Goal: Information Seeking & Learning: Learn about a topic

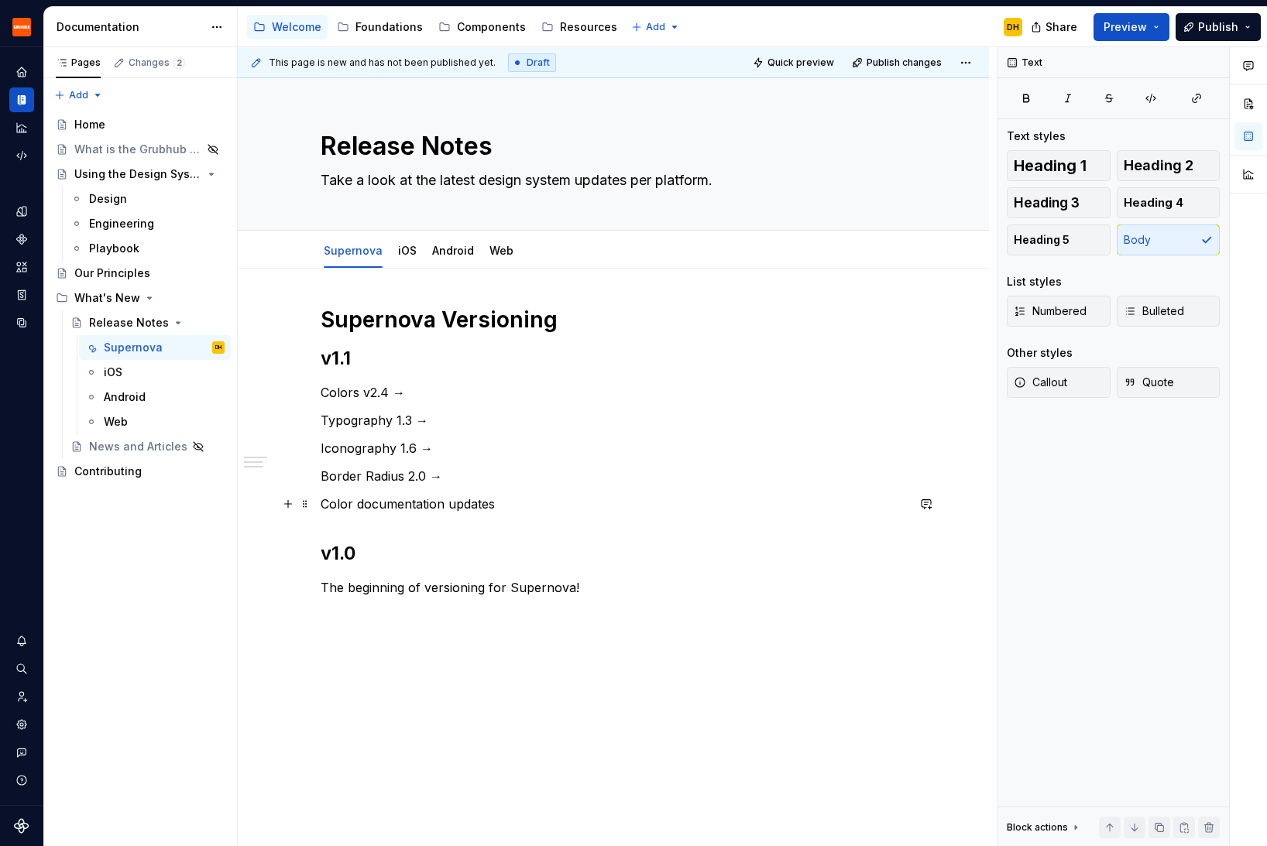
click at [516, 509] on p "Color documentation updates" at bounding box center [613, 504] width 585 height 19
click at [756, 19] on div "Accessibility guide for tree Page tree. Navigate the tree with the arrow keys. …" at bounding box center [636, 27] width 797 height 40
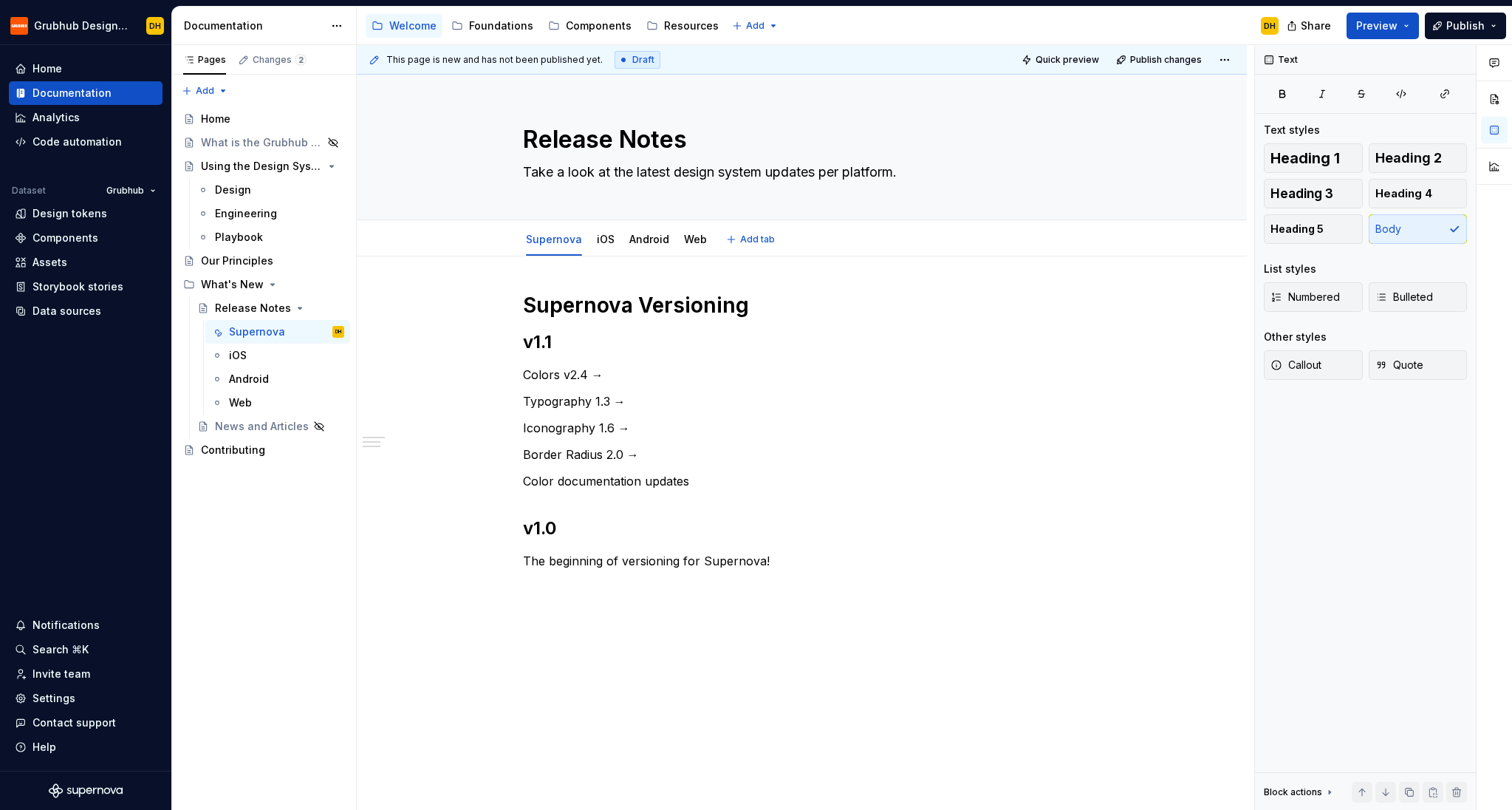
type textarea "*"
drag, startPoint x: 714, startPoint y: 477, endPoint x: 520, endPoint y: 468, distance: 194.2
click at [520, 468] on div "Supernova Versioning v1.1 Colors v2.4 → Typography 1.3 → Iconography 1.6 → Bord…" at bounding box center [801, 557] width 890 height 601
click at [717, 504] on div "Supernova Versioning v1.1 Colors v2.4 → Typography 1.3 → Iconography 1.6 → Bord…" at bounding box center [801, 444] width 558 height 304
click at [714, 461] on p "Border Radius 2.0 →" at bounding box center [801, 454] width 558 height 18
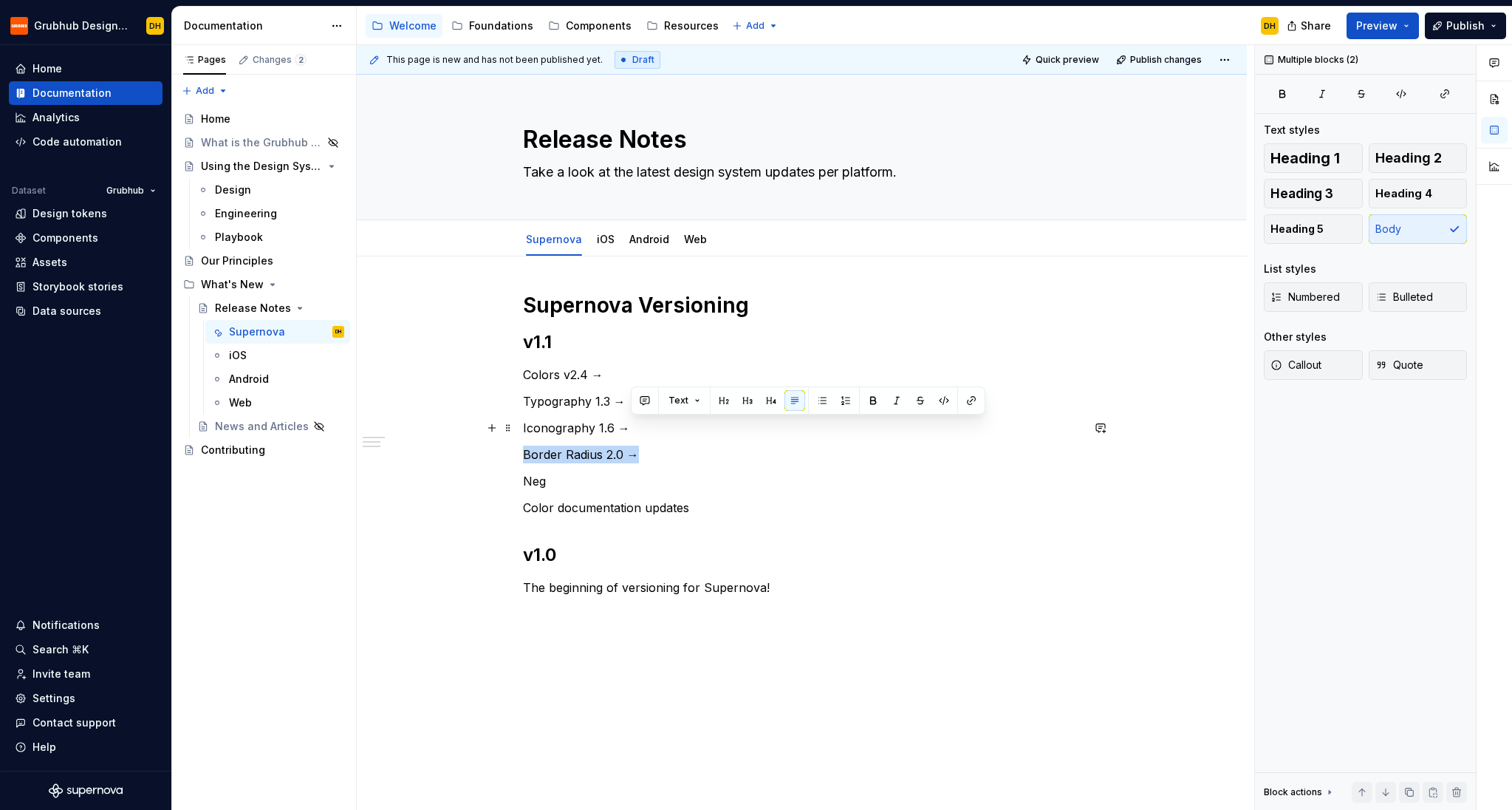
drag, startPoint x: 657, startPoint y: 449, endPoint x: 652, endPoint y: 429, distance: 20.6
click at [652, 429] on div "Supernova Versioning v1.1 Colors v2.4 → Typography 1.3 → Iconography 1.6 → Bord…" at bounding box center [801, 457] width 558 height 331
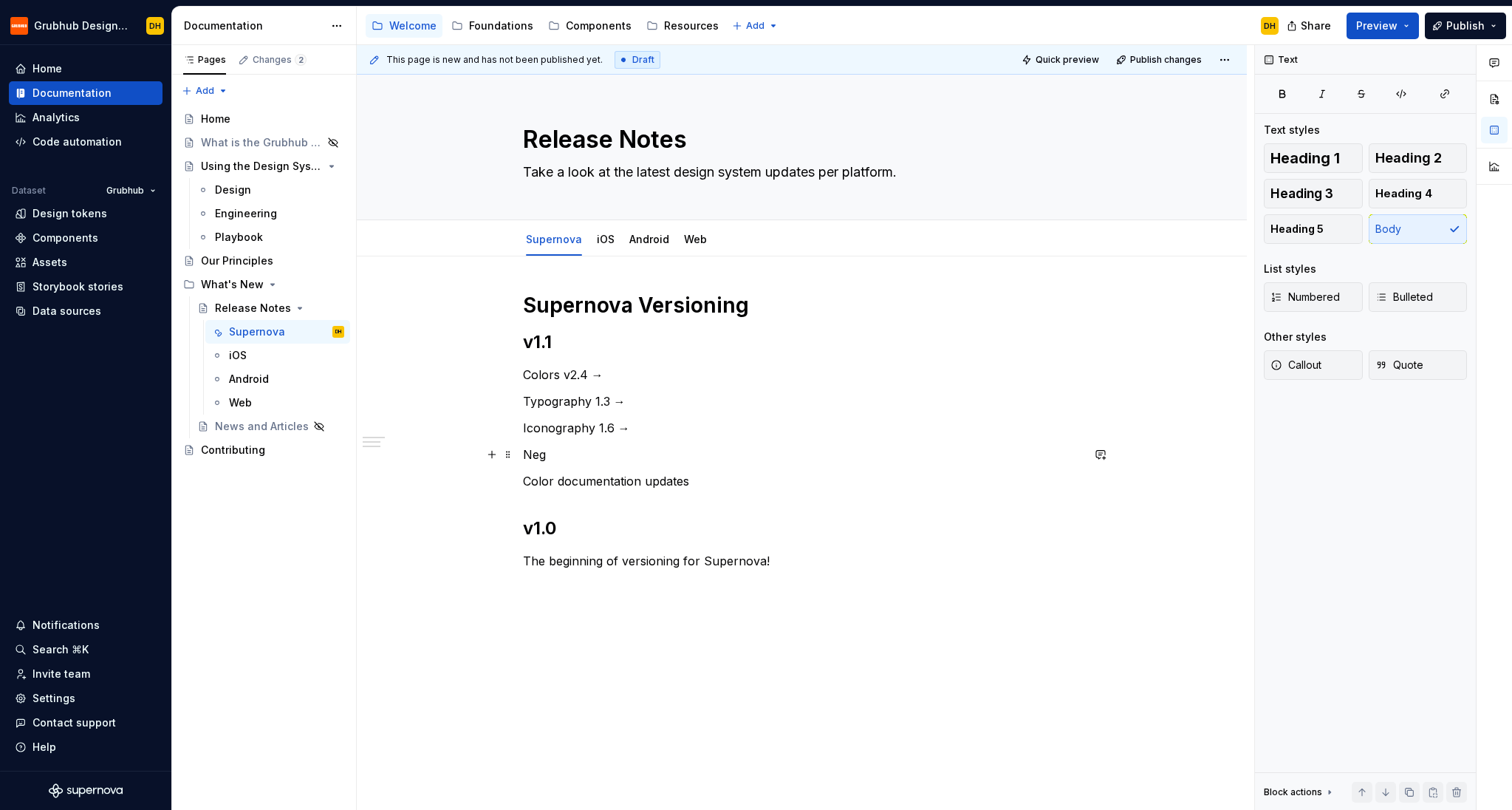
click at [624, 447] on p "Neg" at bounding box center [801, 454] width 558 height 18
drag, startPoint x: 259, startPoint y: 53, endPoint x: 226, endPoint y: 60, distance: 33.7
click at [258, 54] on div "Changes 2" at bounding box center [280, 60] width 54 height 11
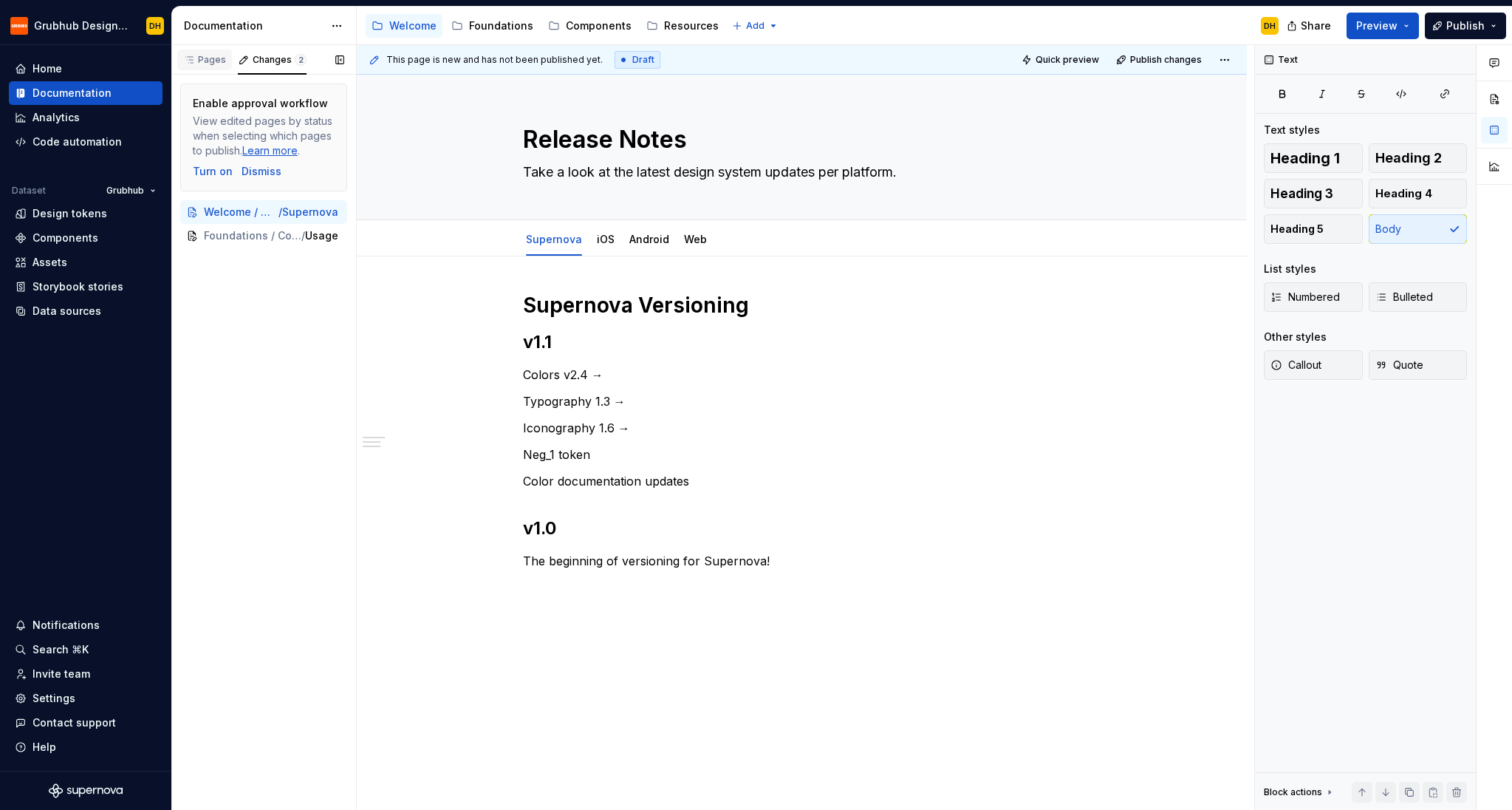
click at [205, 63] on div "Pages" at bounding box center [204, 60] width 43 height 11
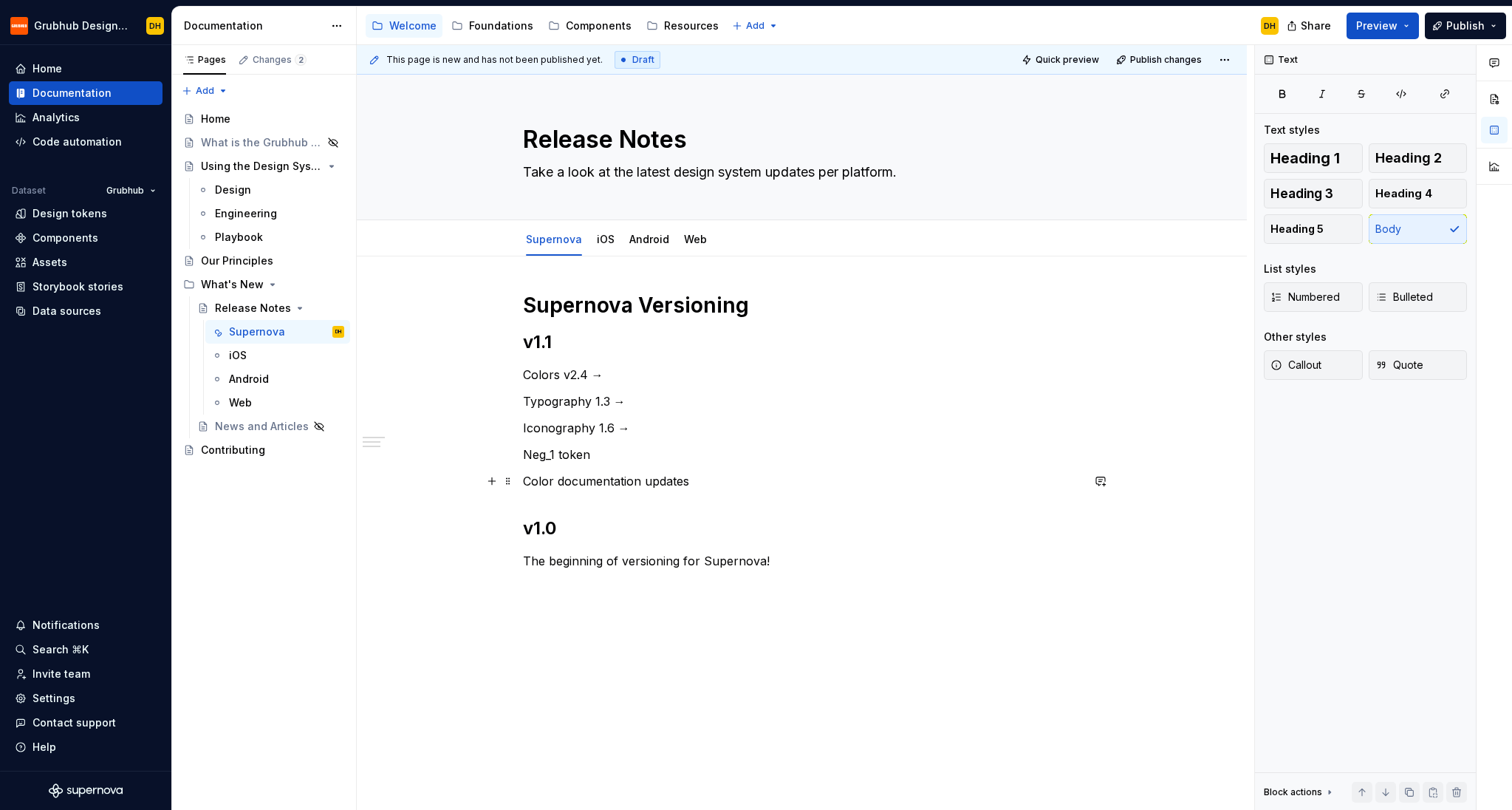
click at [704, 486] on p "Color documentation updates" at bounding box center [801, 481] width 558 height 18
click at [658, 458] on p "Neg_1 token" at bounding box center [801, 454] width 558 height 18
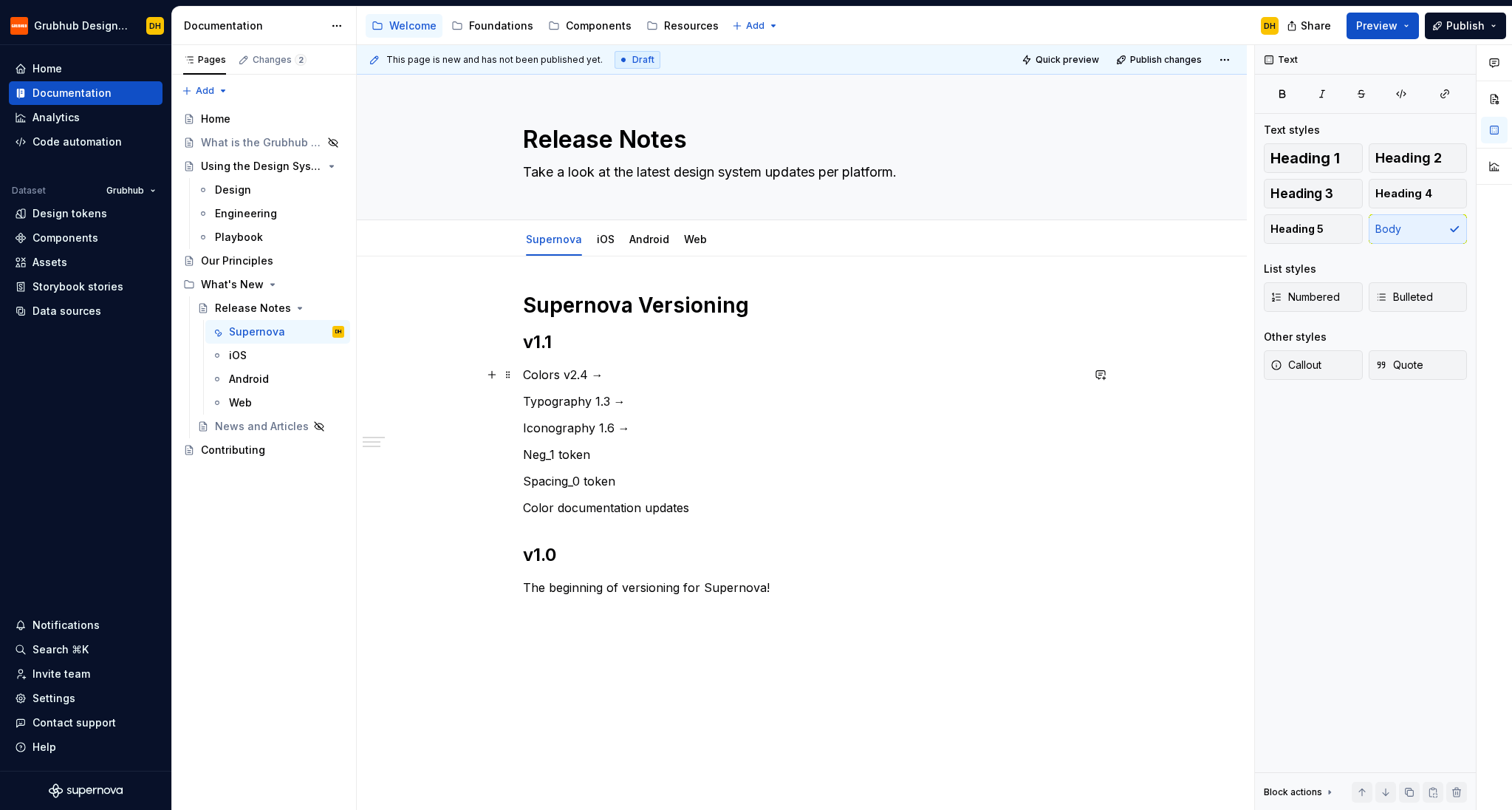
click at [527, 379] on p "Colors v2.4 →" at bounding box center [801, 374] width 558 height 18
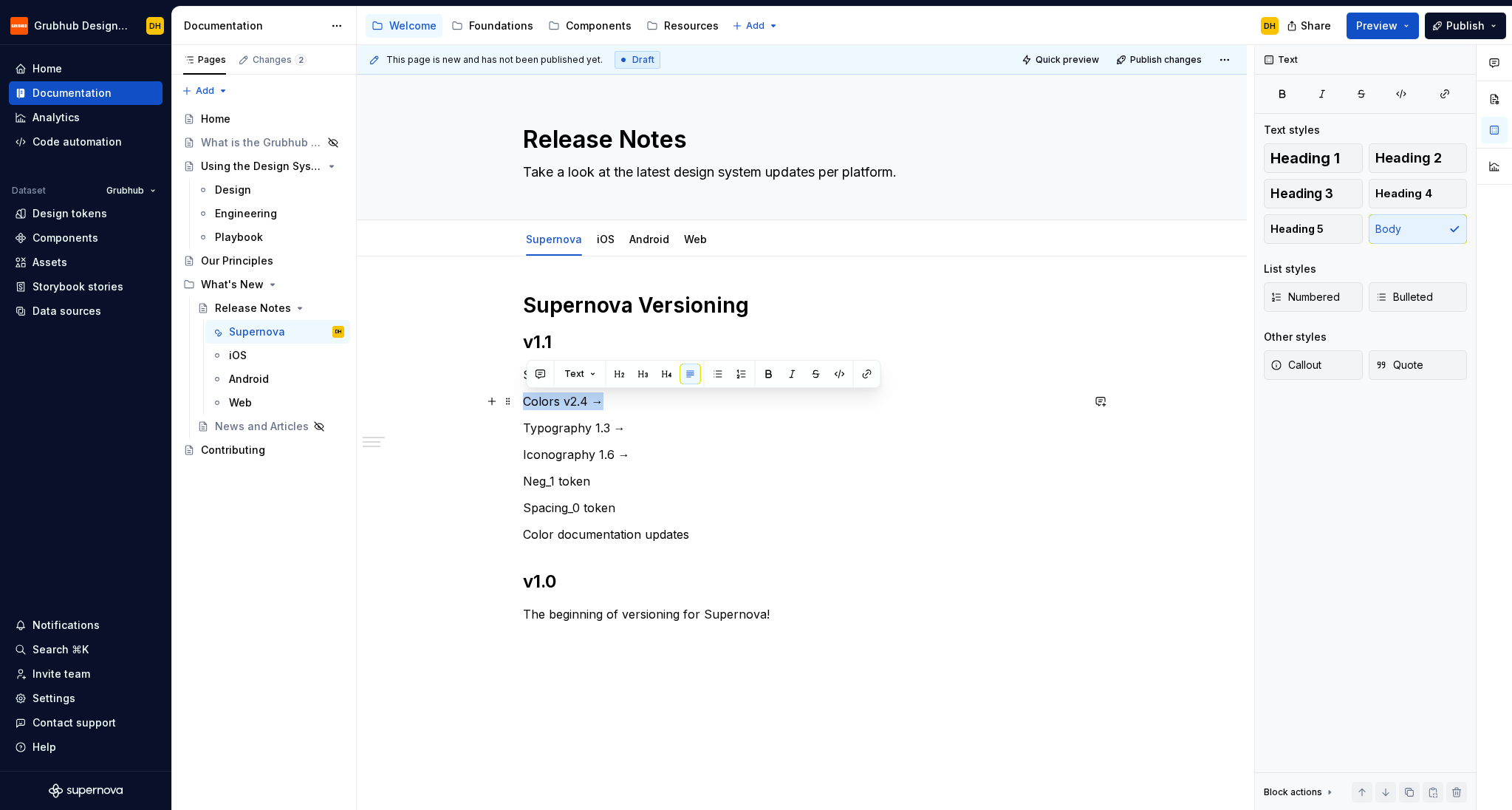
drag, startPoint x: 581, startPoint y: 402, endPoint x: 514, endPoint y: 400, distance: 67.0
click at [521, 402] on div "Supernova Versioning v1.1 Supernova version 1.1 includes: Colors v2.4 → Typogra…" at bounding box center [801, 583] width 890 height 654
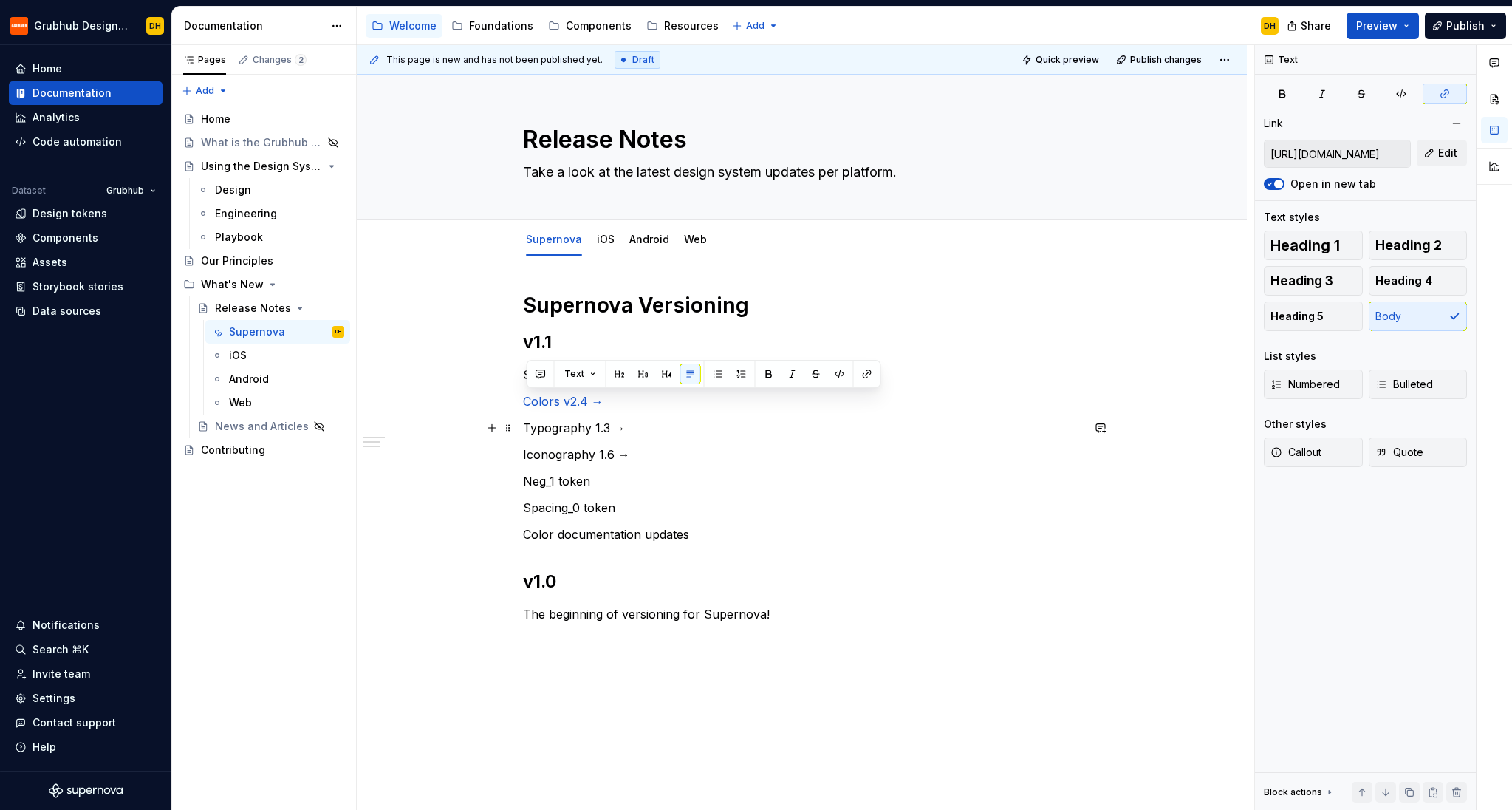
click at [633, 428] on p "Typography 1.3 →" at bounding box center [801, 427] width 558 height 18
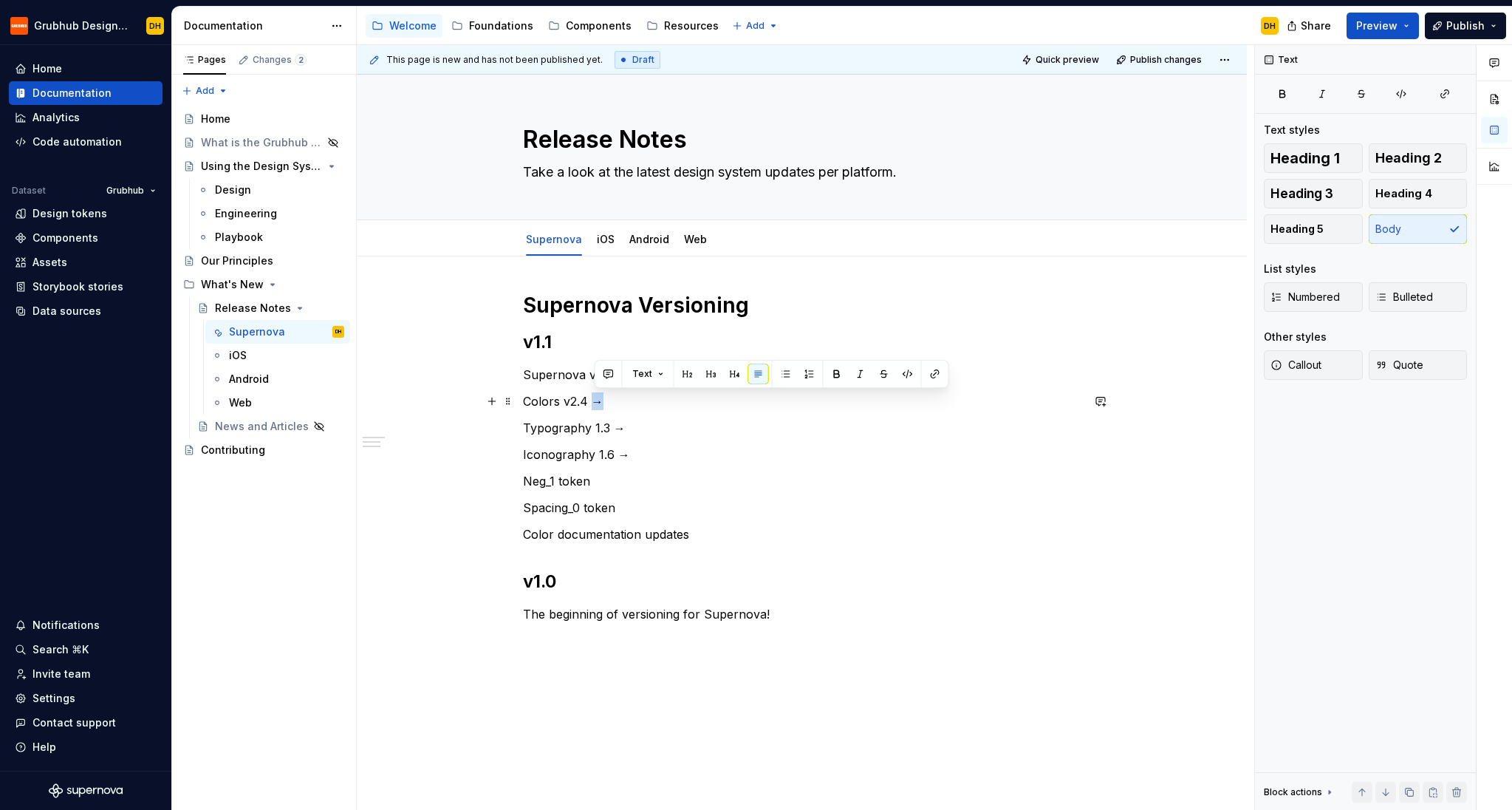
click at [596, 405] on p "Colors v2.4 →" at bounding box center [801, 401] width 558 height 18
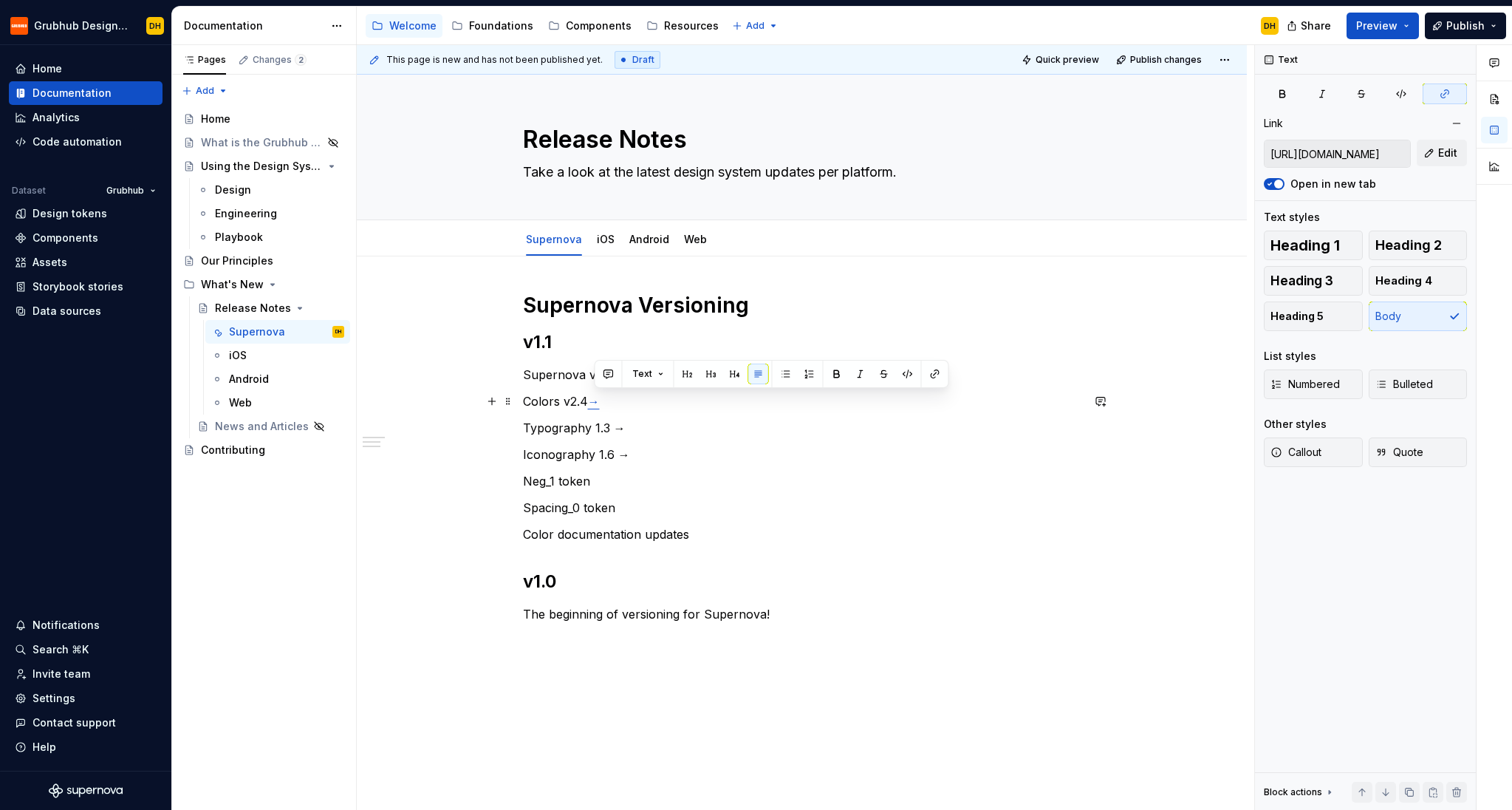
click at [666, 421] on p "Typography 1.3 →" at bounding box center [801, 427] width 558 height 18
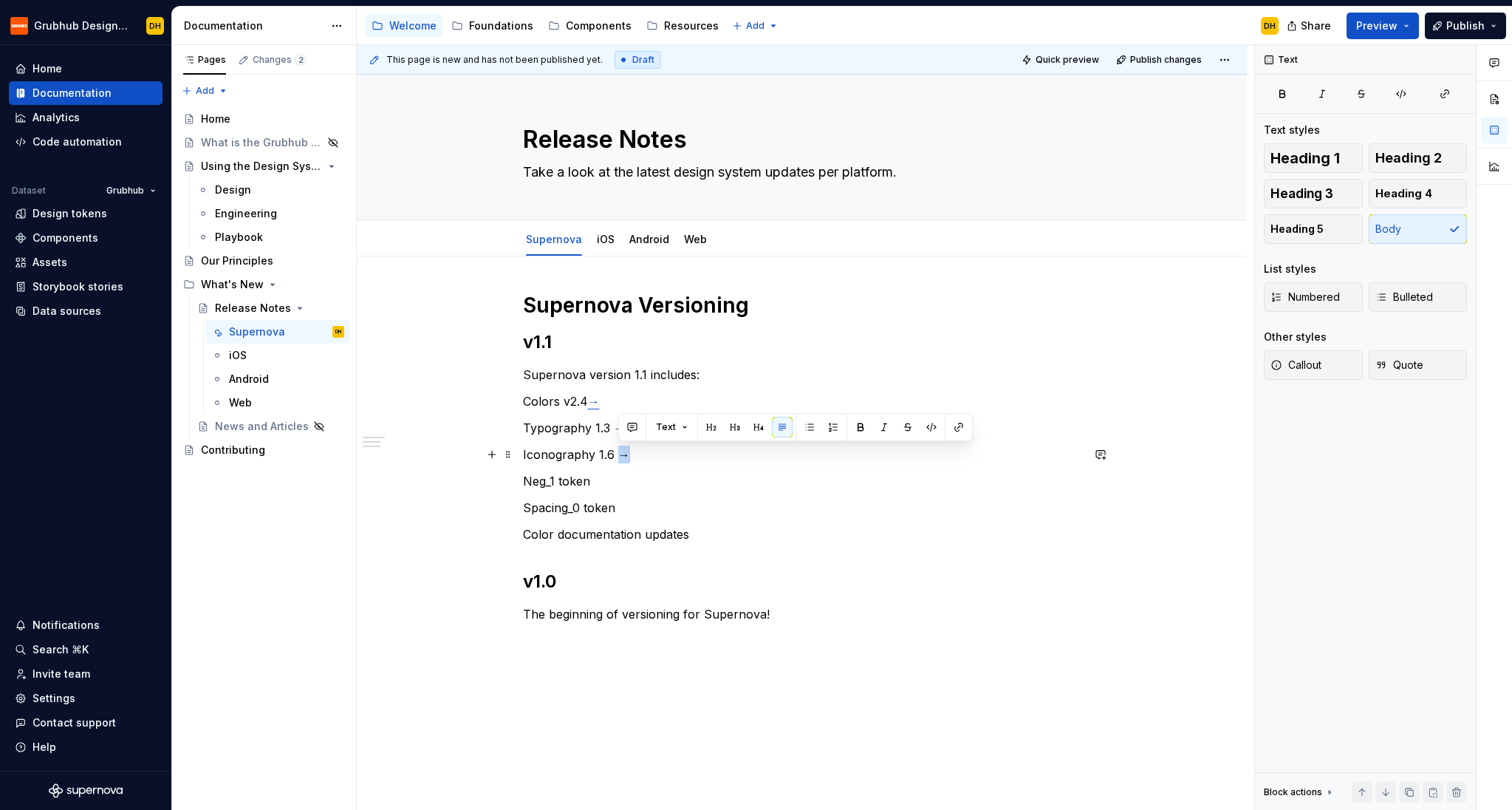
click at [624, 459] on p "Iconography 1.6 →" at bounding box center [801, 454] width 558 height 18
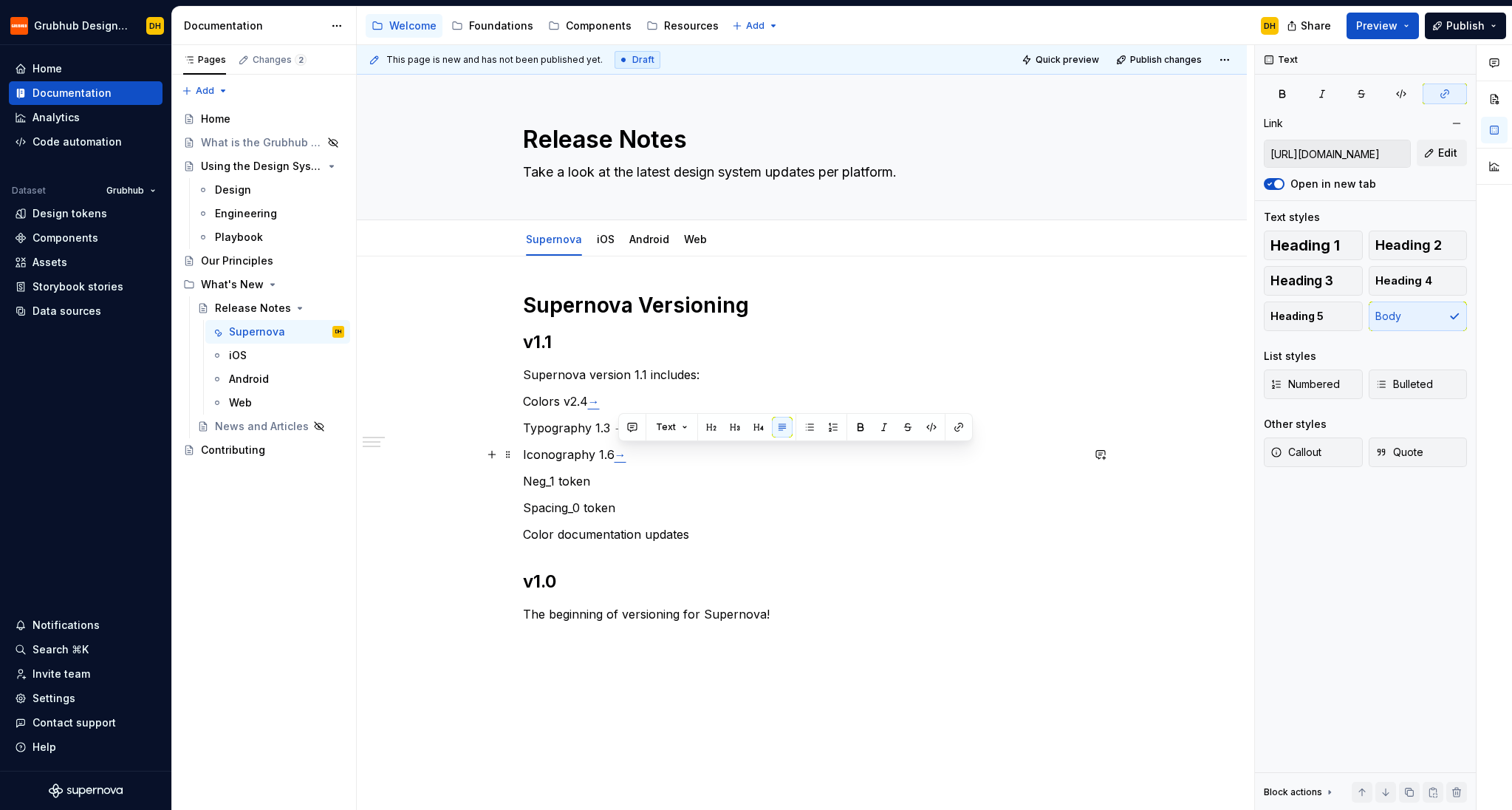
drag, startPoint x: 594, startPoint y: 453, endPoint x: 602, endPoint y: 447, distance: 10.0
click at [602, 447] on p "Iconography 1.6 →" at bounding box center [801, 454] width 558 height 18
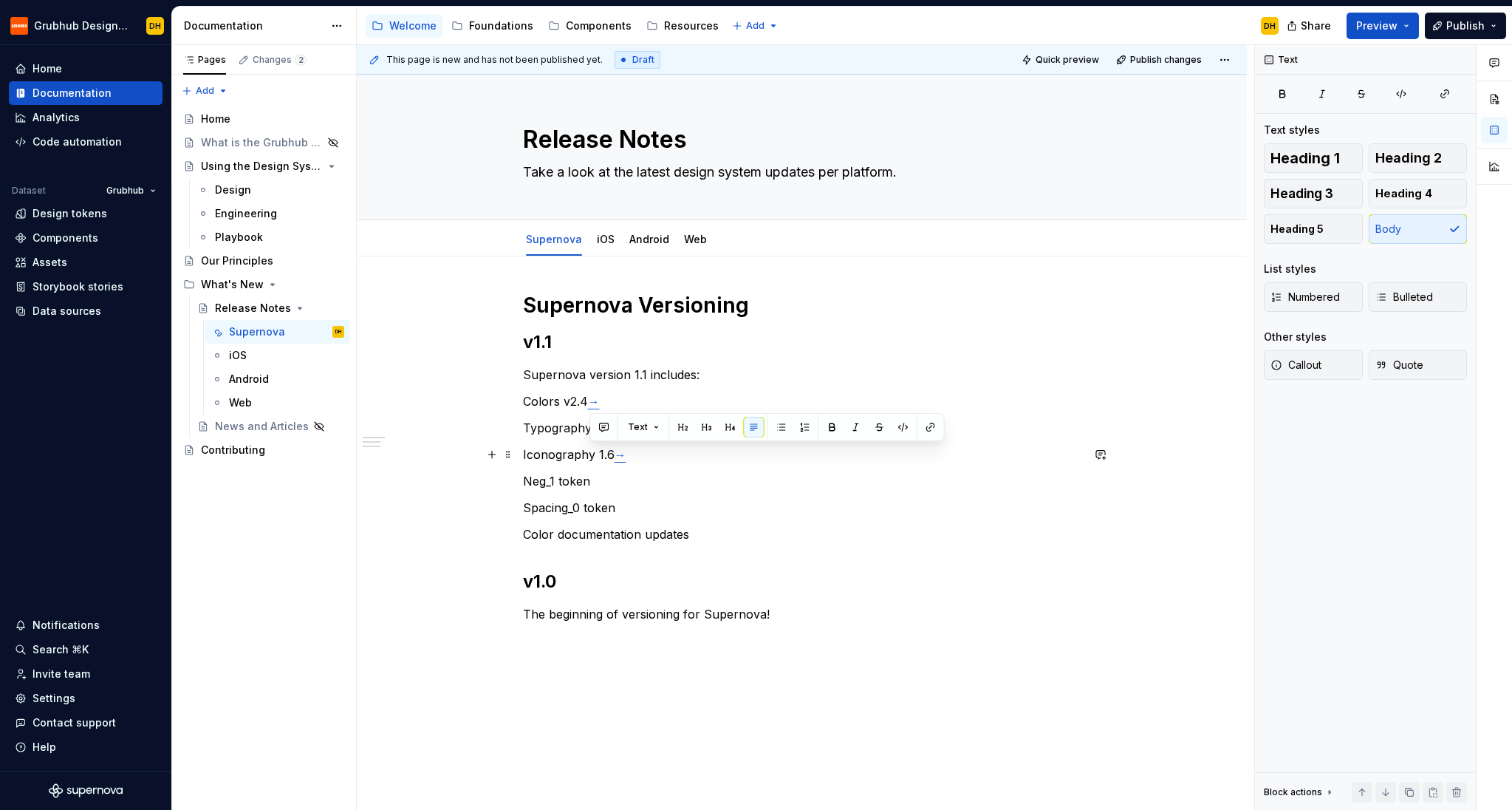
drag, startPoint x: 626, startPoint y: 448, endPoint x: 625, endPoint y: 437, distance: 11.0
click at [626, 447] on link "→" at bounding box center [620, 454] width 11 height 14
click at [620, 424] on p "Typography 1.3 →" at bounding box center [801, 427] width 558 height 18
drag, startPoint x: 585, startPoint y: 430, endPoint x: 595, endPoint y: 430, distance: 10.0
click at [586, 430] on p "Typography 1.3 →" at bounding box center [801, 427] width 558 height 18
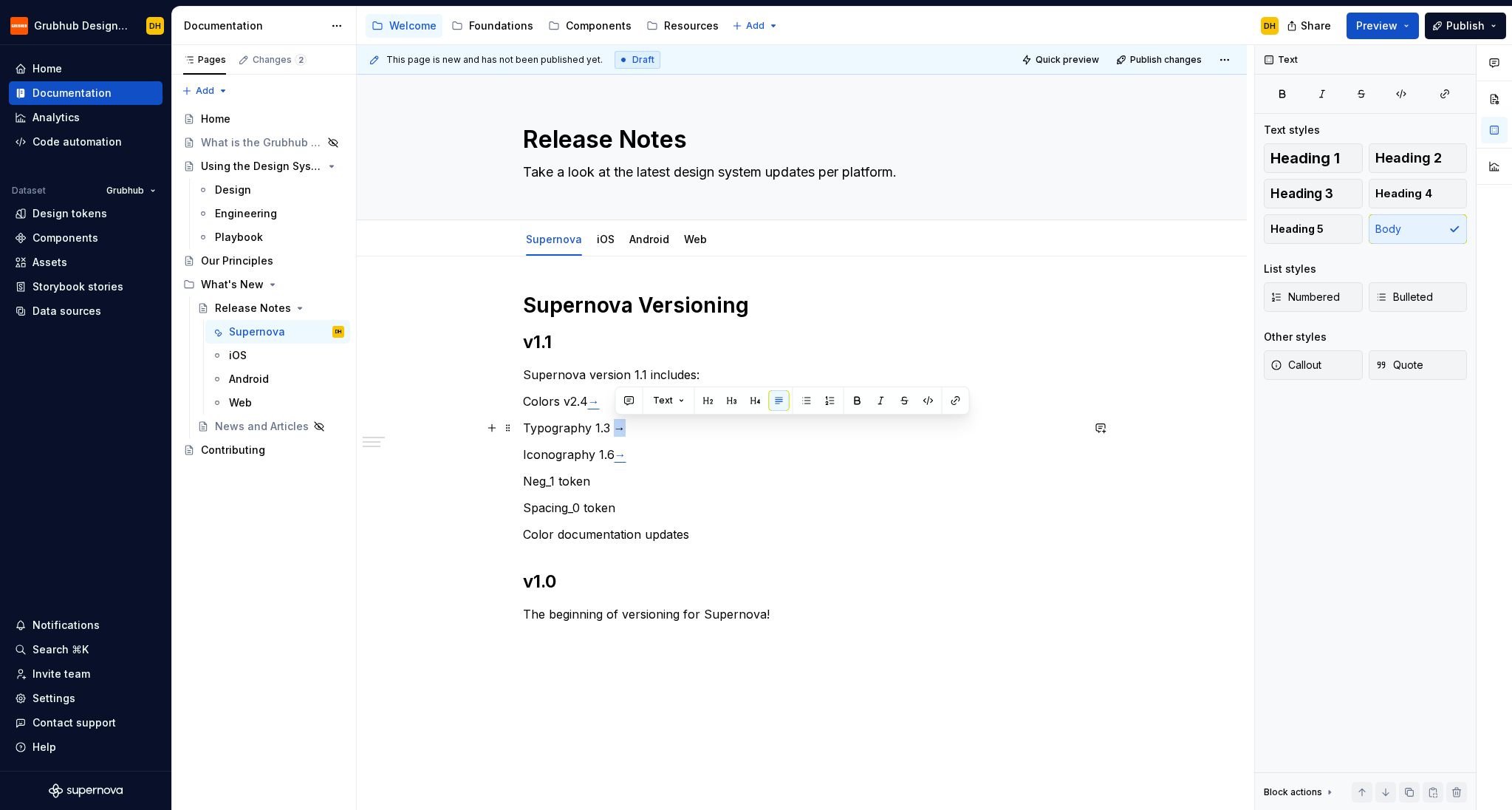
drag, startPoint x: 619, startPoint y: 427, endPoint x: 659, endPoint y: 435, distance: 40.8
click at [619, 427] on p "Typography 1.3 →" at bounding box center [801, 427] width 558 height 18
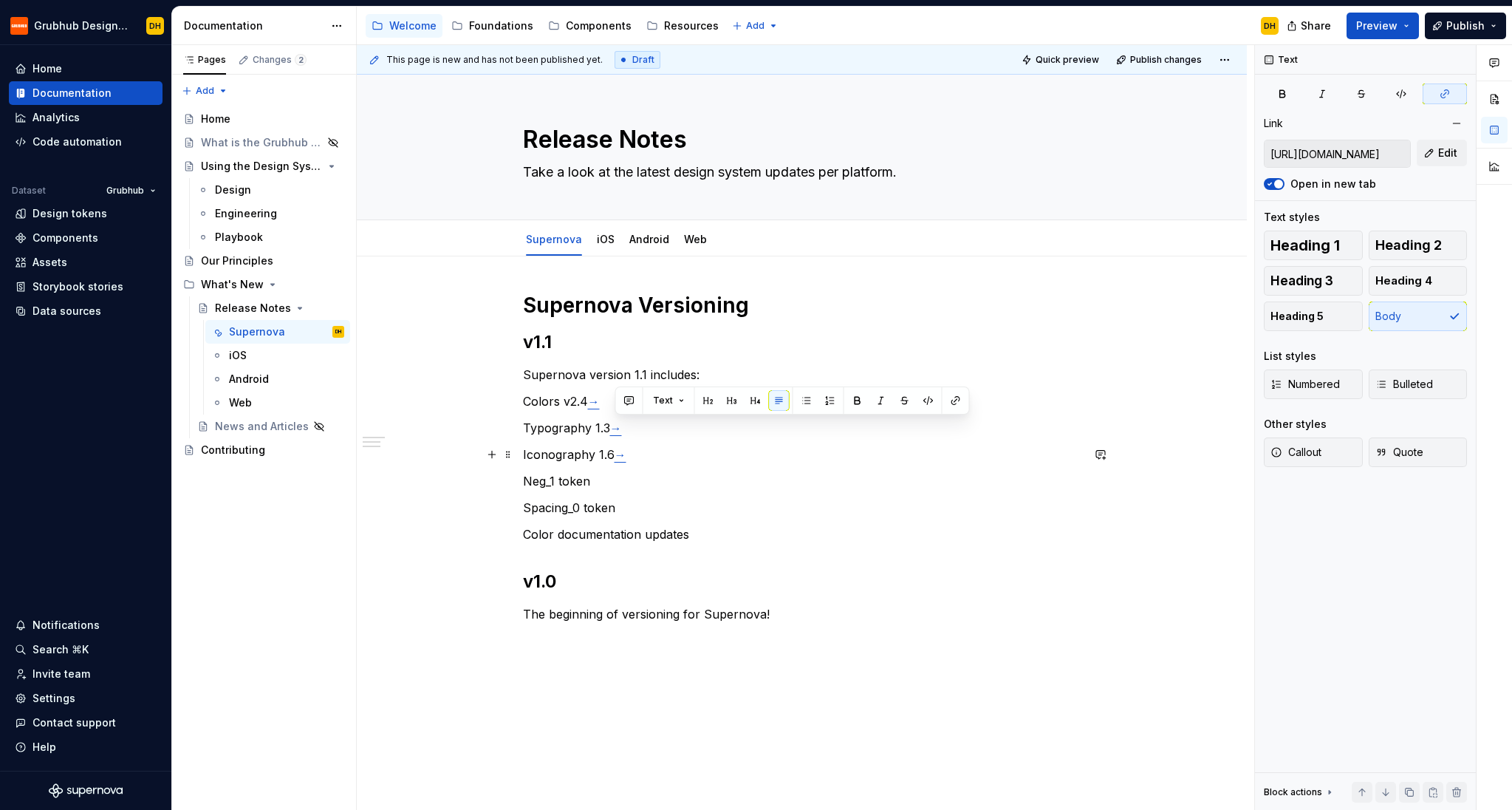
click at [722, 456] on p "Iconography 1.6 →" at bounding box center [801, 454] width 558 height 18
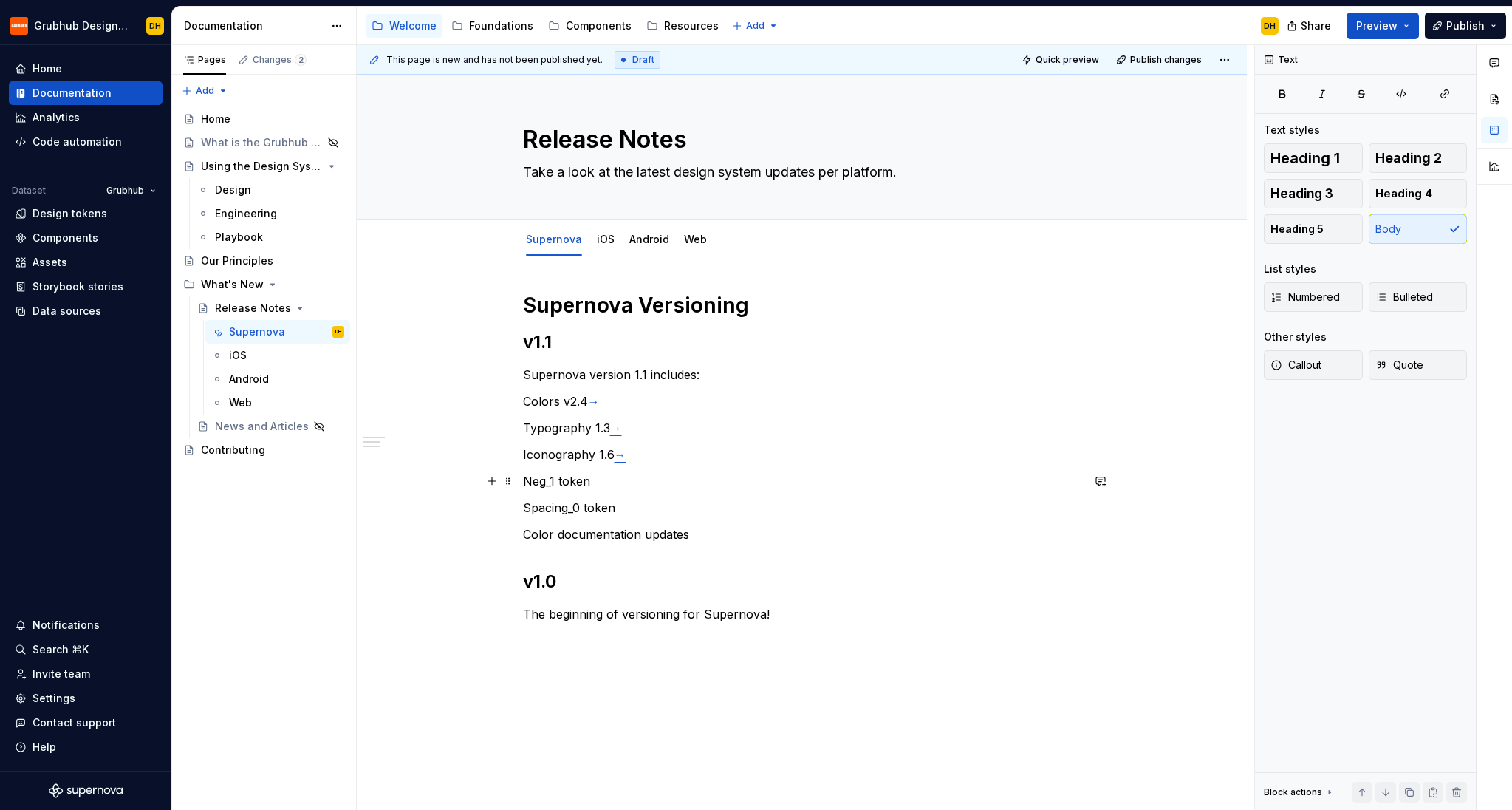
click at [527, 486] on p "Neg_1 token" at bounding box center [801, 481] width 558 height 18
click at [613, 488] on p "Neg_1 token" at bounding box center [801, 481] width 558 height 18
click at [528, 480] on p "Neg_1 token" at bounding box center [801, 481] width 558 height 18
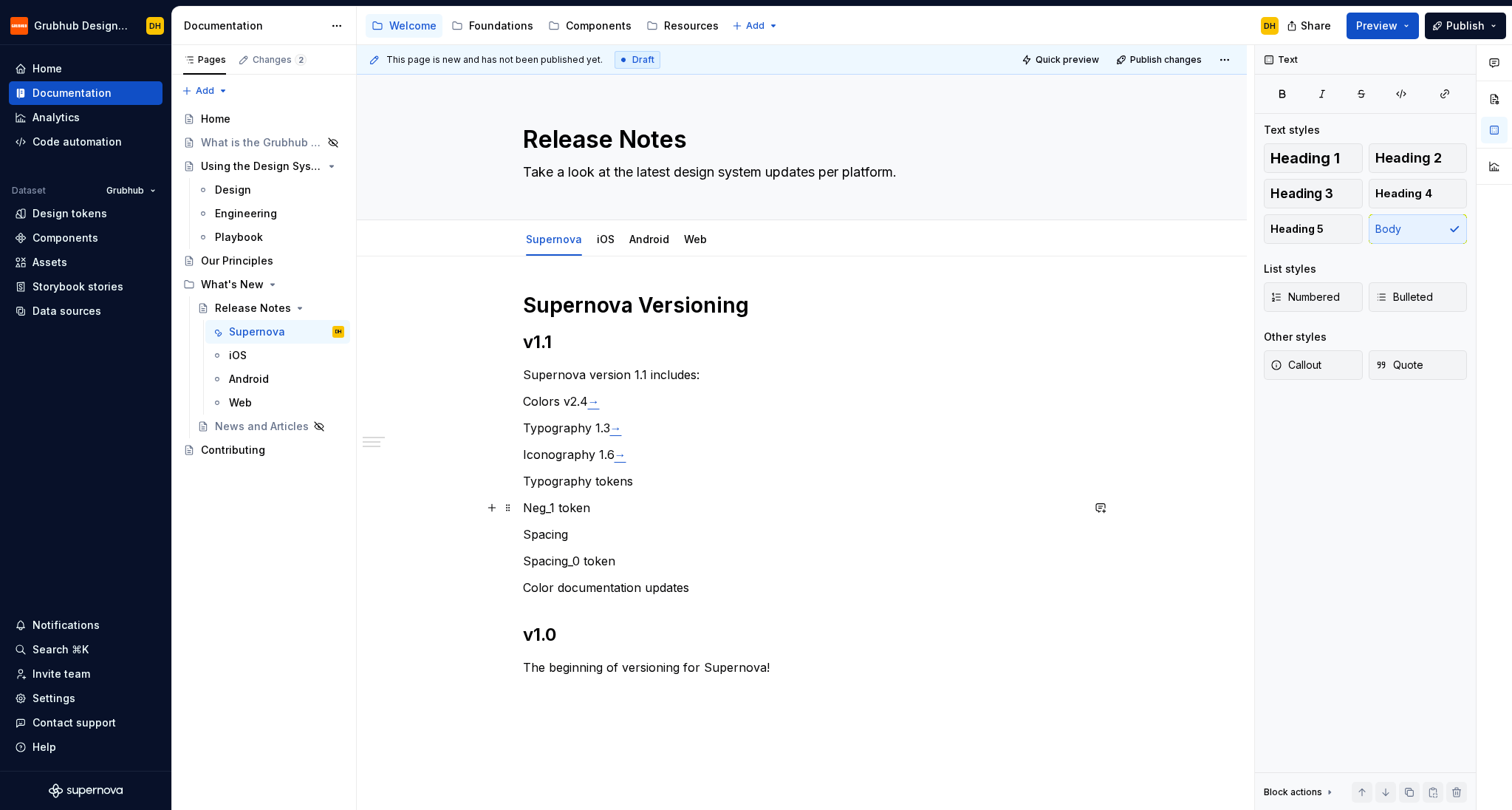
drag, startPoint x: 540, startPoint y: 510, endPoint x: 602, endPoint y: 490, distance: 65.1
click at [540, 510] on p "Neg_1 token" at bounding box center [801, 508] width 558 height 18
click at [1208, 293] on span "Bulleted" at bounding box center [1404, 297] width 57 height 14
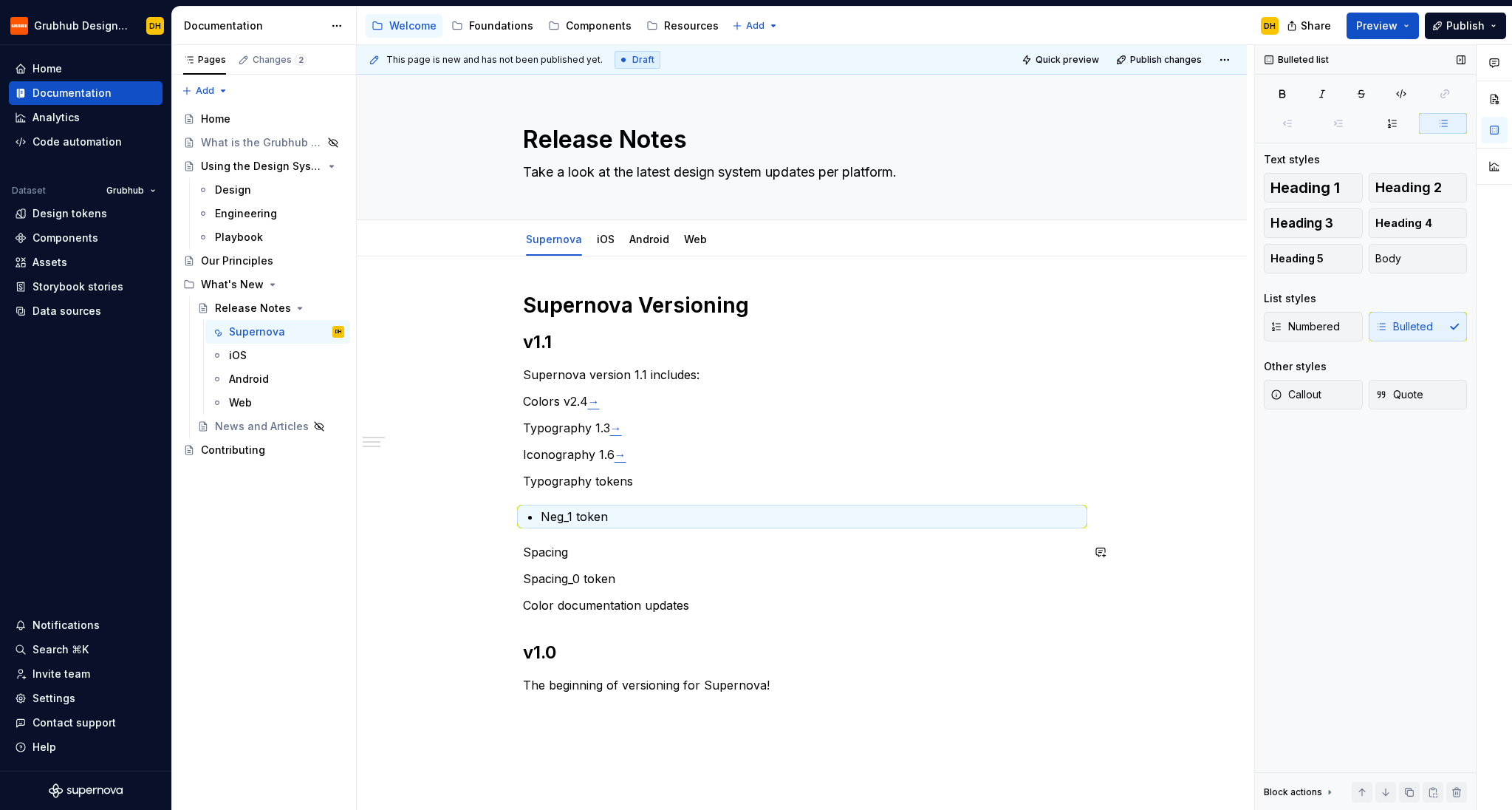
click at [529, 570] on p "Spacing_0 token" at bounding box center [801, 578] width 558 height 18
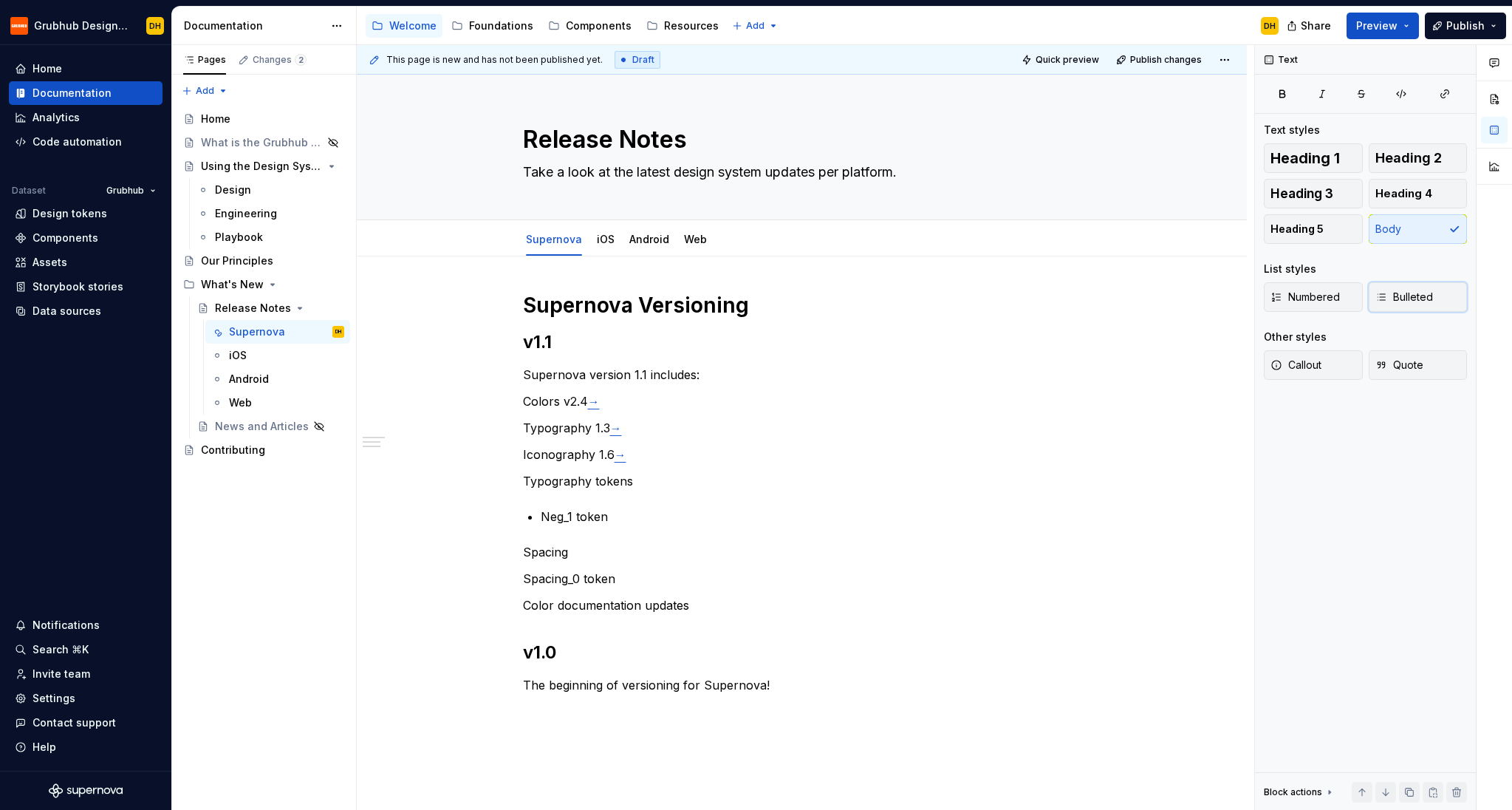
drag, startPoint x: 1415, startPoint y: 290, endPoint x: 748, endPoint y: 404, distance: 676.7
click at [1208, 290] on span "Bulleted" at bounding box center [1404, 297] width 57 height 14
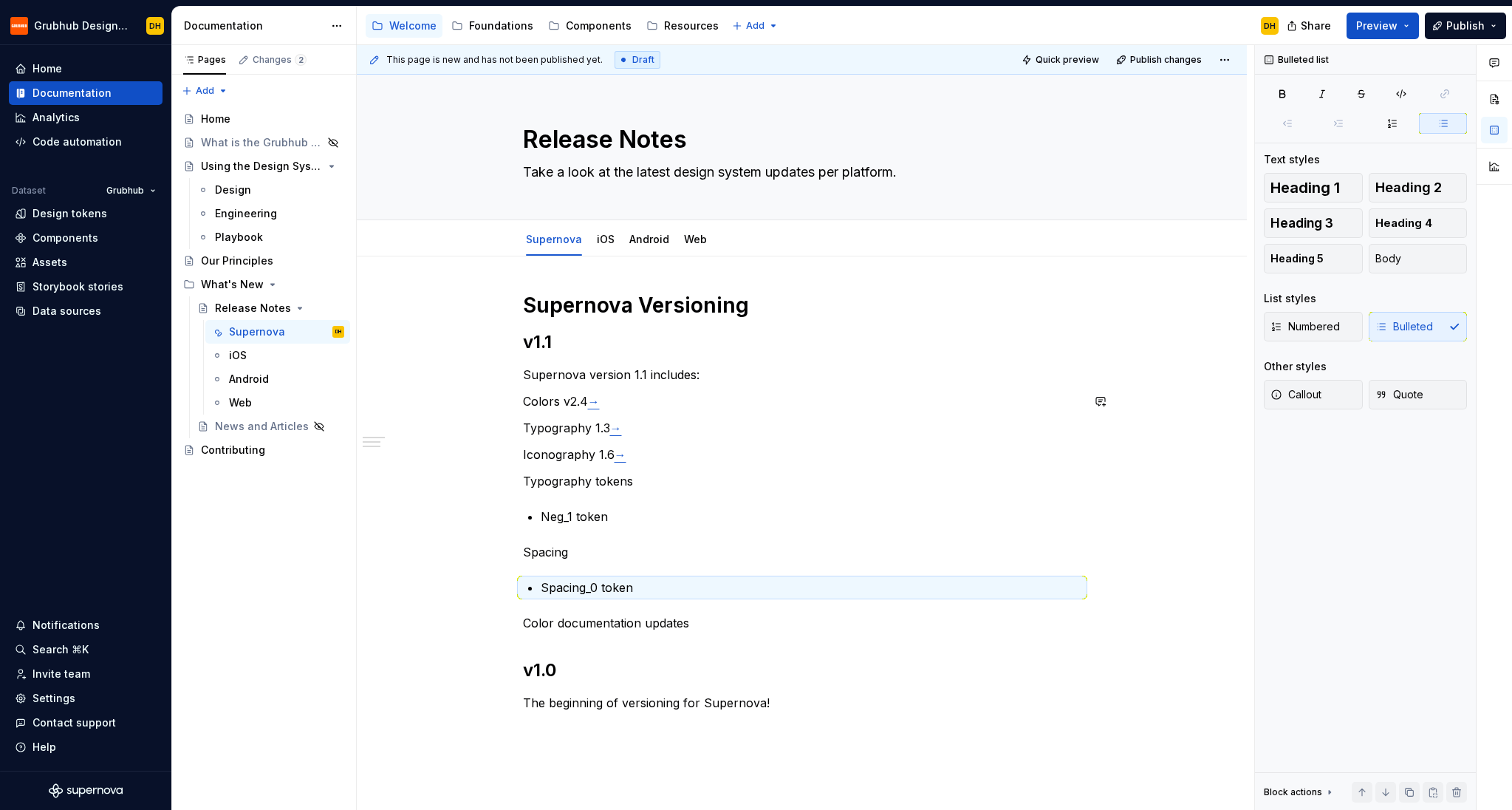
drag, startPoint x: 684, startPoint y: 415, endPoint x: 657, endPoint y: 459, distance: 51.6
click at [684, 415] on div "Supernova Versioning v1.1 Supernova version 1.1 includes: Colors v2.4 → Typogra…" at bounding box center [801, 515] width 558 height 447
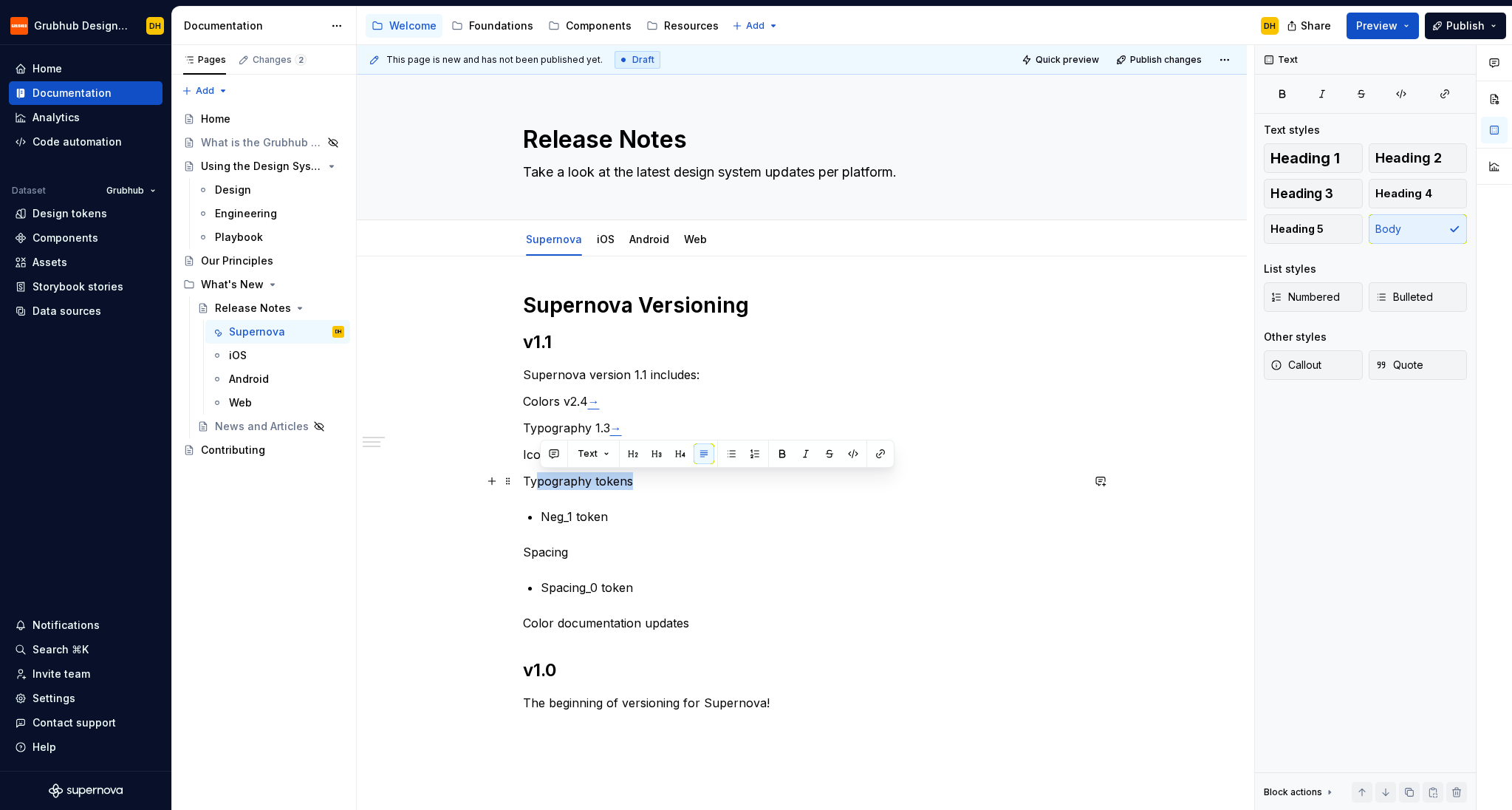
drag, startPoint x: 537, startPoint y: 480, endPoint x: 515, endPoint y: 448, distance: 38.8
click at [523, 478] on div "Supernova Versioning v1.1 Supernova version 1.1 includes: Colors v2.4 → Typogra…" at bounding box center [801, 524] width 558 height 464
drag, startPoint x: 670, startPoint y: 528, endPoint x: 659, endPoint y: 515, distance: 17.0
click at [668, 527] on div "Supernova Versioning v1.1 Supernova version 1.1 includes: Colors v2.4 → Typogra…" at bounding box center [801, 515] width 558 height 447
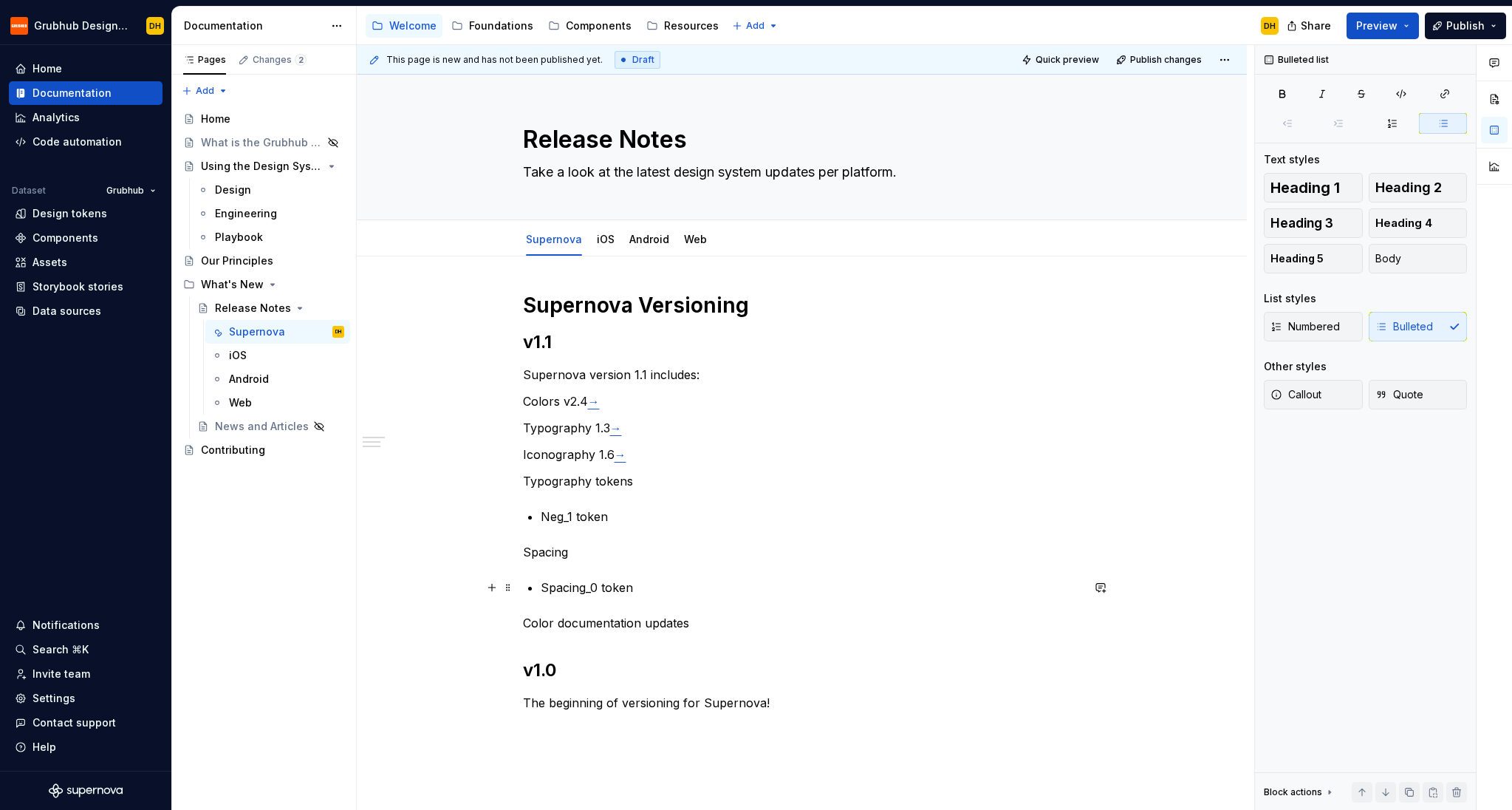
click at [539, 589] on div "Supernova Versioning v1.1 Supernova version 1.1 includes: Colors v2.4 → Typogra…" at bounding box center [801, 515] width 558 height 447
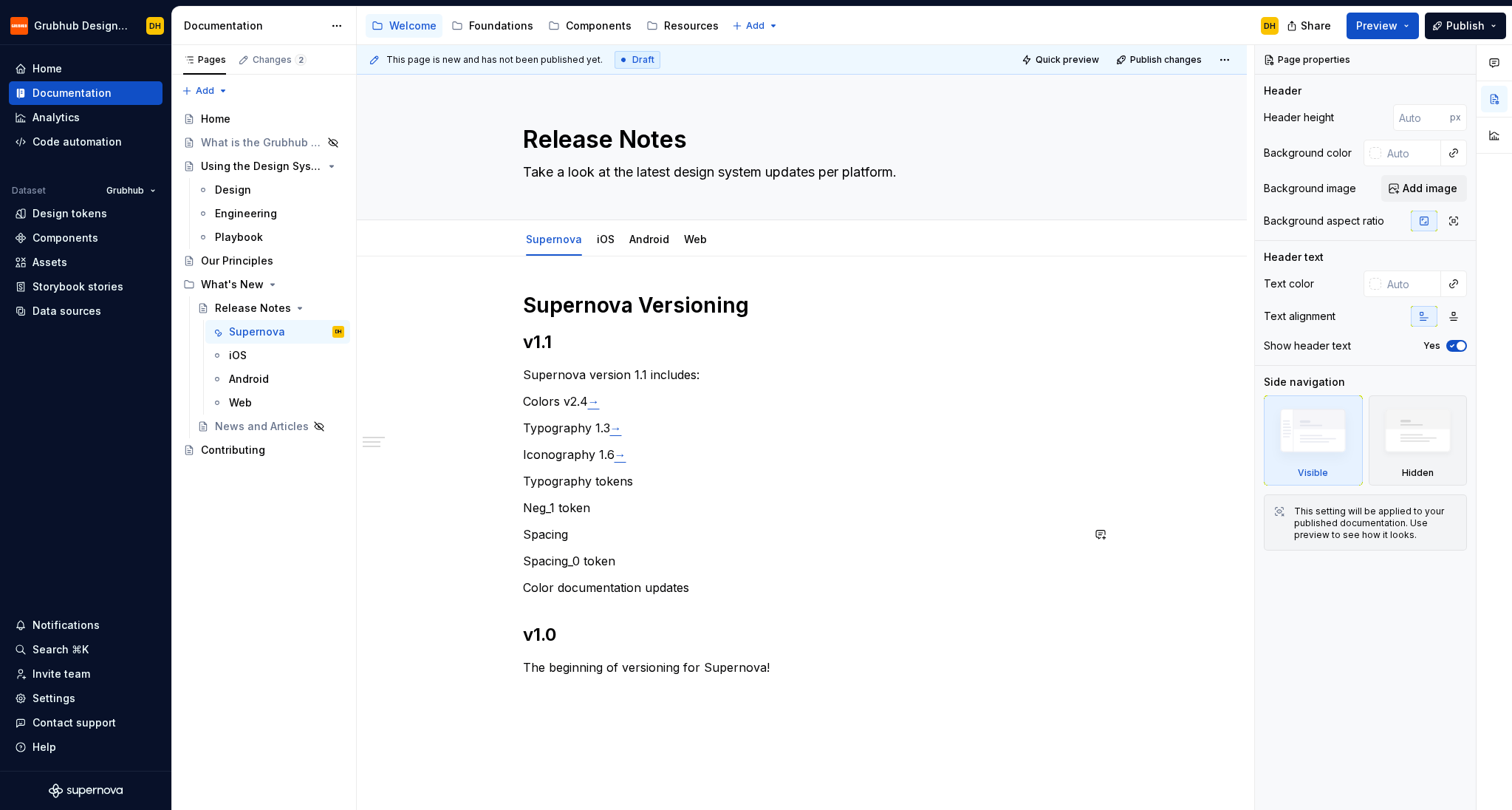
click at [528, 509] on p "Neg_1 token" at bounding box center [801, 508] width 558 height 18
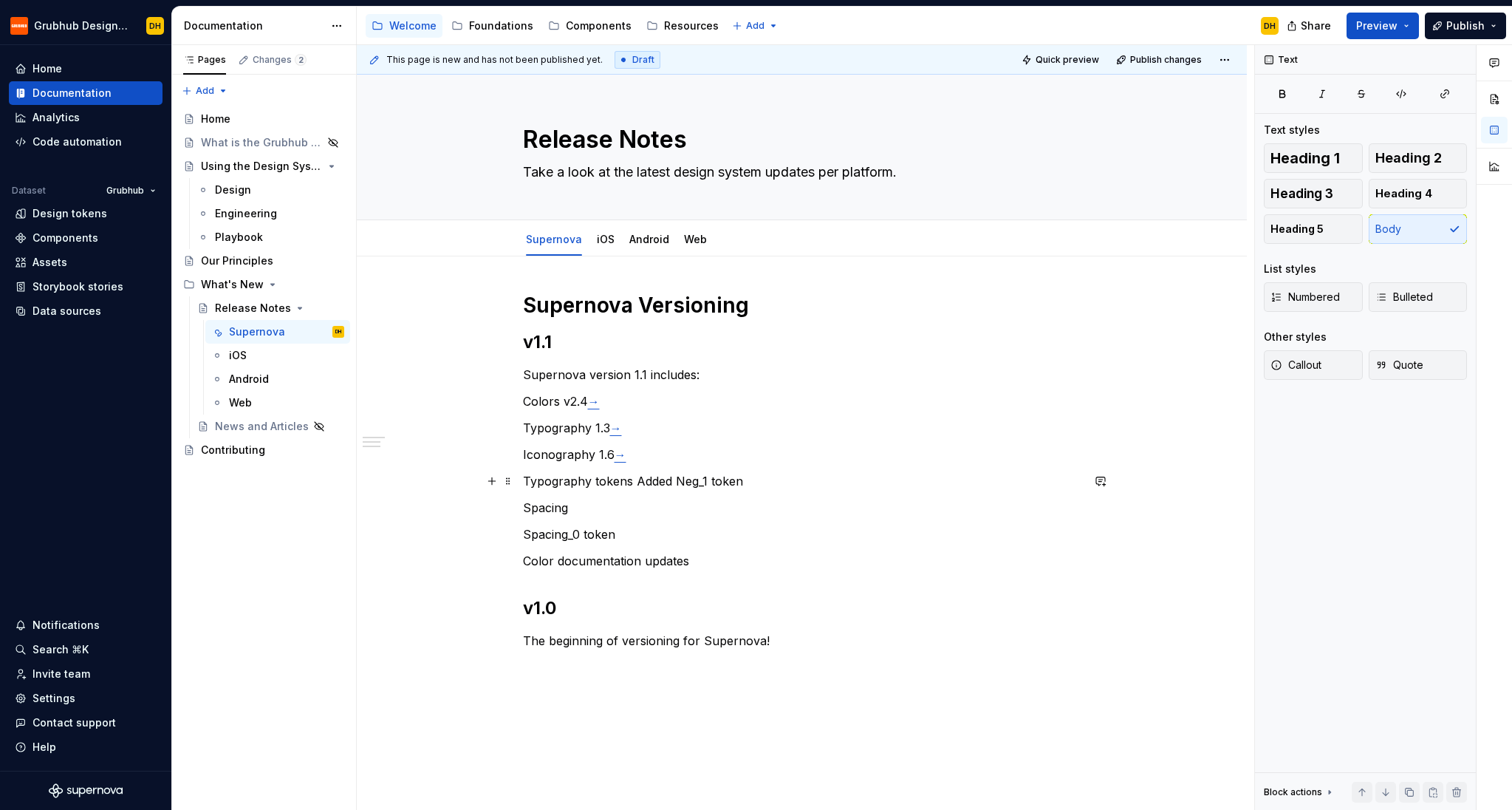
click at [639, 484] on p "Typography tokens Added Neg_1 token" at bounding box center [801, 481] width 558 height 18
click at [656, 480] on p "Typography tokens Added Neg_1 token" at bounding box center [801, 481] width 558 height 18
drag, startPoint x: 639, startPoint y: 483, endPoint x: 655, endPoint y: 484, distance: 16.0
click at [641, 483] on p "Typography tokens Renamed Neg_1 token" at bounding box center [801, 481] width 558 height 18
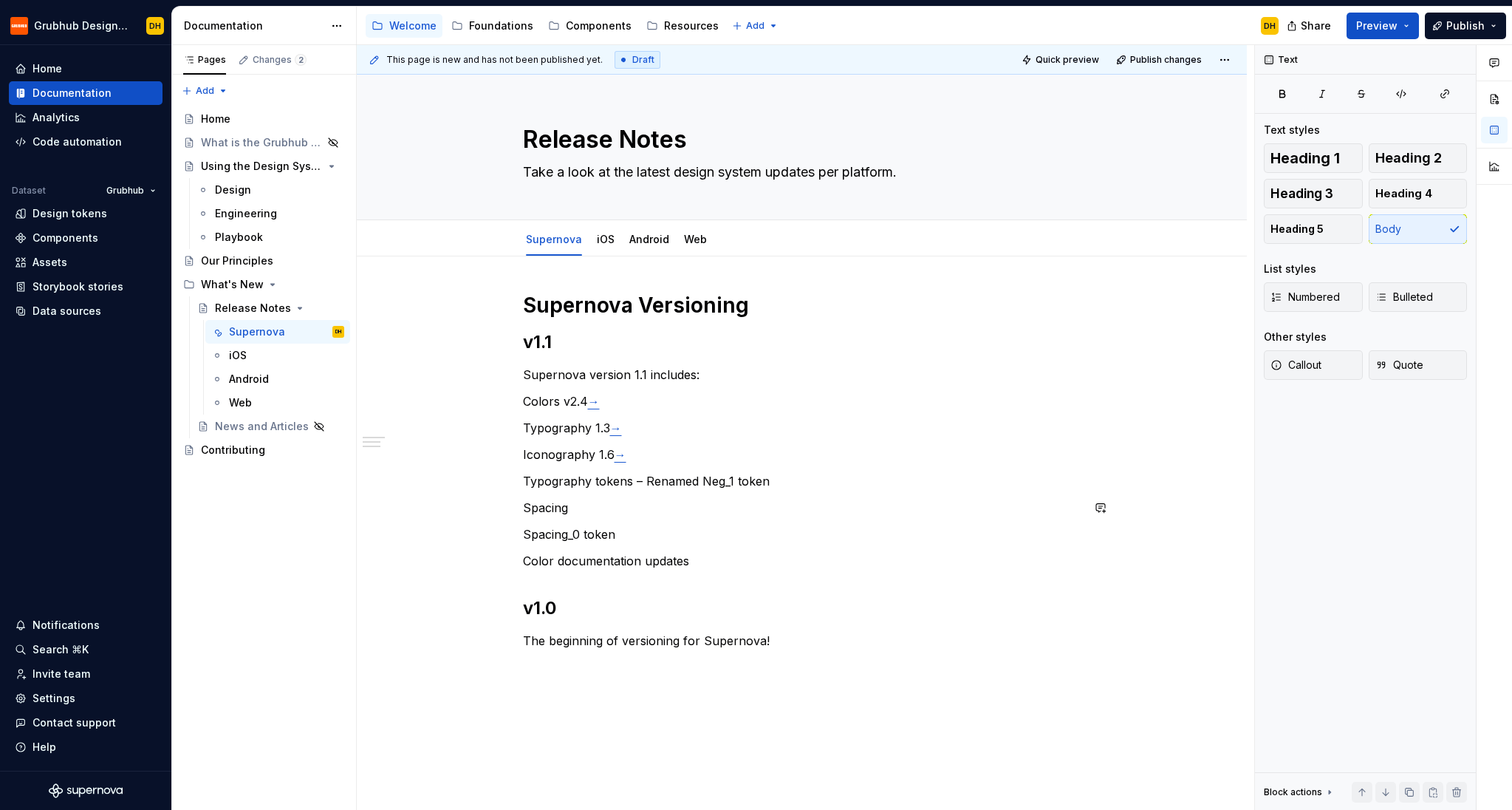
click at [760, 522] on div "Supernova Versioning v1.1 Supernova version 1.1 includes: Colors v2.4 → Typogra…" at bounding box center [801, 484] width 558 height 384
click at [855, 507] on p "Spacing" at bounding box center [801, 508] width 558 height 18
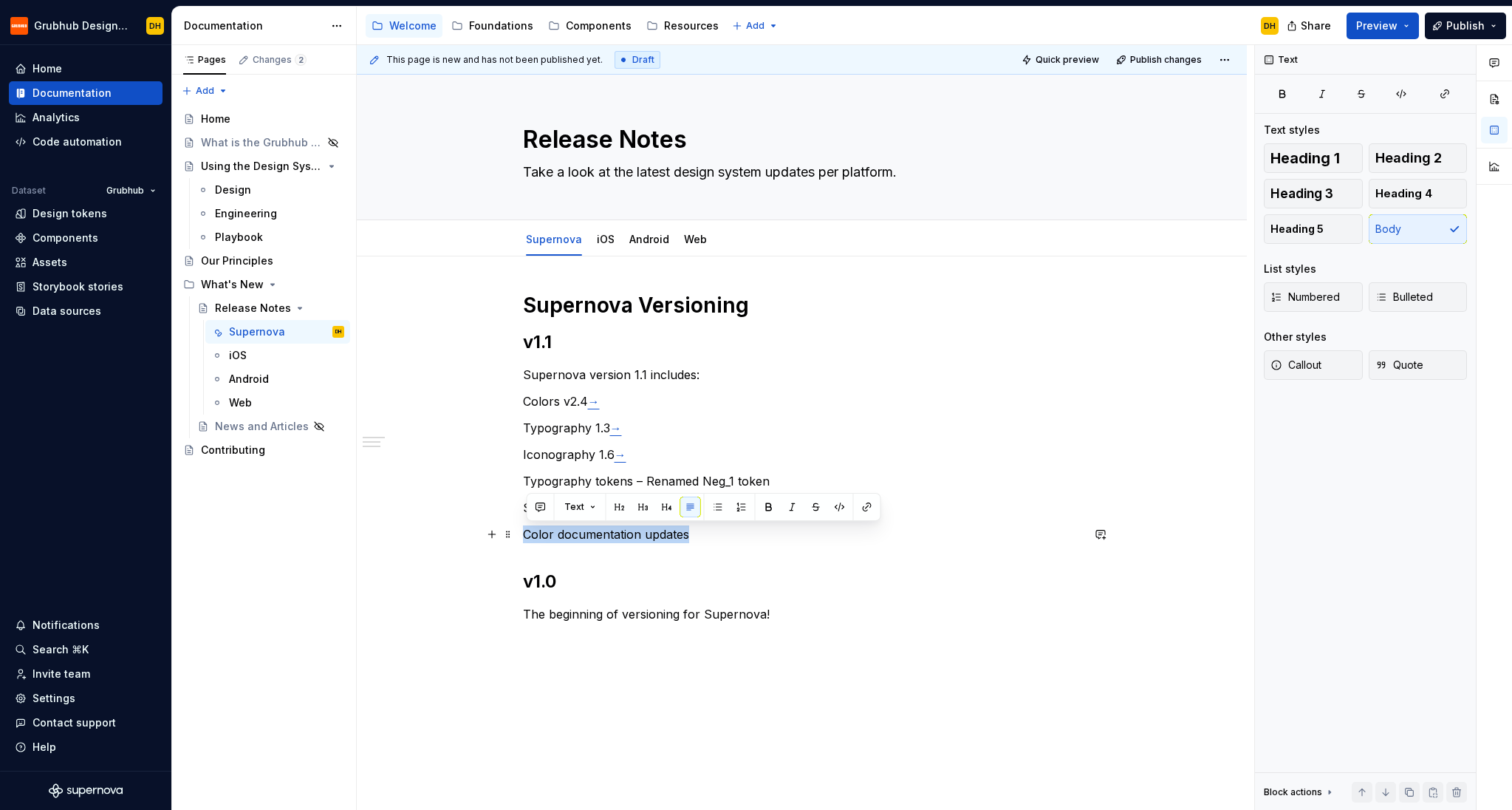
drag, startPoint x: 708, startPoint y: 535, endPoint x: 526, endPoint y: 533, distance: 182.0
click at [526, 533] on div "Supernova Versioning v1.1 Supernova version 1.1 includes: Colors v2.4 → Typogra…" at bounding box center [801, 583] width 890 height 654
click at [772, 544] on div "Supernova Versioning v1.1 Supernova version 1.1 includes: Colors v2.4 → Typogra…" at bounding box center [801, 470] width 558 height 358
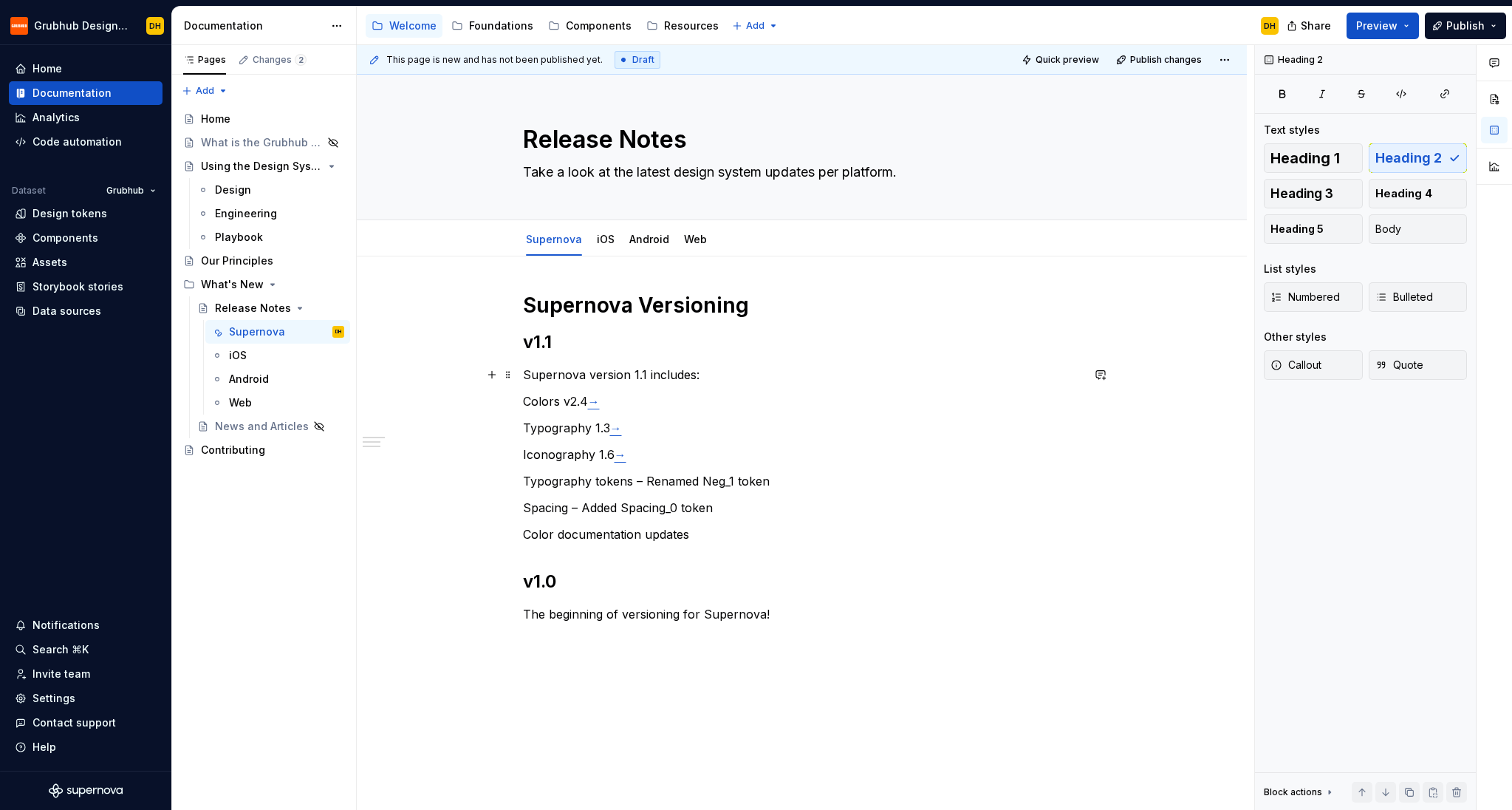
click at [724, 376] on p "Supernova version 1.1 includes:" at bounding box center [801, 374] width 558 height 18
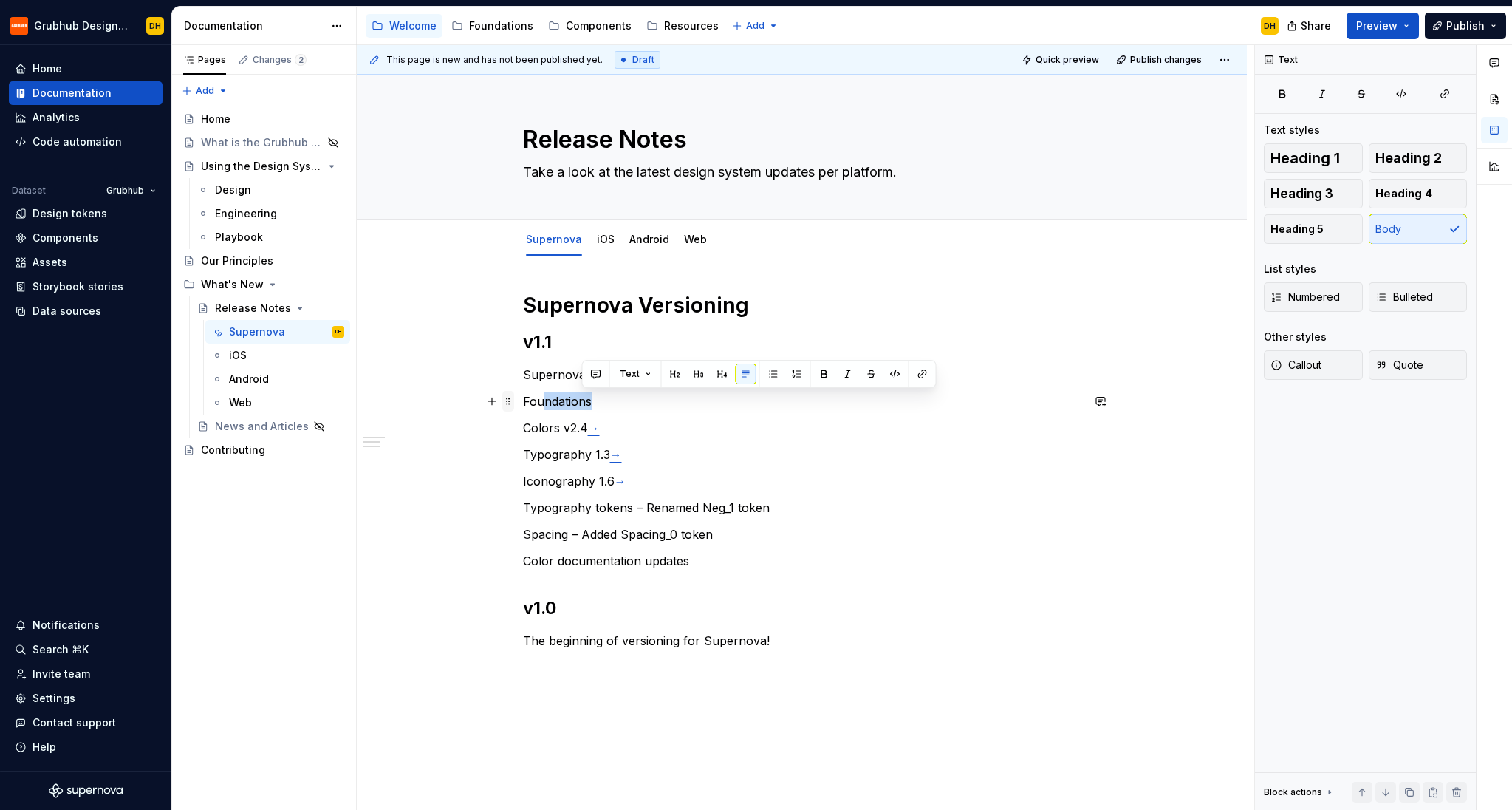
drag, startPoint x: 581, startPoint y: 405, endPoint x: 515, endPoint y: 405, distance: 66.0
click at [523, 405] on div "Supernova Versioning v1.1 Supernova version 1.1 includes: Foundations Colors v2…" at bounding box center [801, 492] width 558 height 402
drag, startPoint x: 654, startPoint y: 408, endPoint x: 623, endPoint y: 407, distance: 31.0
click at [653, 408] on p "Foundations" at bounding box center [801, 401] width 558 height 18
click at [523, 402] on div "Supernova Versioning v1.1 Supernova version 1.1 includes: Foundations Colors v2…" at bounding box center [801, 492] width 558 height 402
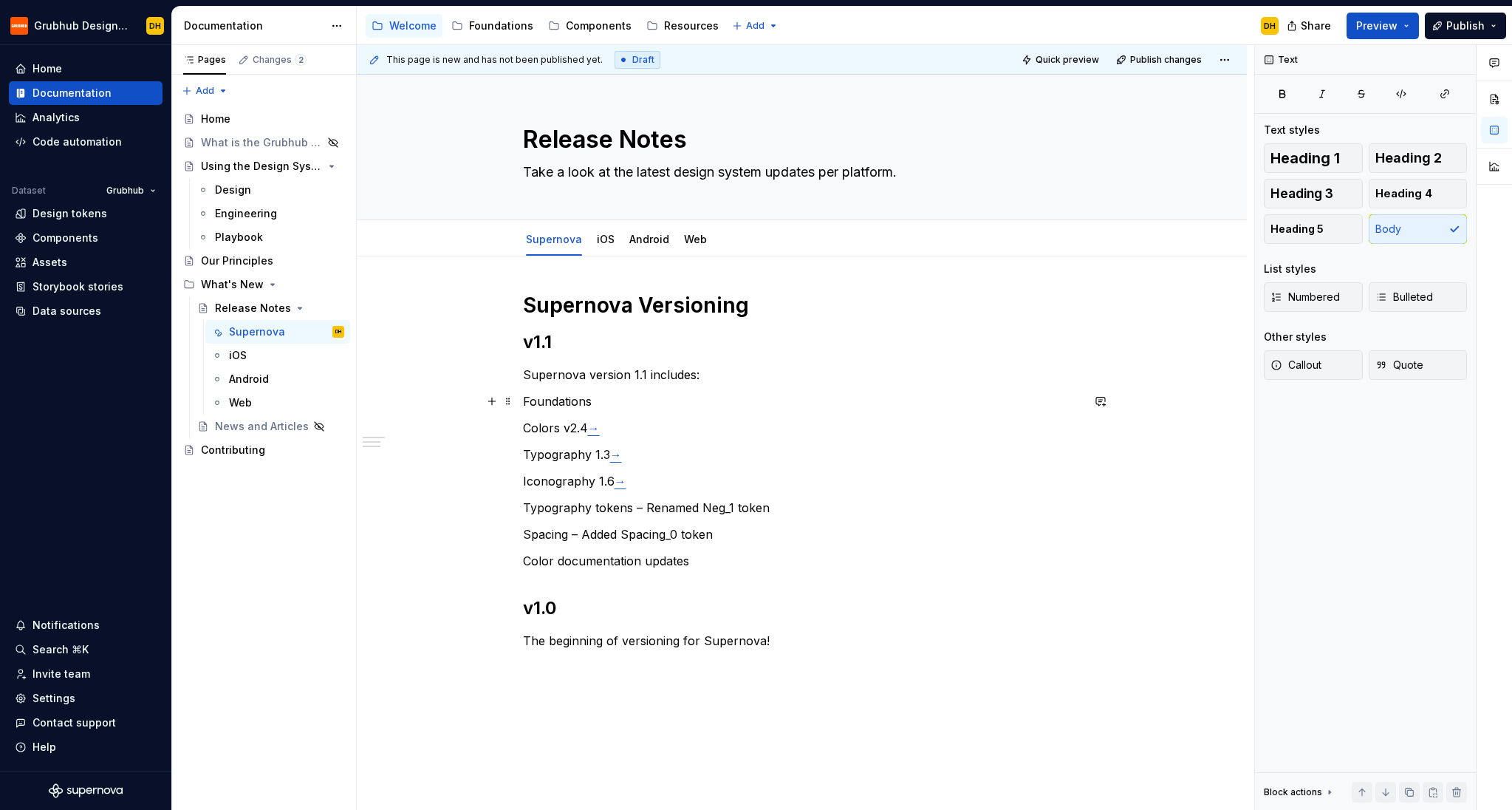
click at [530, 405] on p "Foundations" at bounding box center [801, 401] width 558 height 18
click at [748, 530] on p "Spacing – Added Spacing_0 token" at bounding box center [801, 534] width 558 height 18
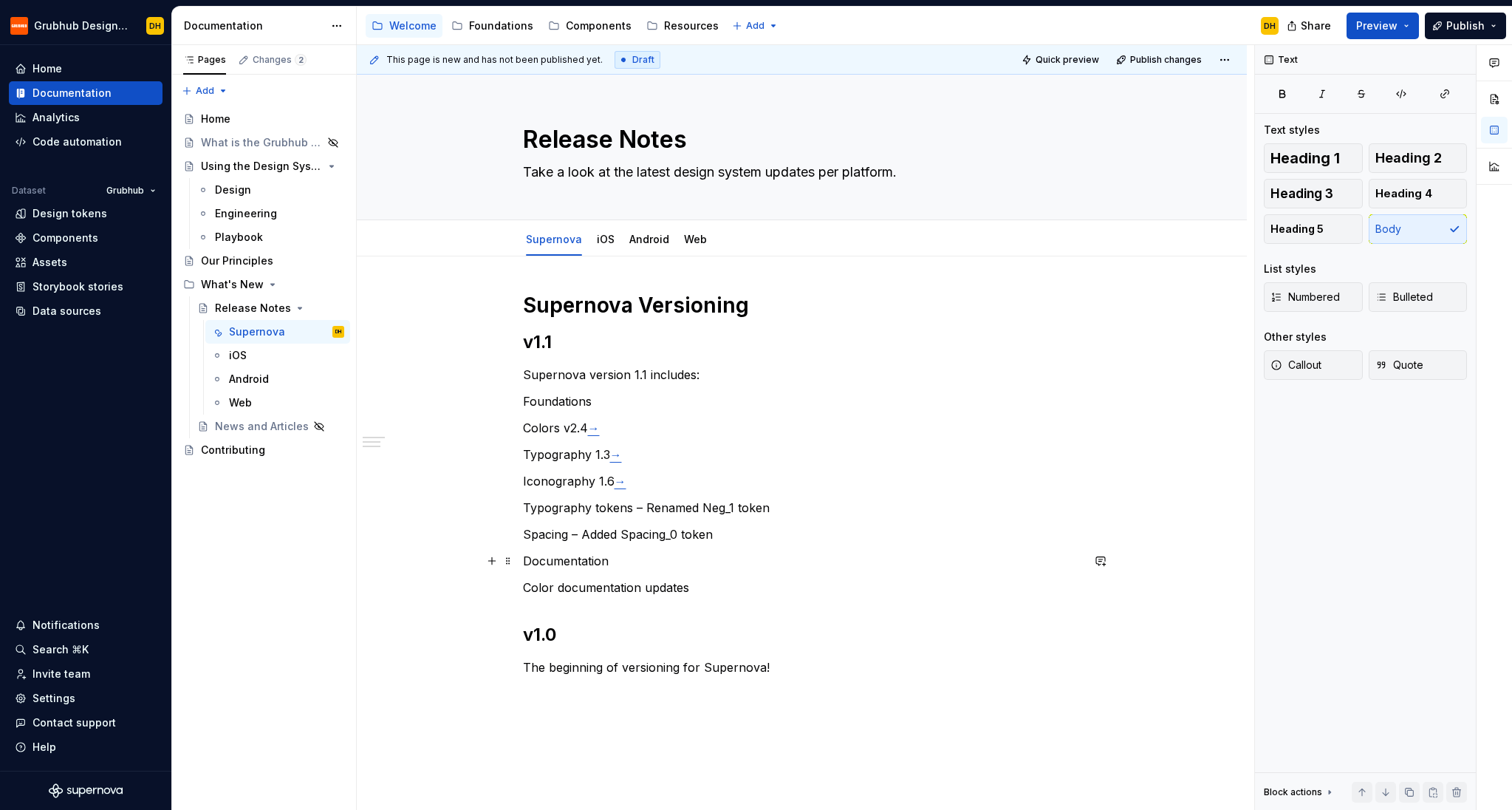
click at [557, 560] on p "Documentation" at bounding box center [801, 561] width 558 height 18
click at [660, 533] on button "button" at bounding box center [668, 533] width 21 height 21
click at [628, 602] on p "Color documentation updates" at bounding box center [801, 599] width 558 height 18
click at [564, 401] on p "Foundations" at bounding box center [801, 401] width 558 height 18
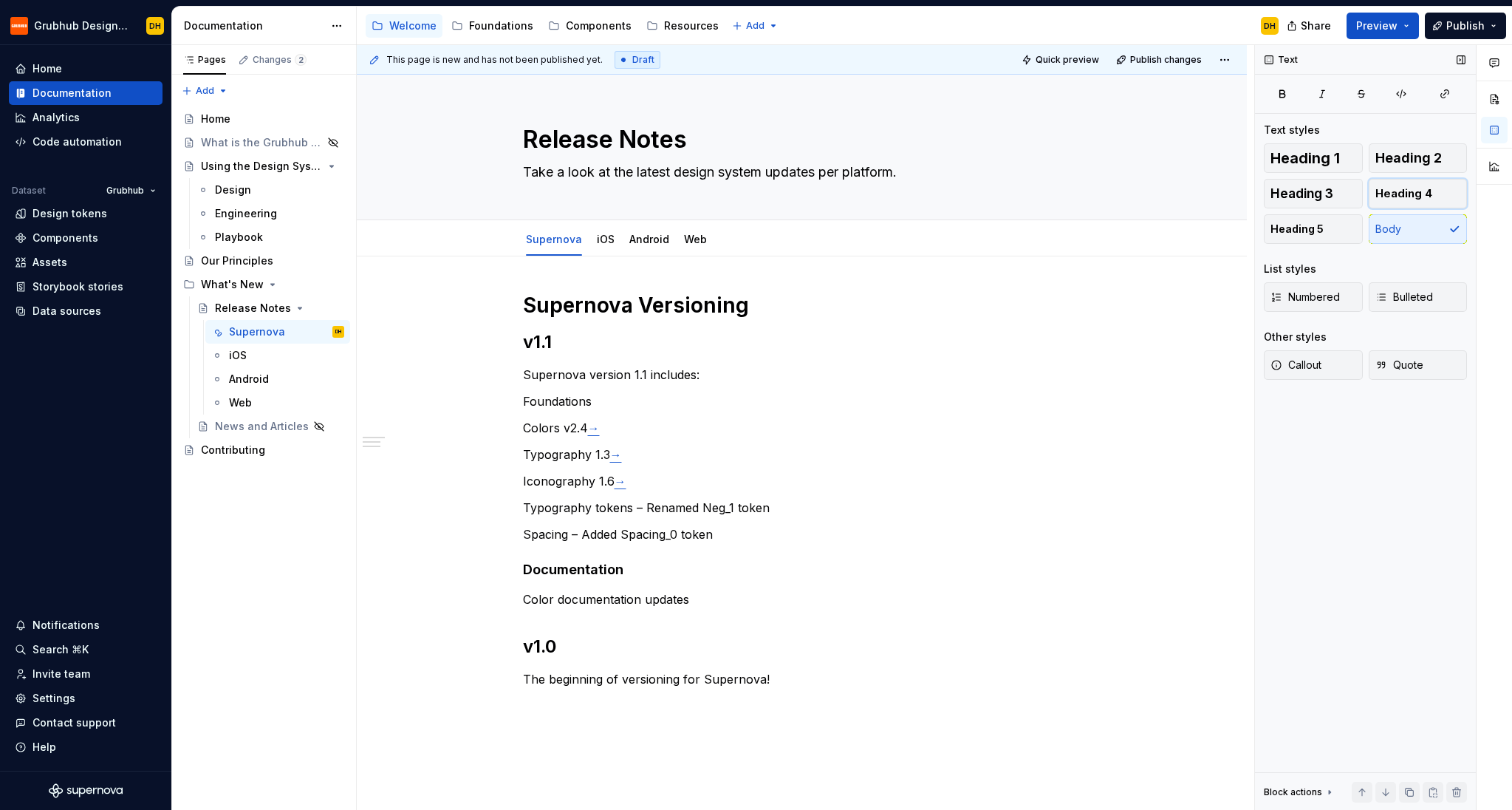
click at [1208, 195] on span "Heading 4" at bounding box center [1404, 193] width 57 height 14
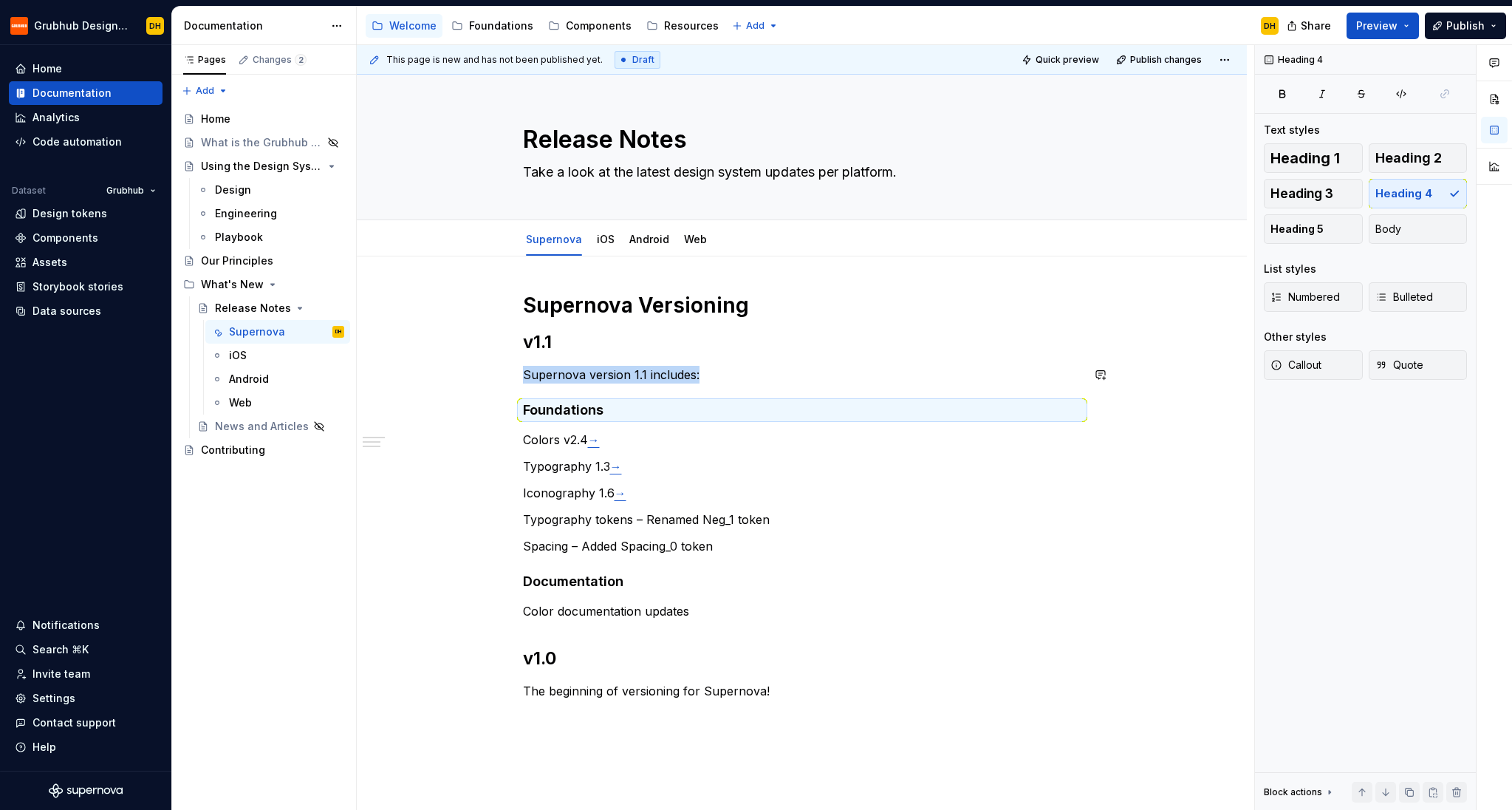
click at [1034, 395] on div "Supernova Versioning v1.1 Supernova version 1.1 includes: Foundations Colors v2…" at bounding box center [801, 509] width 558 height 434
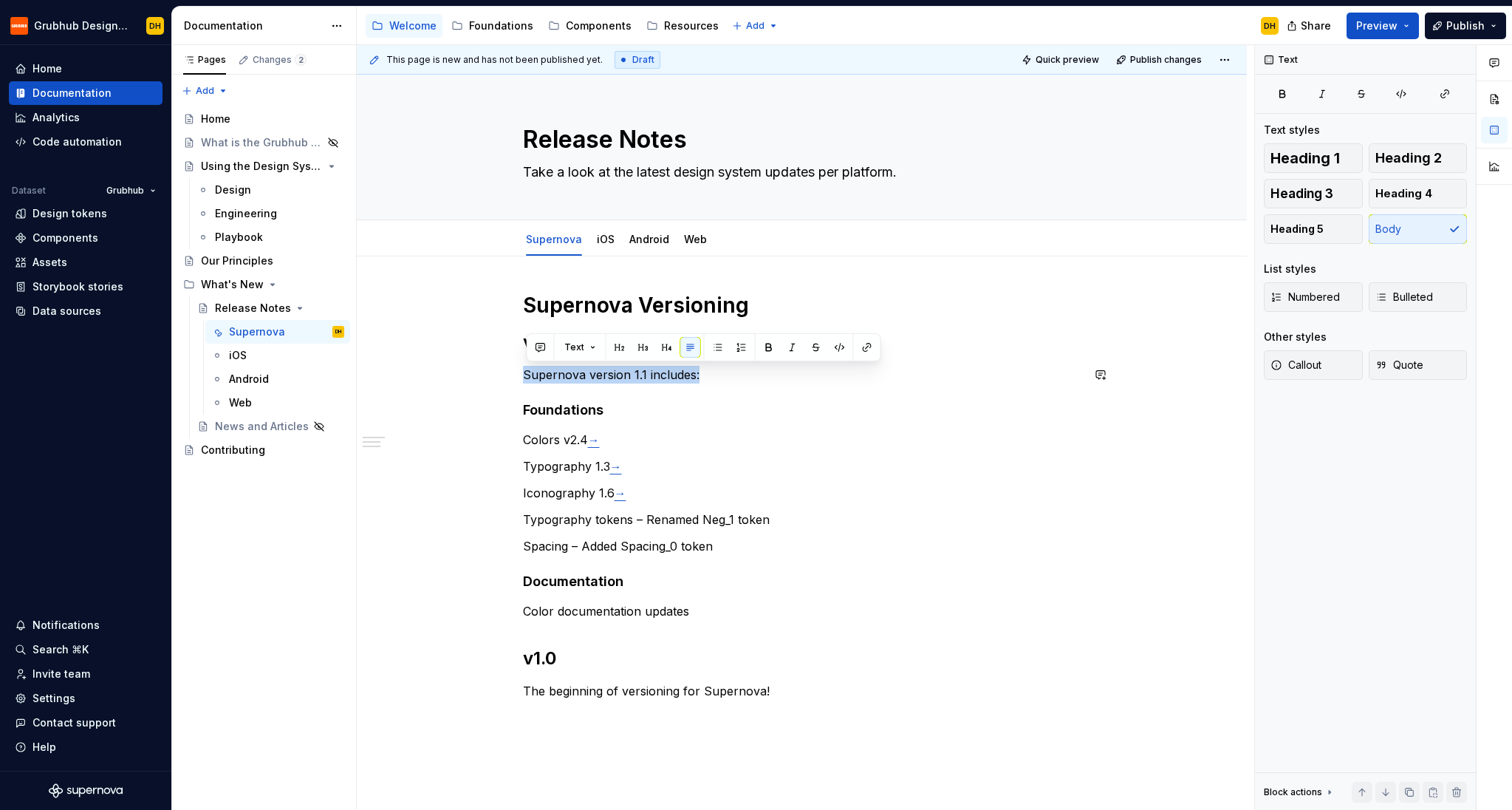
click at [724, 354] on div "Supernova Versioning v1.1 Supernova version 1.1 includes: Foundations Colors v2…" at bounding box center [801, 509] width 558 height 434
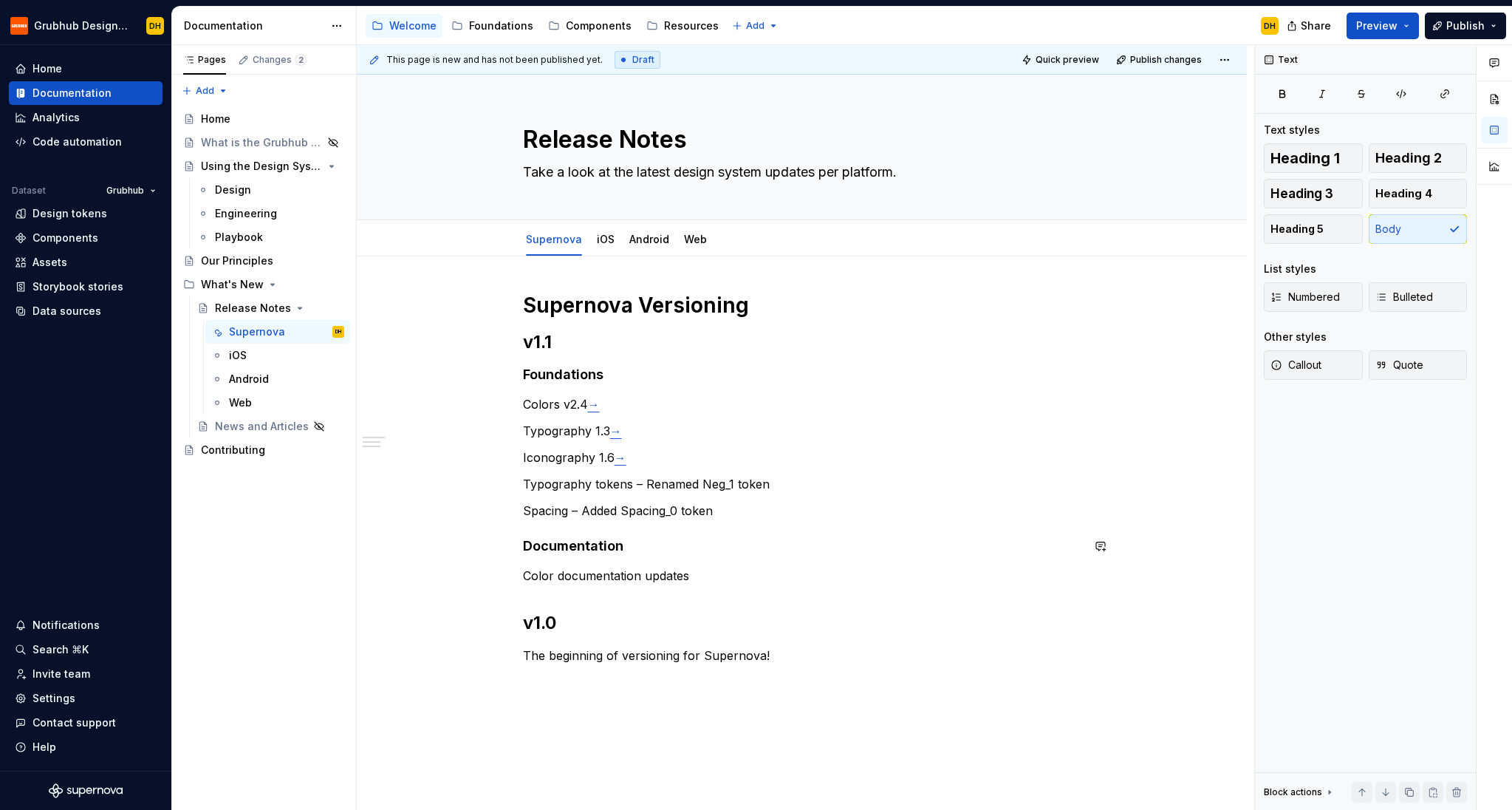
click at [853, 565] on div "Supernova Versioning v1.1 Foundations Colors v2.4 → Typography 1.3 → Iconograph…" at bounding box center [801, 491] width 558 height 399
drag, startPoint x: 764, startPoint y: 567, endPoint x: 664, endPoint y: 582, distance: 101.1
click at [763, 567] on p "Color documentation updates" at bounding box center [801, 575] width 558 height 18
drag, startPoint x: 699, startPoint y: 578, endPoint x: 565, endPoint y: 577, distance: 134.0
click at [564, 577] on p "Color documentation updates" at bounding box center [801, 575] width 558 height 18
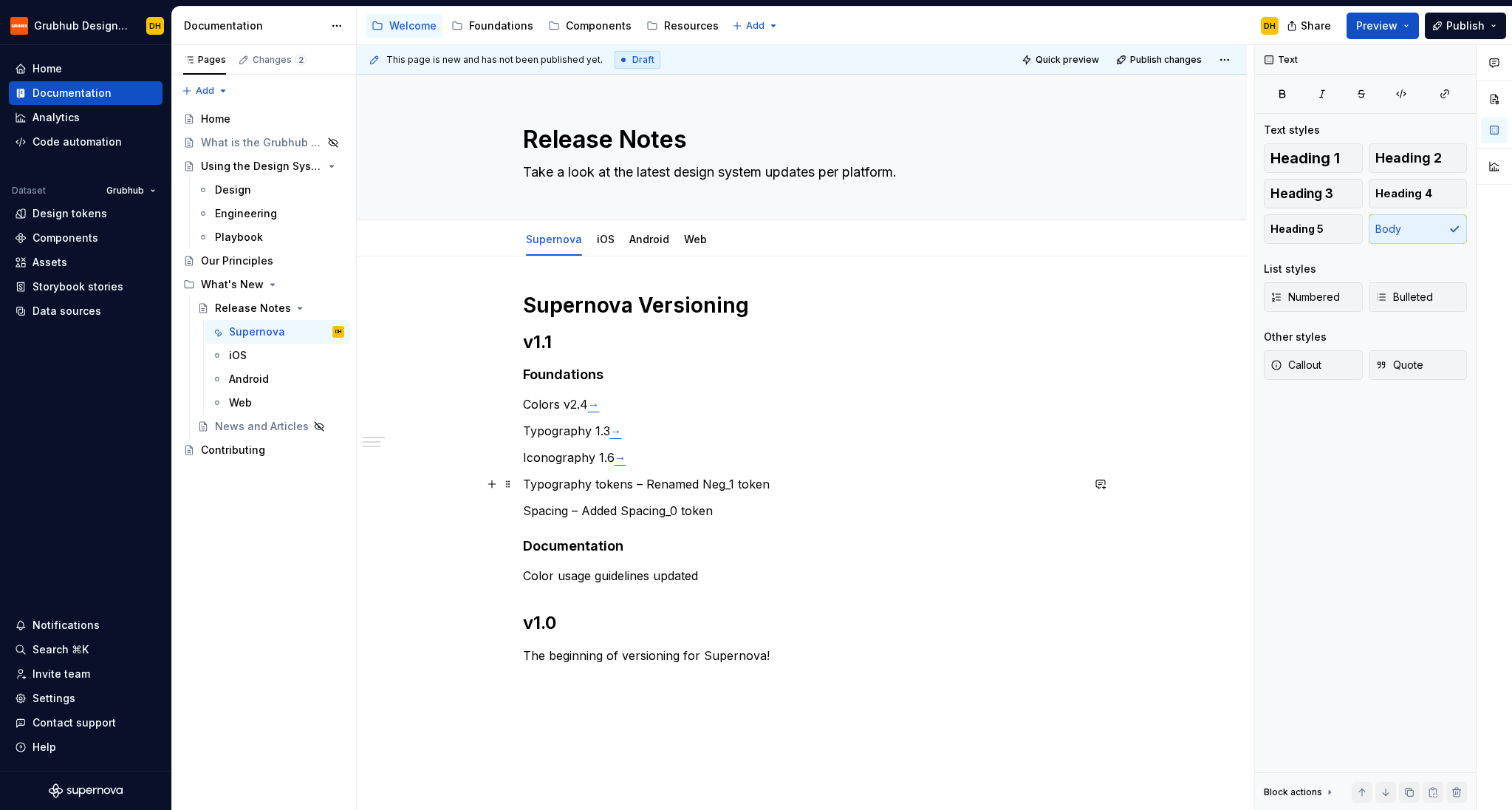
click at [845, 480] on p "Typography tokens – Renamed Neg_1 token" at bounding box center [801, 484] width 558 height 18
drag, startPoint x: 1020, startPoint y: 20, endPoint x: 983, endPoint y: 14, distance: 37.5
click at [983, 14] on div "Accessibility guide for tree Page tree. Navigate the tree with the arrow keys. …" at bounding box center [823, 26] width 934 height 38
drag, startPoint x: 569, startPoint y: 512, endPoint x: 521, endPoint y: 513, distance: 48.0
click at [521, 513] on div "Supernova Versioning v1.1 Foundations Colors v2.4 → Typography 1.3 → Iconograph…" at bounding box center [801, 604] width 890 height 696
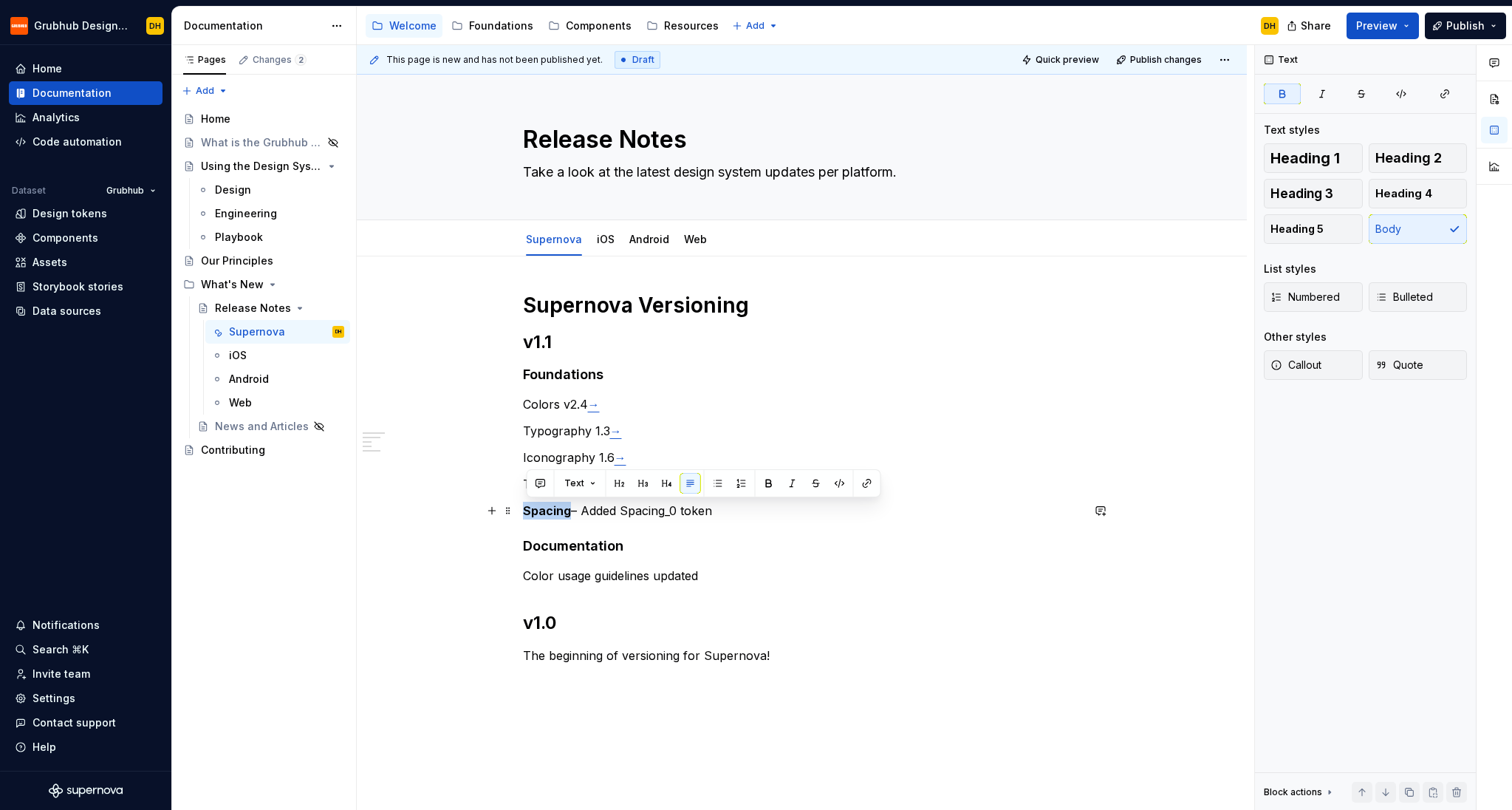
click at [585, 519] on p "Spacing – Added Spacing_0 token" at bounding box center [801, 510] width 558 height 18
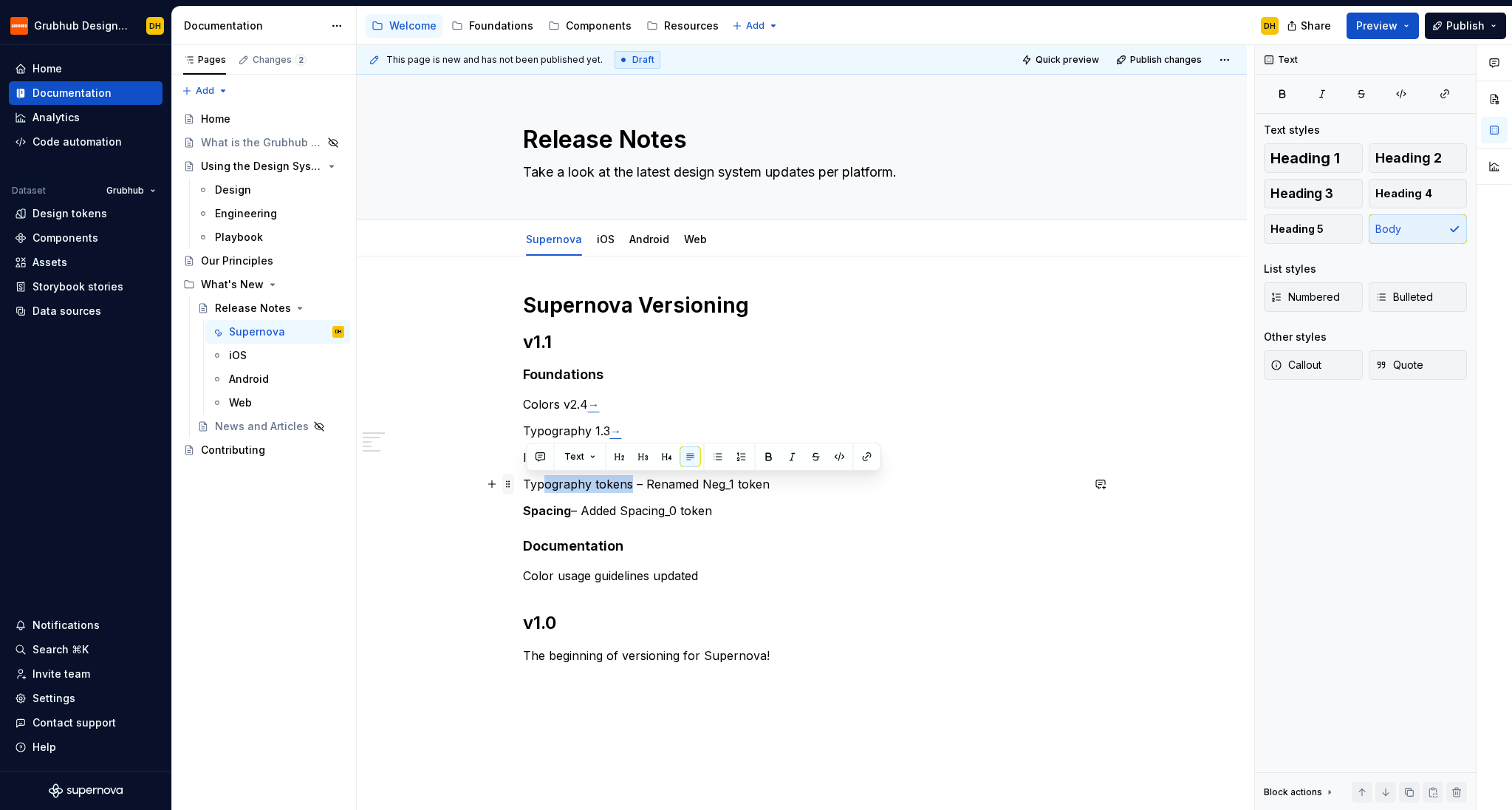
drag, startPoint x: 548, startPoint y: 488, endPoint x: 515, endPoint y: 486, distance: 33.1
click at [523, 486] on div "Supernova Versioning v1.1 Foundations Colors v2.4 → Typography 1.3 → Iconograph…" at bounding box center [801, 500] width 558 height 417
click at [621, 490] on strong "ography tokens" at bounding box center [591, 484] width 93 height 14
drag, startPoint x: 632, startPoint y: 486, endPoint x: 526, endPoint y: 483, distance: 106.0
click at [526, 483] on p "Typography tokens – Renamed Neg_1 token" at bounding box center [801, 484] width 558 height 18
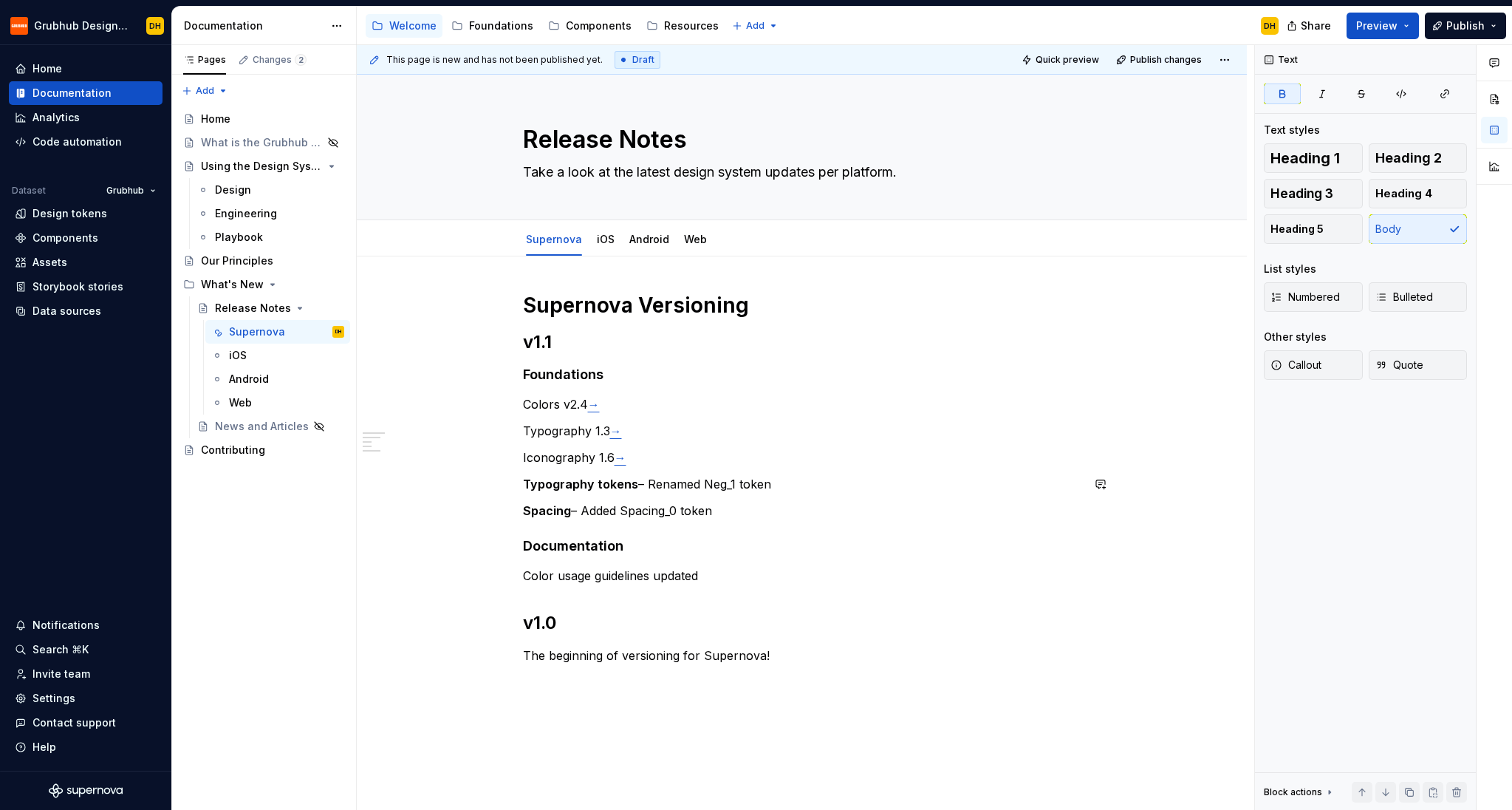
click at [688, 500] on div "Supernova Versioning v1.1 Foundations Colors v2.4 → Typography 1.3 → Iconograph…" at bounding box center [801, 491] width 558 height 399
click at [706, 486] on p "Typography tokens – Renamed Neg_1 token" at bounding box center [801, 484] width 558 height 18
drag, startPoint x: 742, startPoint y: 482, endPoint x: 704, endPoint y: 483, distance: 38.0
click at [704, 483] on p "Typography tokens – Renamed size-_1 and lineHeight_-1 to Neg_1 token" at bounding box center [801, 484] width 558 height 18
drag, startPoint x: 1013, startPoint y: 456, endPoint x: 978, endPoint y: 465, distance: 36.1
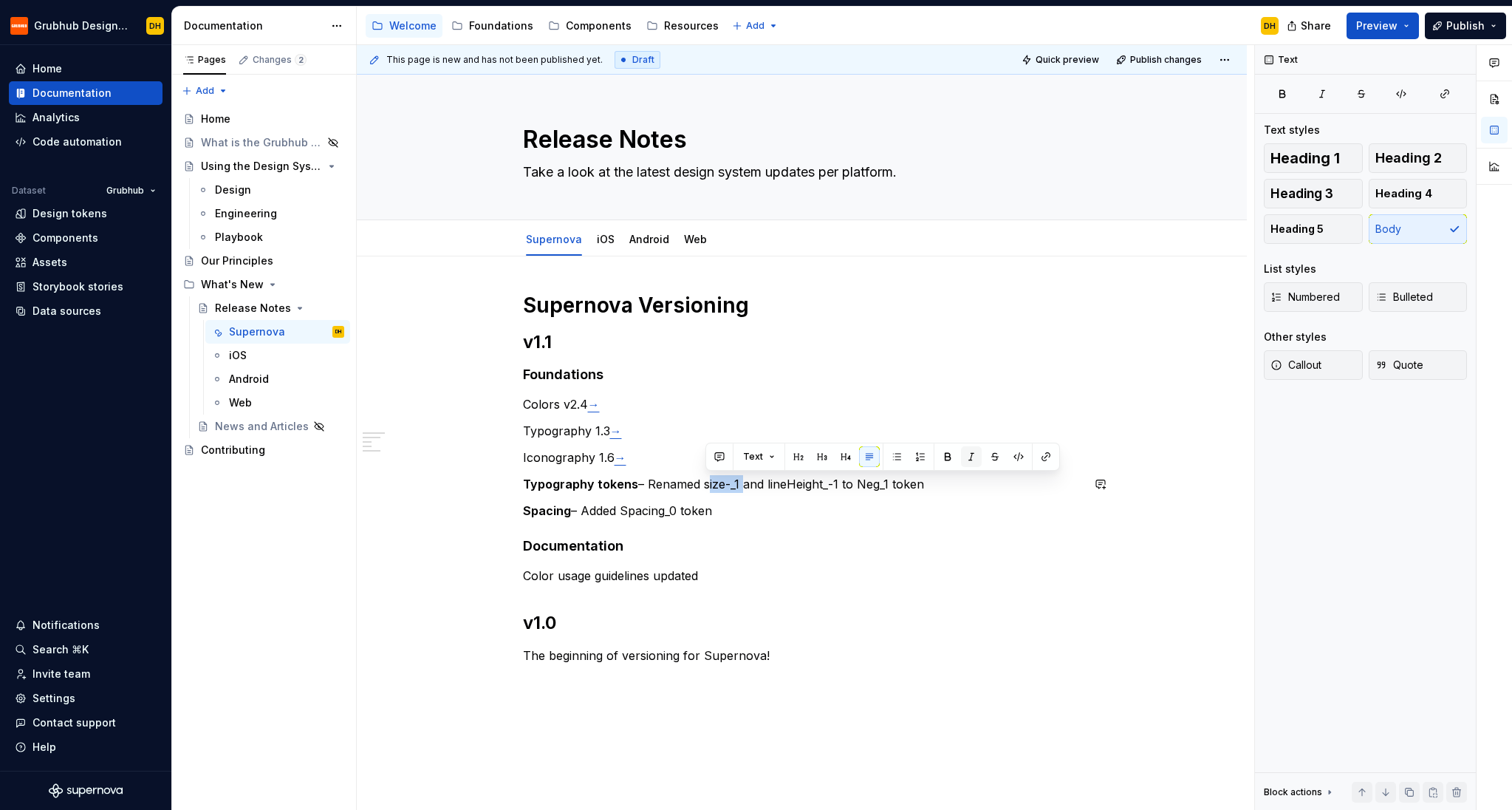
click at [1010, 455] on button "button" at bounding box center [1019, 457] width 21 height 21
click at [805, 507] on p "Spacing – Added Spacing_0 token" at bounding box center [801, 510] width 558 height 18
drag, startPoint x: 841, startPoint y: 481, endPoint x: 777, endPoint y: 479, distance: 64.0
click at [777, 479] on p "Typography tokens – Renamed size-_1 and lineHeight_-1 to Neg_1 token" at bounding box center [801, 484] width 558 height 18
click at [1083, 458] on button "button" at bounding box center [1092, 457] width 21 height 21
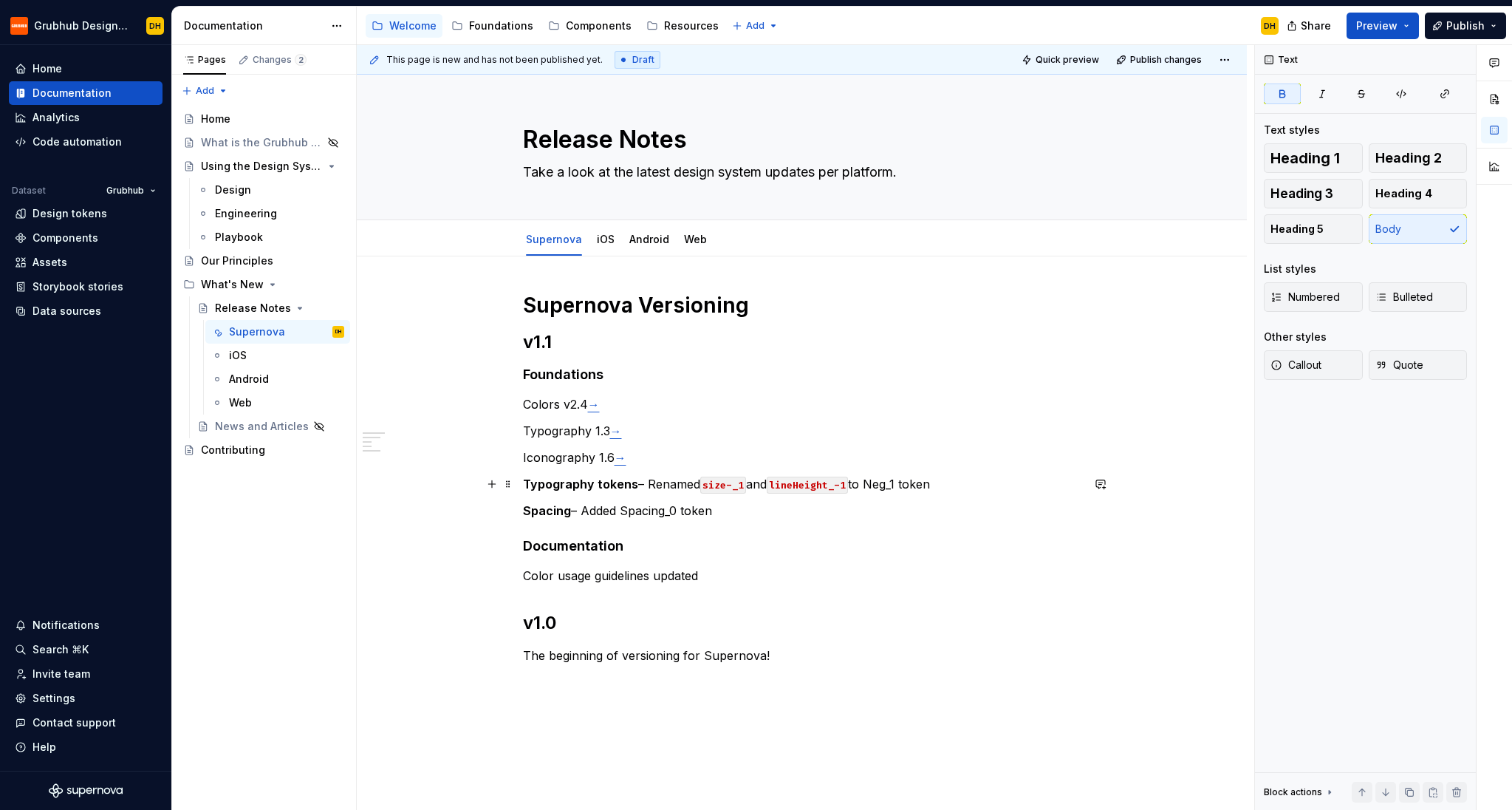
click at [633, 483] on strong "Typography tokens" at bounding box center [580, 484] width 115 height 14
click at [824, 488] on p "Typography – Renamed size-_1 and lineHeight_-1 to Neg_1 token" at bounding box center [801, 484] width 558 height 18
drag, startPoint x: 940, startPoint y: 480, endPoint x: 908, endPoint y: 478, distance: 32.1
click at [908, 478] on p "Typography – Renamed size-_1 and lineHeight_-1 tokens to Neg_1 token" at bounding box center [801, 484] width 558 height 18
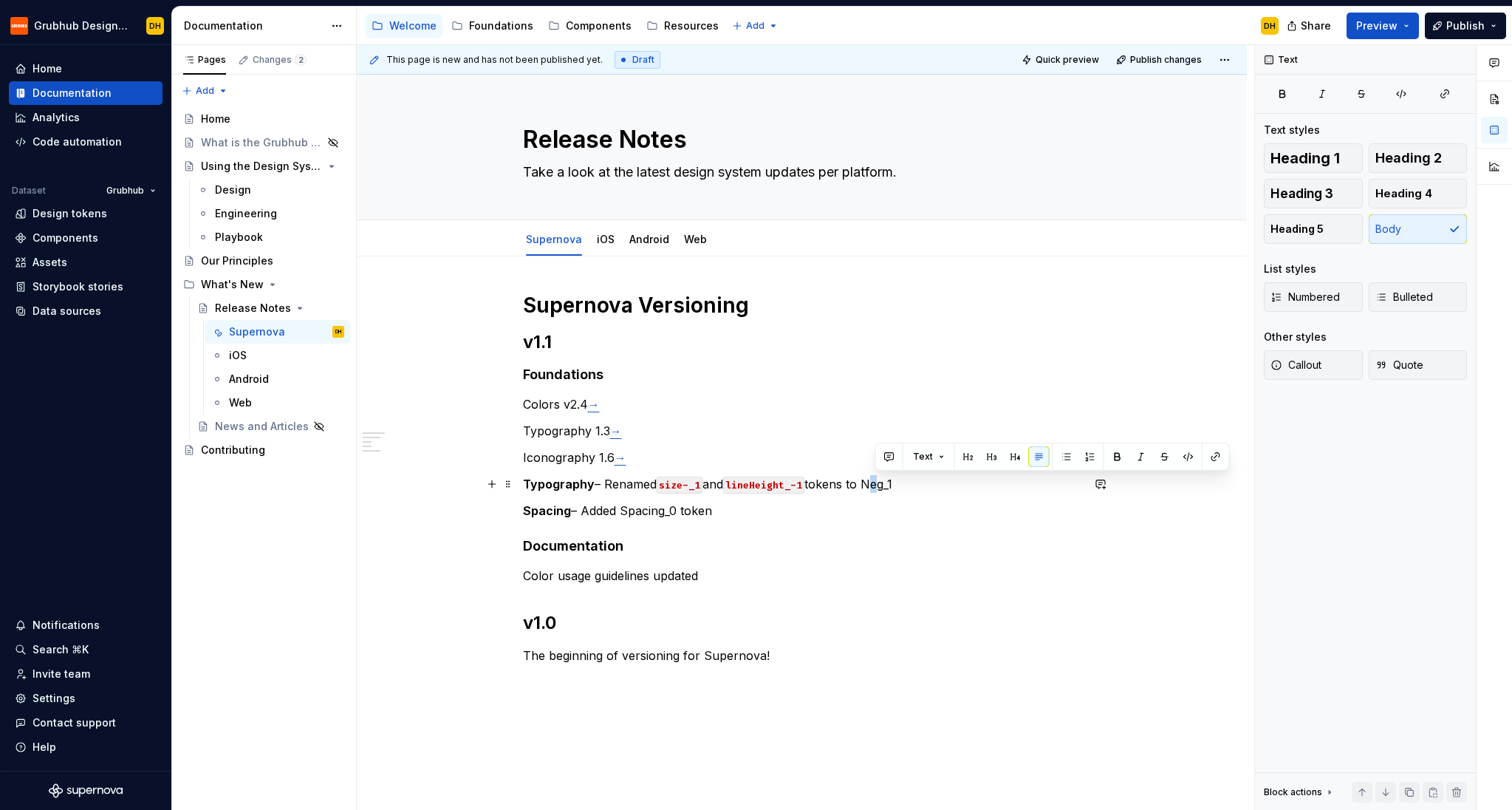
click at [879, 488] on p "Typography – Renamed size-_1 and lineHeight_-1 tokens to Neg_1" at bounding box center [801, 484] width 558 height 18
drag, startPoint x: 910, startPoint y: 482, endPoint x: 886, endPoint y: 484, distance: 24.1
click at [874, 484] on p "Typography – Renamed size-_1 and lineHeight_-1 tokens to neg_1" at bounding box center [801, 484] width 558 height 18
click at [1184, 457] on button "button" at bounding box center [1189, 457] width 21 height 21
click at [1081, 509] on p "Spacing – Added Spacing_0 token" at bounding box center [801, 510] width 558 height 18
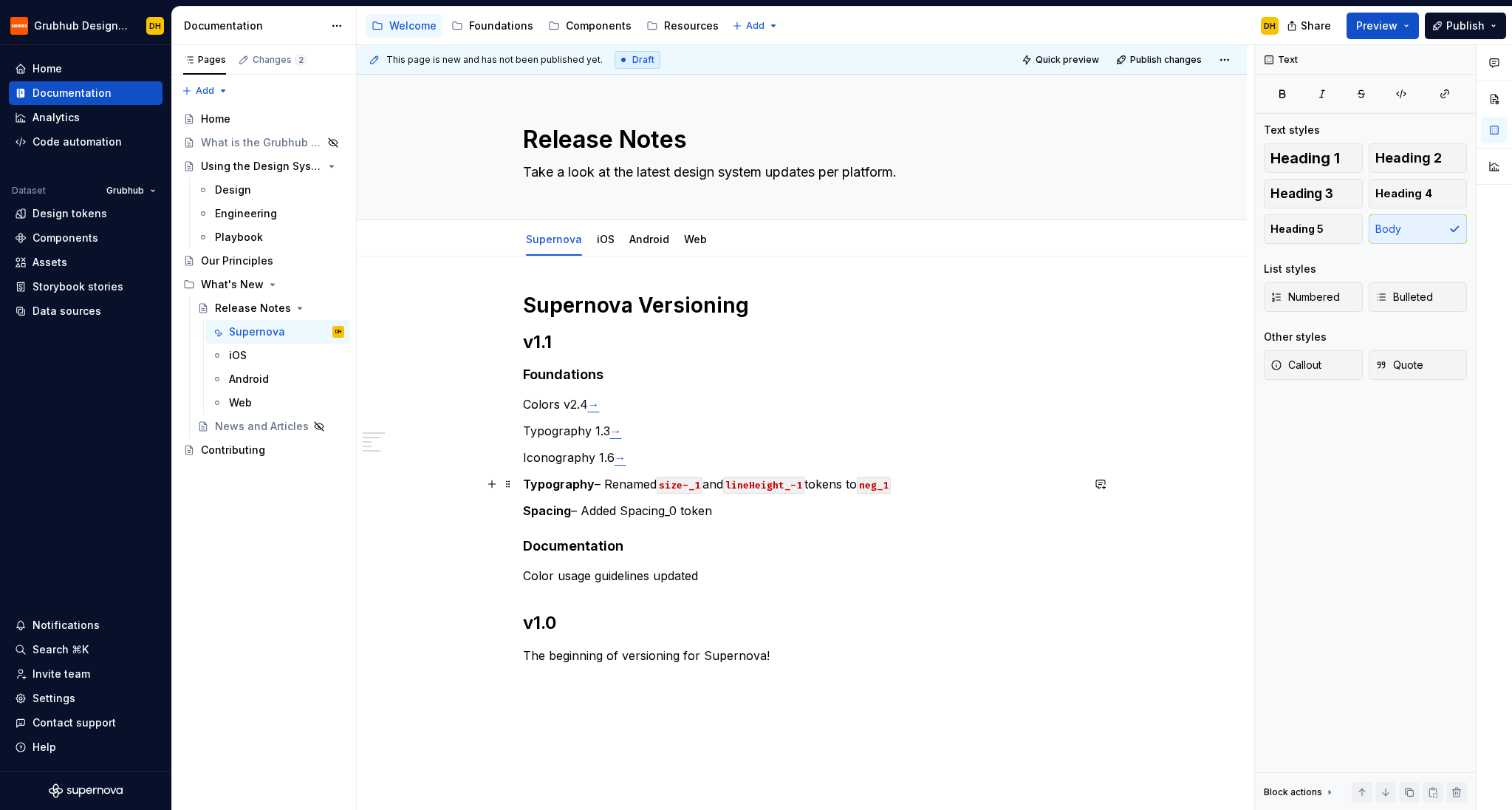
click at [962, 486] on p "Typography – Renamed size-_1 and lineHeight_-1 tokens to neg_1" at bounding box center [801, 484] width 558 height 18
click at [852, 17] on div "Accessibility guide for tree Page tree. Navigate the tree with the arrow keys. …" at bounding box center [823, 26] width 934 height 38
click at [569, 486] on strong "Typography" at bounding box center [558, 484] width 72 height 14
click at [551, 515] on strong "Spacing" at bounding box center [547, 509] width 48 height 14
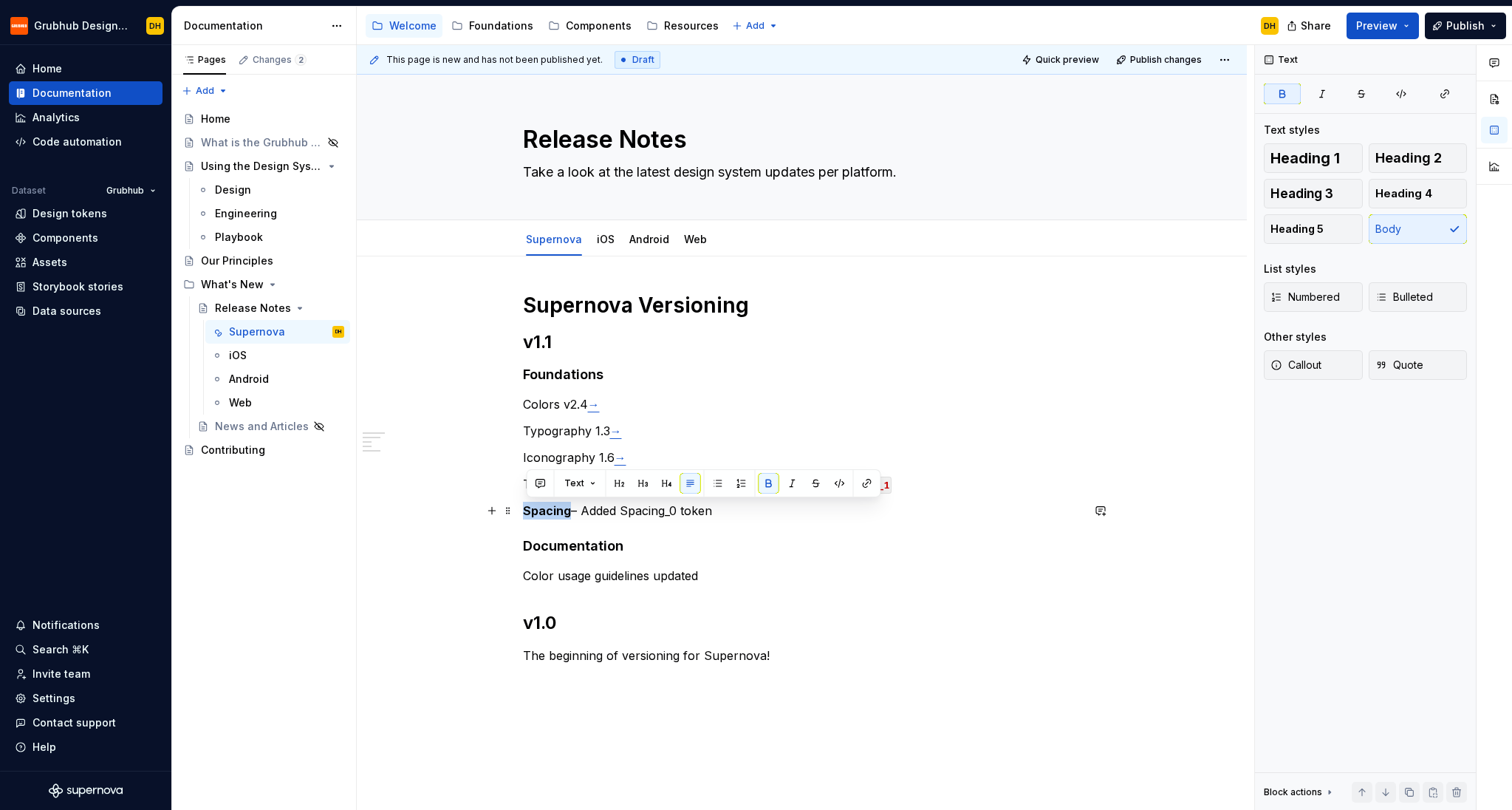
click at [551, 515] on strong "Spacing" at bounding box center [547, 509] width 48 height 14
click at [663, 507] on p "Spacing – Added Spacing_0 token" at bounding box center [801, 510] width 558 height 18
click at [552, 28] on button "Page tree" at bounding box center [557, 26] width 18 height 18
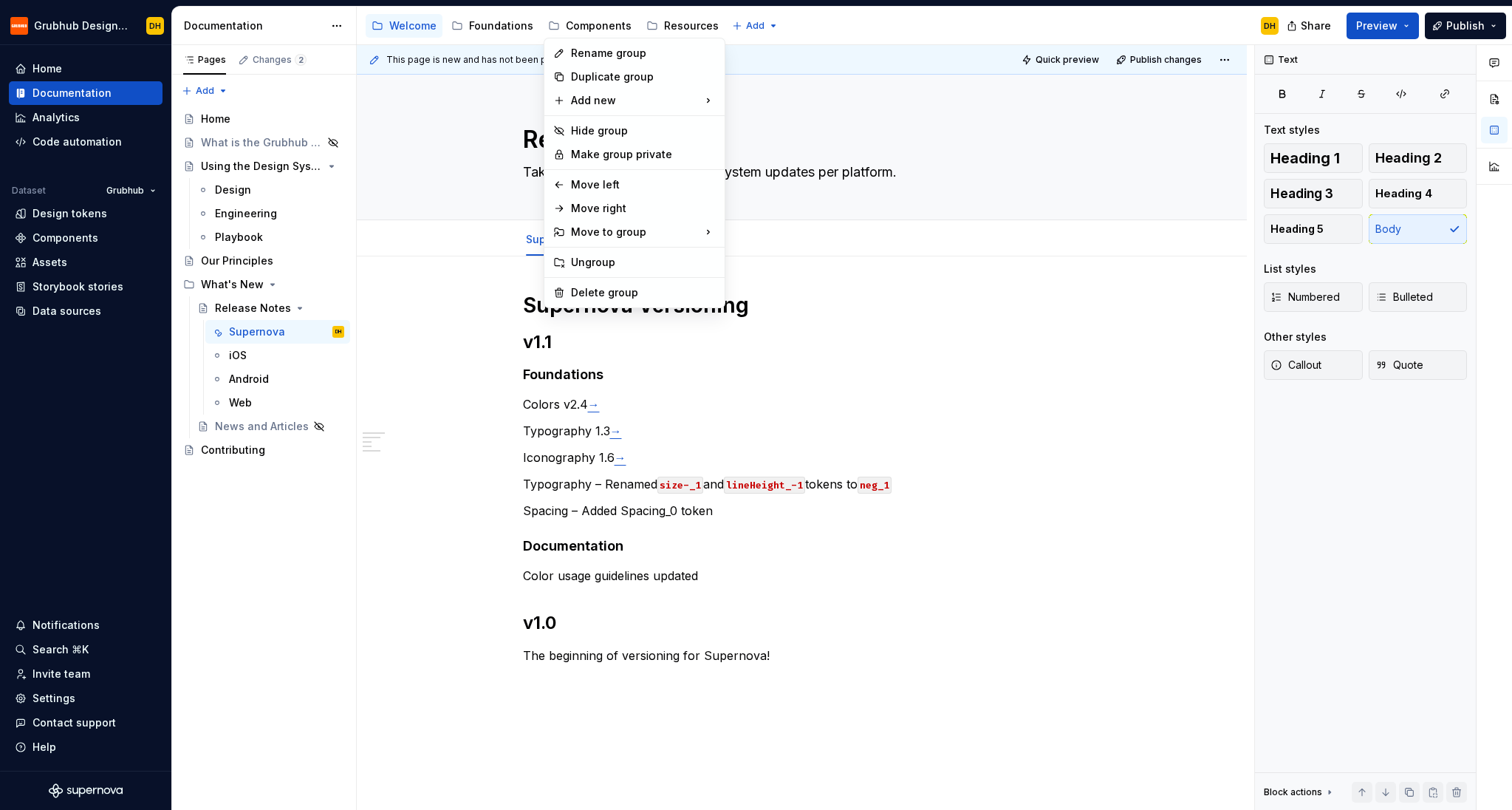
click at [551, 25] on html "Grubhub Design System DH Home Documentation Analytics Code automation Dataset G…" at bounding box center [756, 405] width 1512 height 810
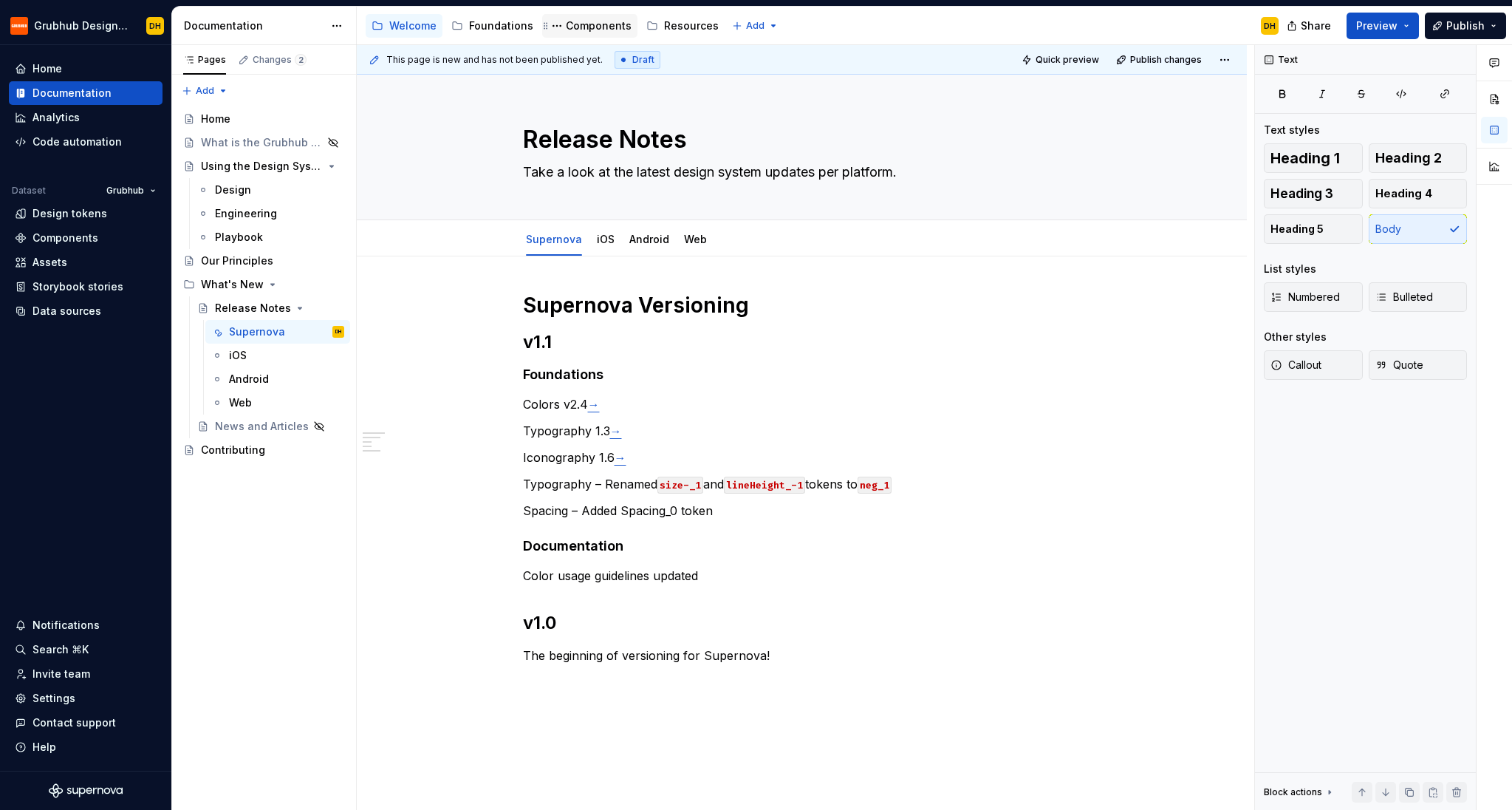
click at [585, 27] on div "Components" at bounding box center [598, 25] width 66 height 14
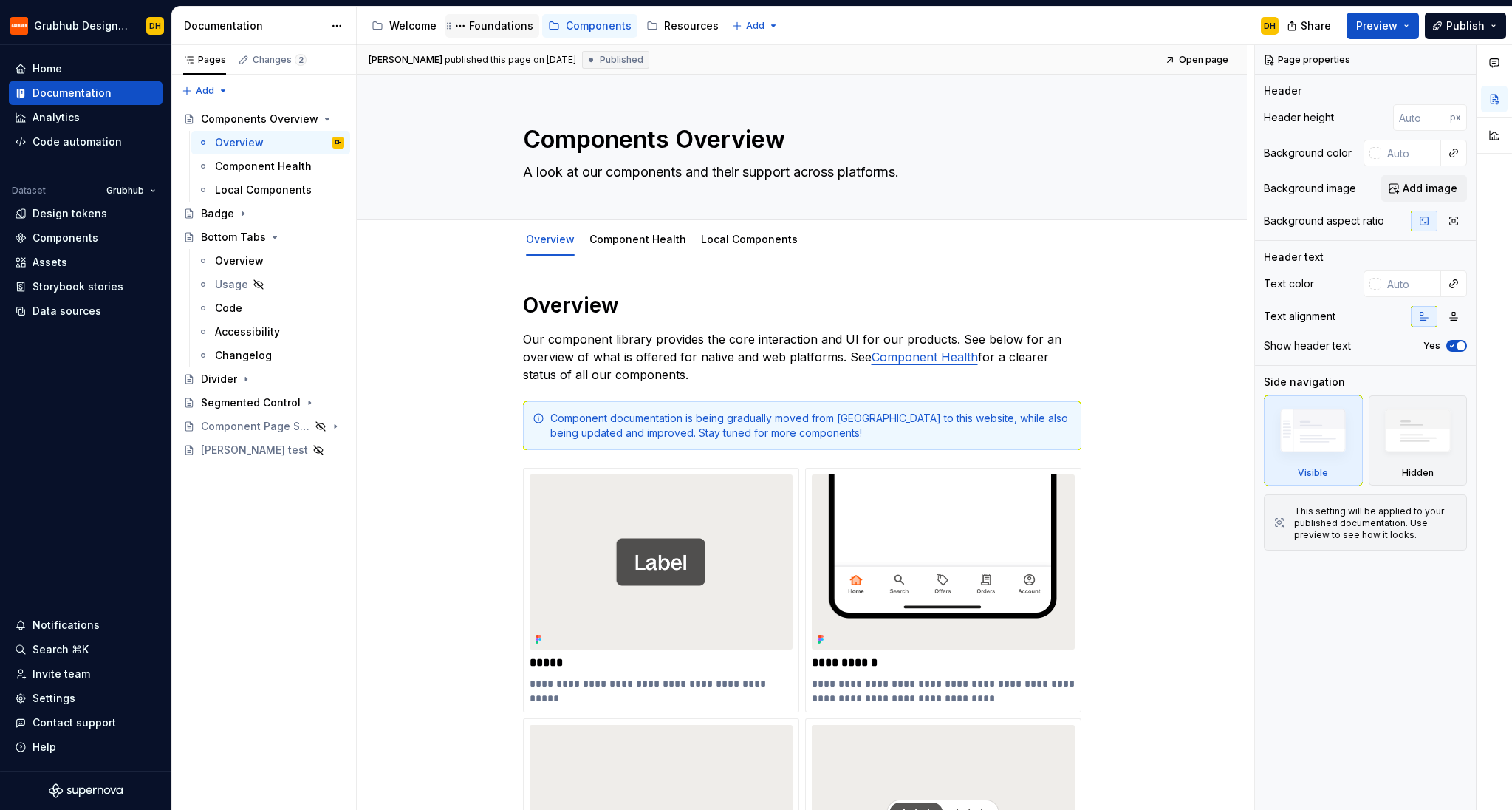
click at [478, 22] on div "Foundations" at bounding box center [501, 25] width 64 height 14
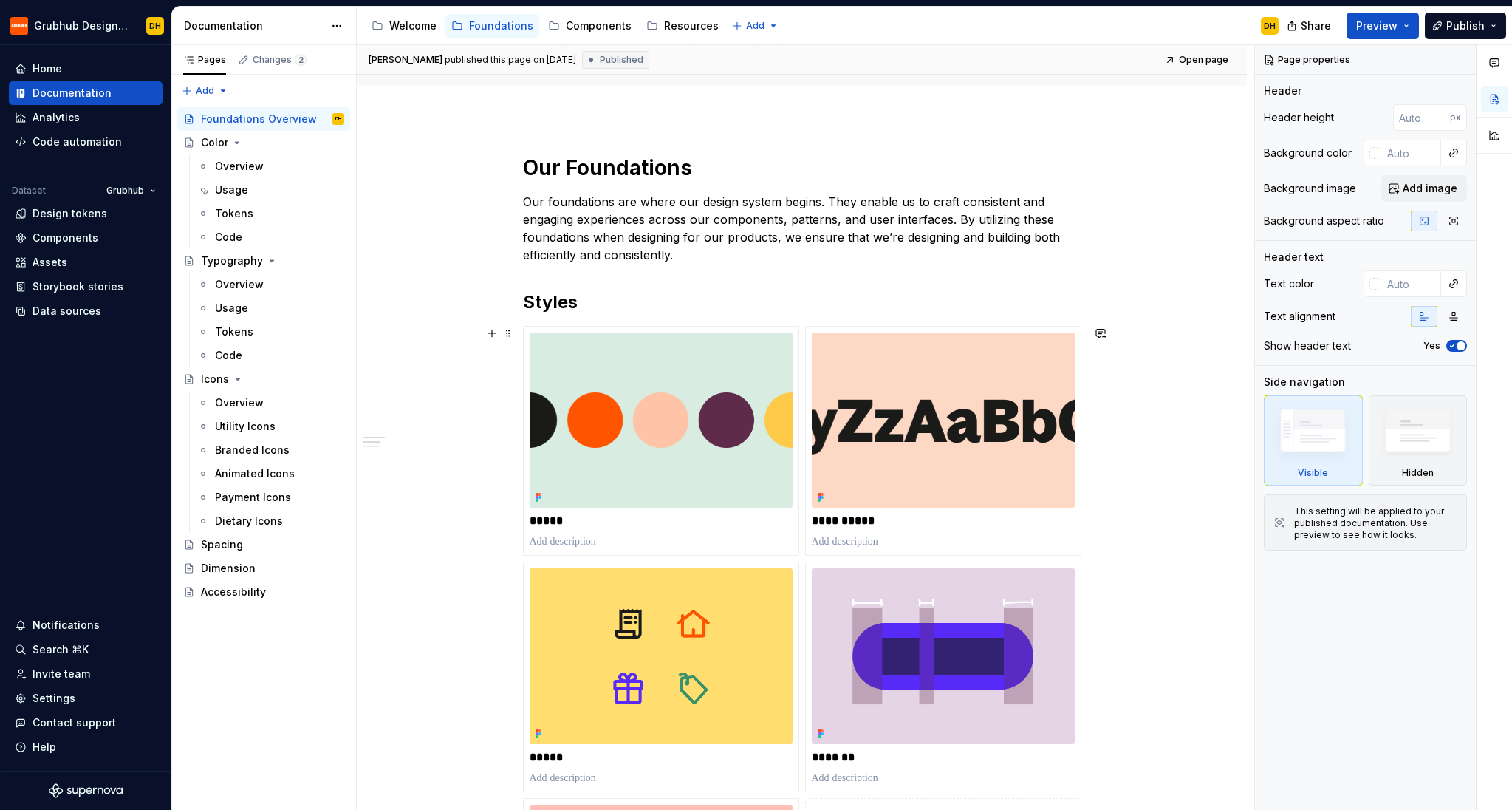
scroll to position [202, 0]
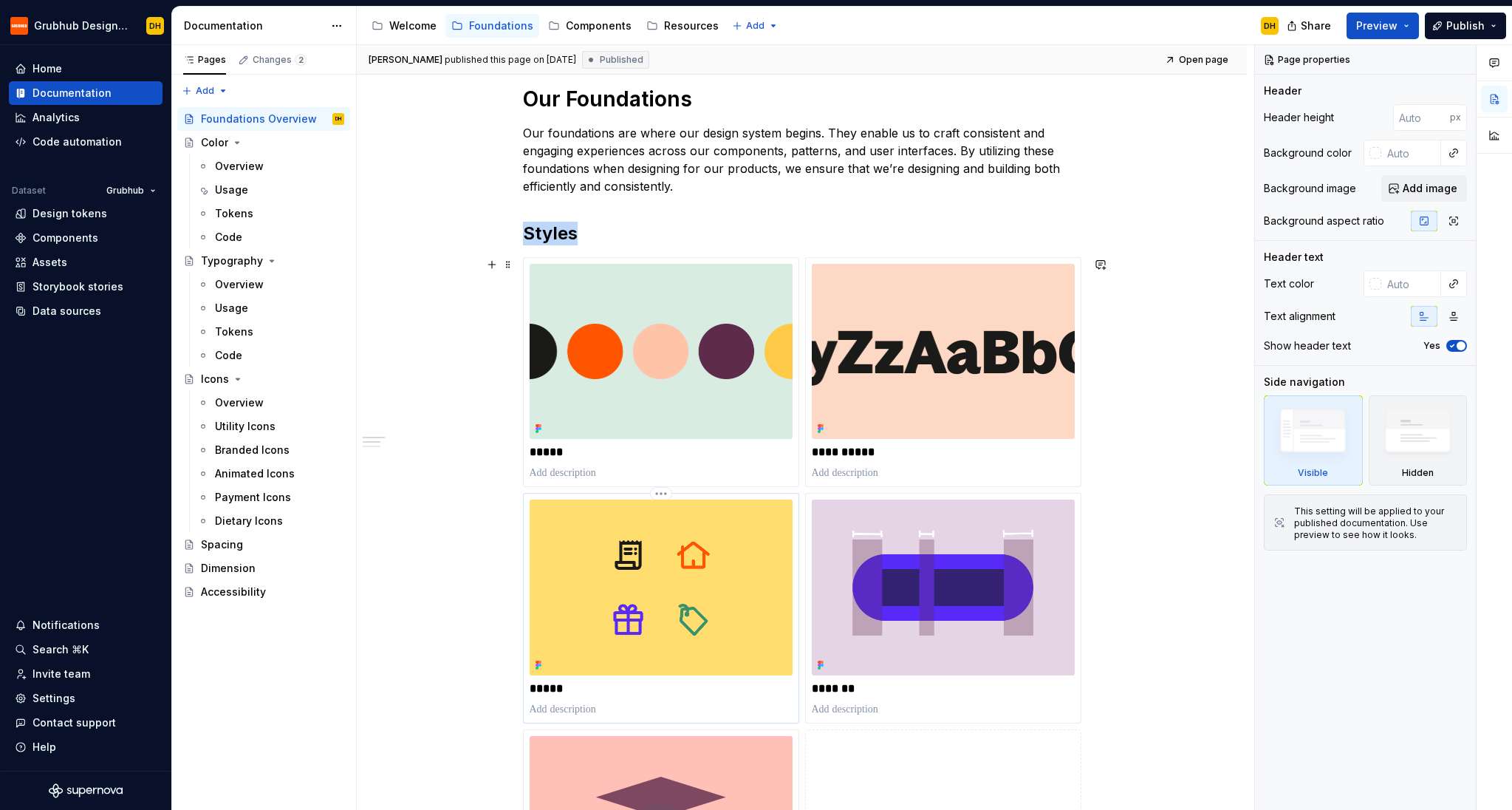
click at [630, 579] on img at bounding box center [661, 588] width 263 height 176
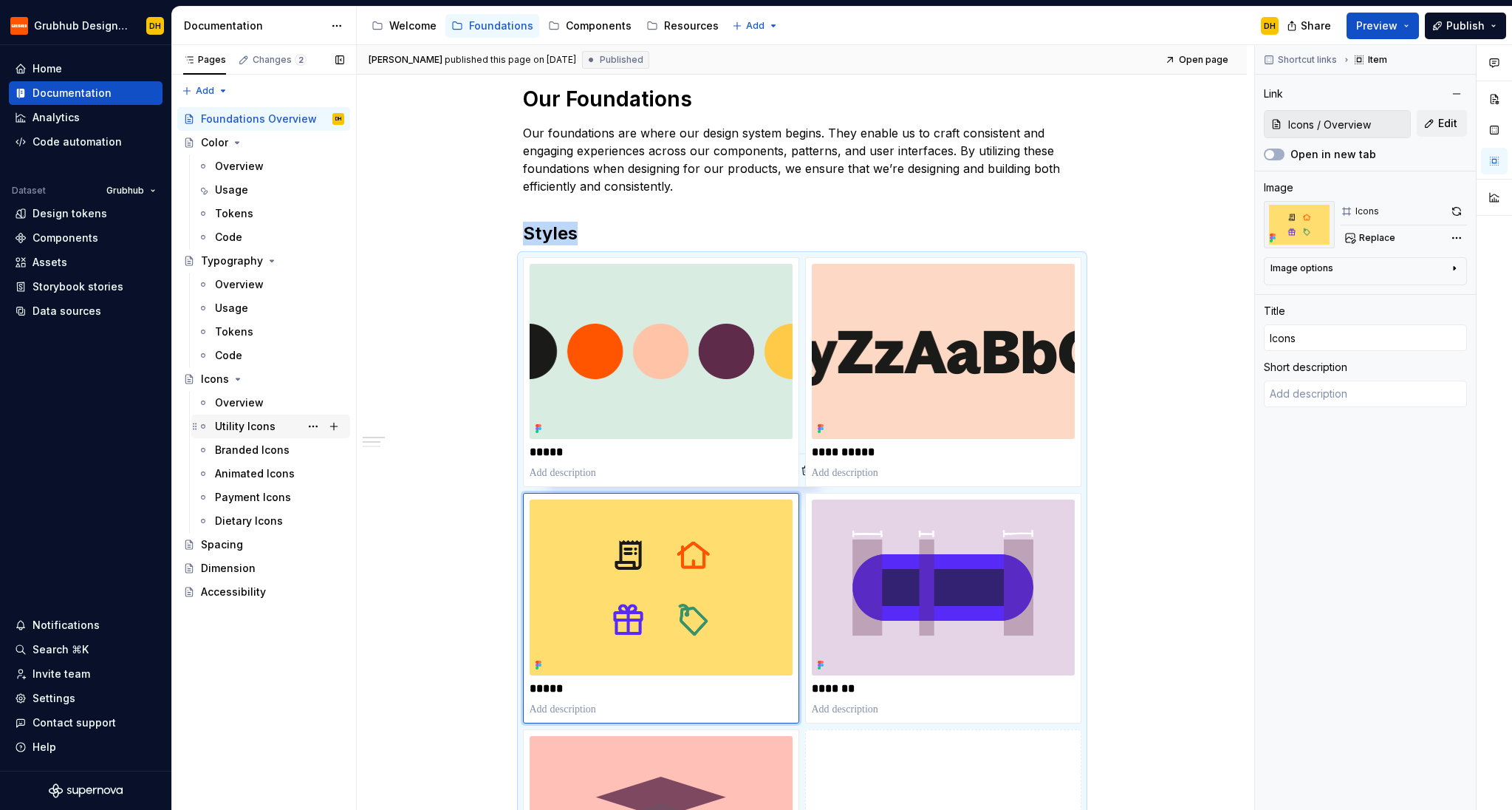
click at [222, 431] on div "Utility Icons" at bounding box center [245, 426] width 61 height 14
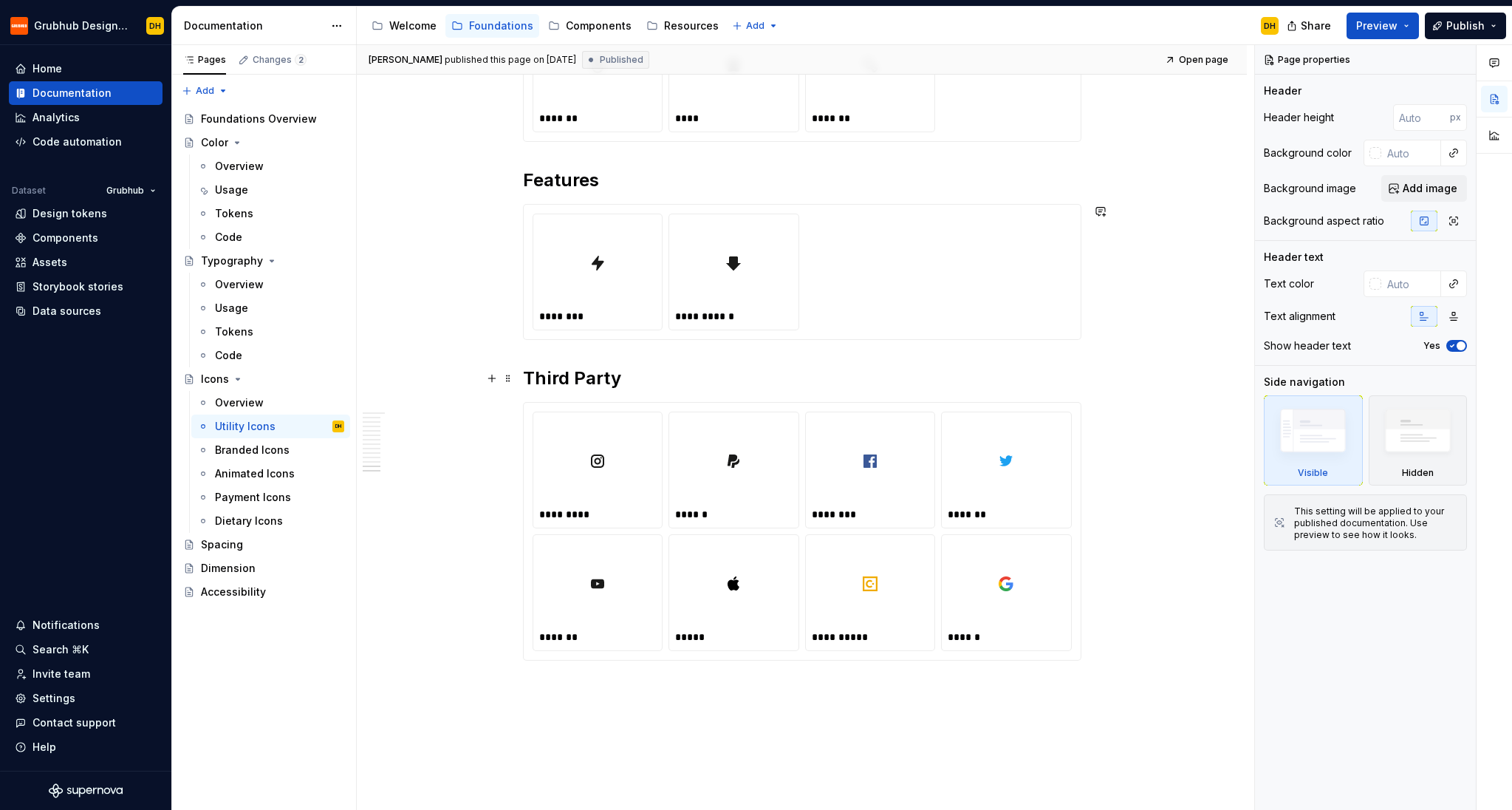
scroll to position [4957, 0]
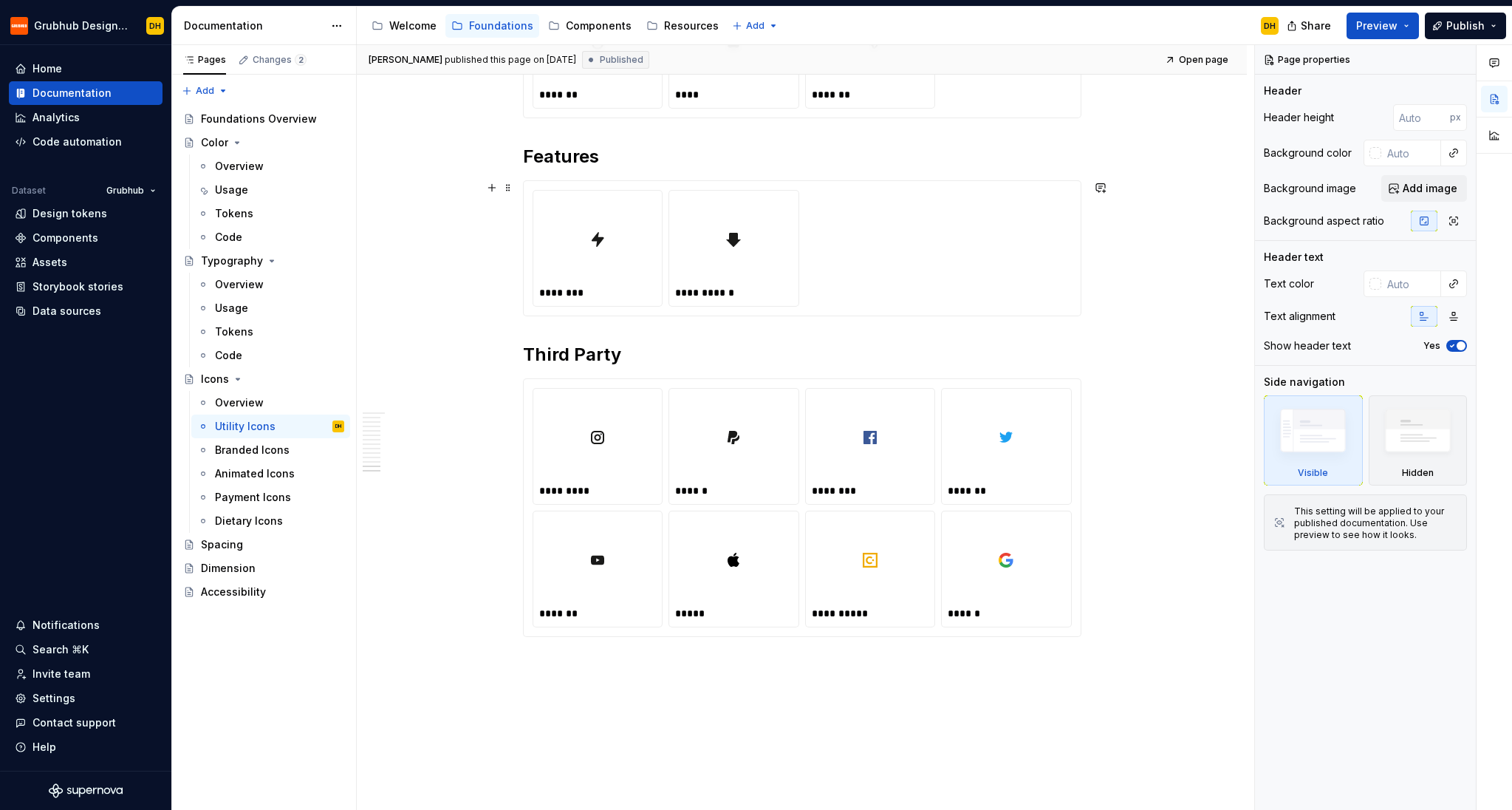
click at [841, 292] on div "**********" at bounding box center [801, 248] width 539 height 116
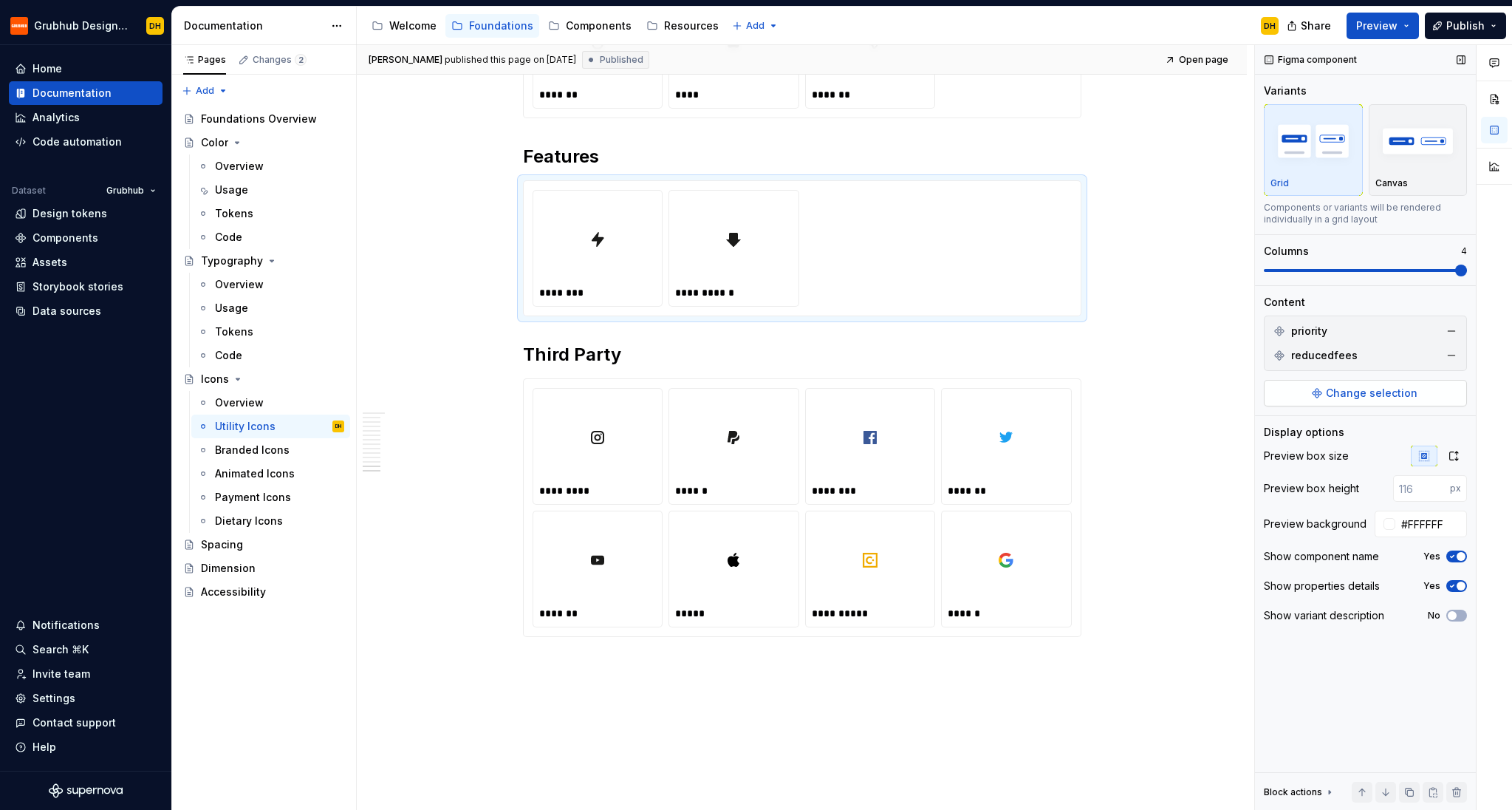
click at [1208, 389] on span "Change selection" at bounding box center [1372, 392] width 92 height 14
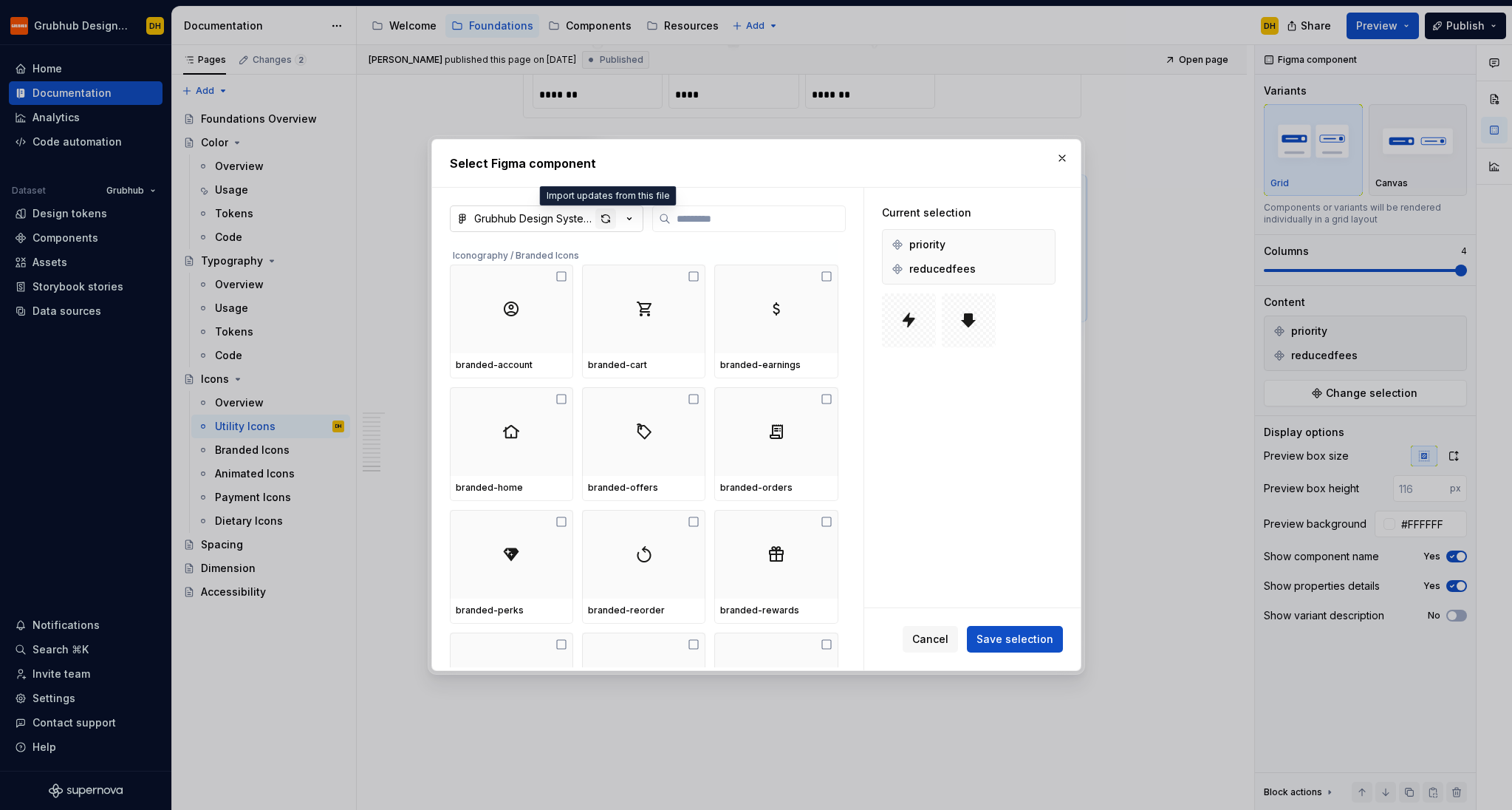
click at [604, 221] on div "button" at bounding box center [606, 218] width 21 height 21
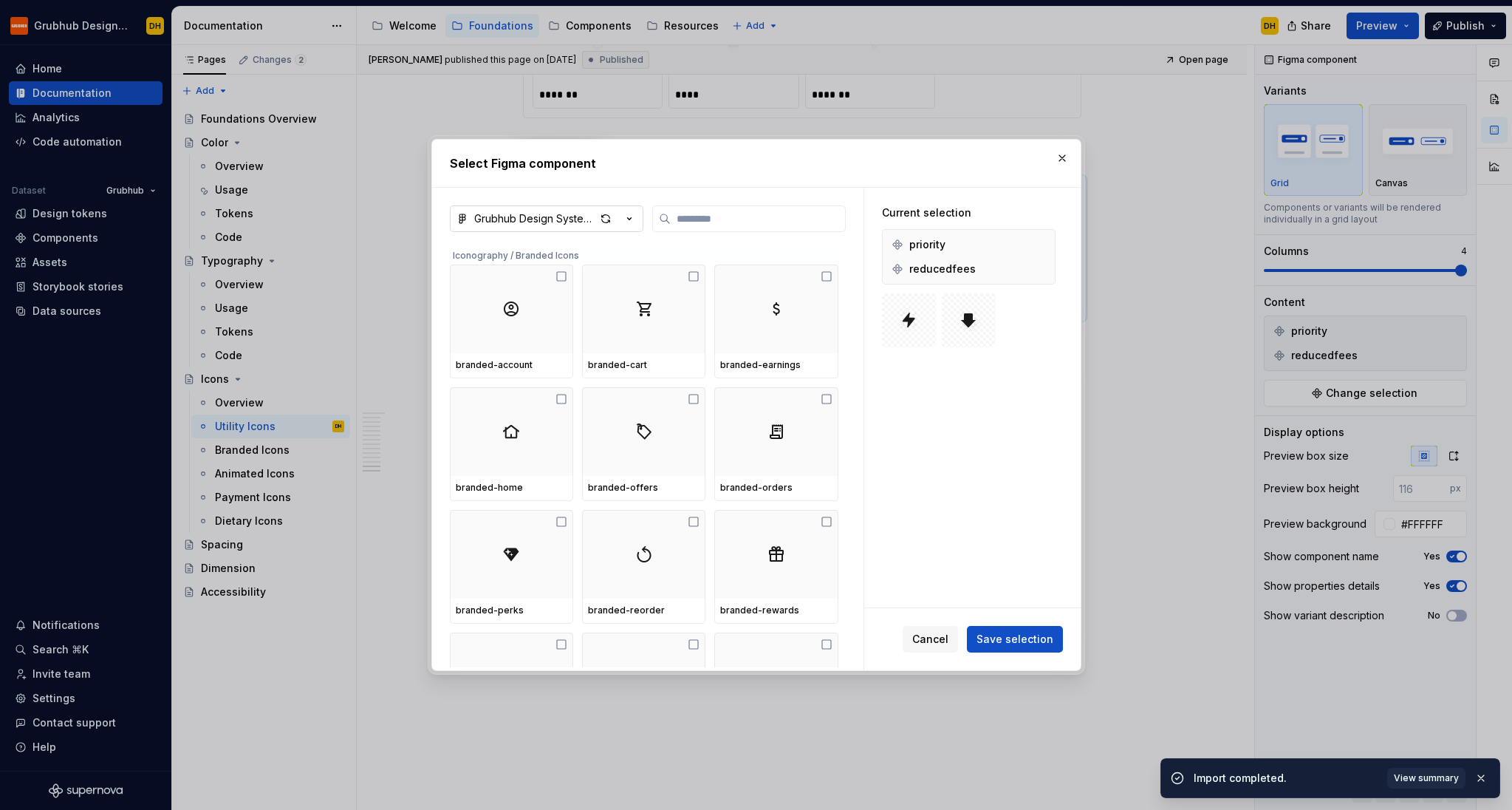
type textarea "*"
type input "*"
type textarea "*"
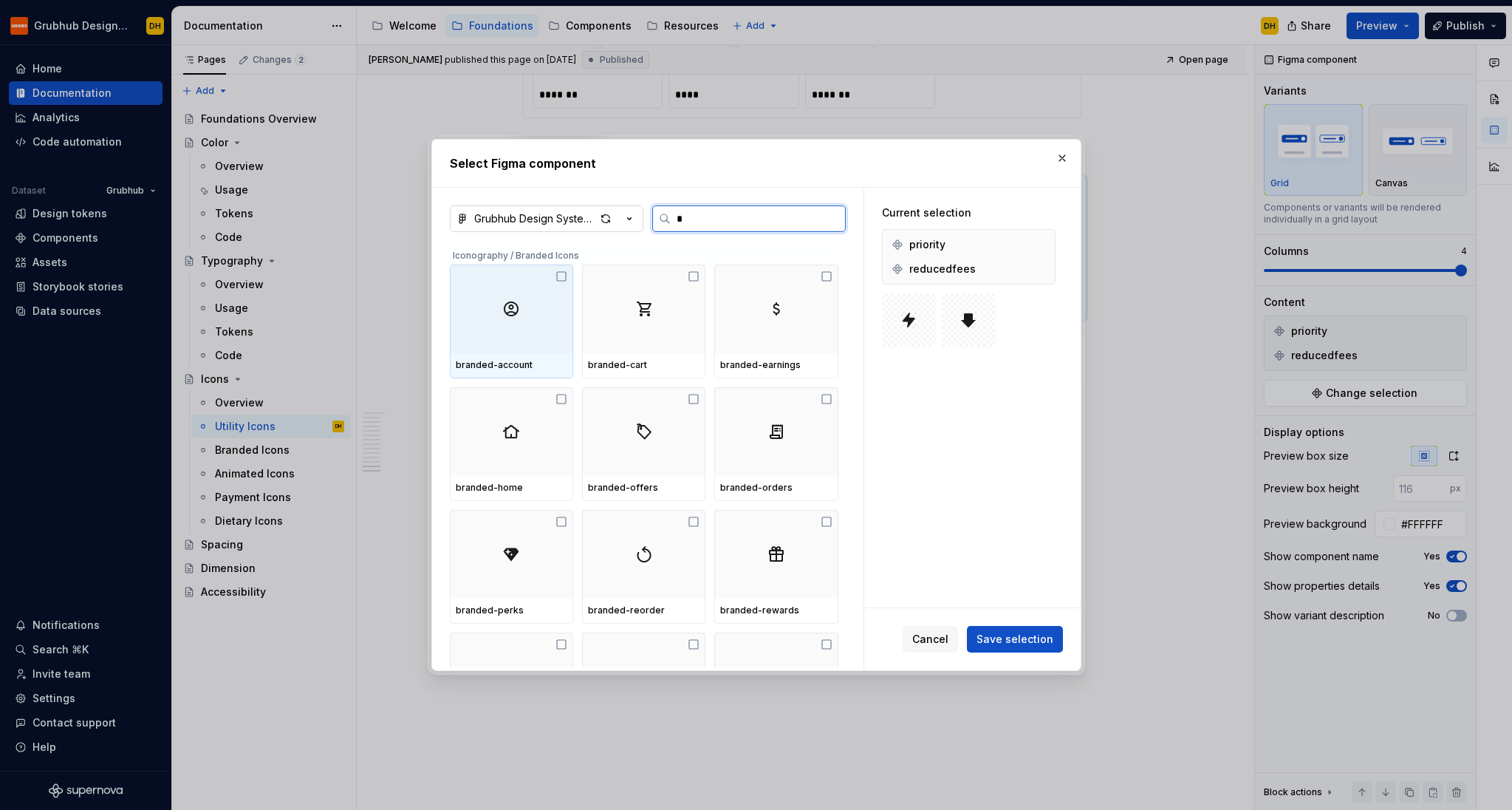
type input "**"
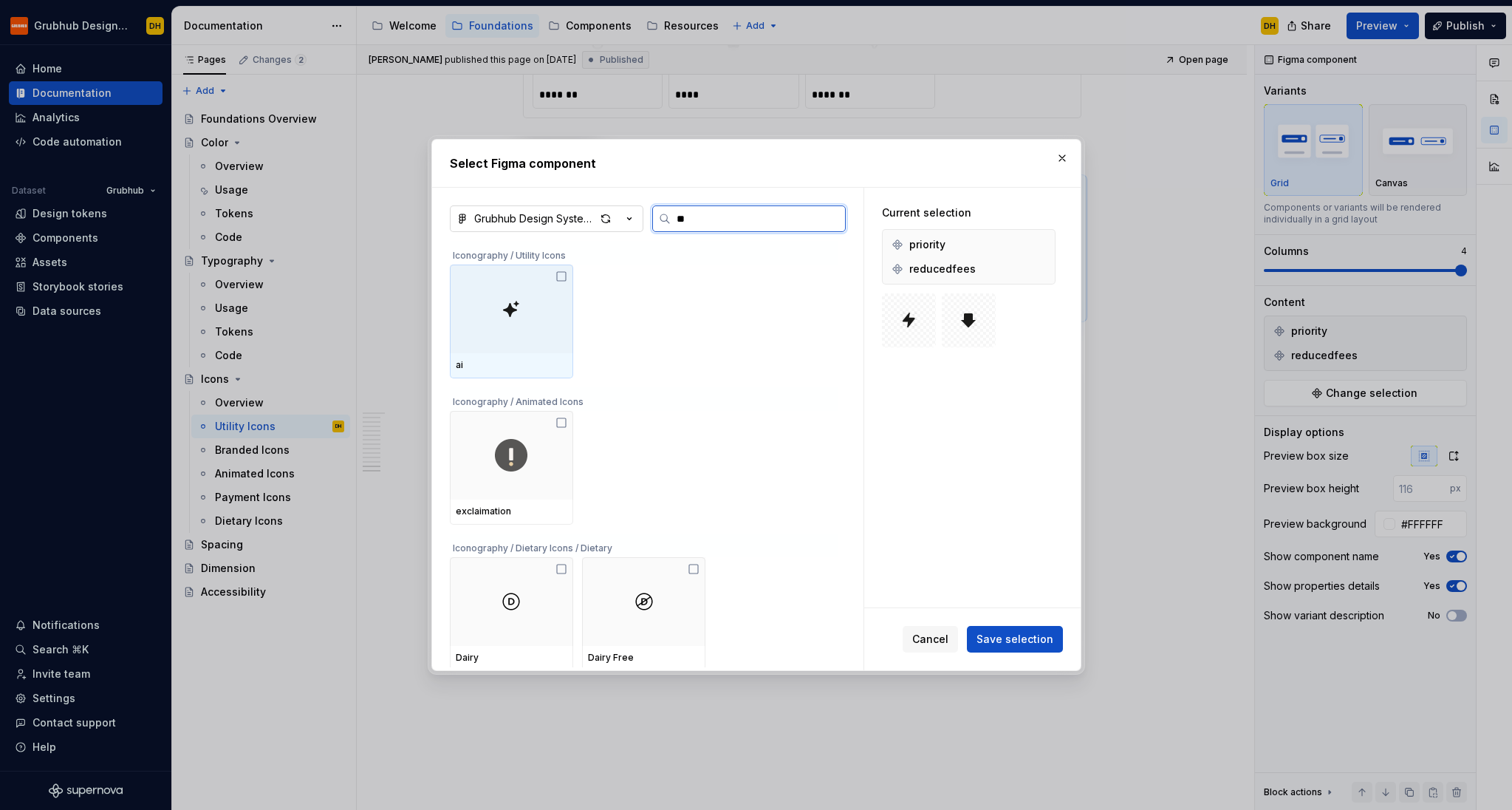
click at [571, 279] on div at bounding box center [511, 308] width 123 height 89
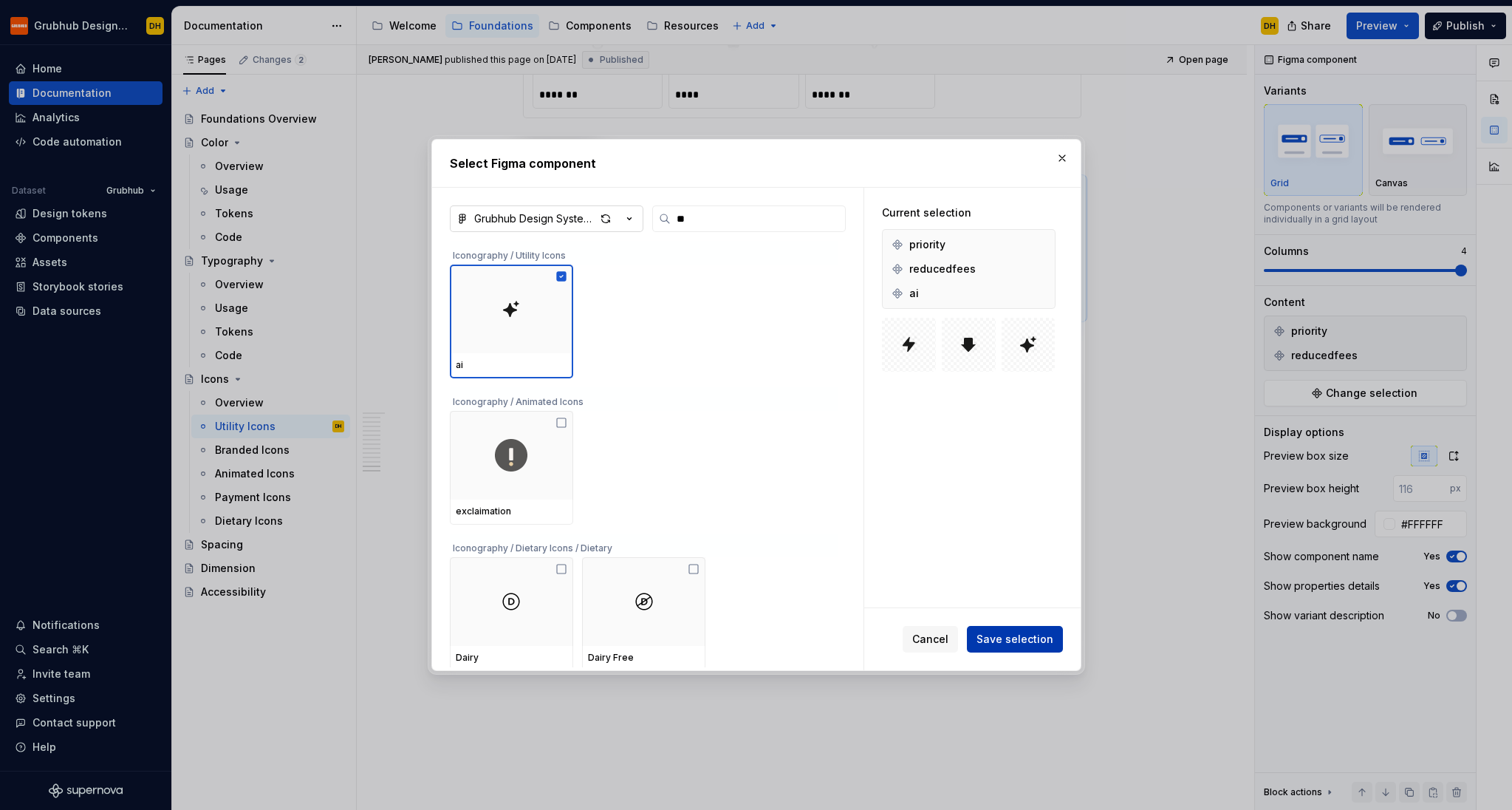
click at [1024, 647] on button "Save selection" at bounding box center [1015, 639] width 96 height 27
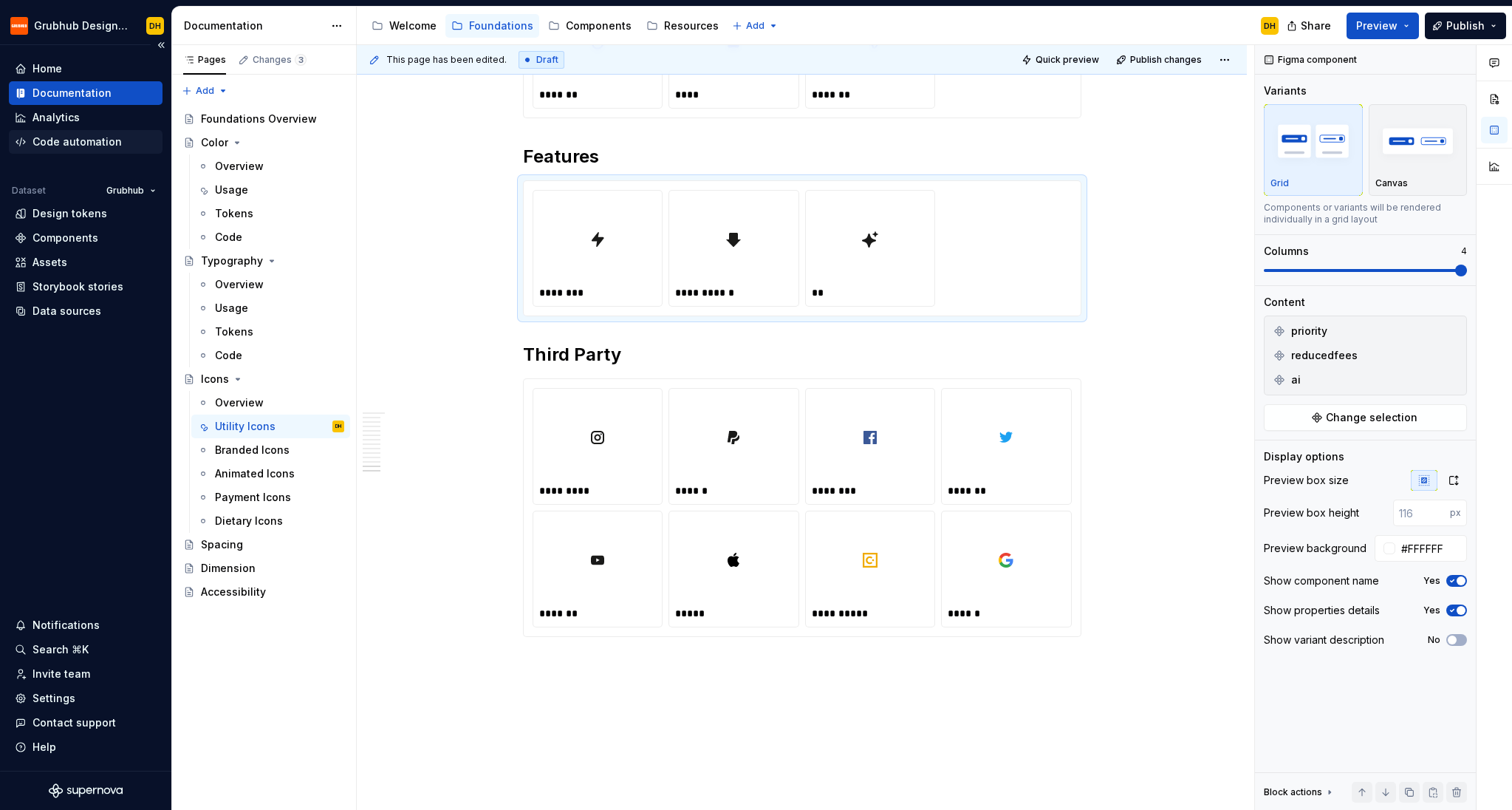
click at [90, 143] on div "Code automation" at bounding box center [77, 141] width 90 height 14
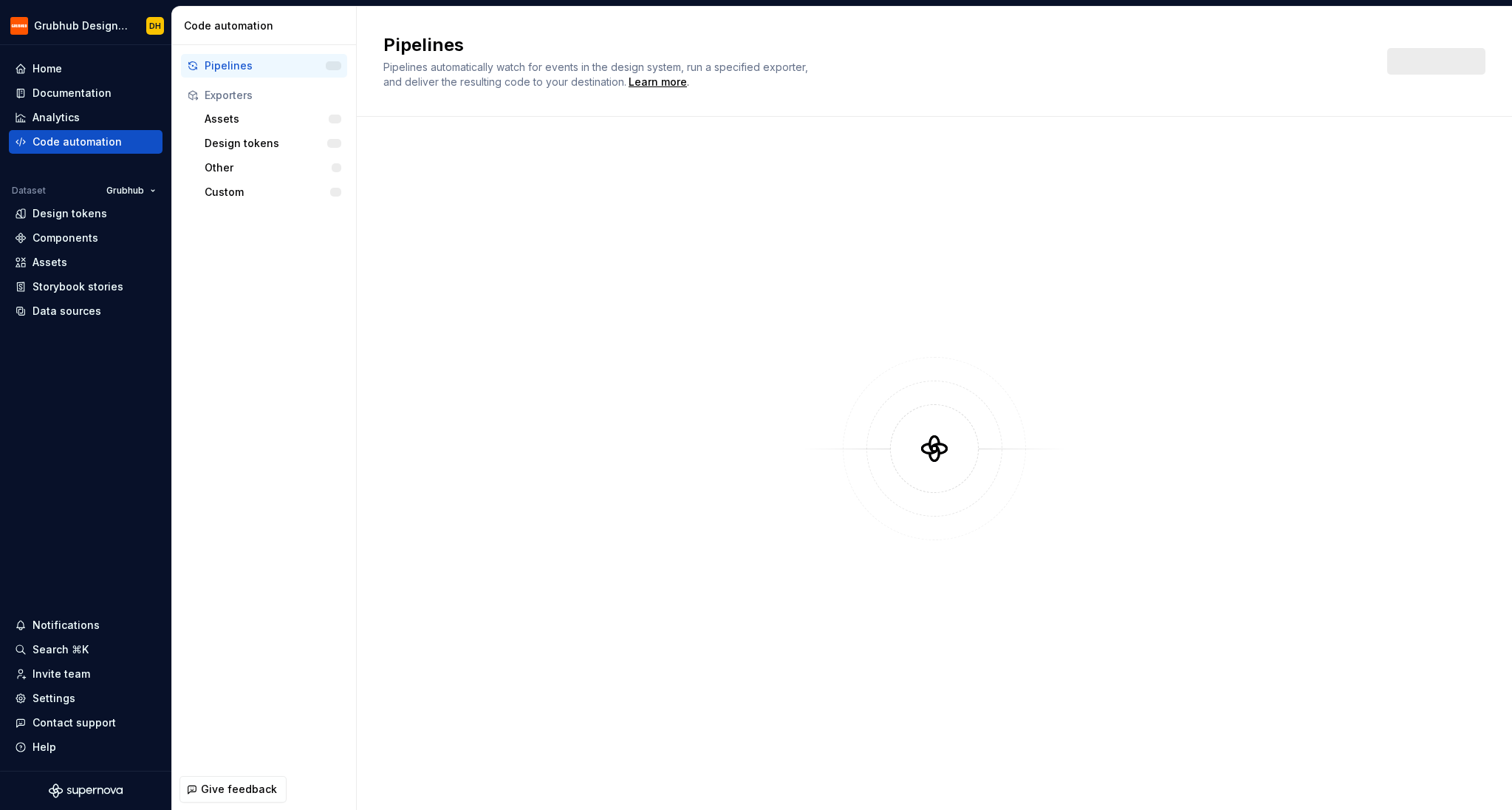
click at [261, 63] on div "Pipelines" at bounding box center [265, 65] width 121 height 14
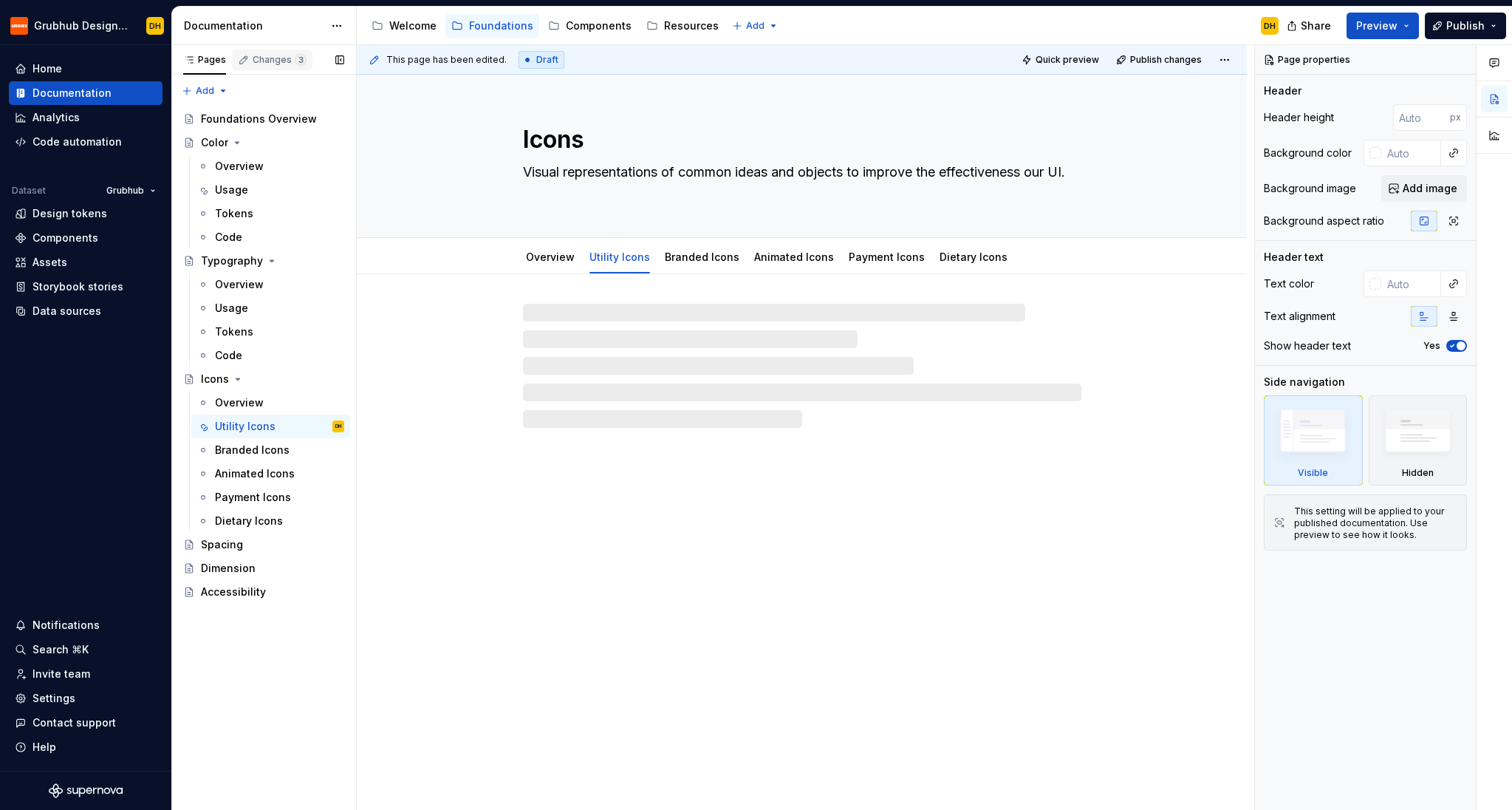
click at [261, 58] on div "Changes 3" at bounding box center [280, 60] width 54 height 11
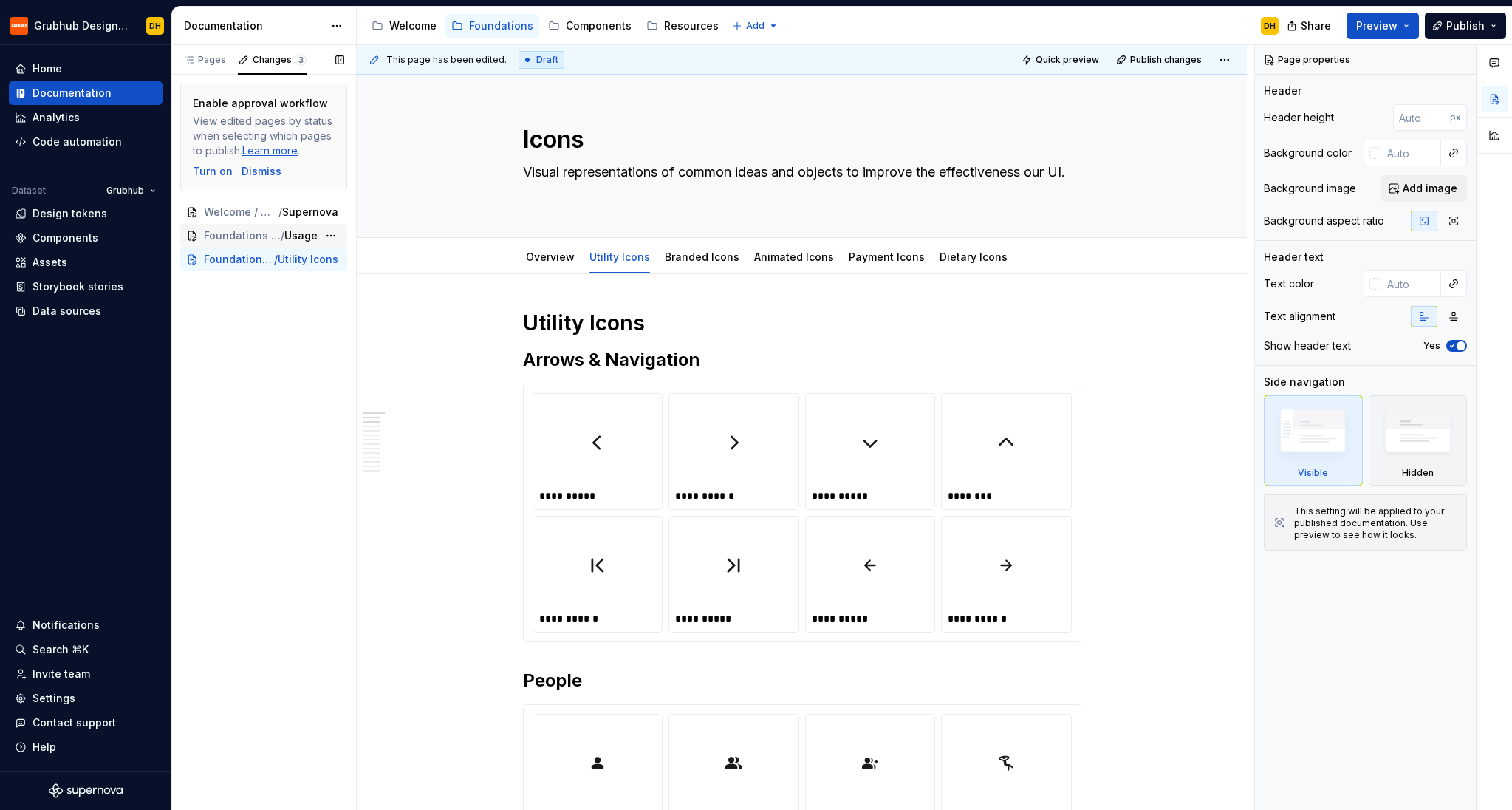
click at [249, 241] on span "Foundations / Color" at bounding box center [242, 235] width 77 height 14
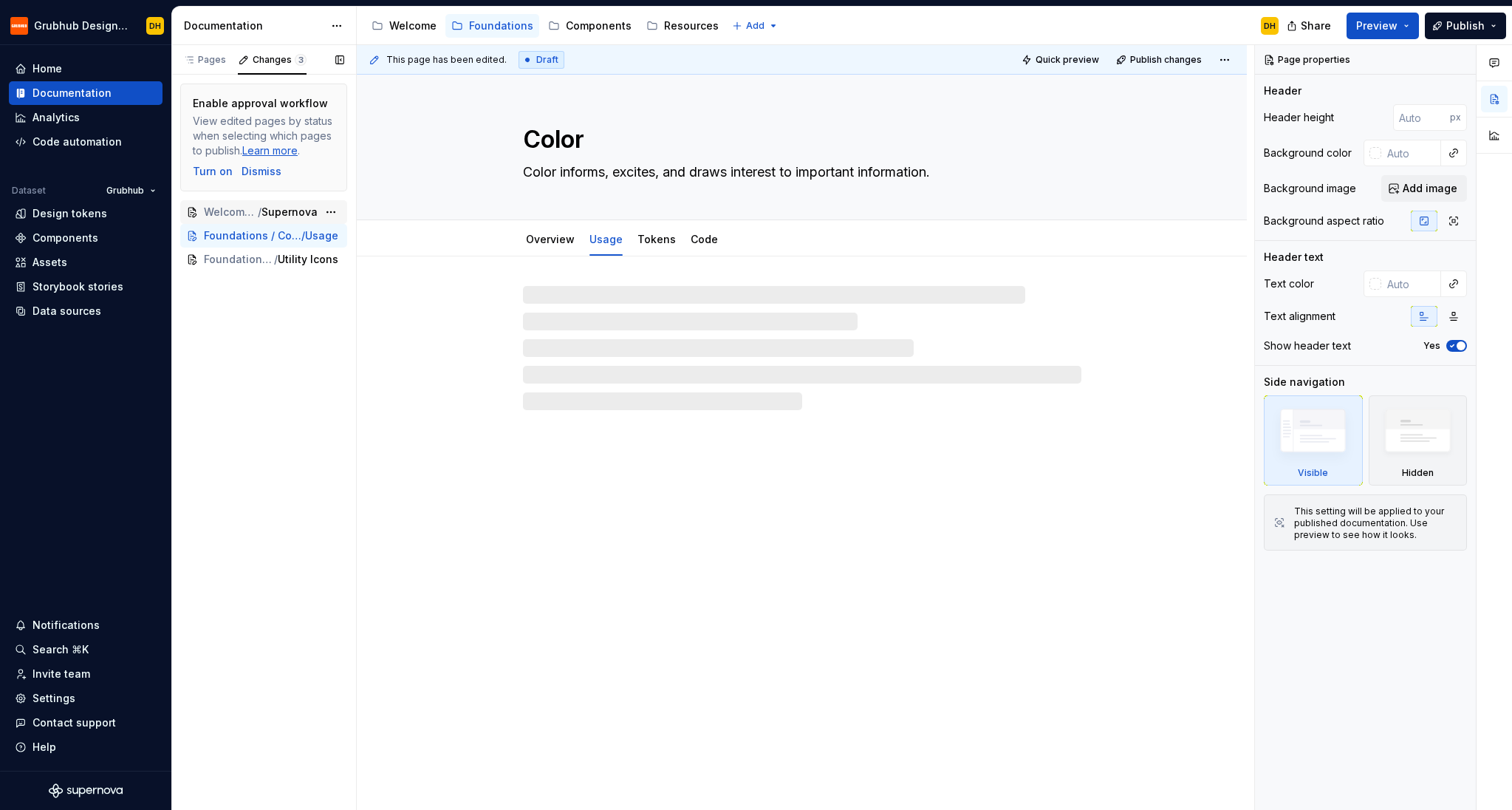
click at [231, 214] on span "Welcome / What's New / Release Notes" at bounding box center [231, 212] width 54 height 14
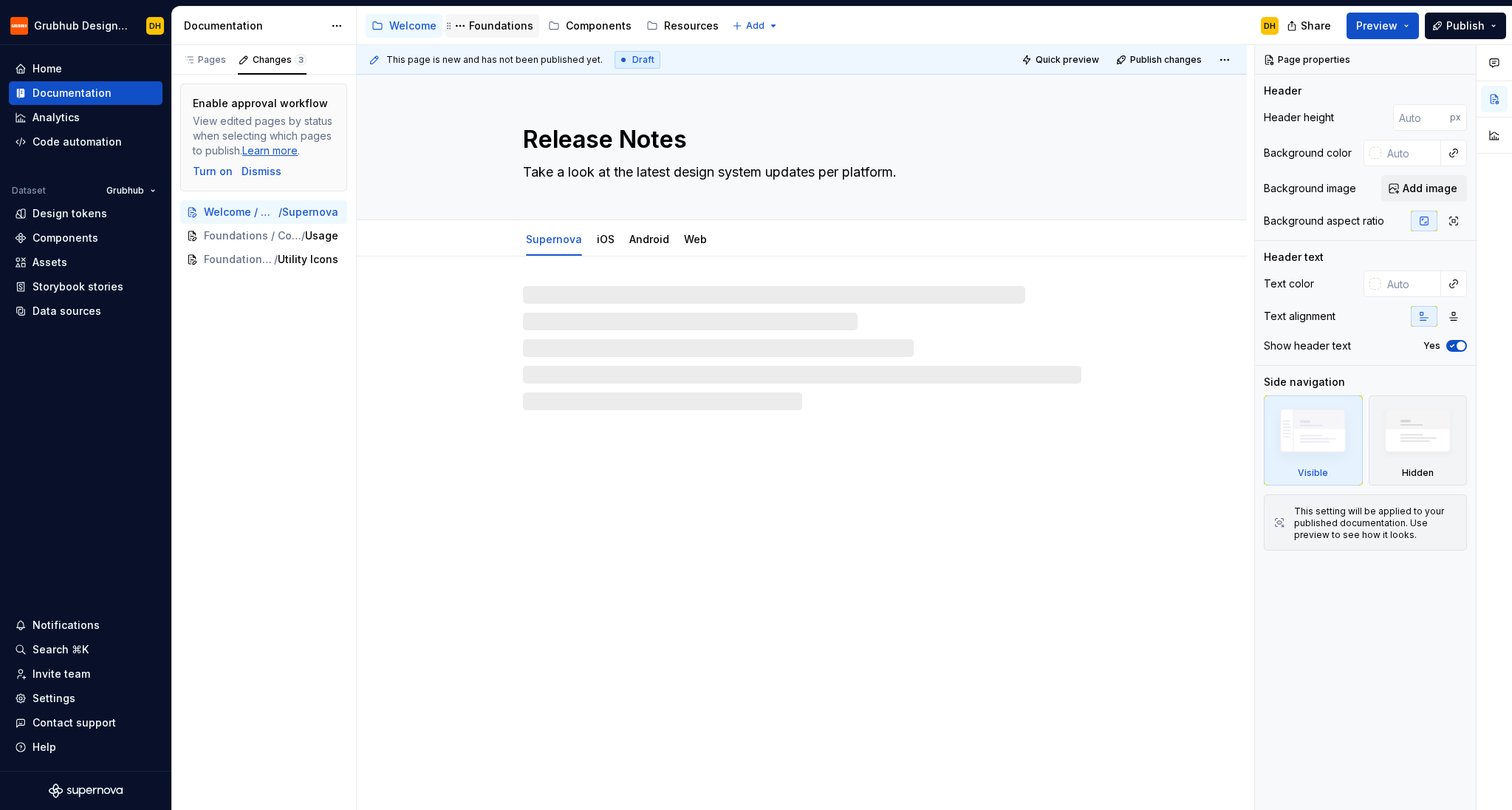
click at [479, 17] on div "Foundations" at bounding box center [492, 26] width 82 height 18
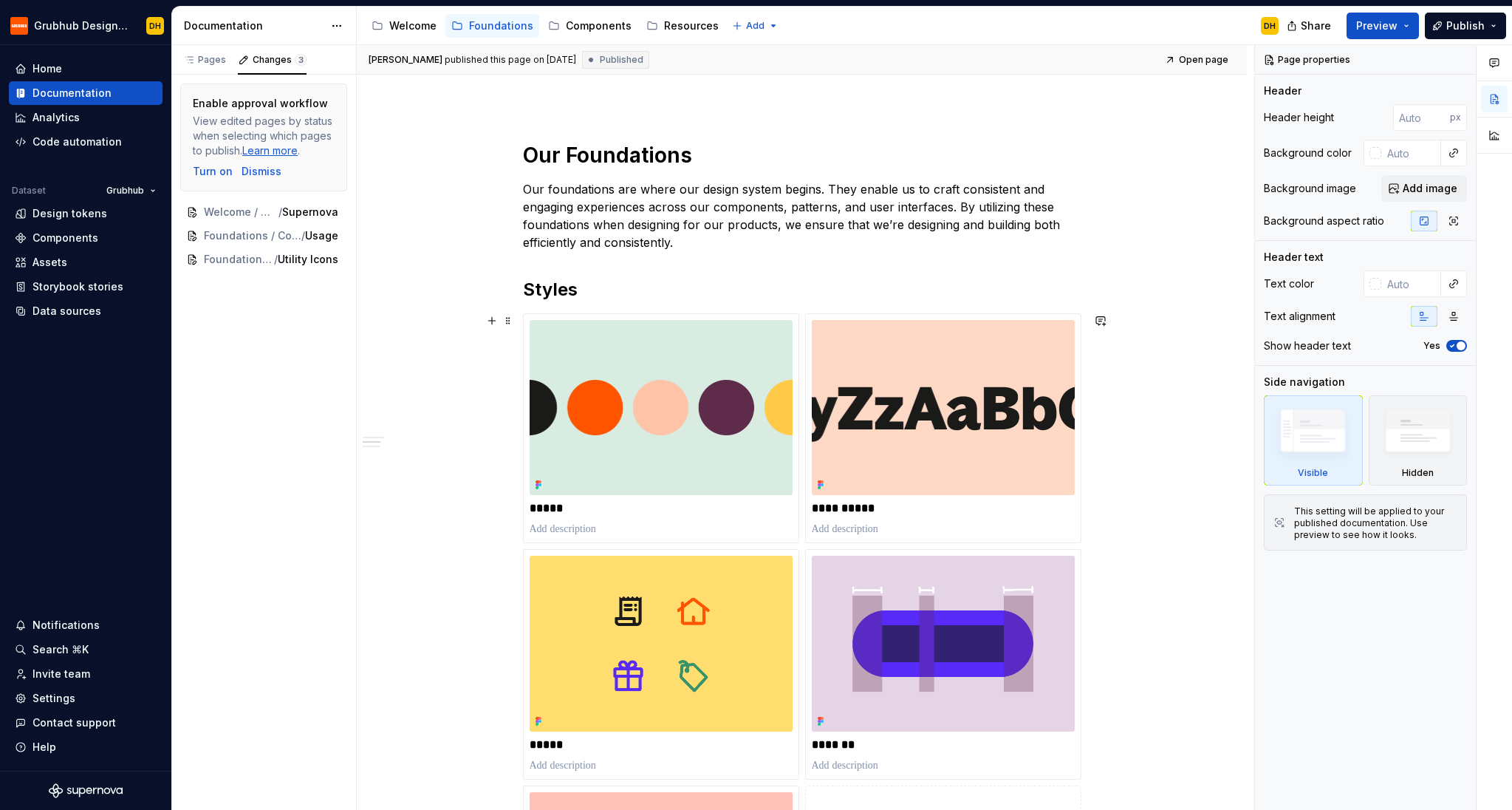
scroll to position [377, 0]
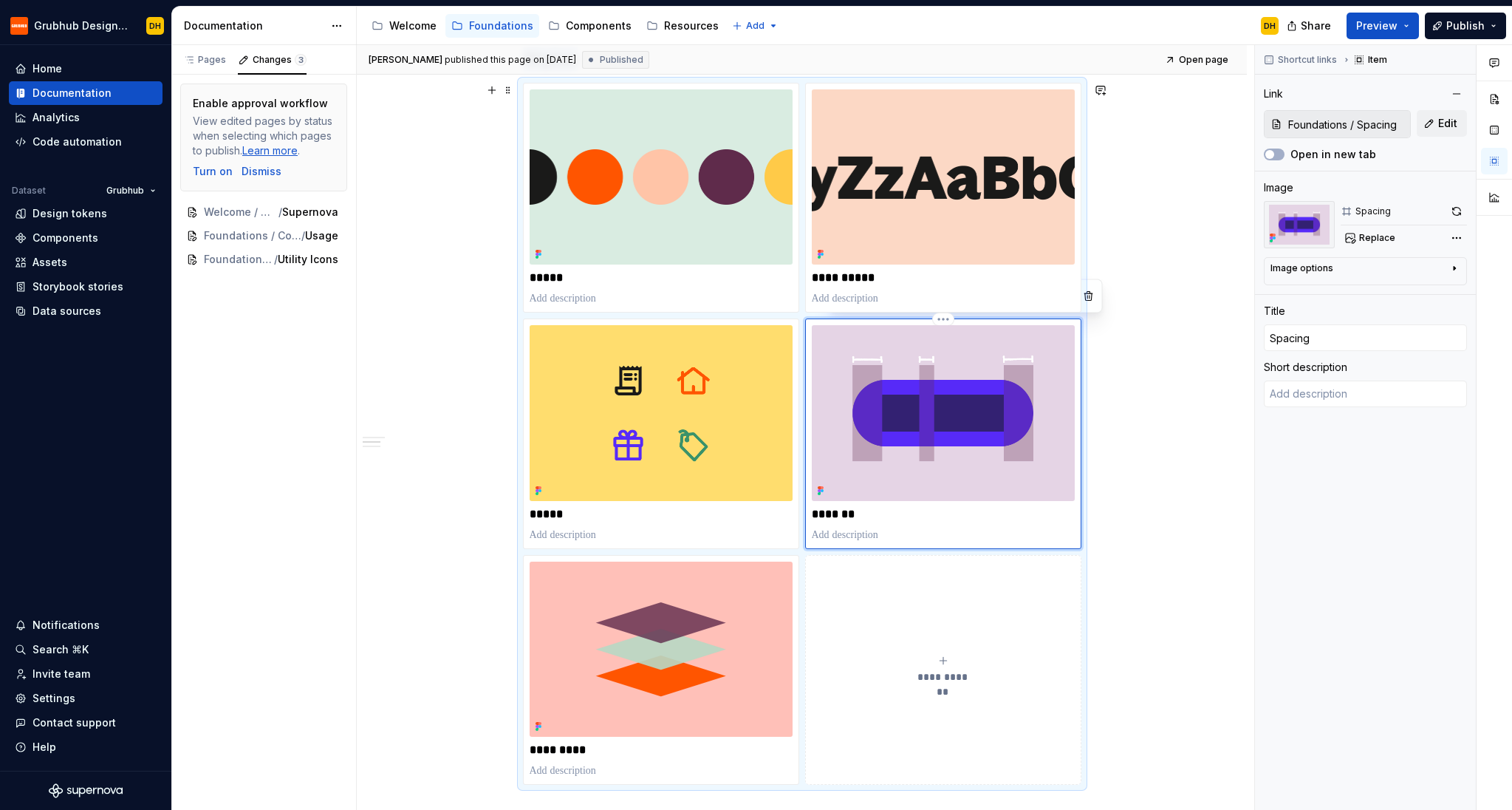
click at [888, 465] on img at bounding box center [943, 413] width 263 height 176
click at [941, 383] on img at bounding box center [943, 413] width 263 height 176
click at [197, 62] on div "Pages" at bounding box center [204, 60] width 43 height 11
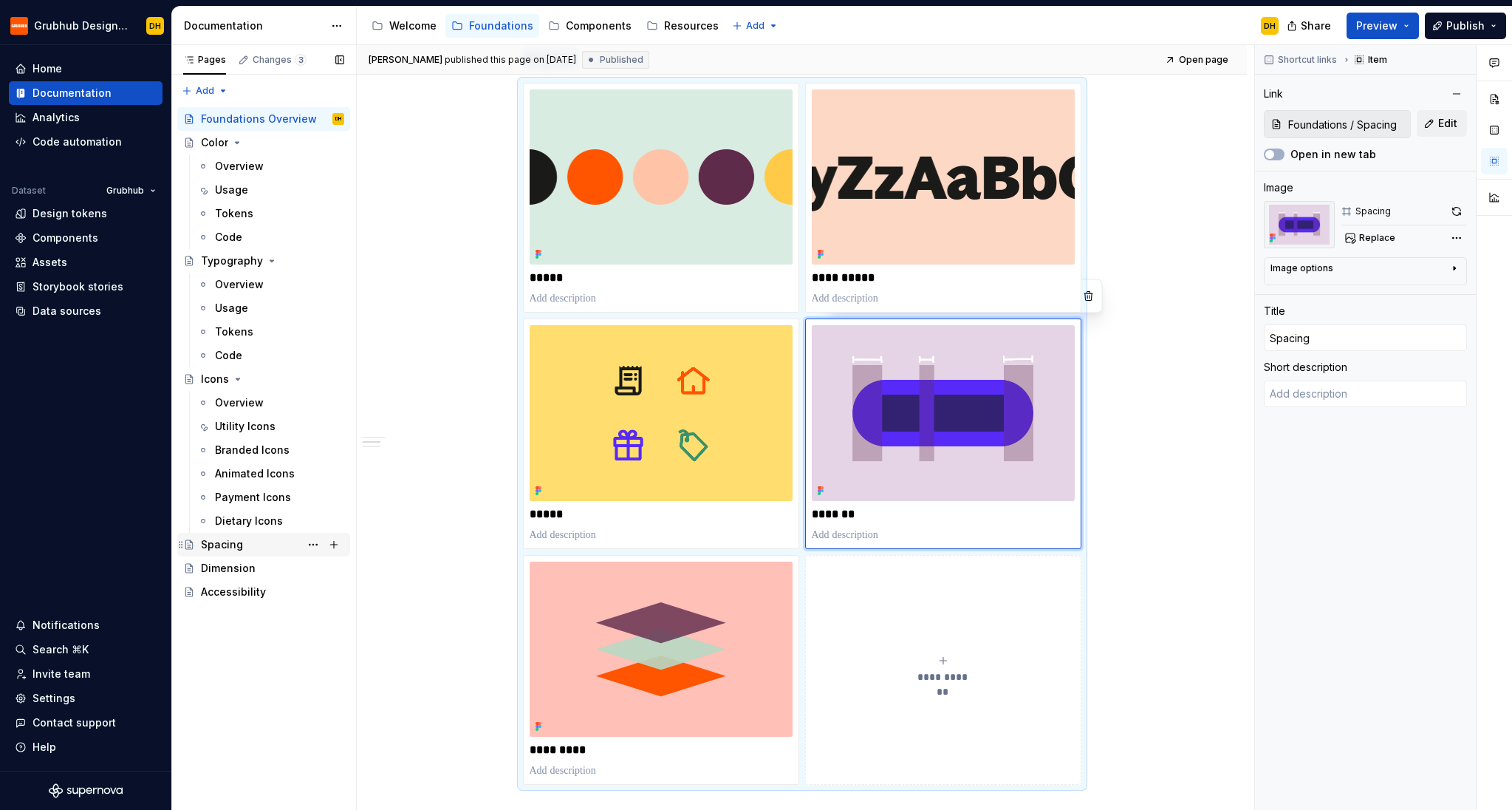
click at [233, 542] on div "Spacing" at bounding box center [222, 544] width 42 height 14
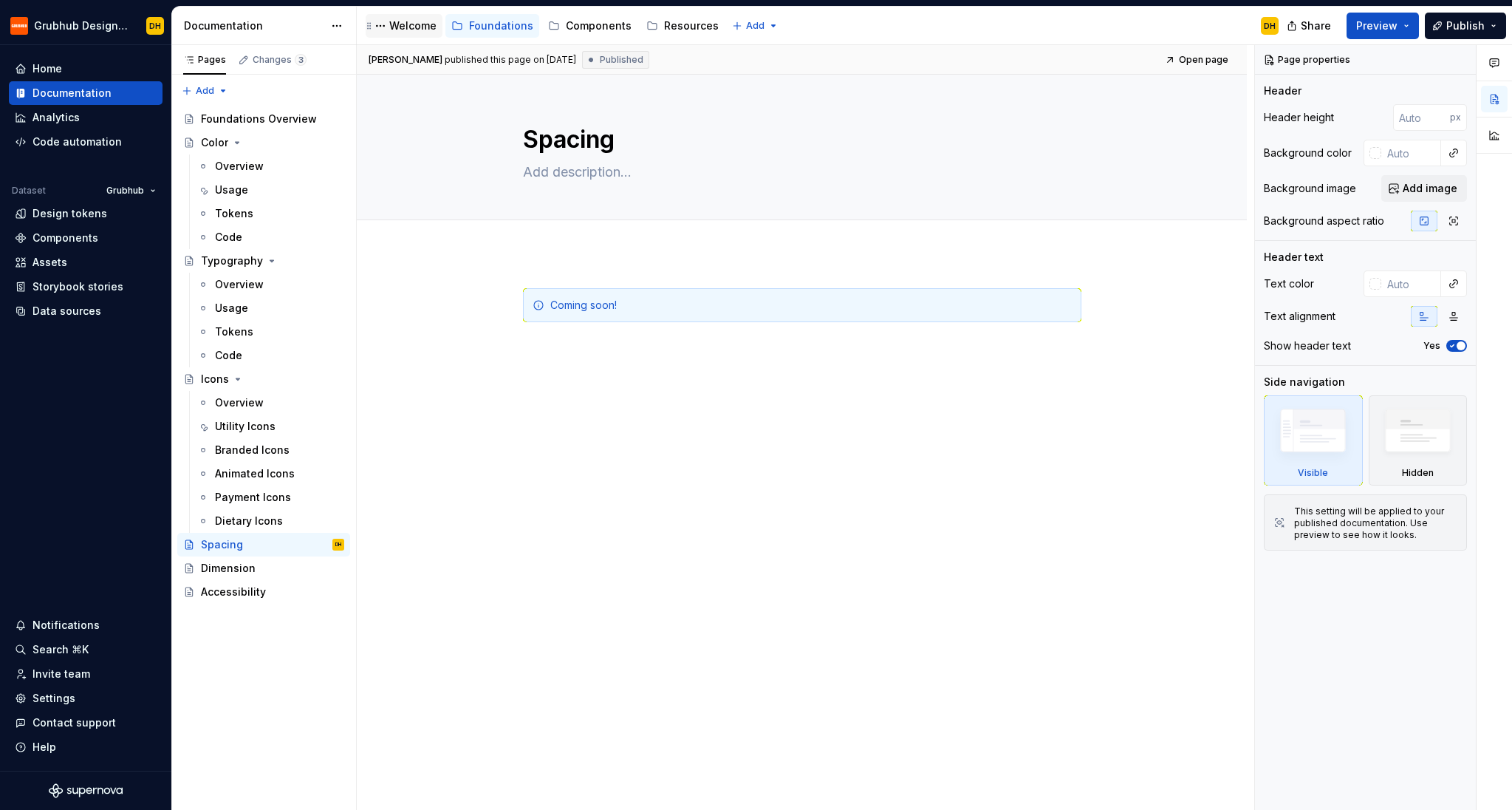
click at [401, 29] on div "Welcome" at bounding box center [413, 25] width 48 height 14
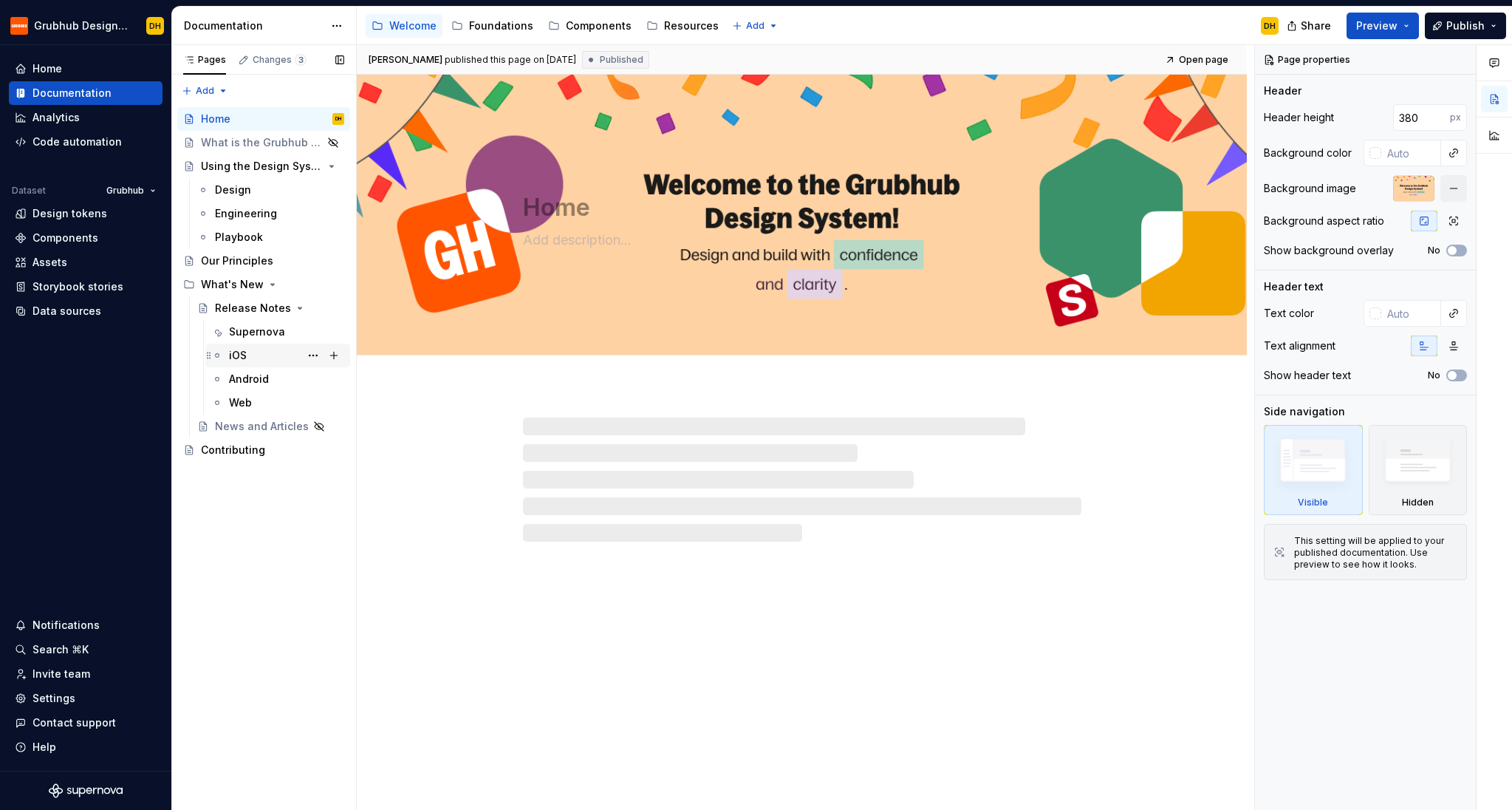
drag, startPoint x: 258, startPoint y: 332, endPoint x: 266, endPoint y: 351, distance: 20.6
click at [258, 332] on div "Supernova" at bounding box center [257, 331] width 56 height 14
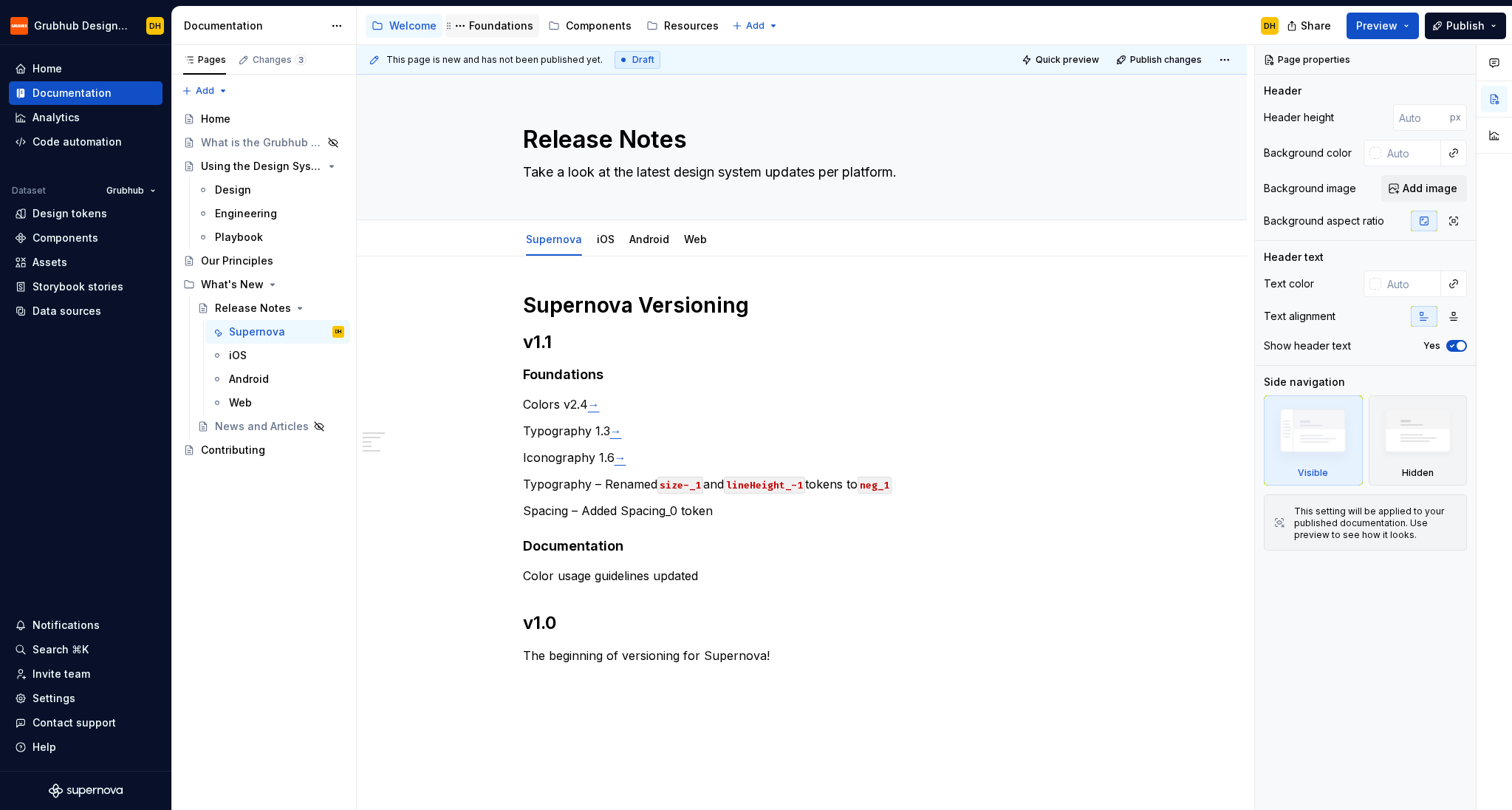
click at [487, 27] on div "Foundations" at bounding box center [501, 25] width 64 height 14
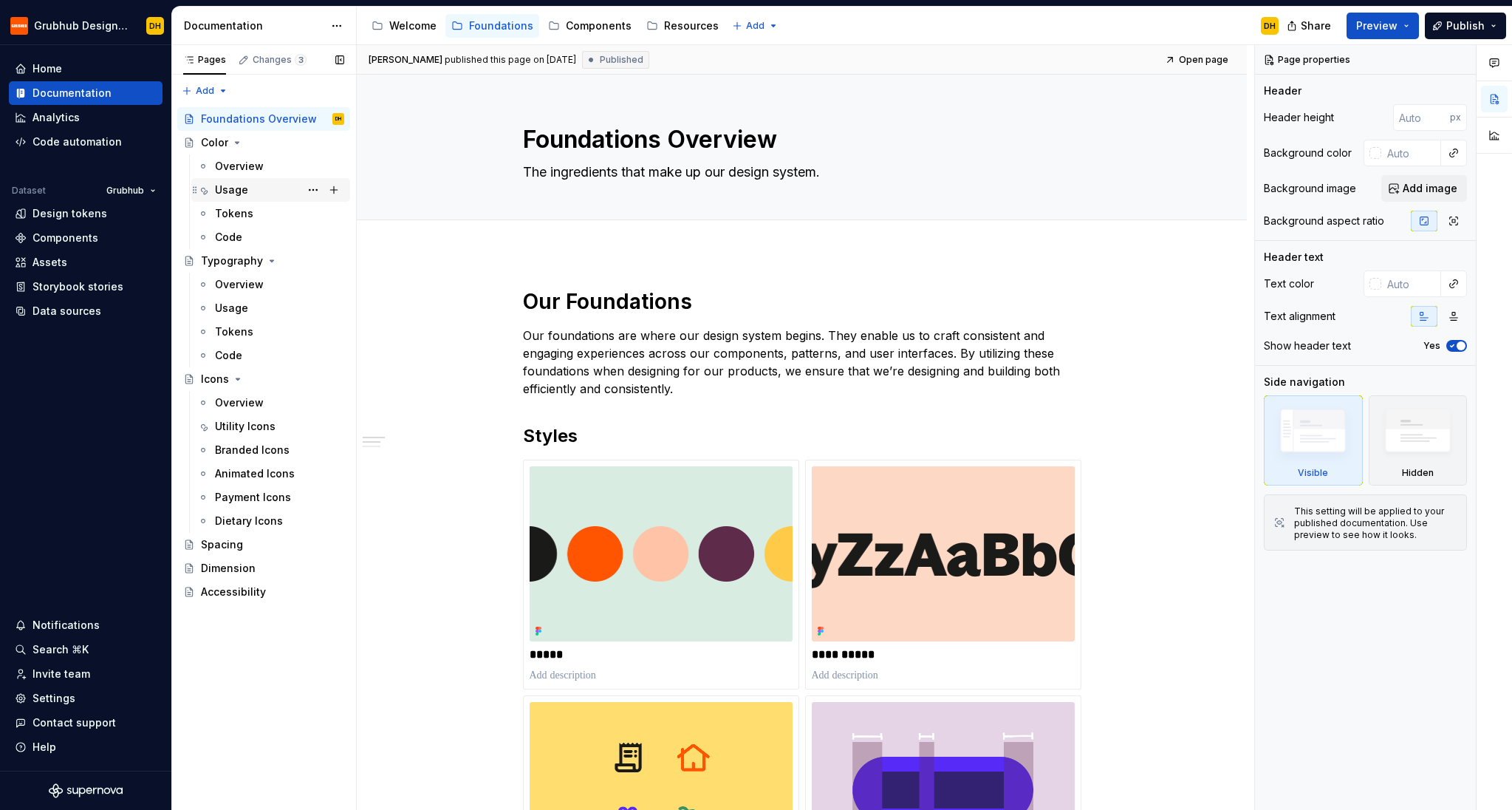
click at [231, 188] on div "Usage" at bounding box center [231, 189] width 33 height 14
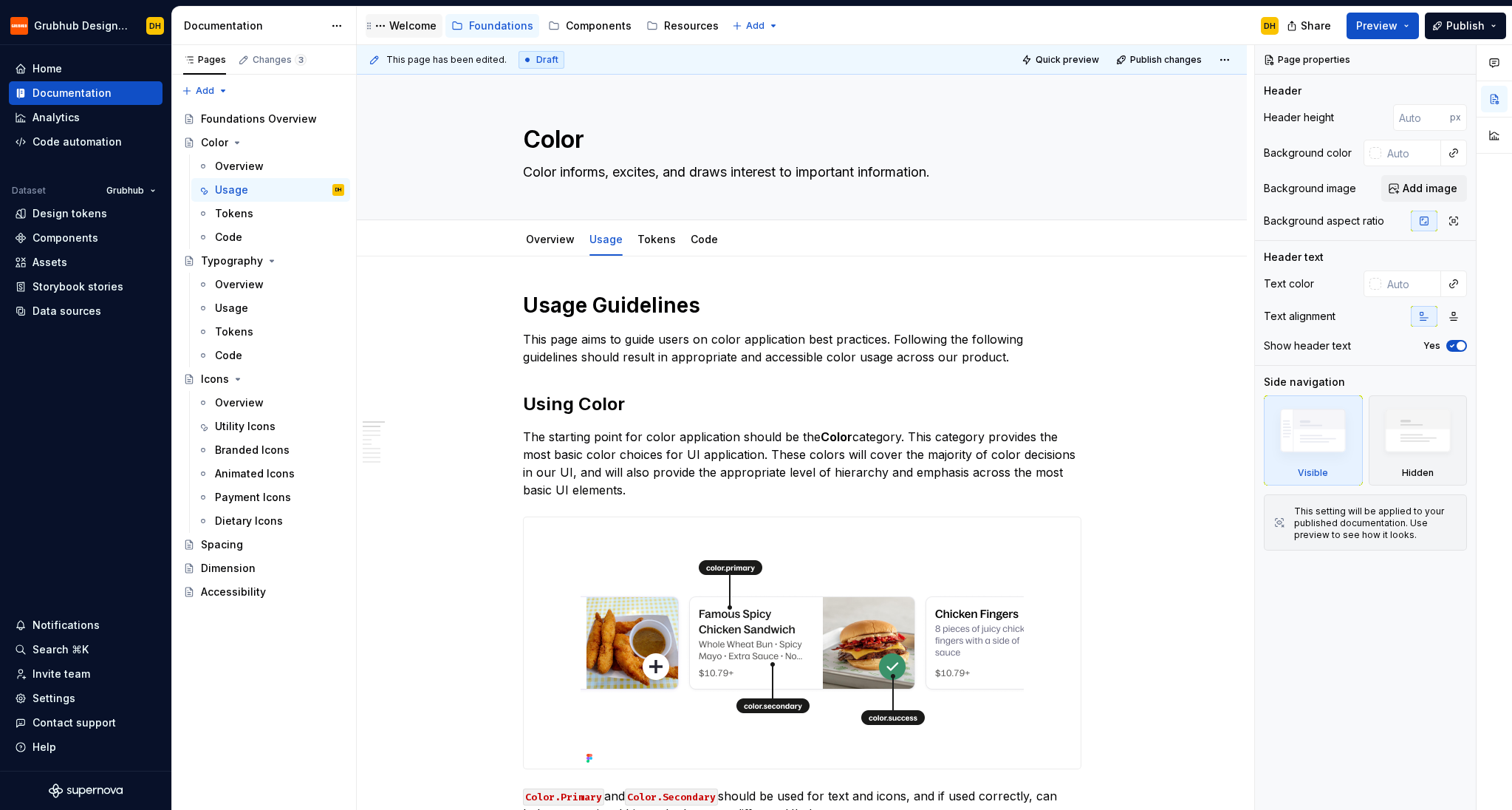
click at [413, 28] on div "Welcome" at bounding box center [413, 25] width 48 height 14
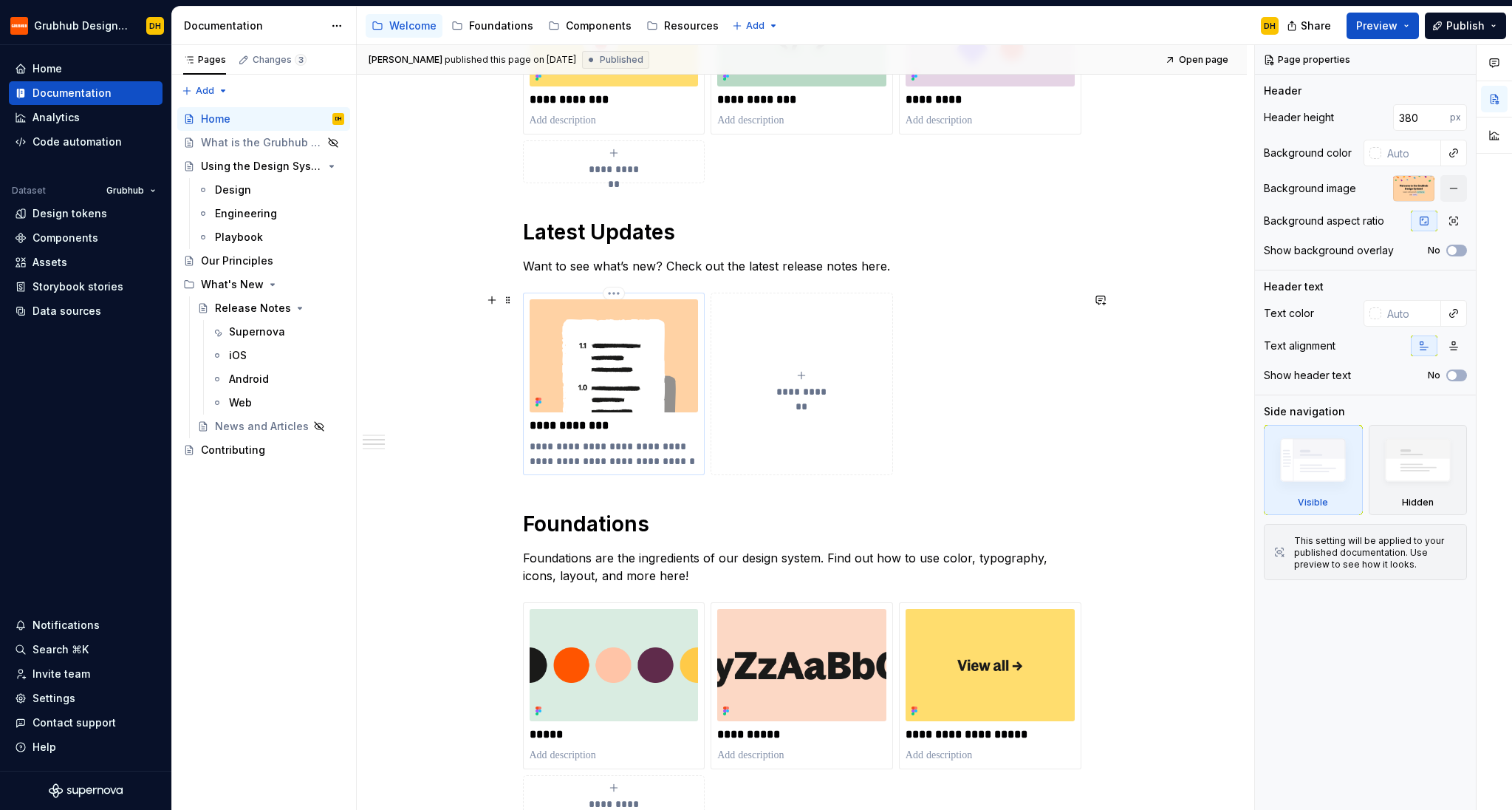
type textarea "*"
click at [634, 360] on img at bounding box center [613, 356] width 169 height 113
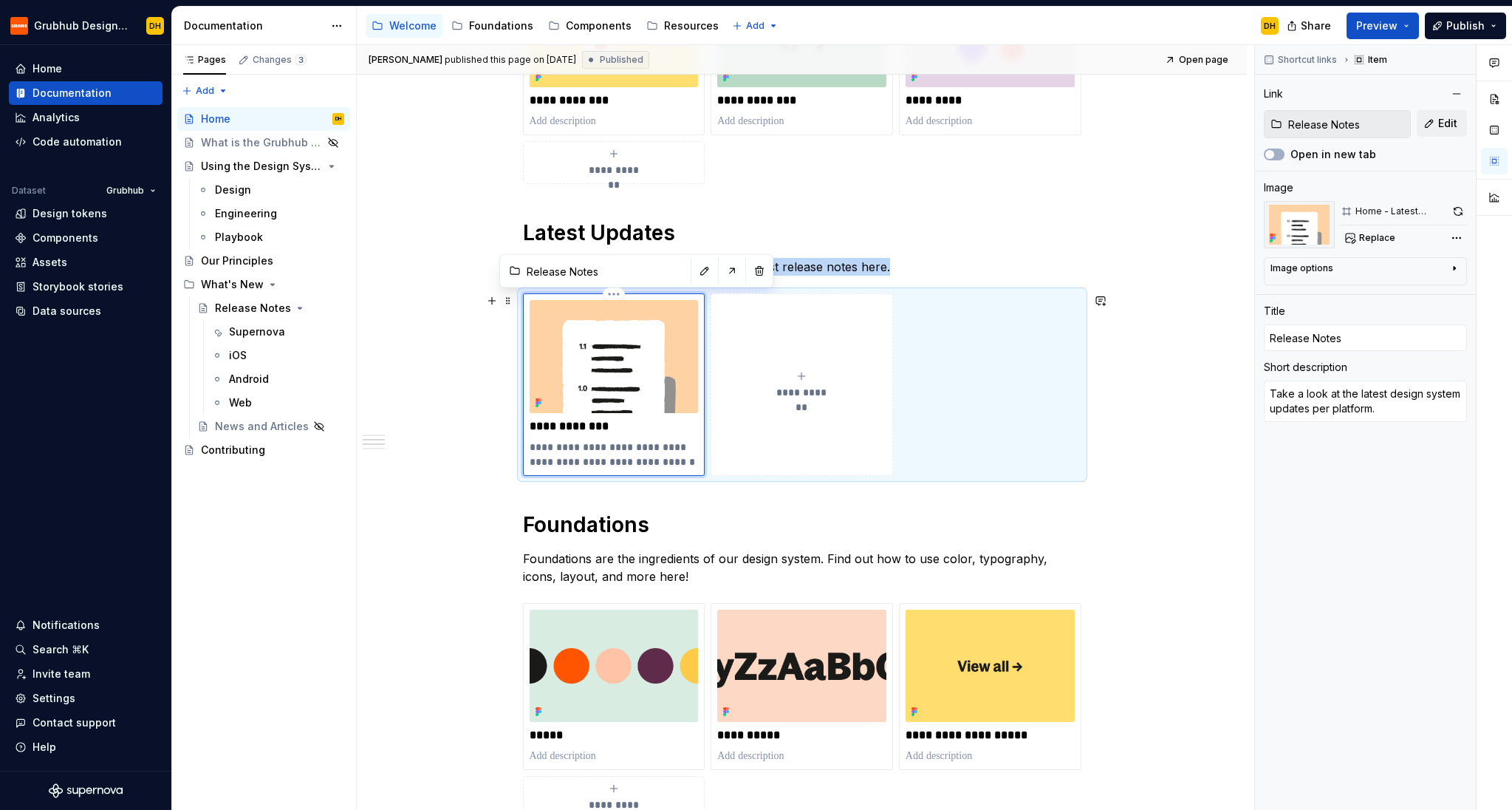
scroll to position [574, 0]
click at [585, 431] on p "**********" at bounding box center [613, 425] width 169 height 14
click at [553, 273] on input "Release Notes" at bounding box center [604, 271] width 167 height 27
click at [722, 268] on button "button" at bounding box center [733, 271] width 21 height 21
click at [250, 336] on div "Supernova" at bounding box center [257, 331] width 56 height 14
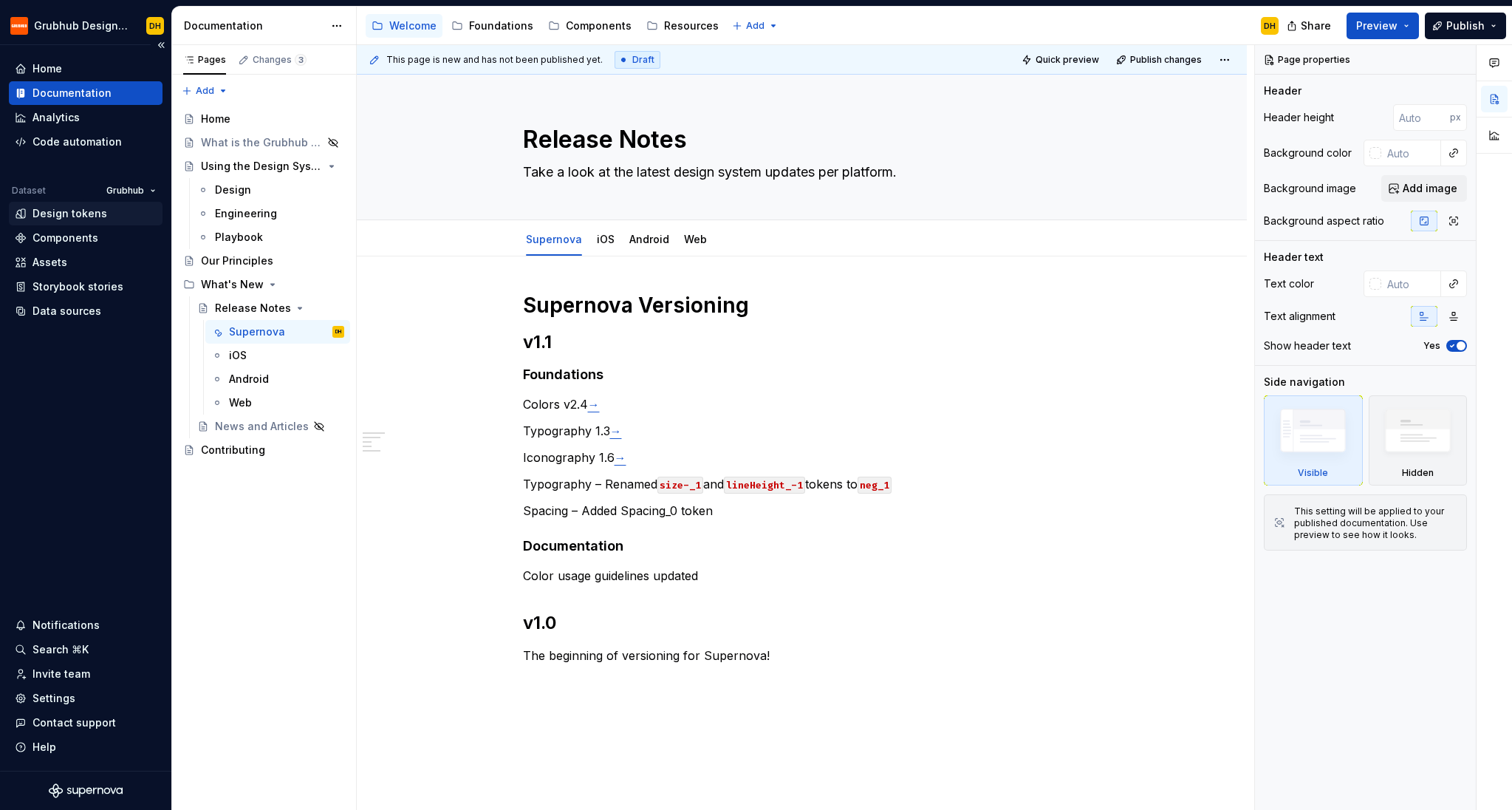
type textarea "*"
click at [60, 218] on div "Design tokens" at bounding box center [70, 213] width 74 height 14
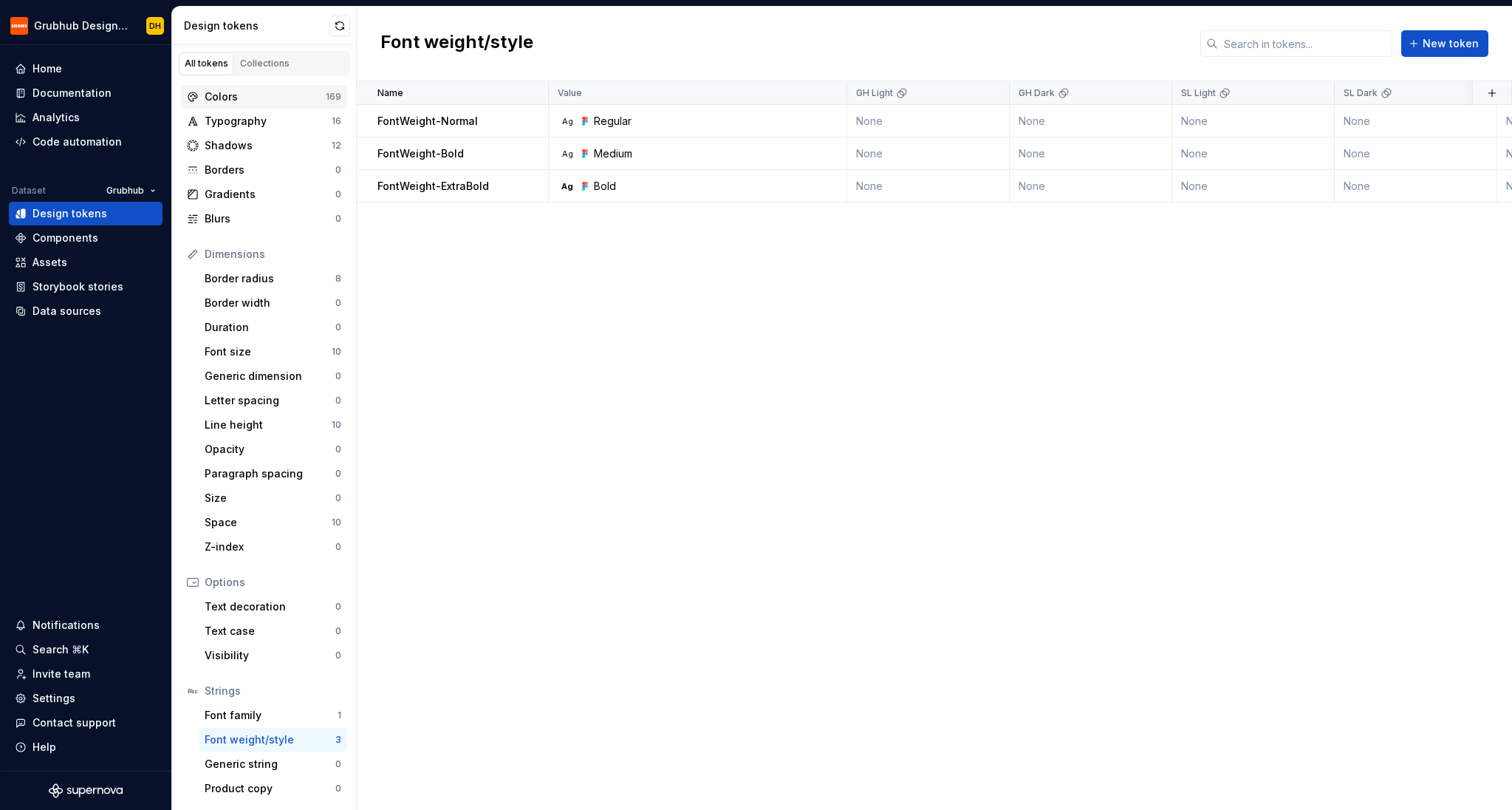
click at [256, 98] on div "Colors" at bounding box center [265, 96] width 121 height 14
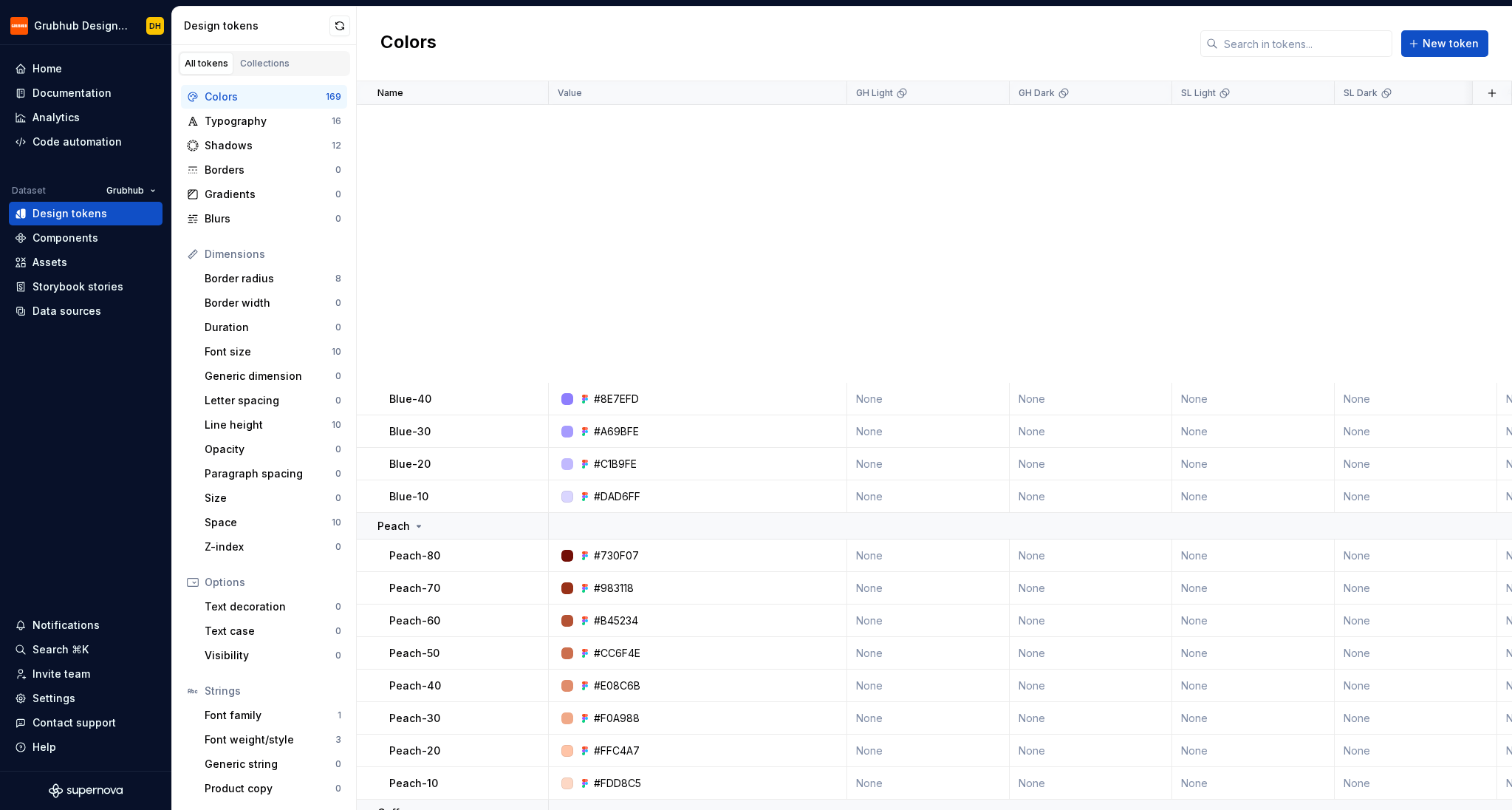
scroll to position [3370, 0]
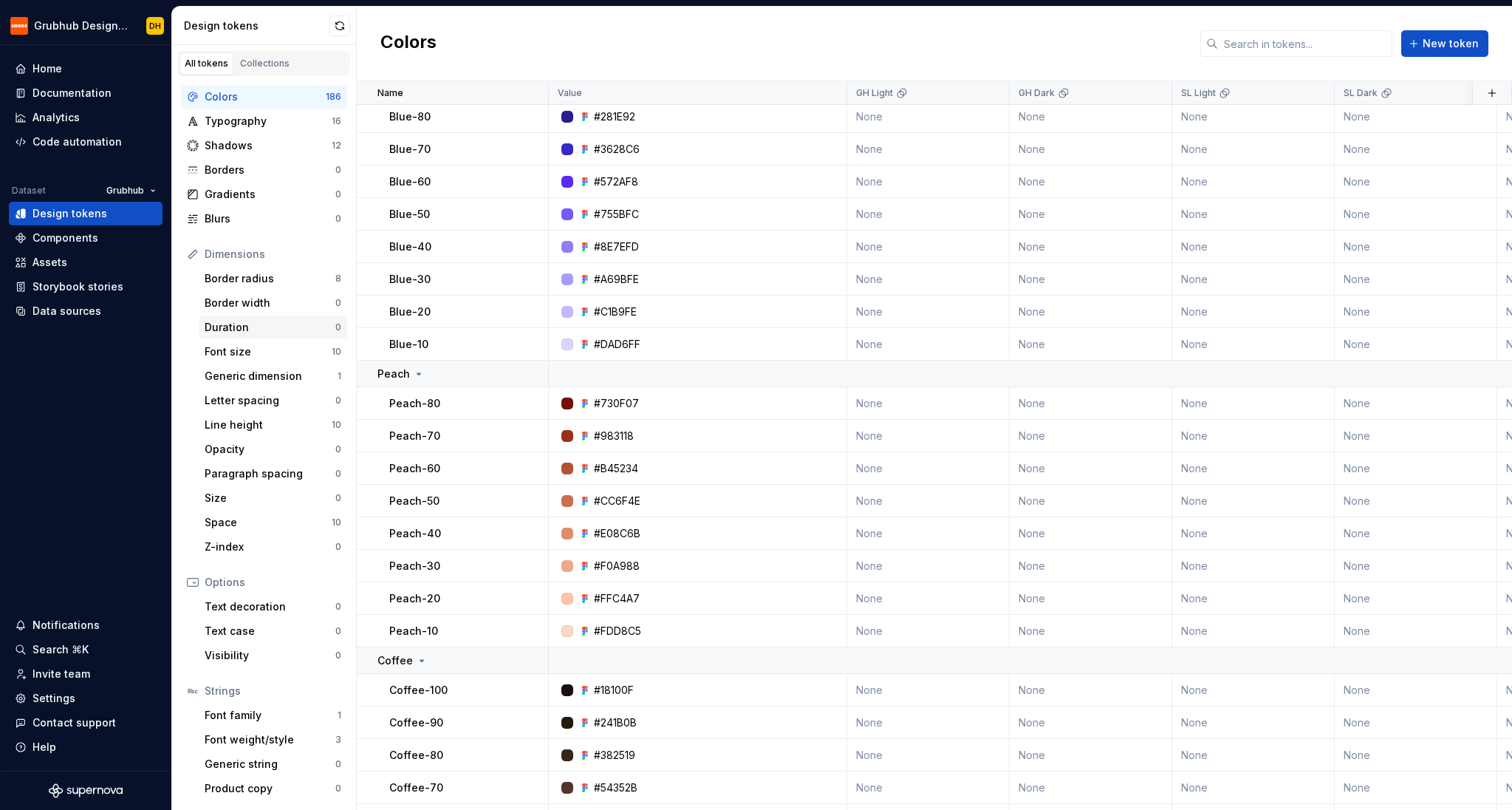
scroll to position [2885, 0]
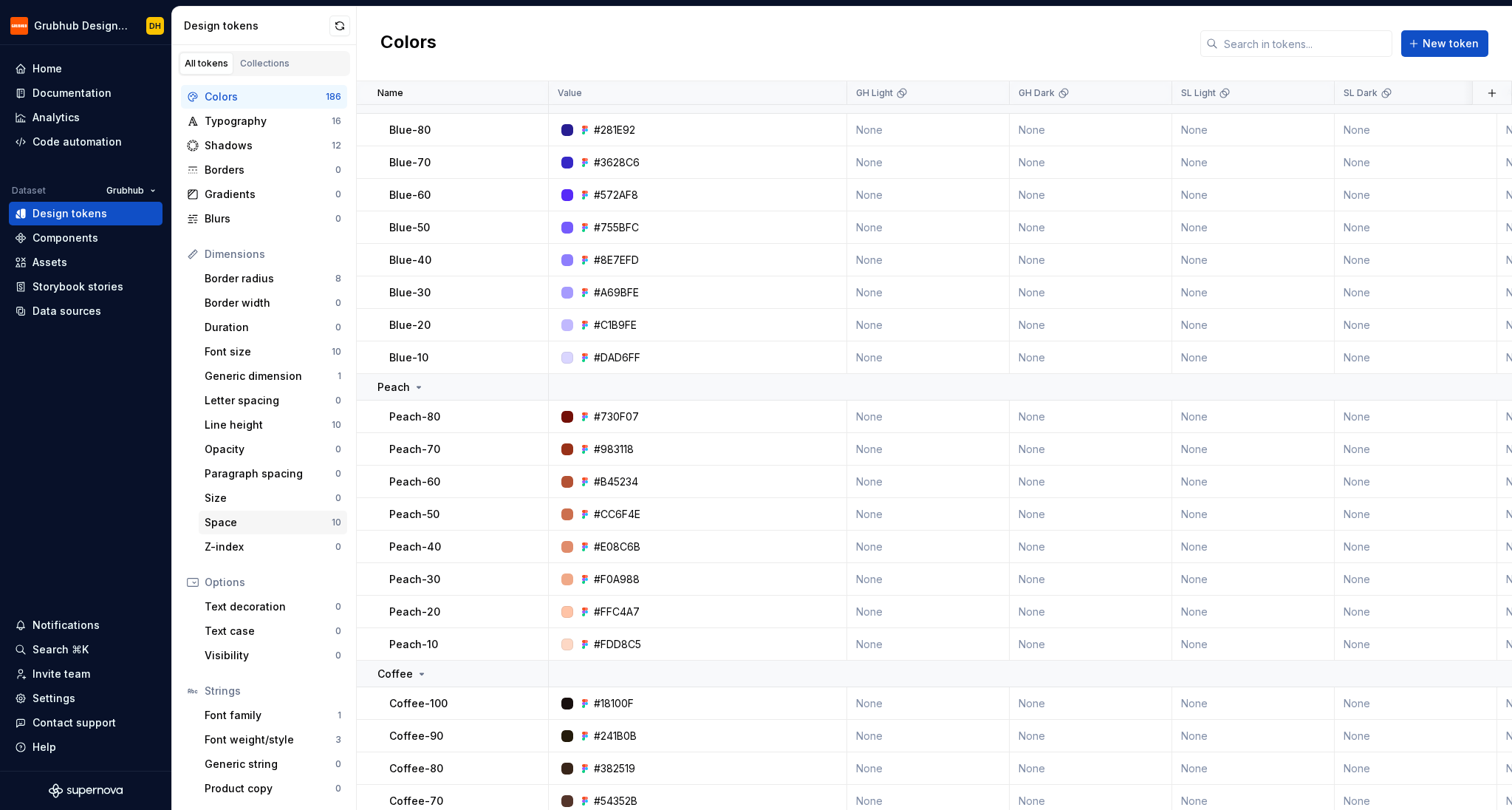
click at [270, 521] on div "Space" at bounding box center [268, 522] width 127 height 14
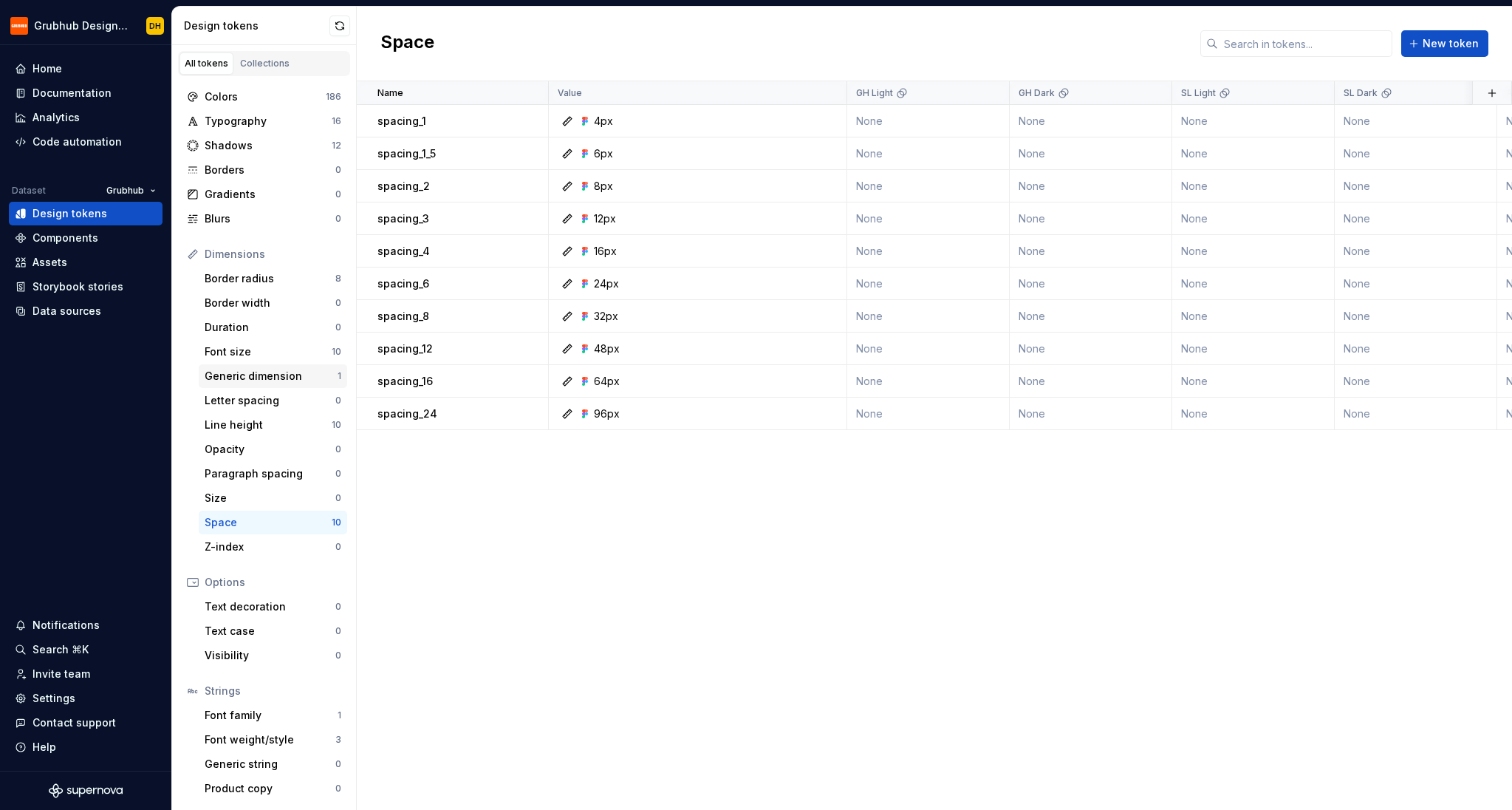
click at [258, 375] on div "Generic dimension" at bounding box center [271, 375] width 133 height 14
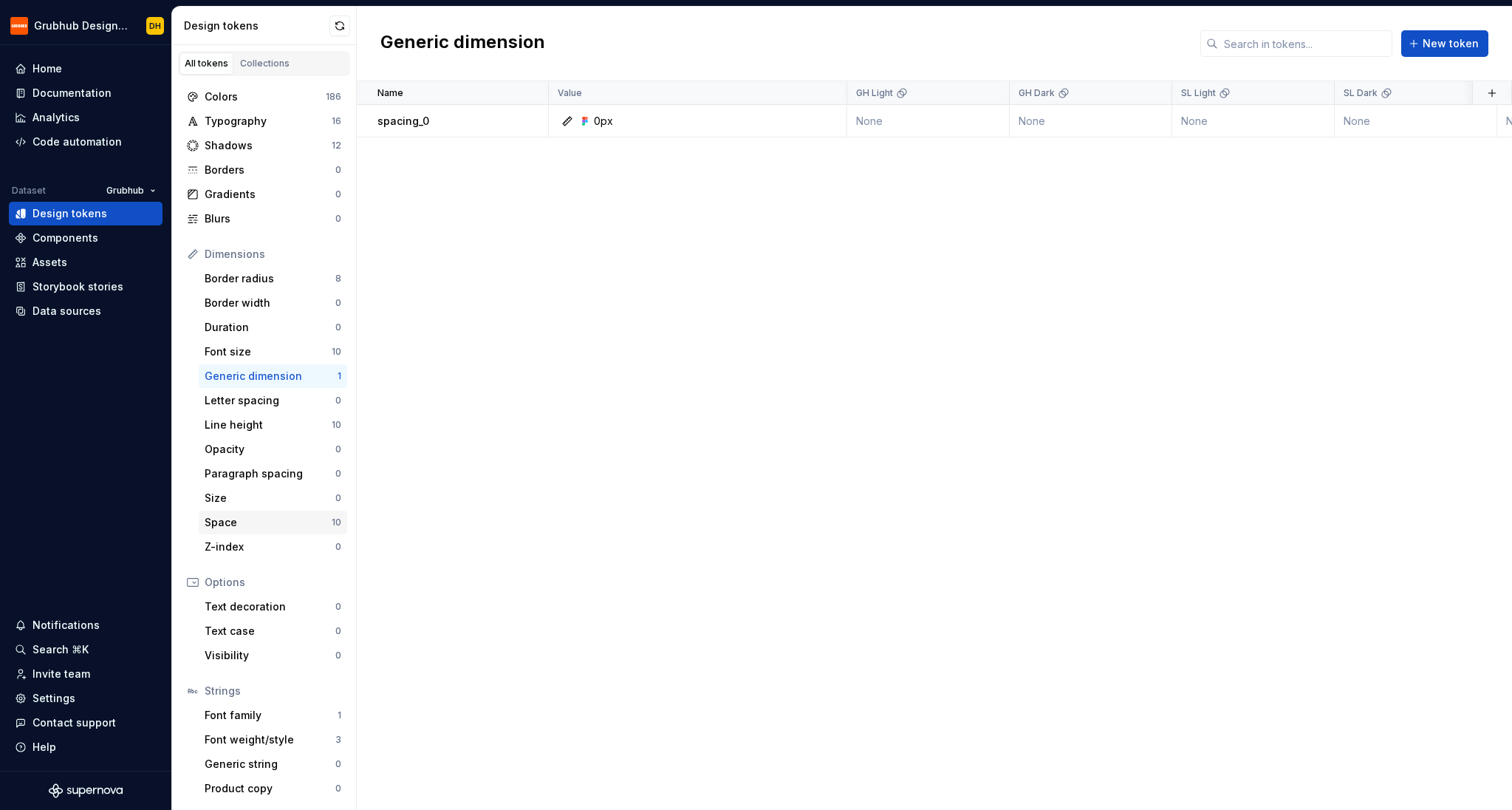
click at [251, 532] on div "Space 10" at bounding box center [273, 522] width 149 height 24
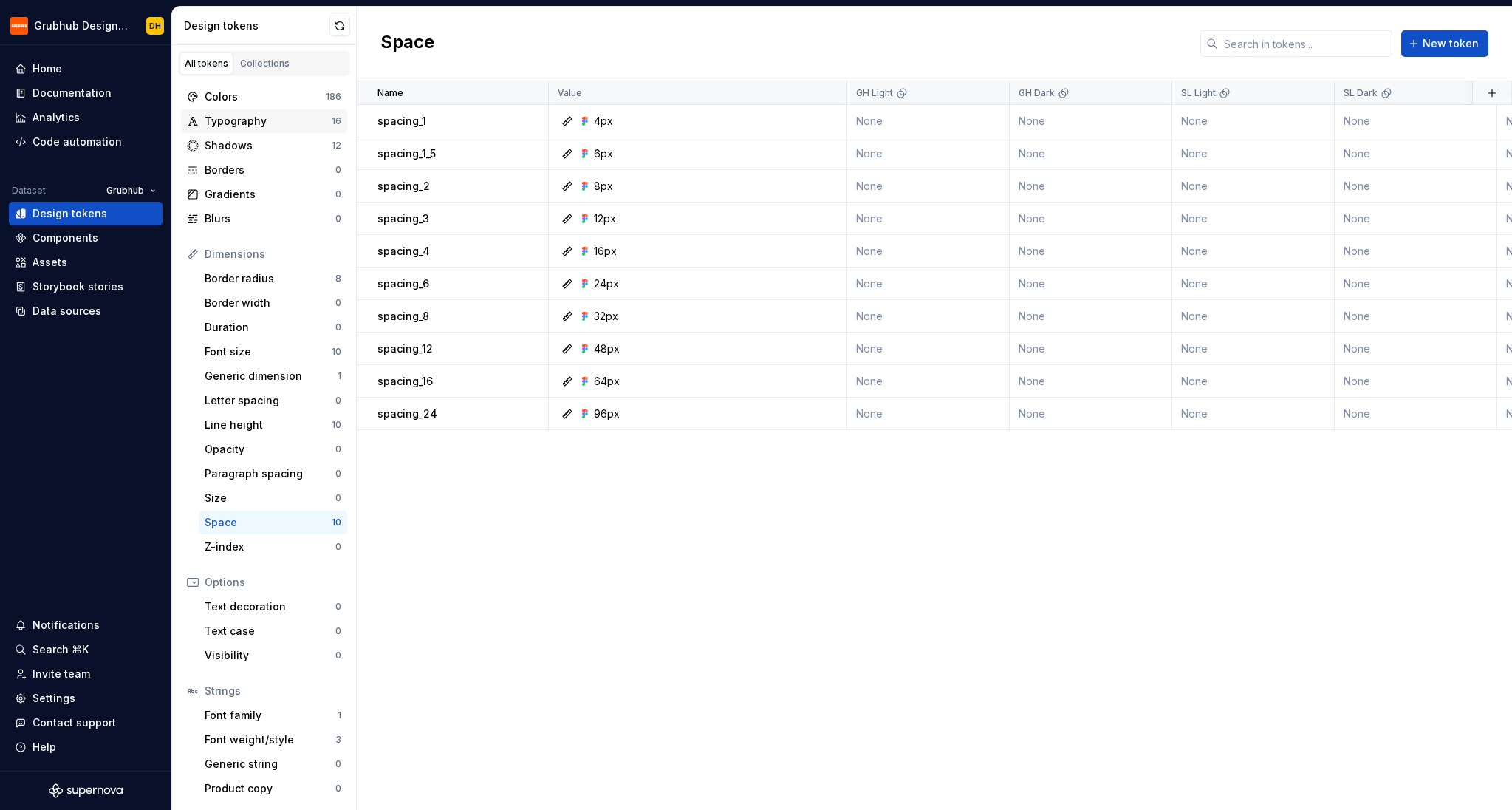
click at [251, 129] on div "Typography 16" at bounding box center [264, 121] width 166 height 24
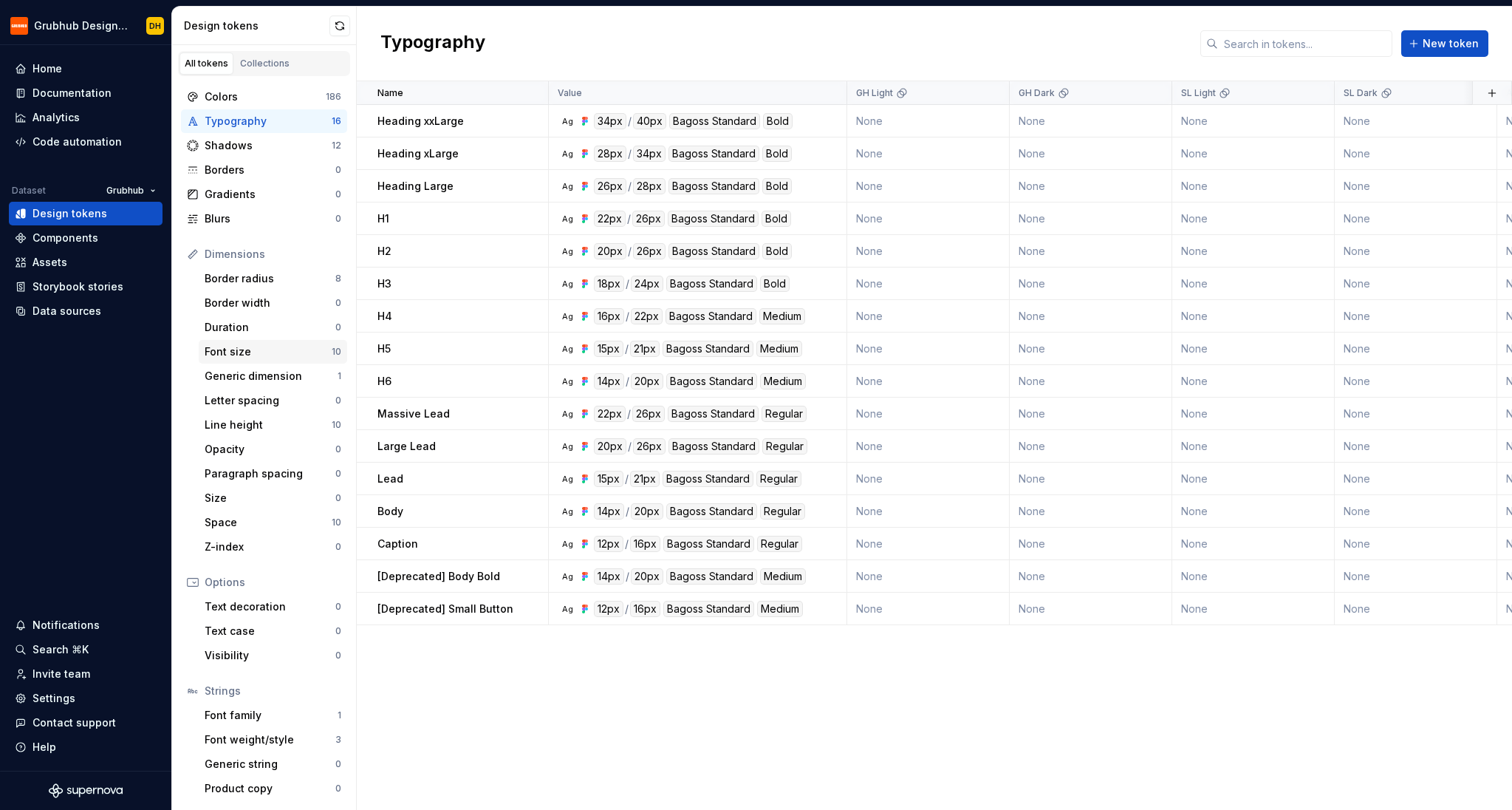
click at [259, 359] on div "Font size" at bounding box center [268, 351] width 127 height 14
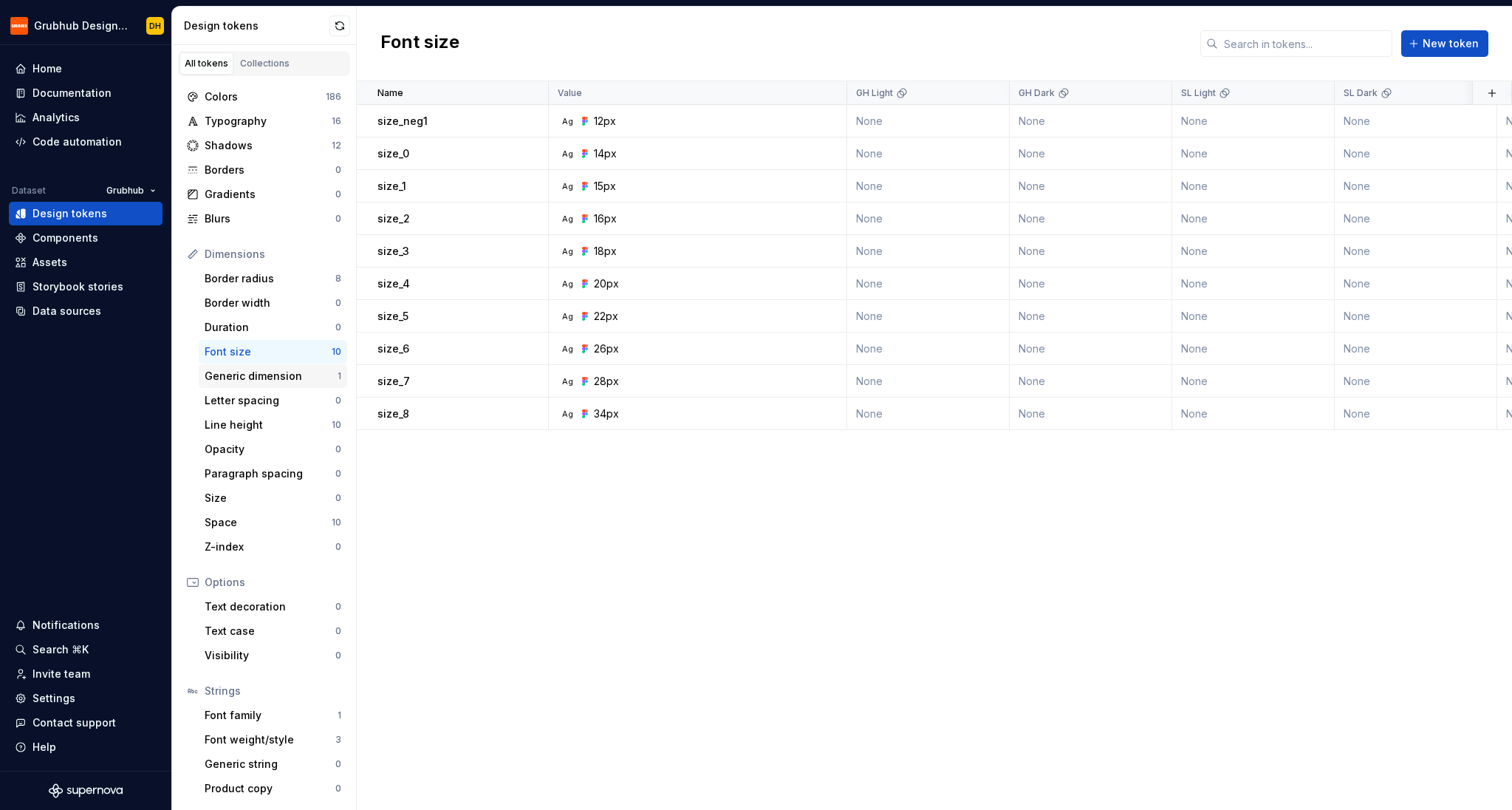
click at [253, 379] on div "Generic dimension" at bounding box center [271, 375] width 133 height 14
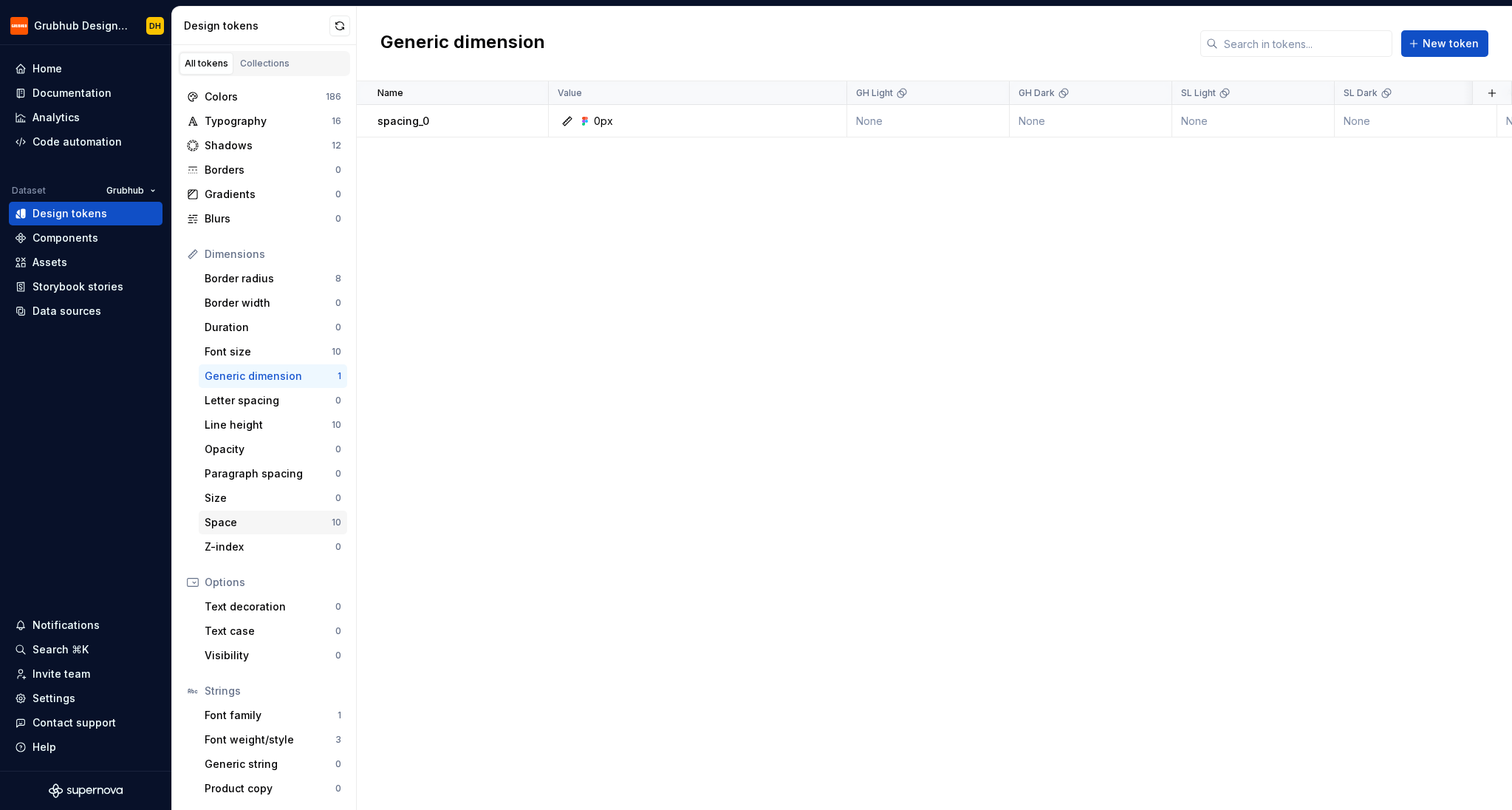
click at [247, 528] on div "Space" at bounding box center [268, 522] width 127 height 14
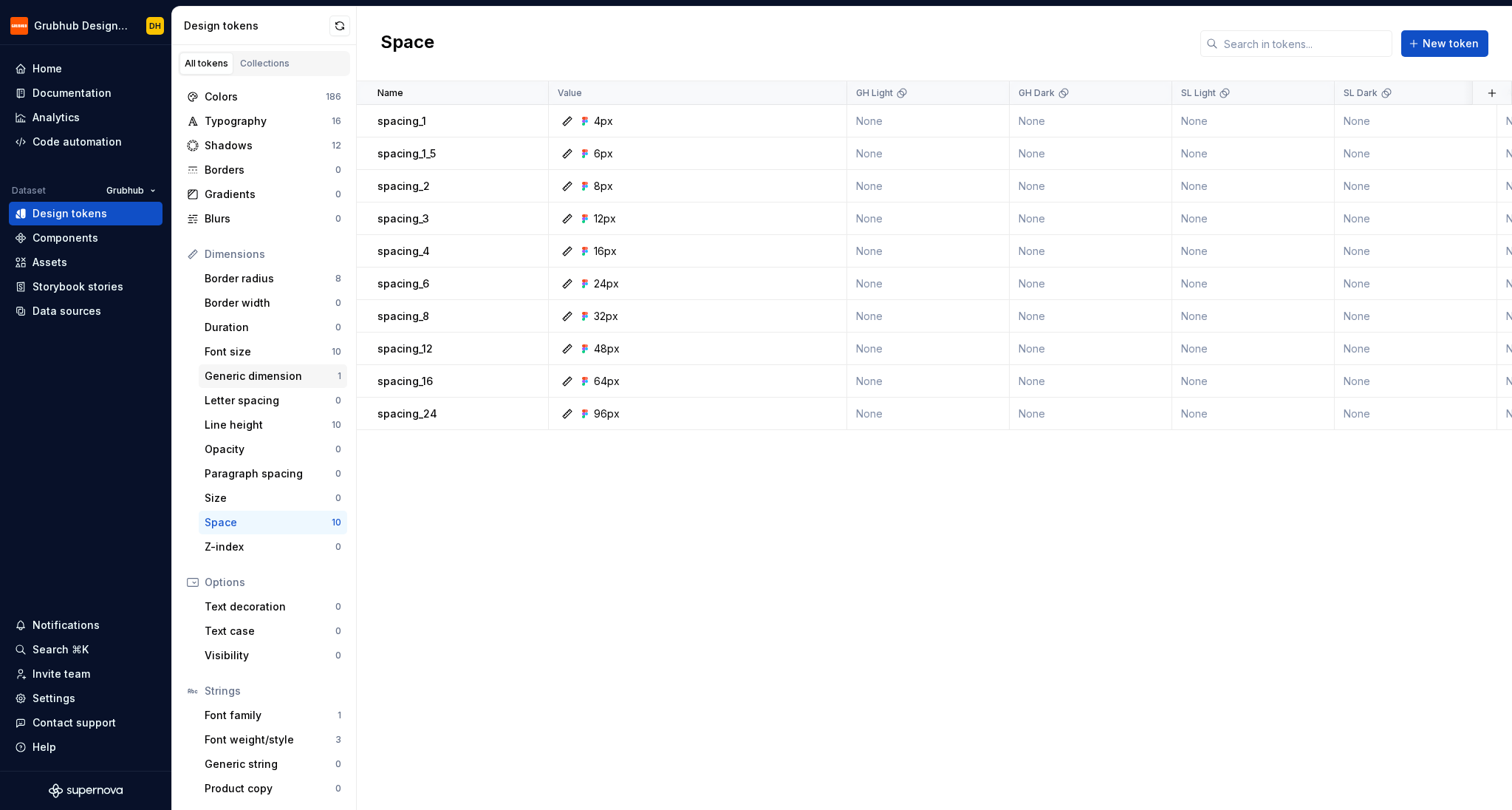
click at [251, 384] on div "Generic dimension 1" at bounding box center [273, 376] width 149 height 24
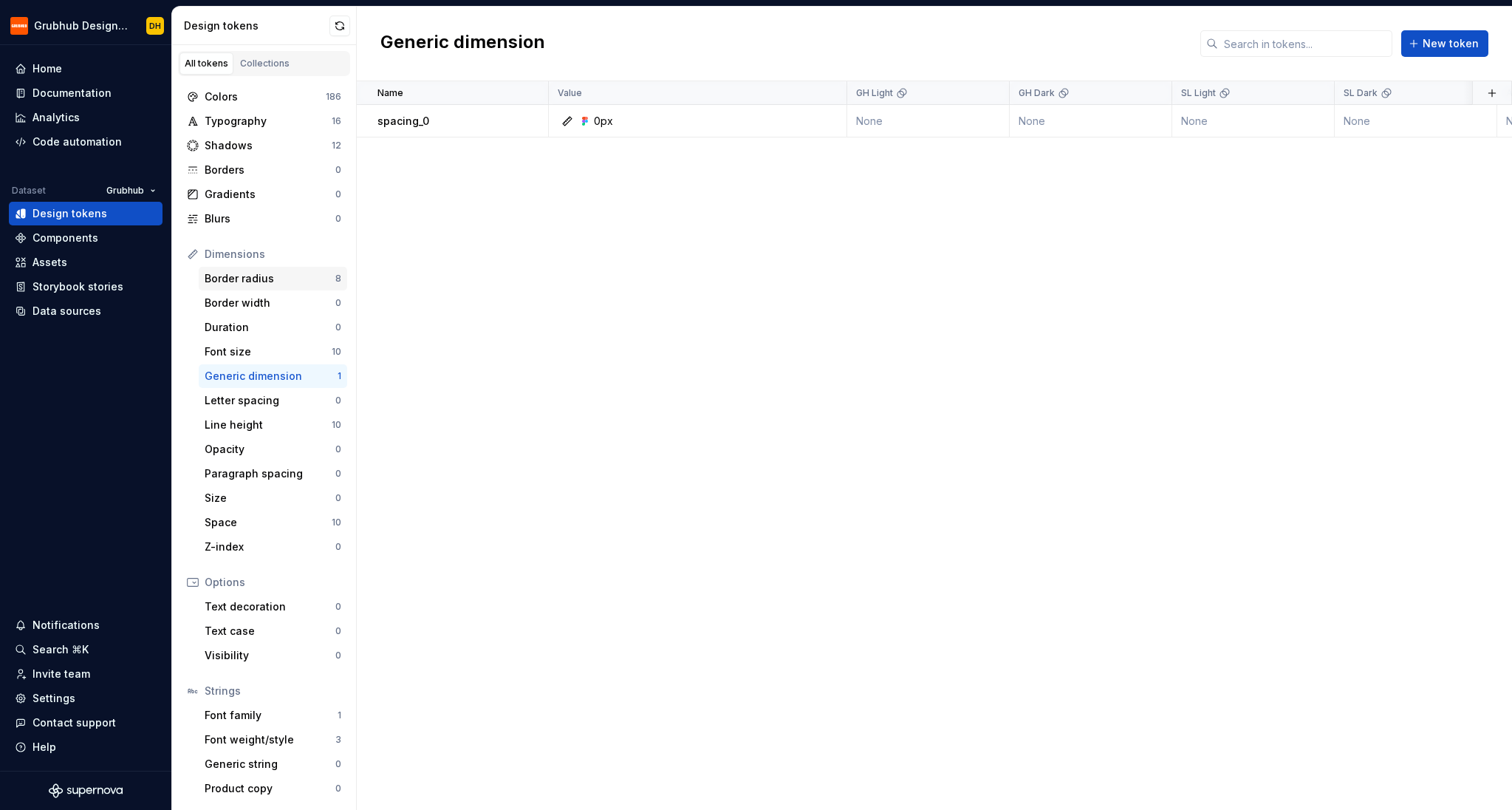
click at [259, 268] on div "Border radius 8" at bounding box center [273, 279] width 149 height 24
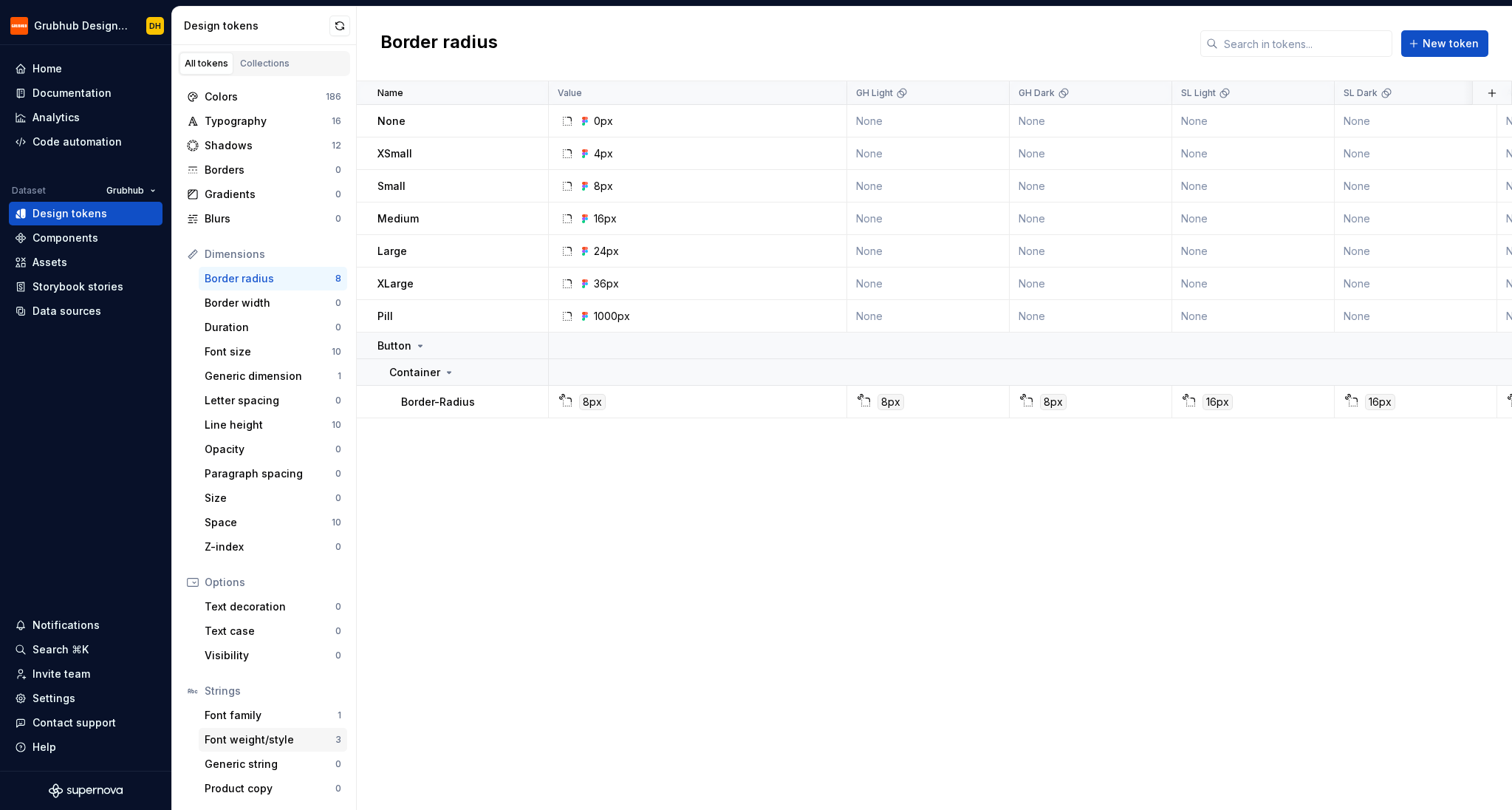
click at [258, 736] on div "Font weight/style" at bounding box center [270, 738] width 131 height 14
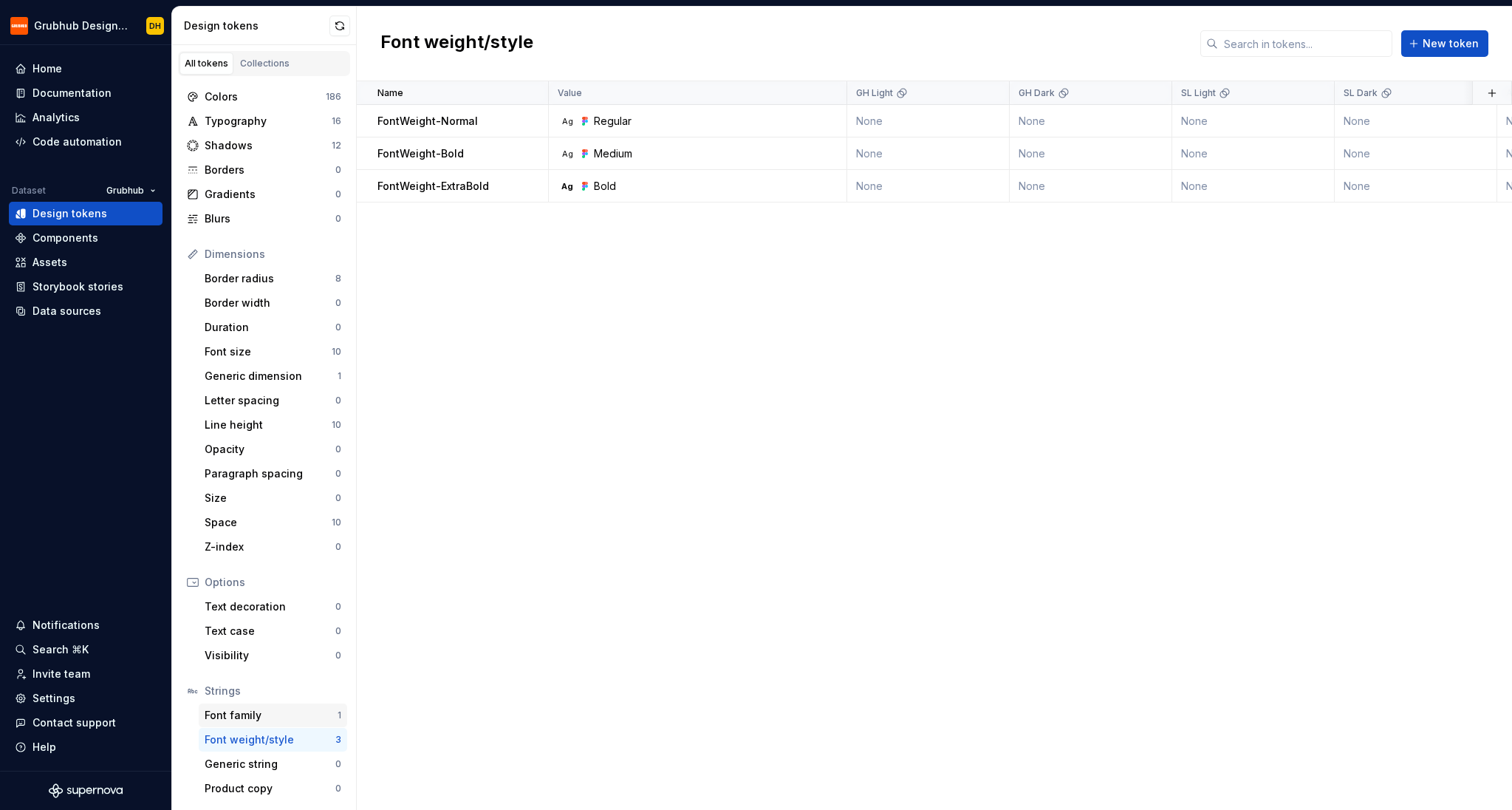
click at [259, 718] on div "Font family" at bounding box center [271, 715] width 133 height 14
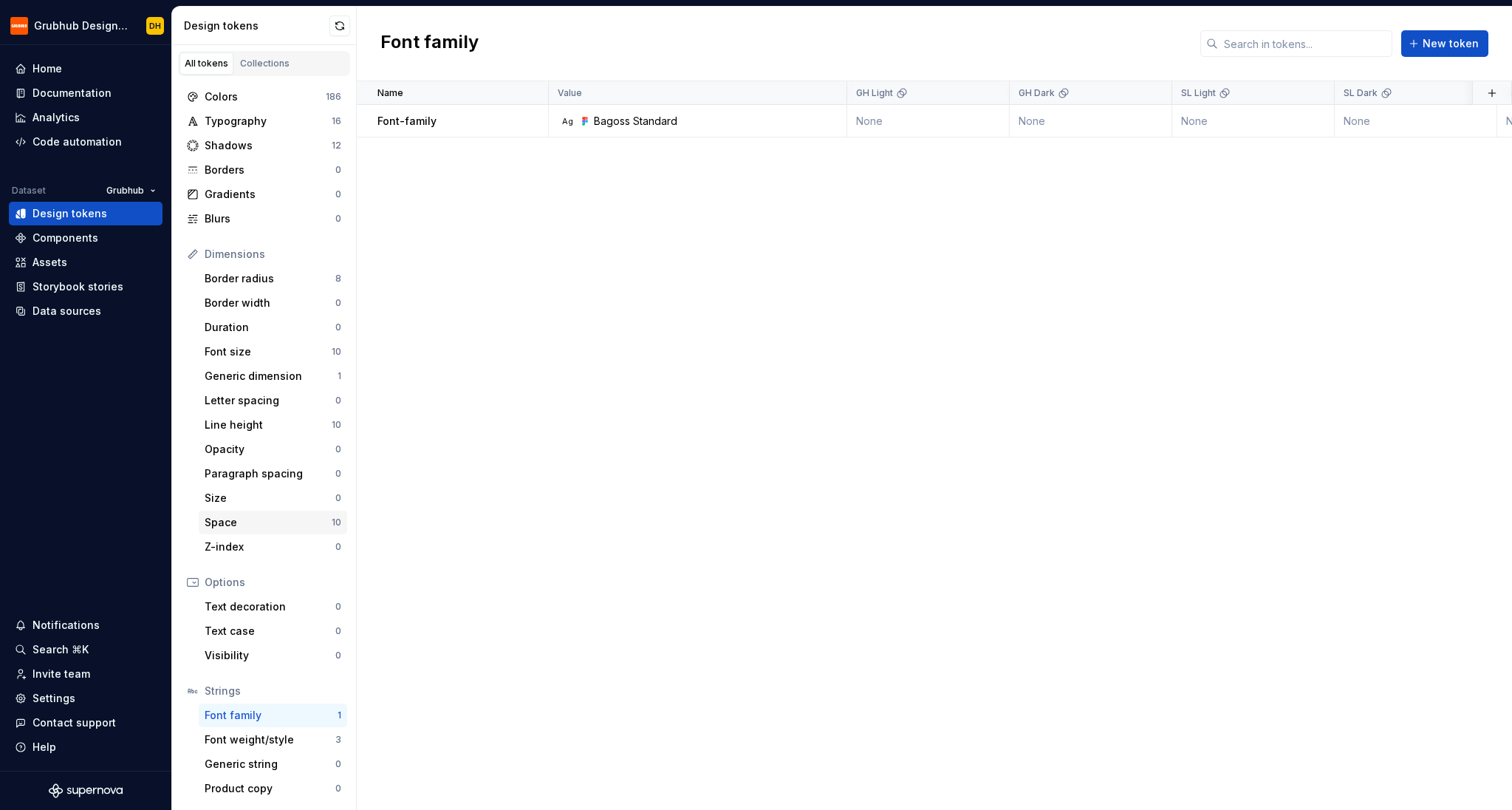
click at [255, 519] on div "Space" at bounding box center [268, 522] width 127 height 14
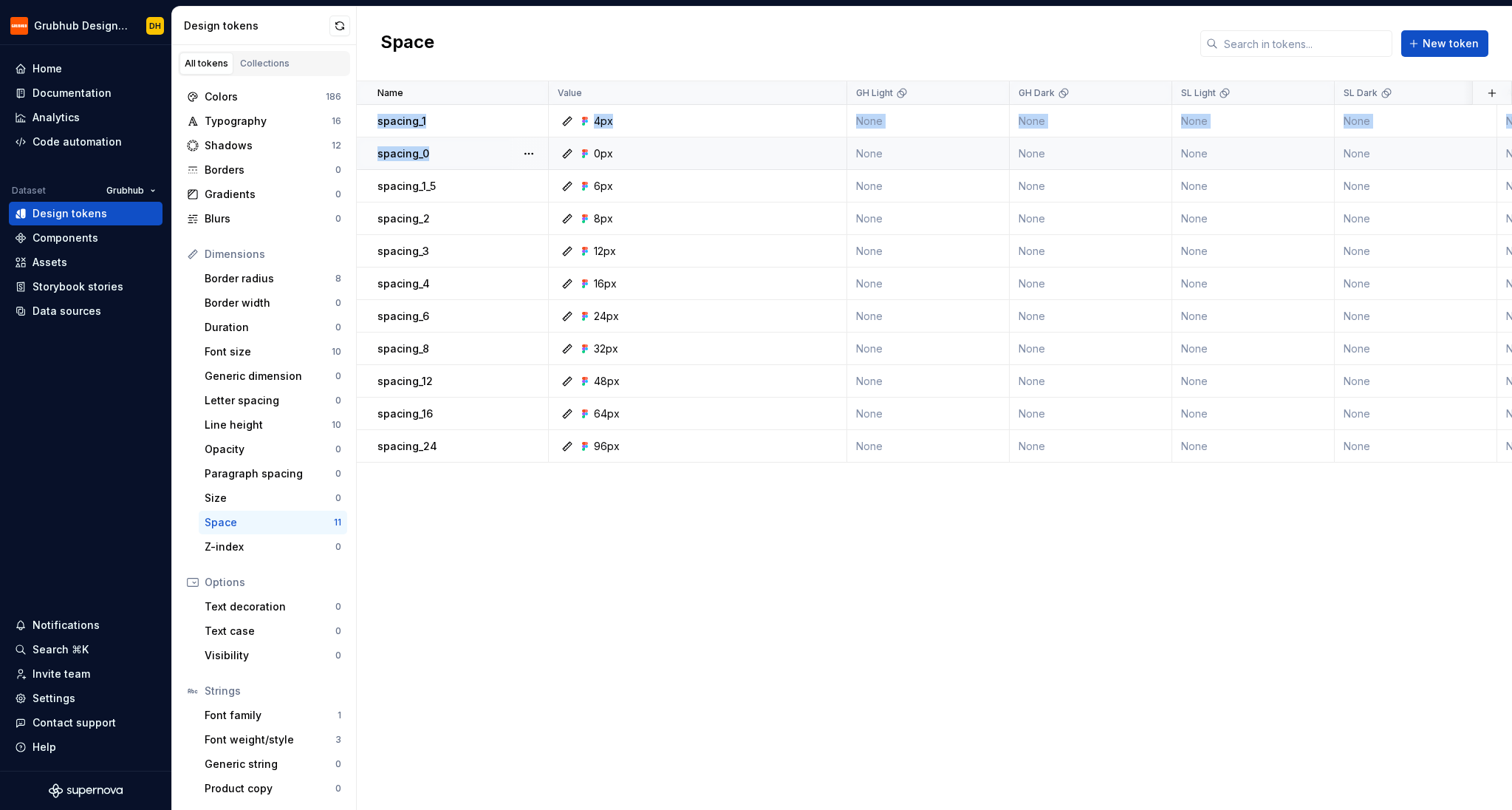
drag, startPoint x: 458, startPoint y: 141, endPoint x: 470, endPoint y: 137, distance: 12.6
click at [571, 522] on div "Name Value GH Light GH Dark SL Light SL Dark Audit GH Mobile GH Desktop + Table…" at bounding box center [934, 446] width 1155 height 729
click at [77, 93] on div "Documentation" at bounding box center [72, 93] width 79 height 14
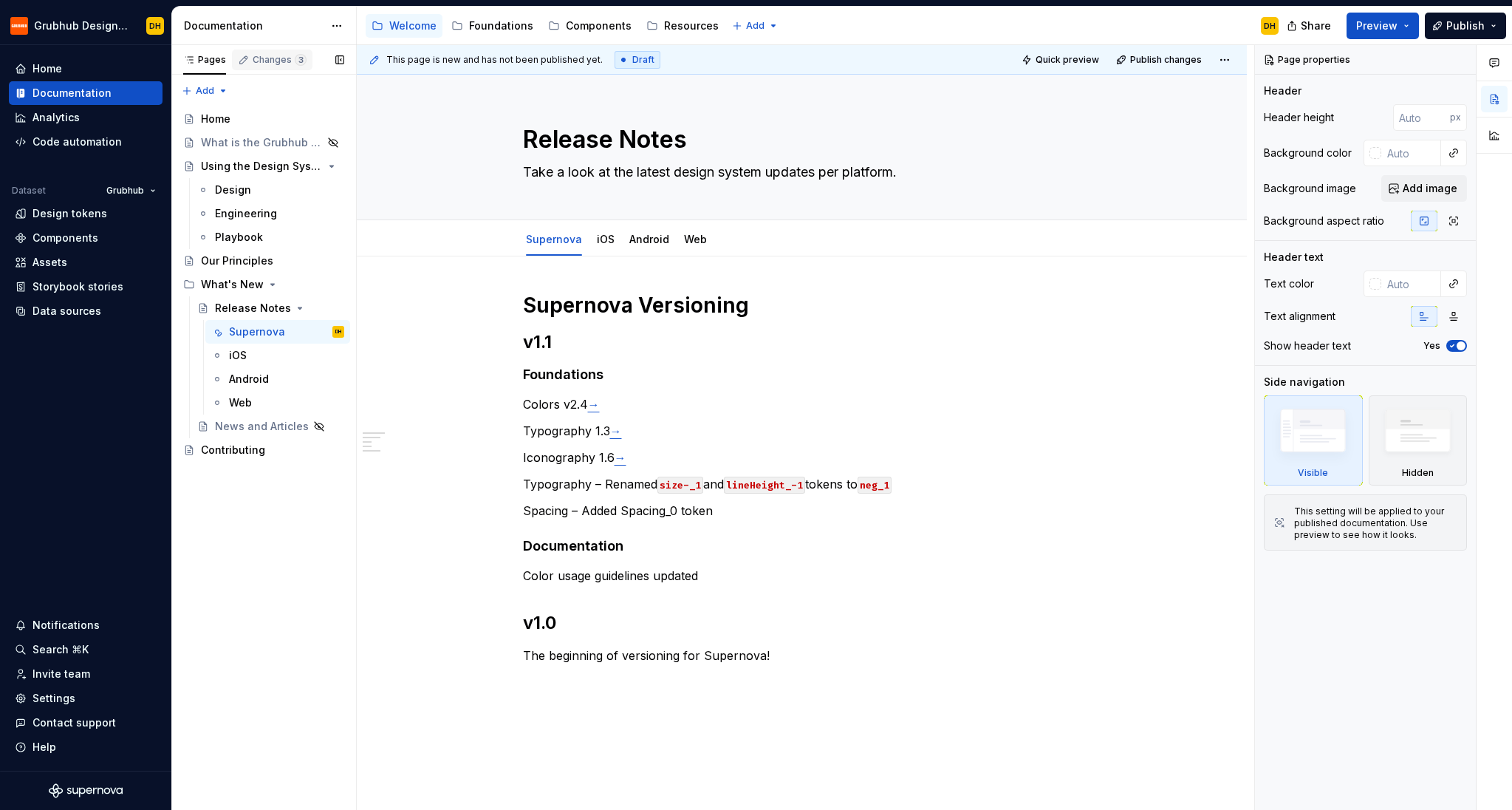
click at [257, 54] on div "Changes 3" at bounding box center [280, 60] width 54 height 11
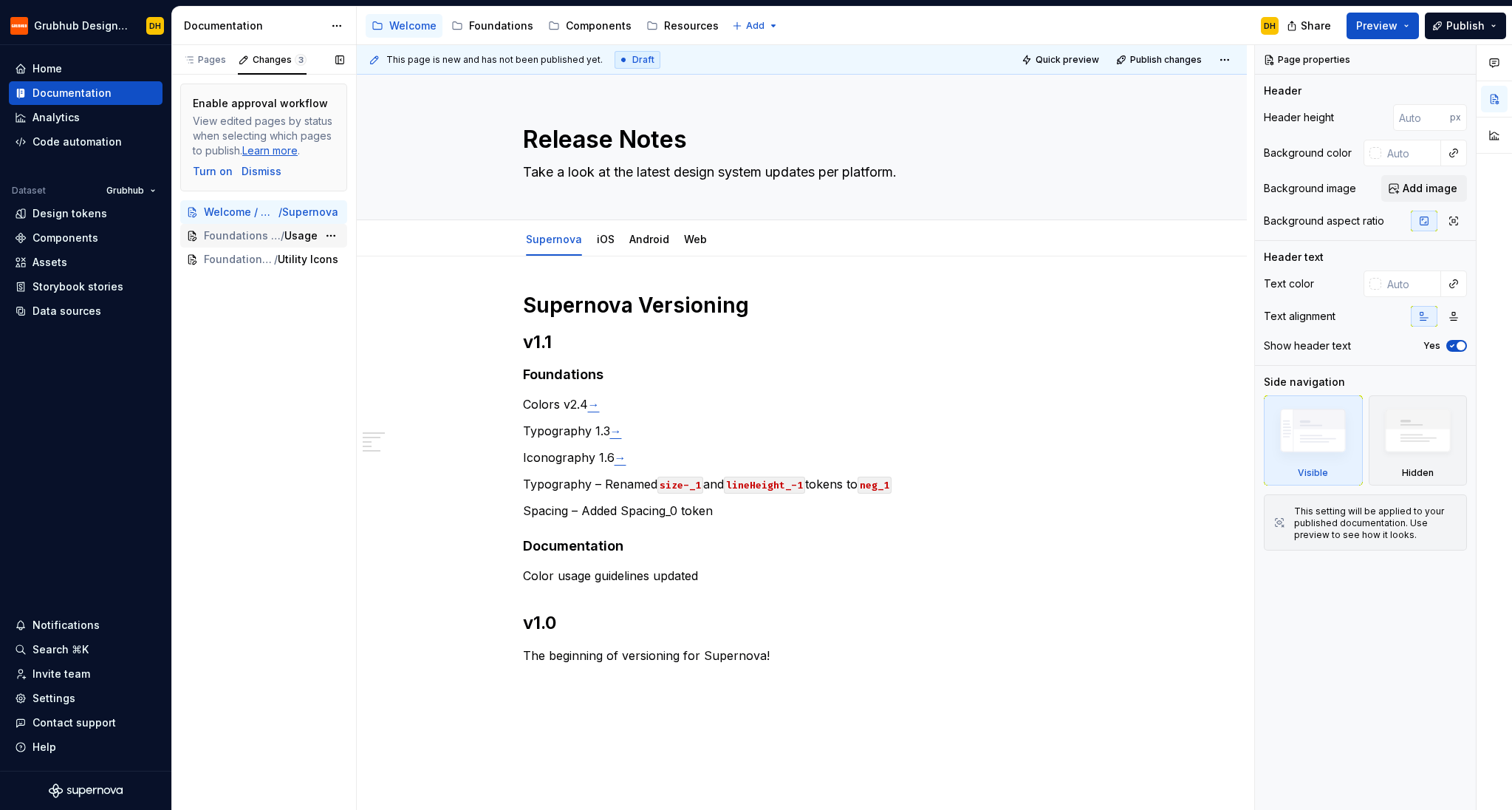
click at [280, 243] on div "Foundations / Color / Usage" at bounding box center [263, 236] width 167 height 24
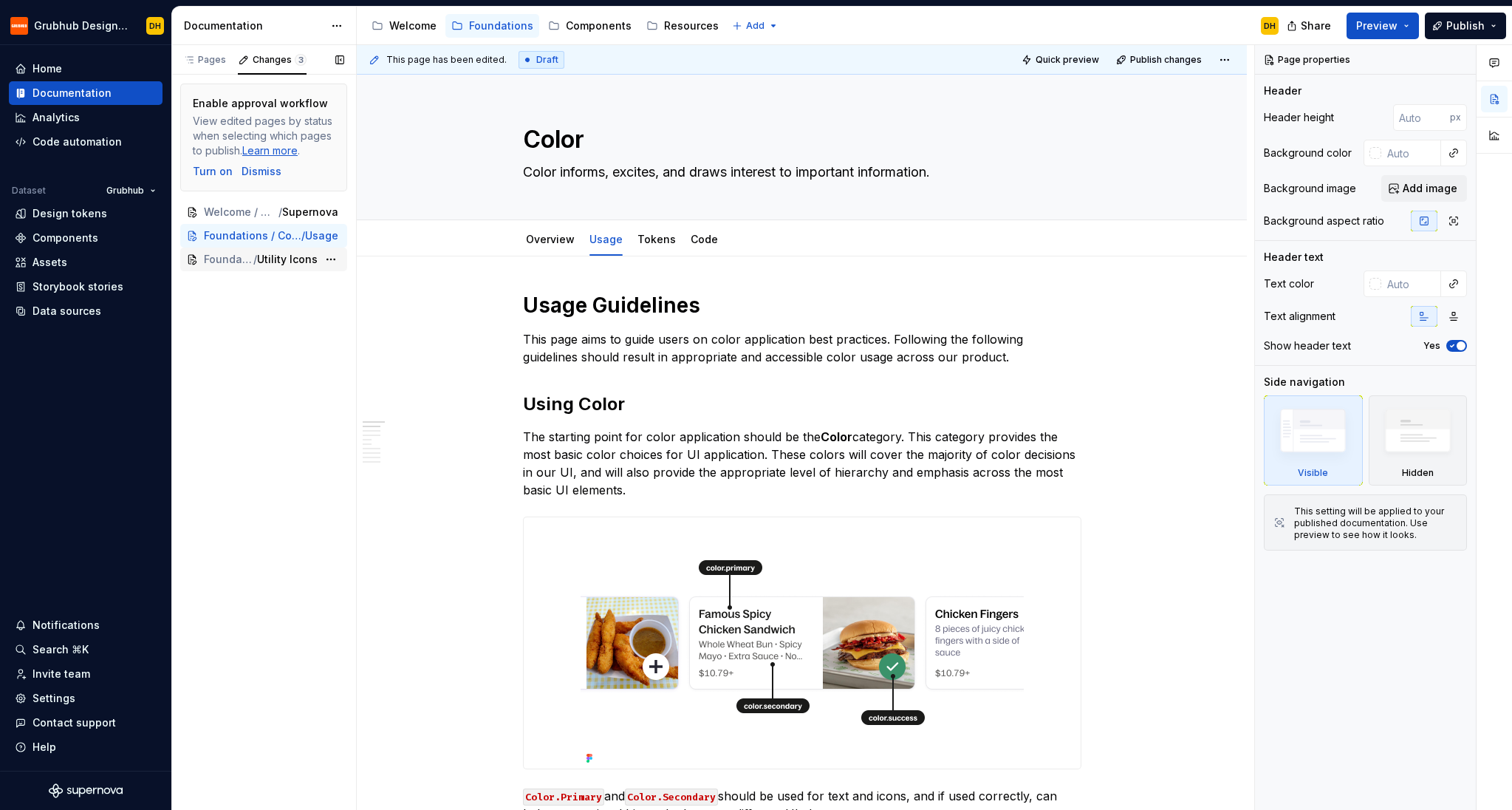
click at [258, 258] on span "/" at bounding box center [256, 259] width 4 height 14
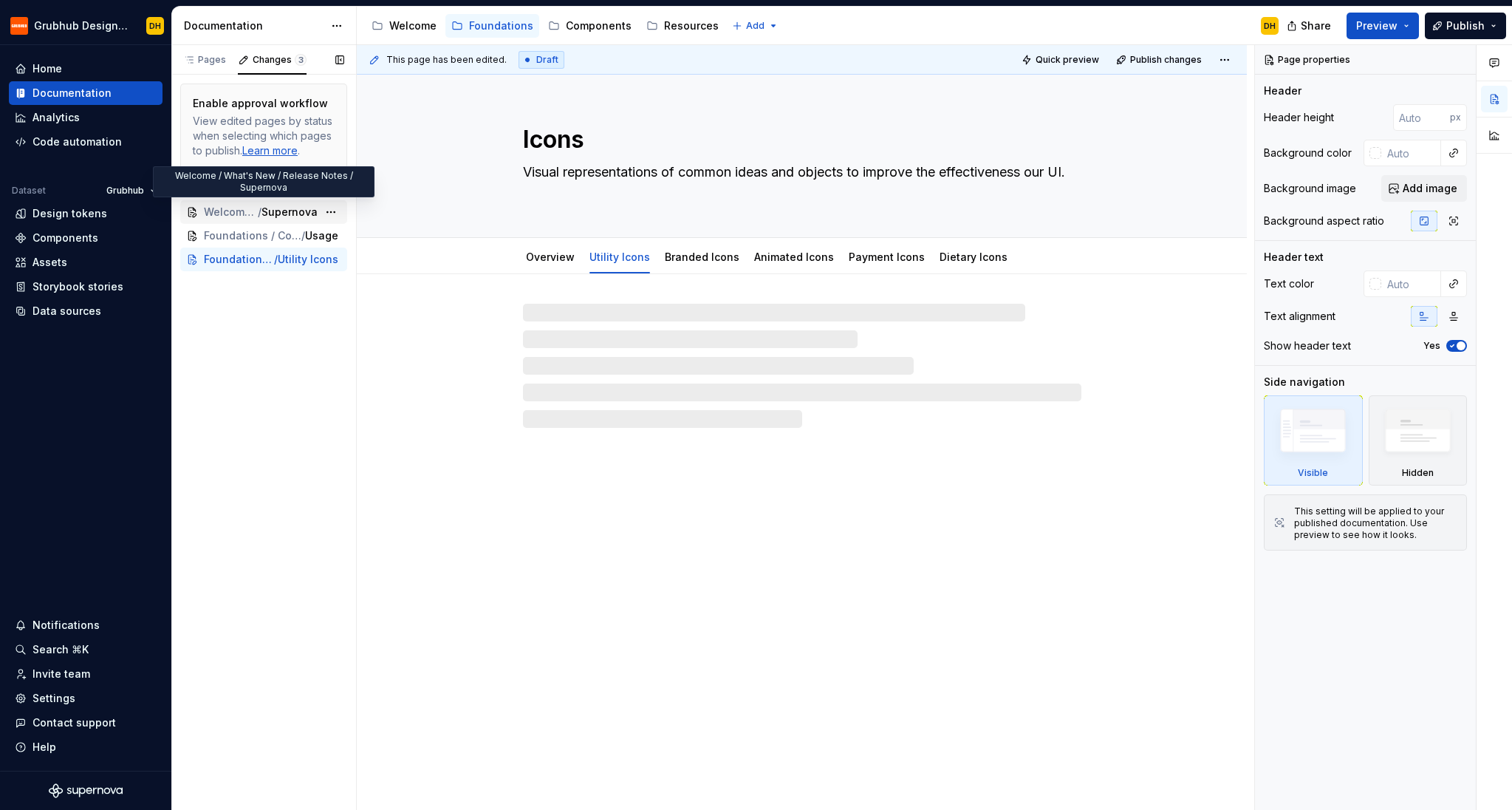
click at [240, 218] on span "Welcome / What's New / Release Notes" at bounding box center [231, 212] width 54 height 14
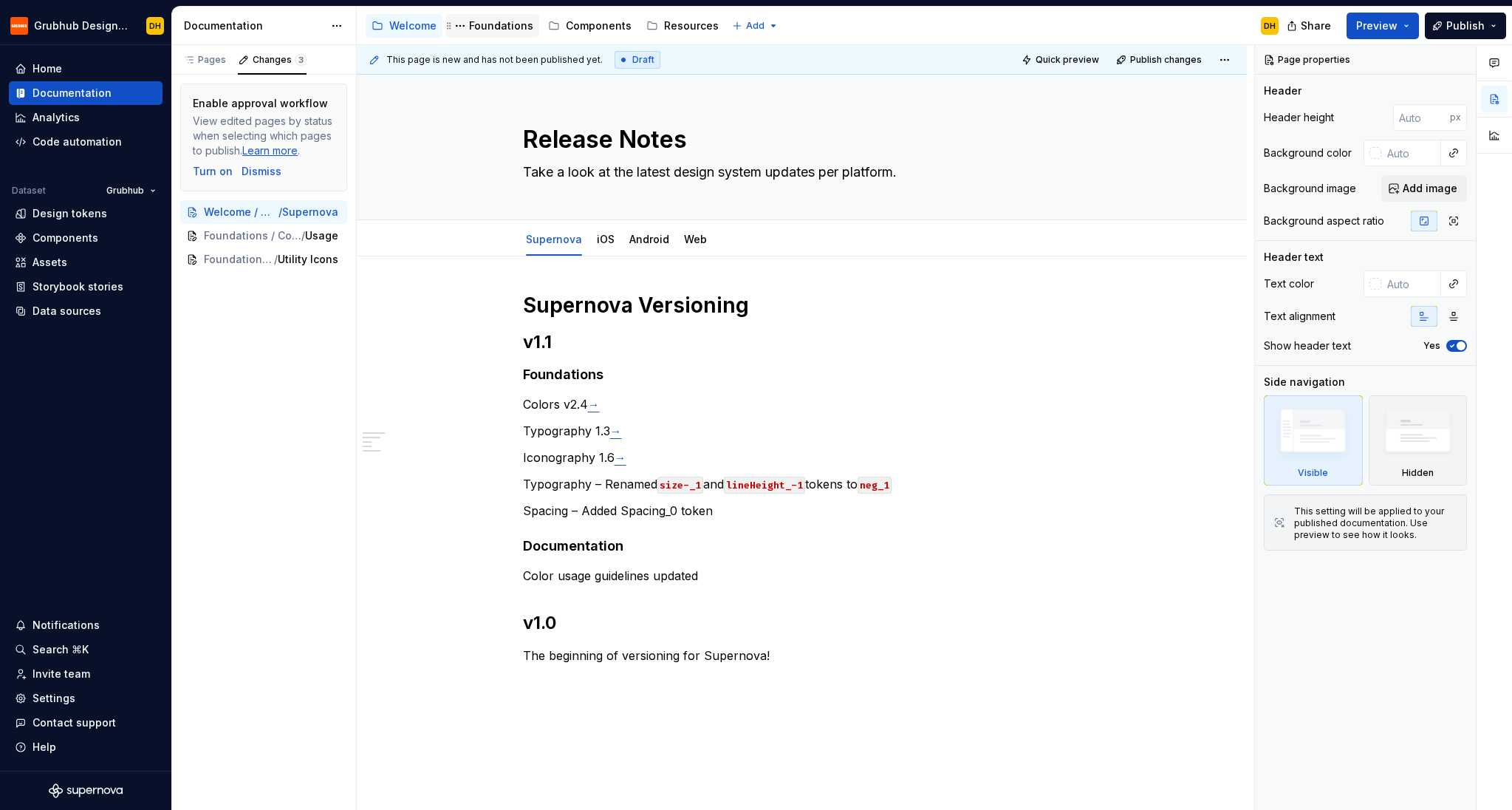
click at [495, 26] on div "Foundations" at bounding box center [501, 25] width 64 height 14
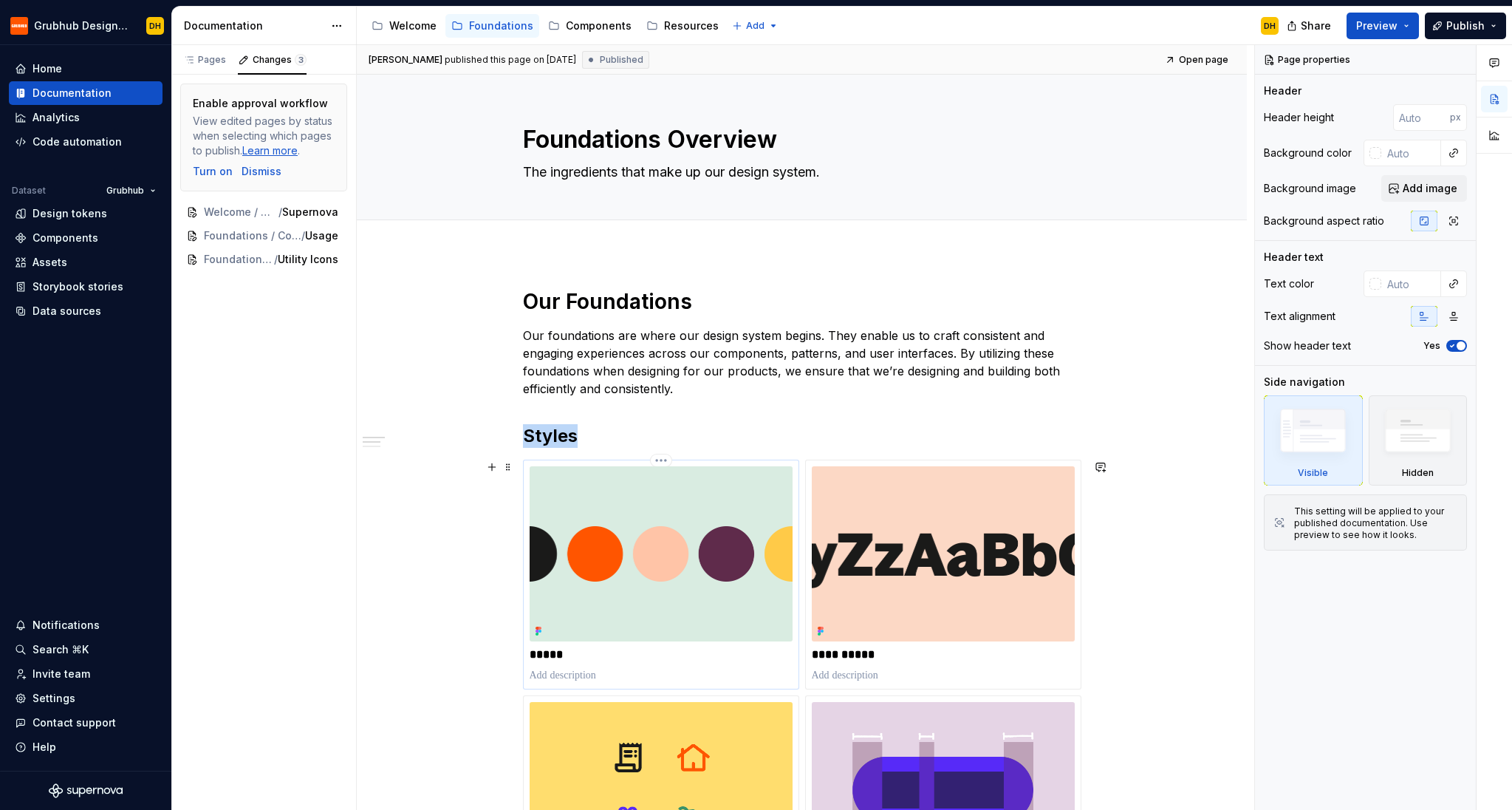
click at [617, 571] on img at bounding box center [661, 554] width 263 height 176
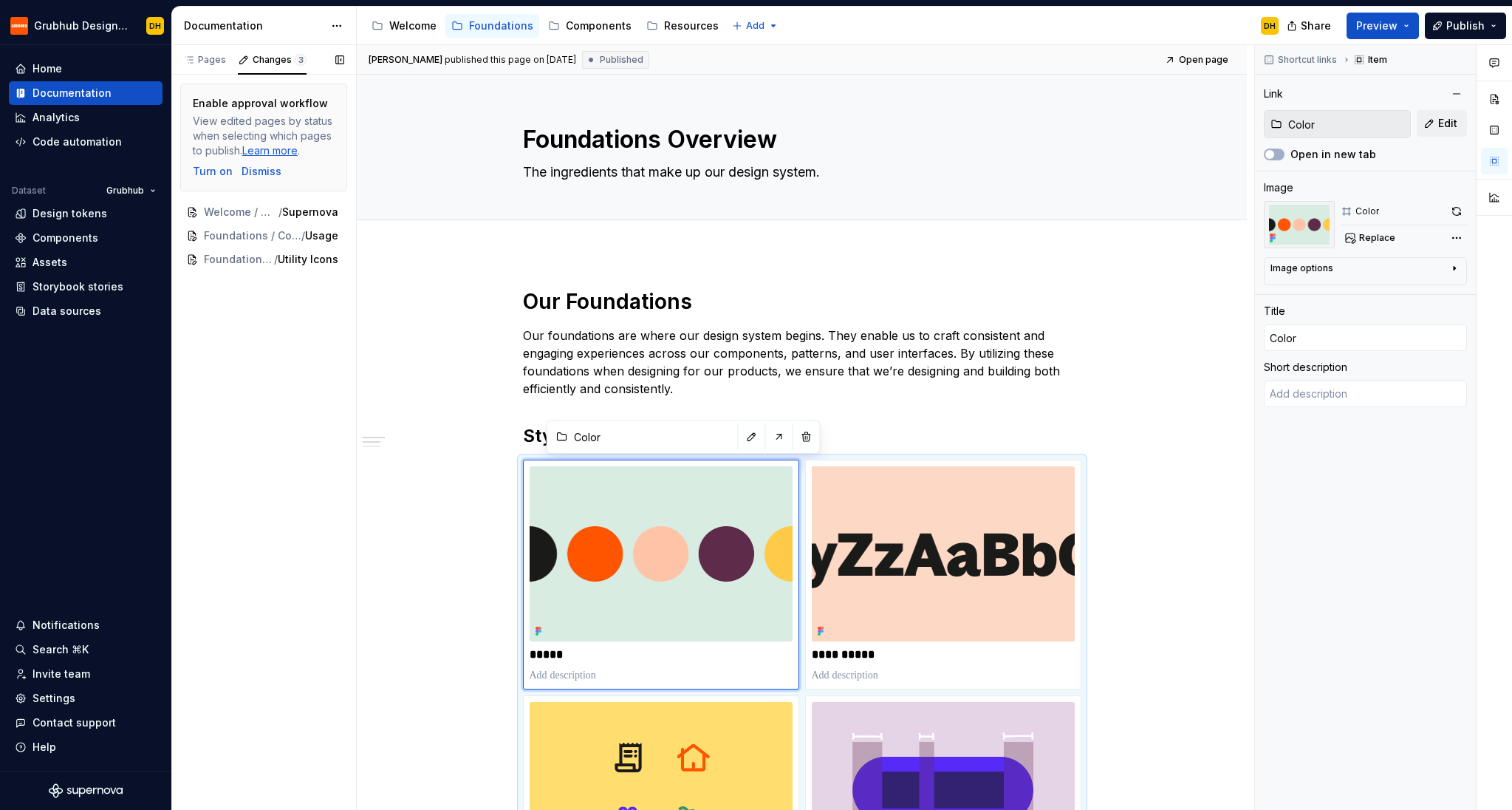
click at [202, 77] on div "Enable approval workflow View edited pages by status when selecting which pages…" at bounding box center [264, 177] width 185 height 205
click at [204, 61] on div "Pages" at bounding box center [204, 60] width 43 height 11
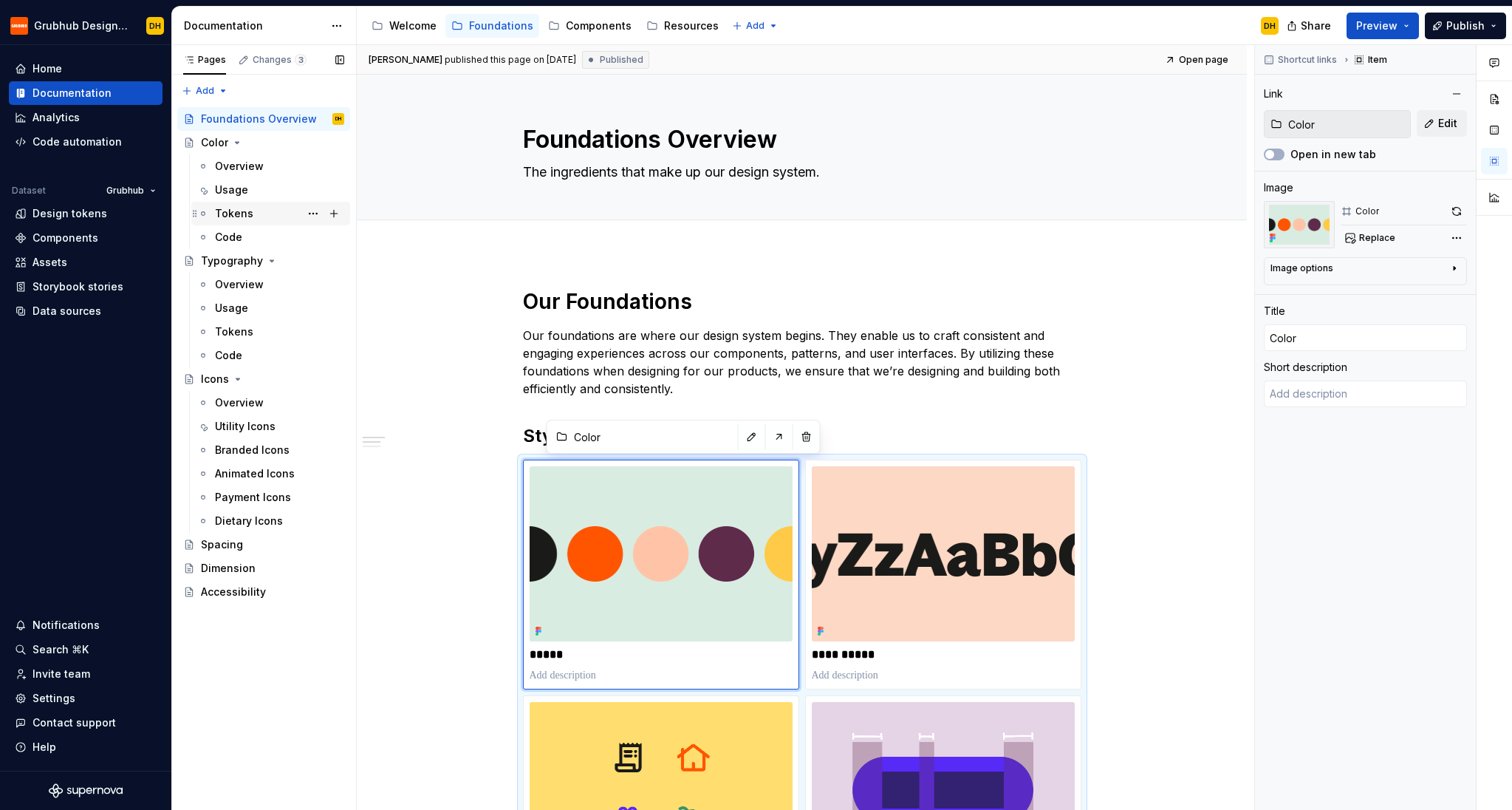
click at [236, 211] on div "Tokens" at bounding box center [234, 213] width 38 height 14
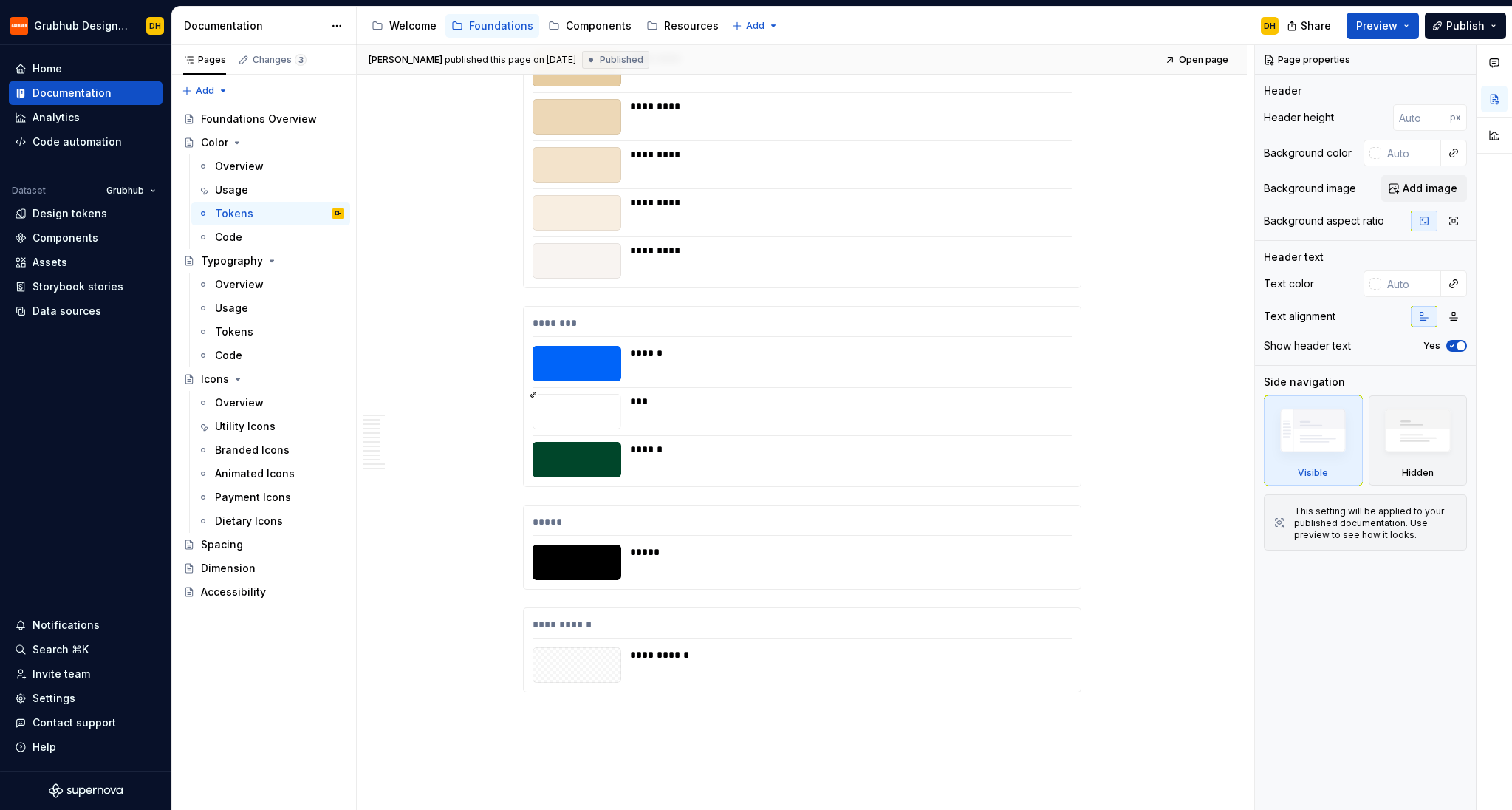
scroll to position [8147, 0]
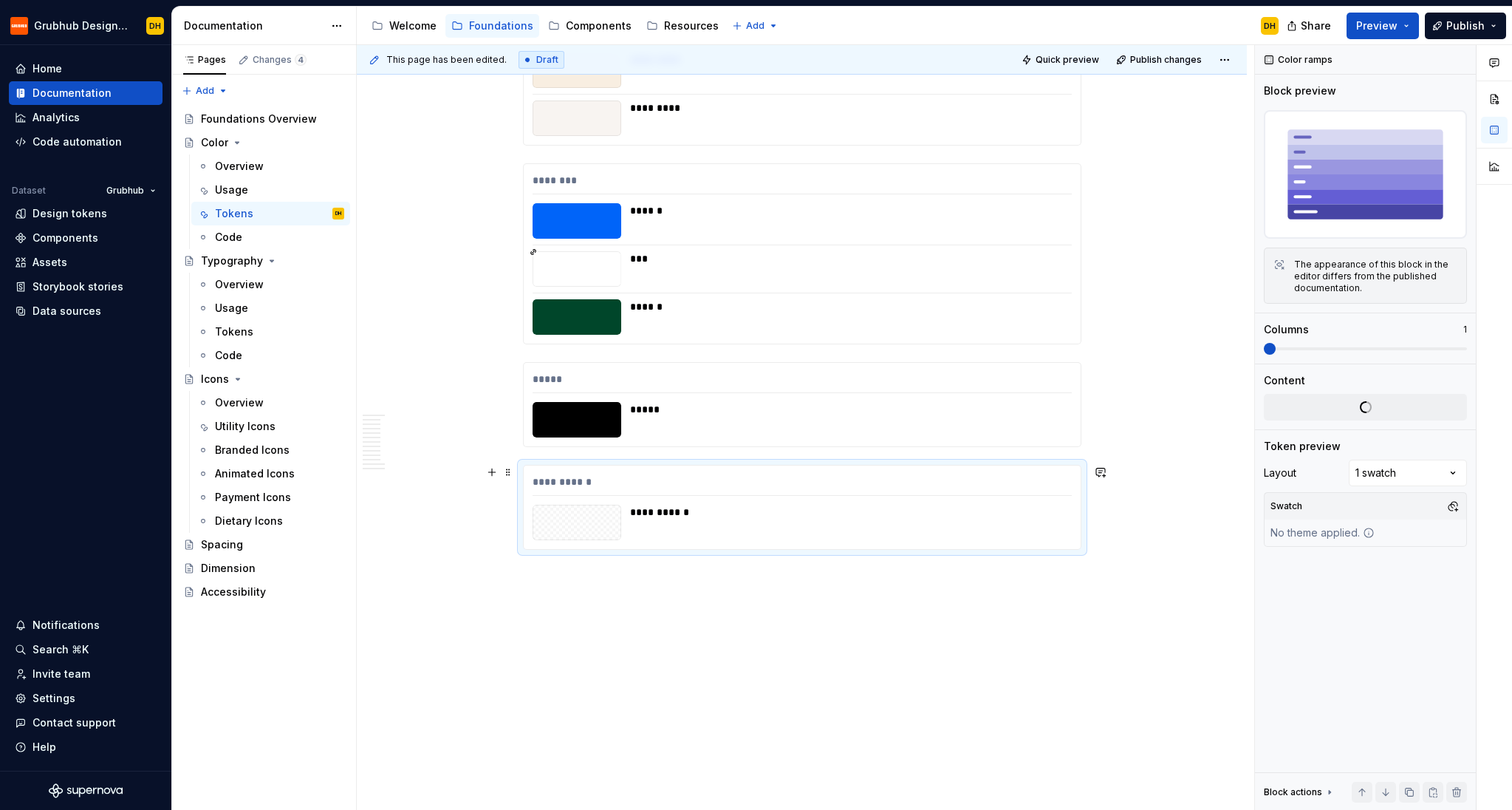
click at [606, 479] on div "**********" at bounding box center [801, 485] width 539 height 21
type textarea "*"
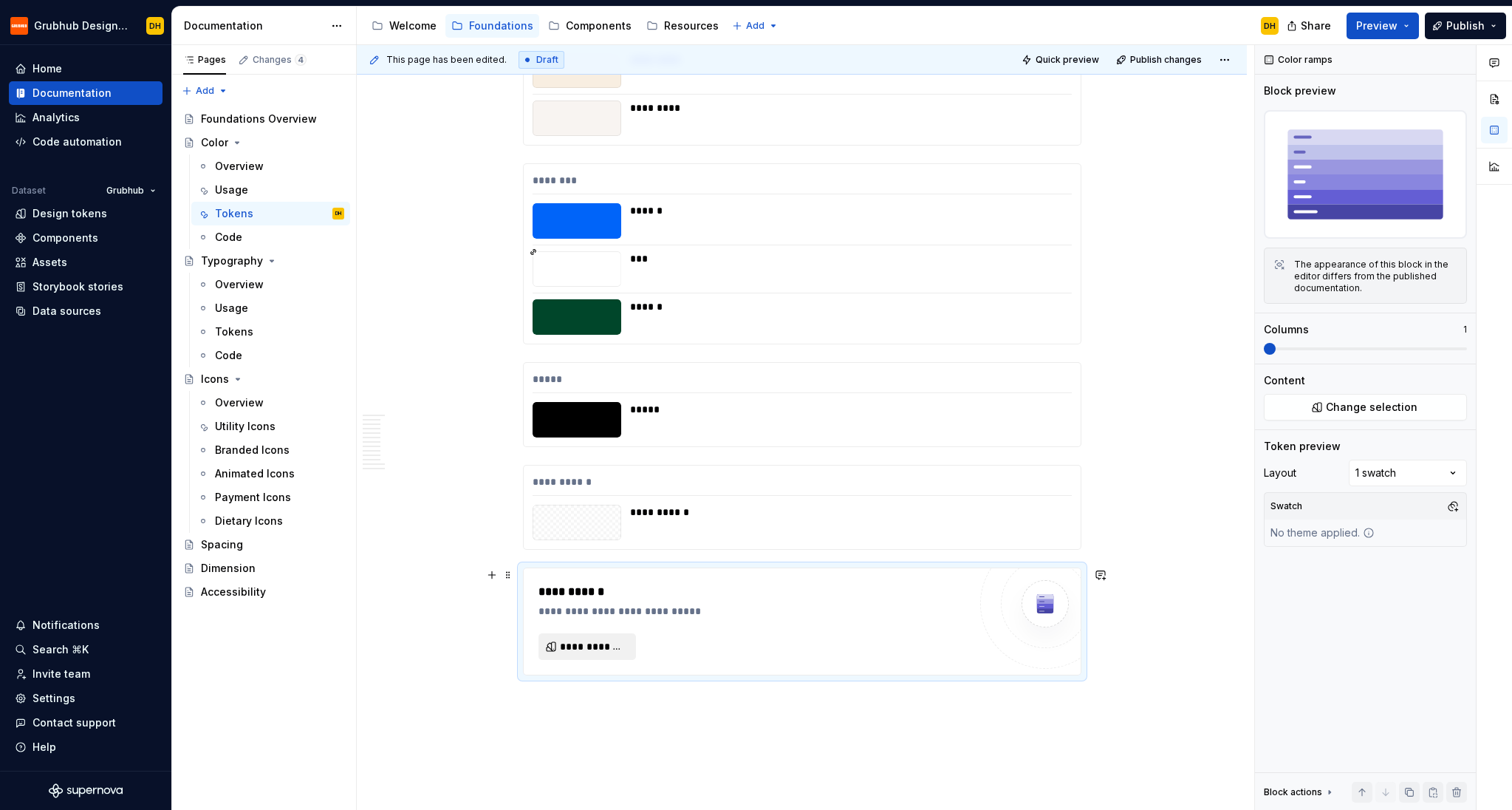
click at [579, 650] on span "**********" at bounding box center [593, 646] width 67 height 14
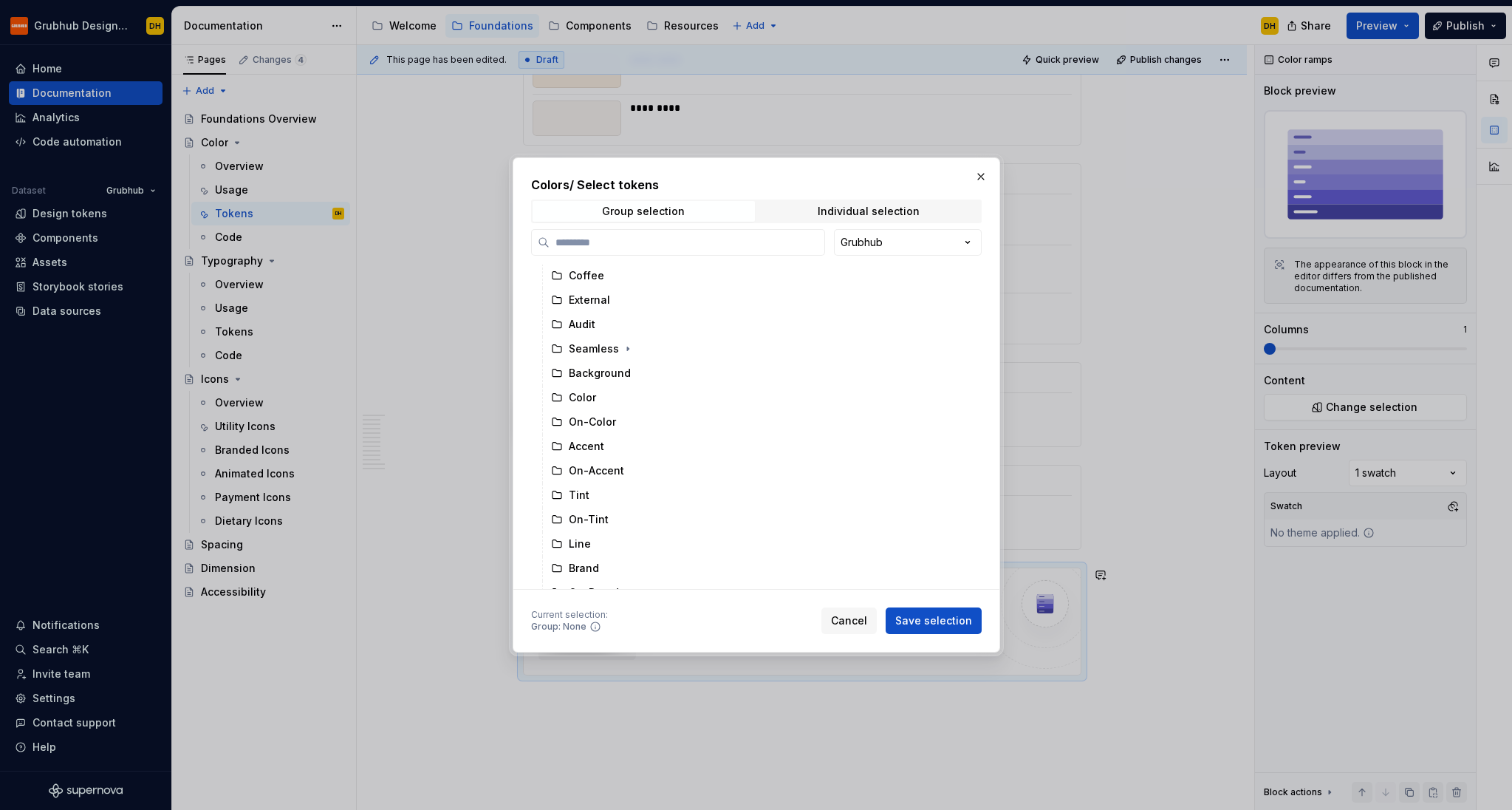
scroll to position [333, 0]
click at [597, 329] on div "Seamless" at bounding box center [593, 333] width 51 height 14
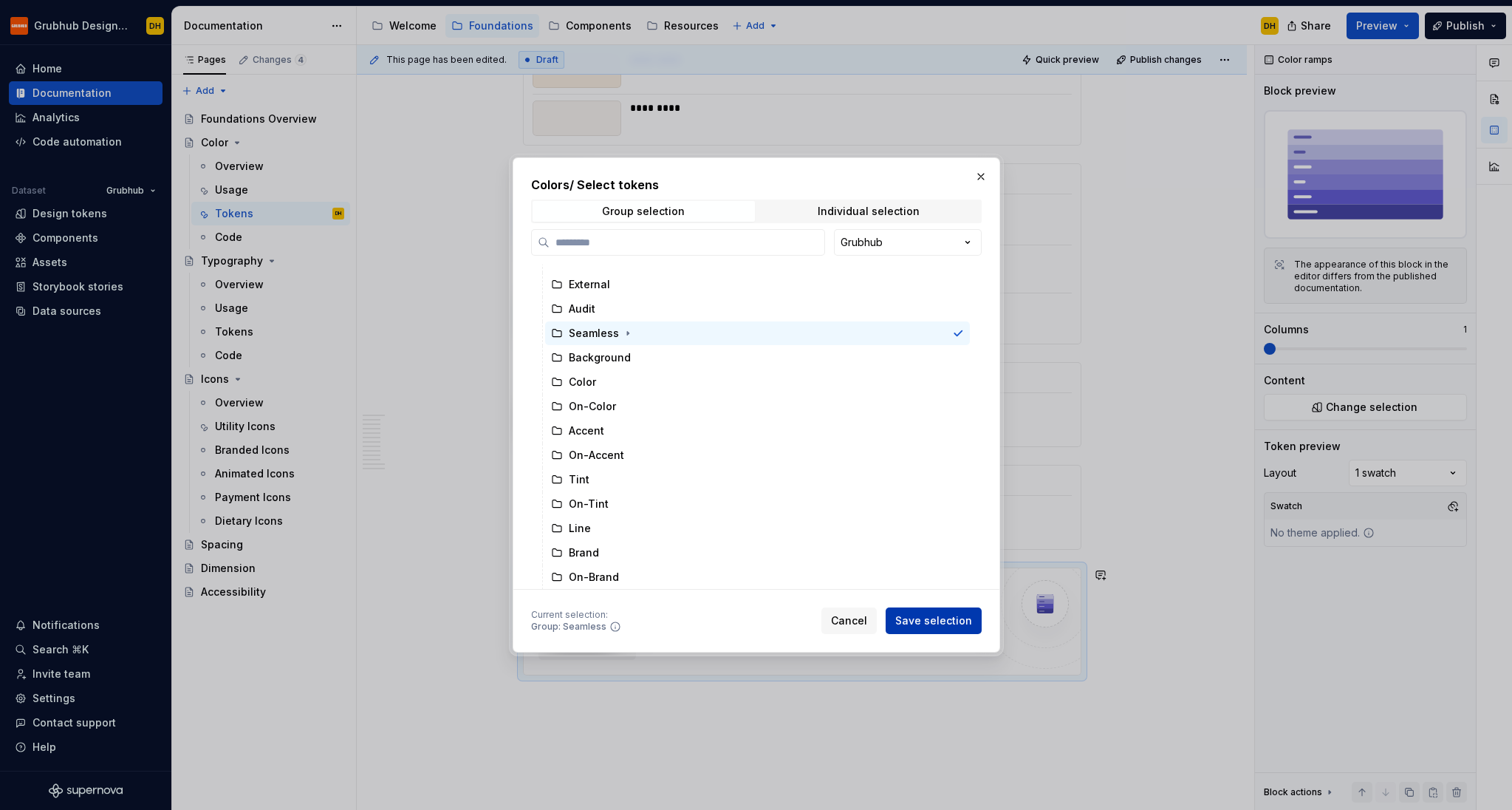
click at [947, 621] on span "Save selection" at bounding box center [934, 620] width 77 height 14
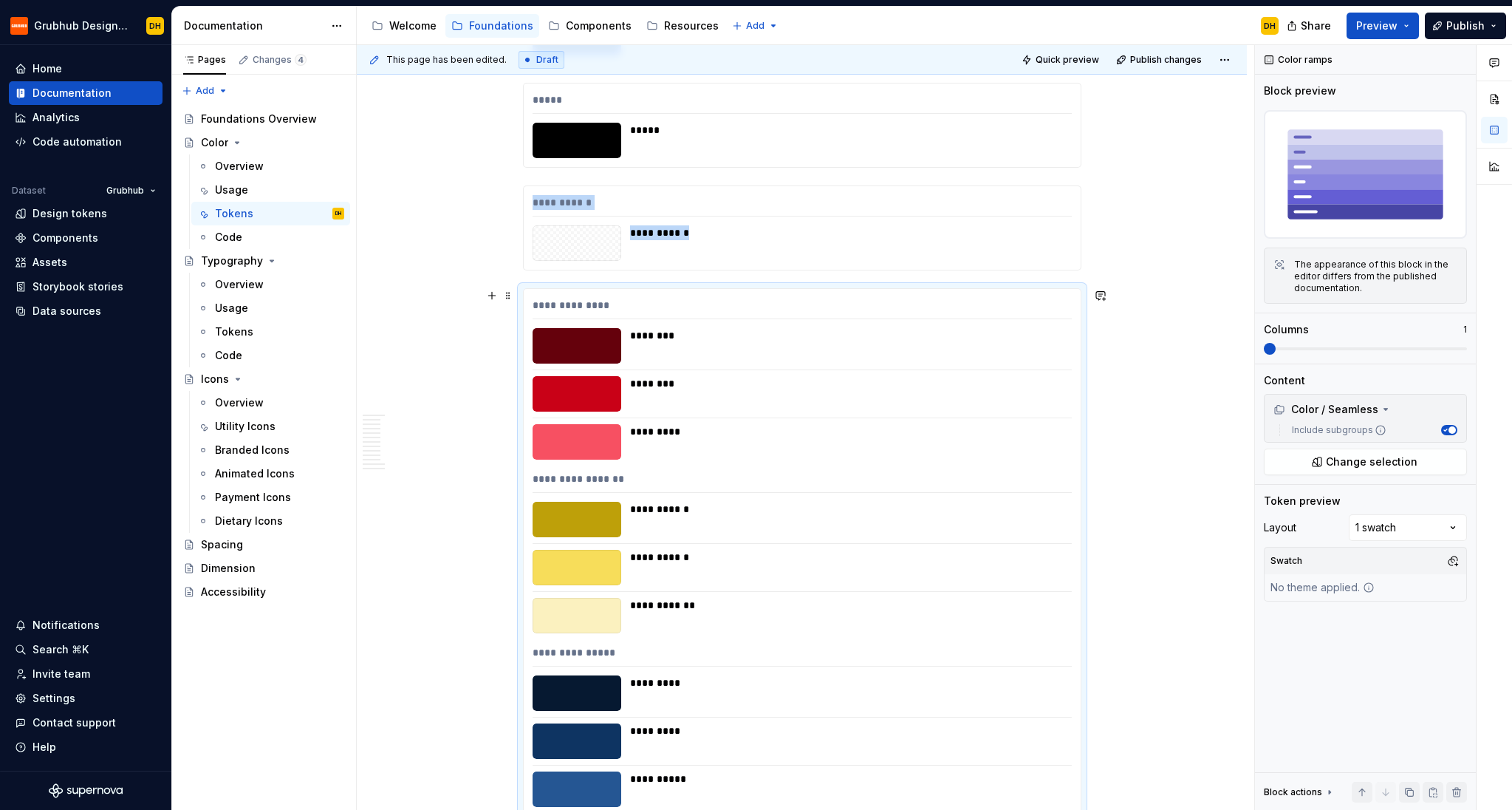
scroll to position [8404, 0]
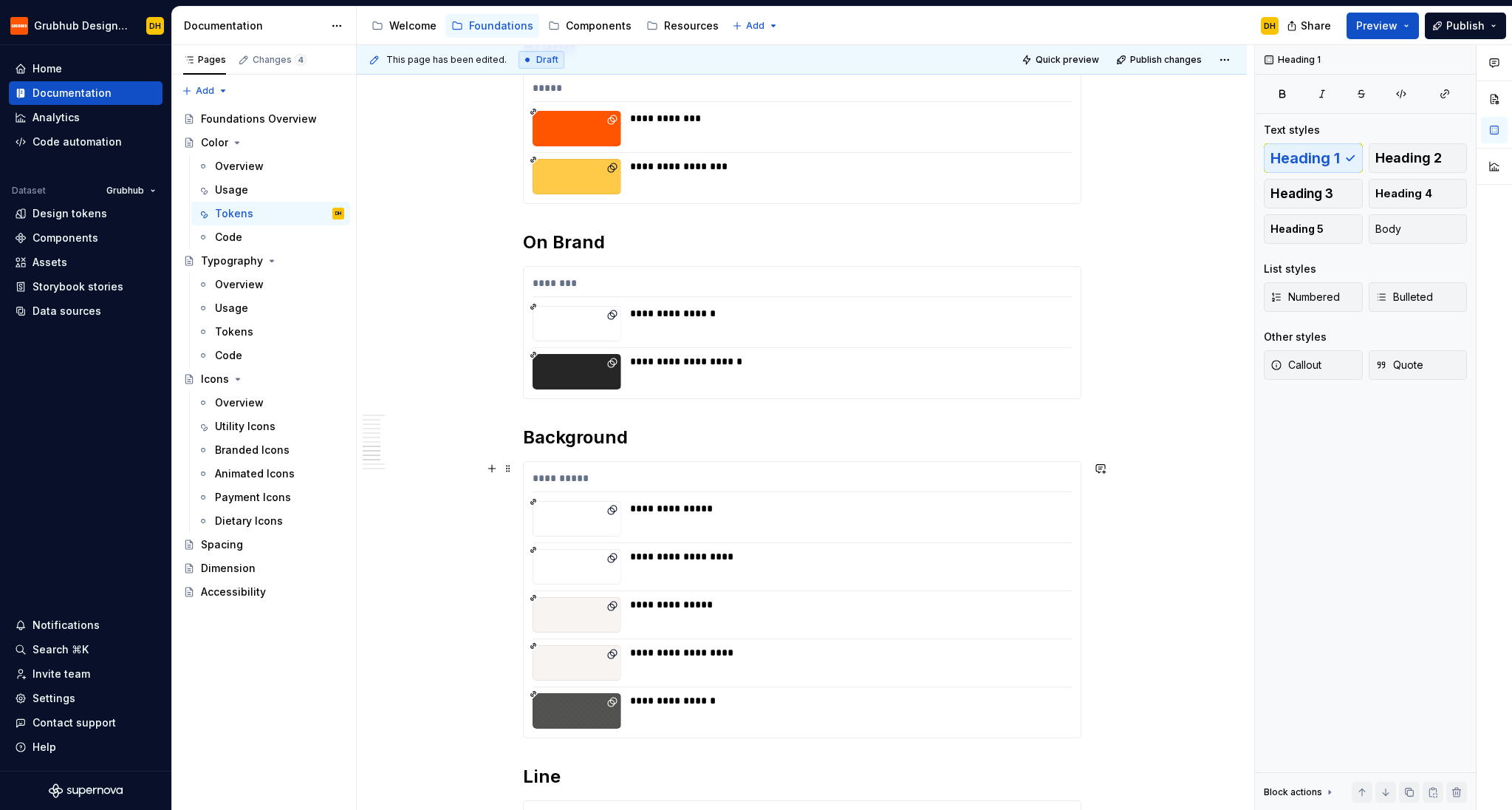
scroll to position [2955, 0]
click at [277, 56] on div "Changes 4" at bounding box center [280, 60] width 54 height 11
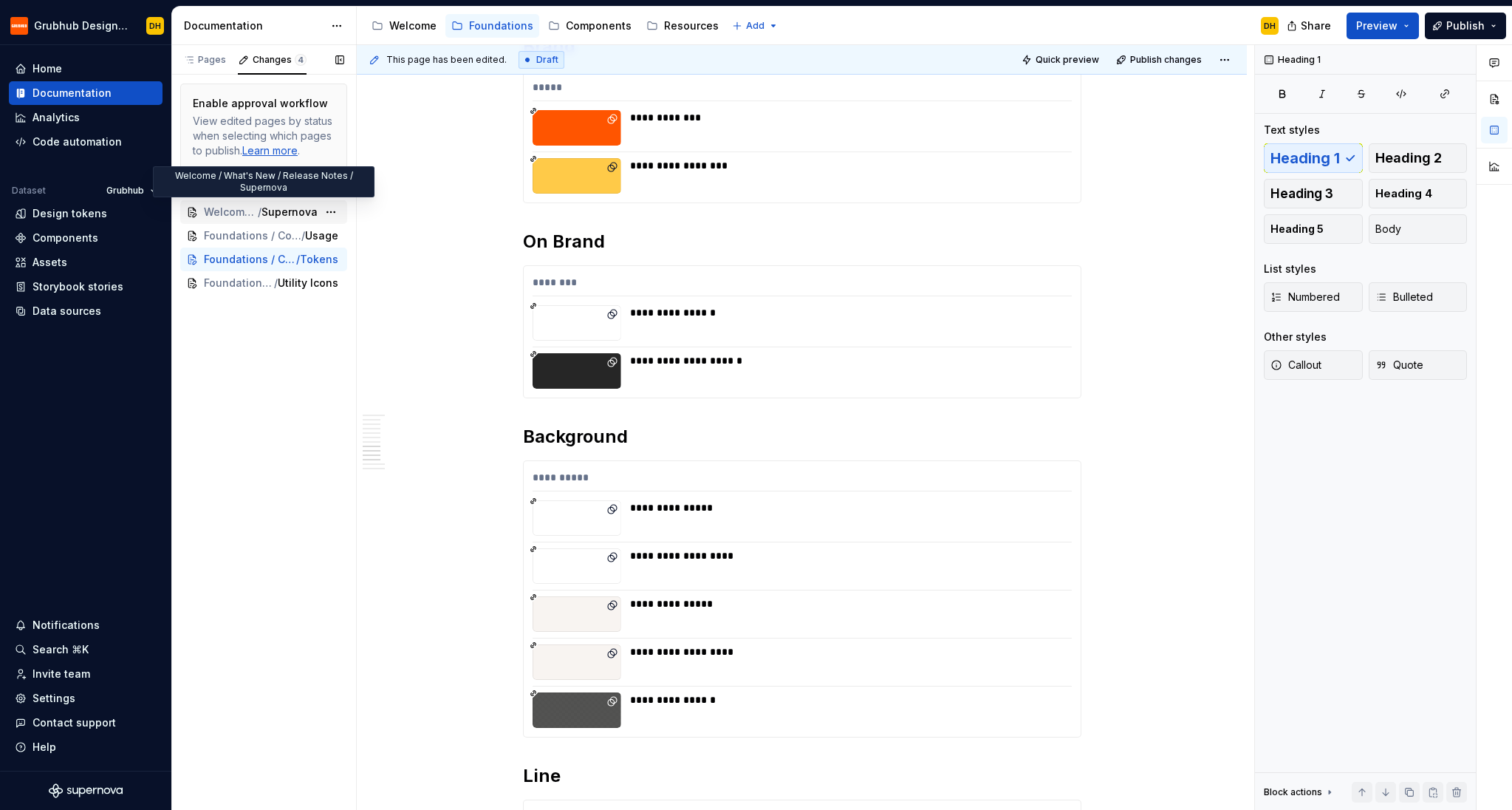
click at [228, 218] on span "Welcome / What's New / Release Notes" at bounding box center [231, 212] width 54 height 14
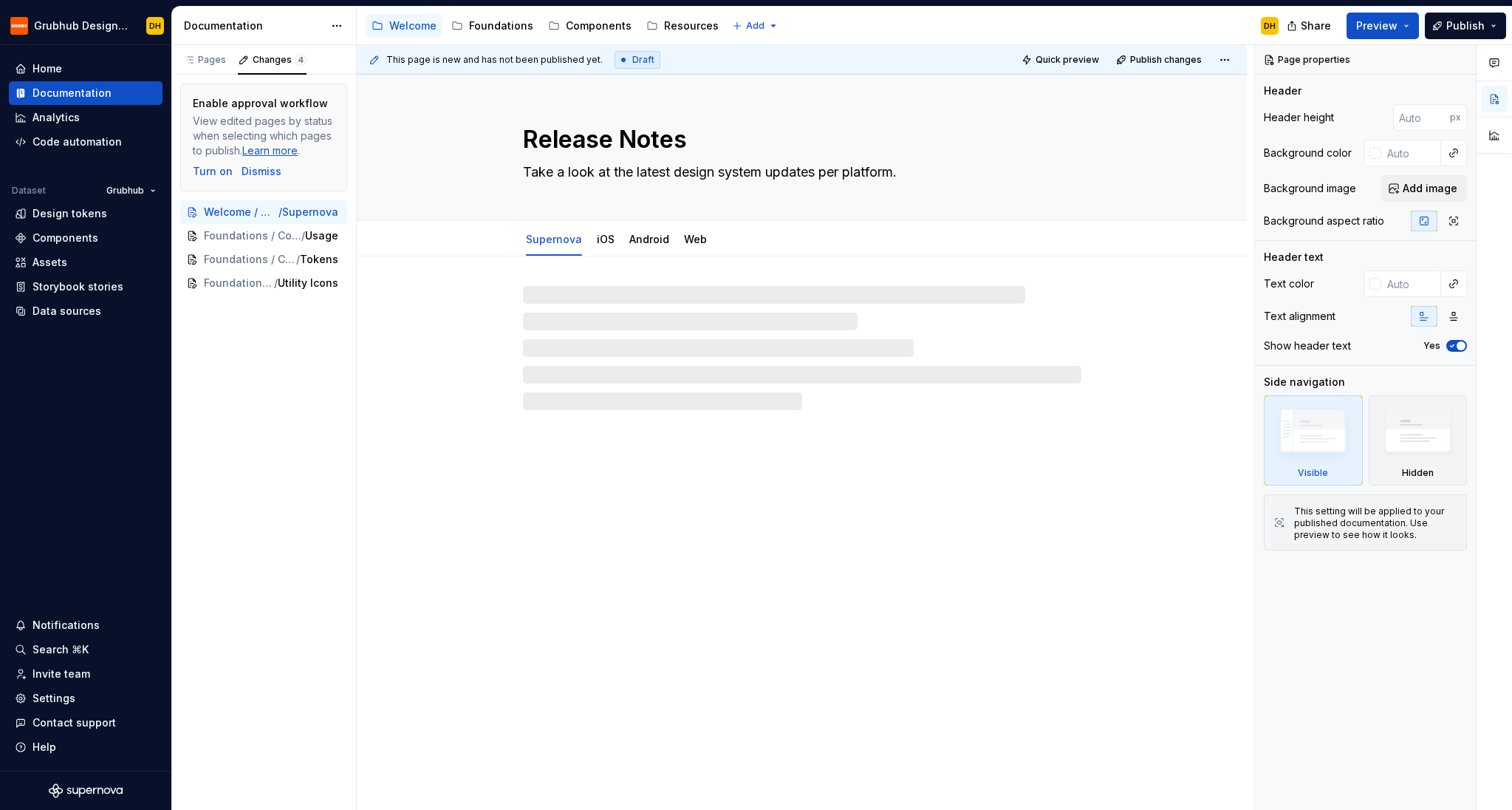
type textarea "*"
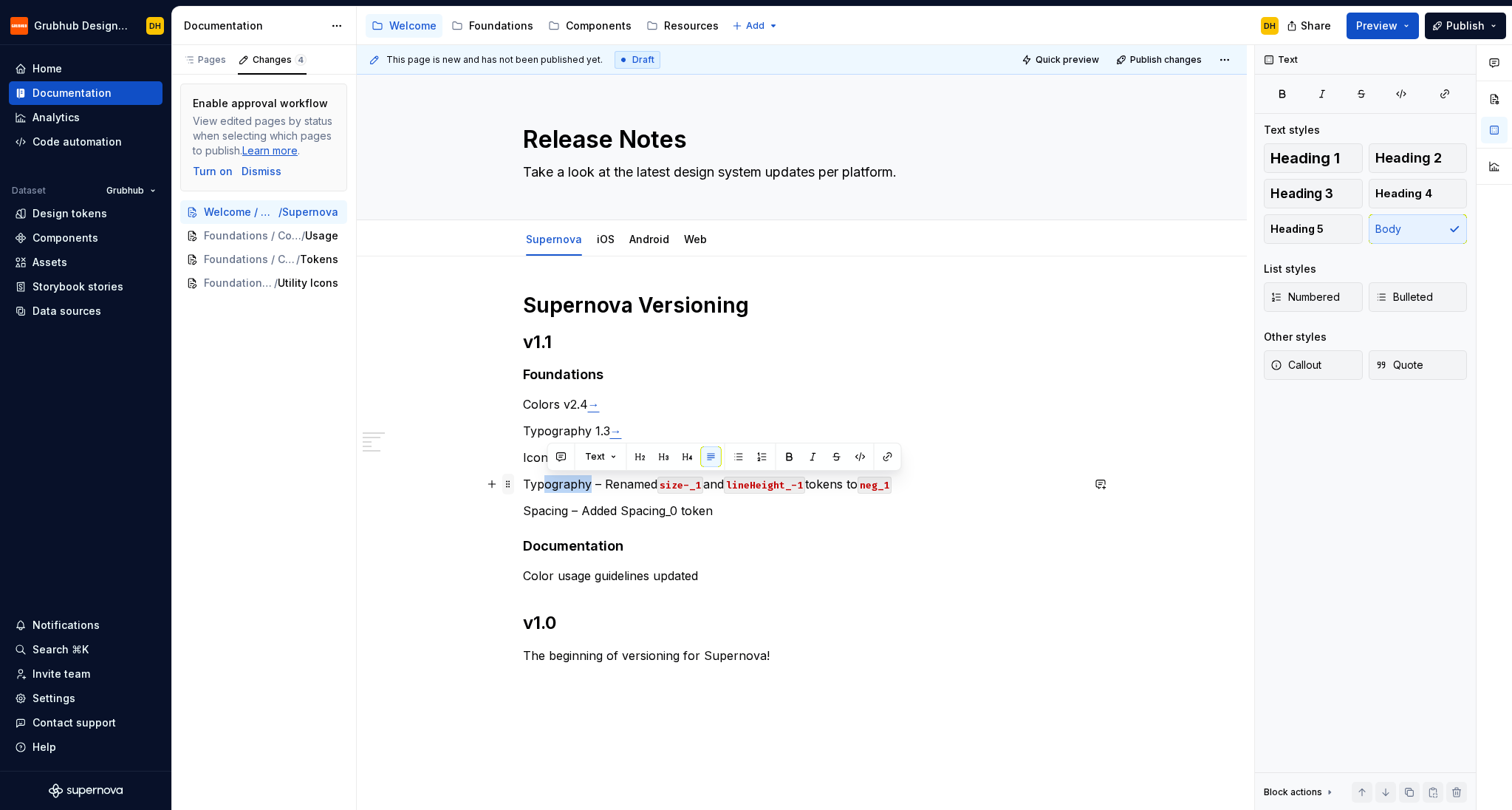
drag, startPoint x: 593, startPoint y: 487, endPoint x: 512, endPoint y: 487, distance: 81.0
click at [523, 487] on div "Supernova Versioning v1.1 Foundations Colors v2.4 → Typography 1.3 → Iconograph…" at bounding box center [801, 500] width 558 height 417
click at [539, 480] on p "Typography – Renamed size-_1 and lineHeight_-1 tokens to neg_1" at bounding box center [801, 484] width 558 height 18
click at [549, 509] on p "Spacing – Added Spacing_0 token" at bounding box center [801, 510] width 558 height 18
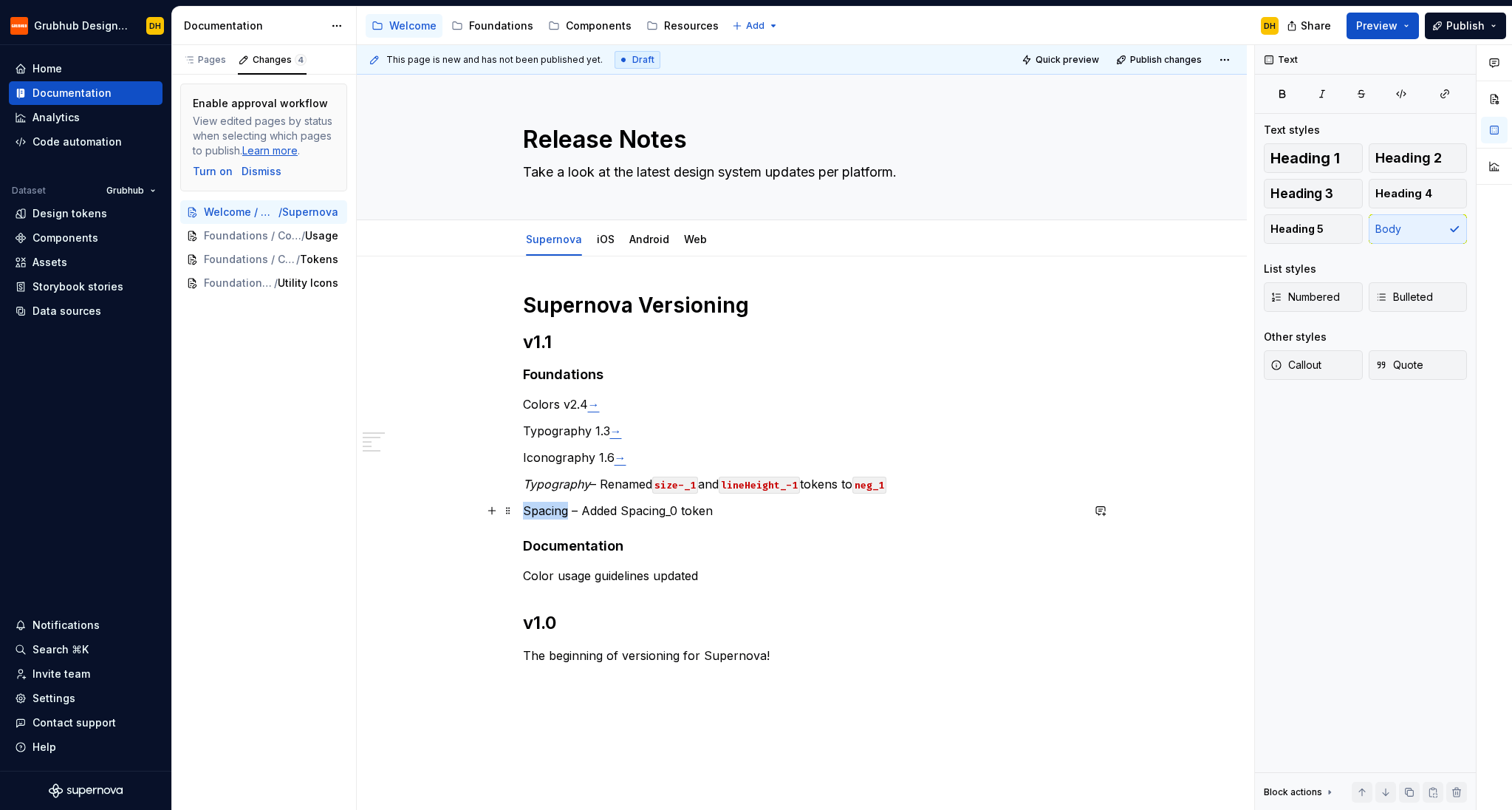
drag, startPoint x: 549, startPoint y: 509, endPoint x: 713, endPoint y: 512, distance: 164.0
click at [549, 509] on p "Spacing – Added Spacing_0 token" at bounding box center [801, 510] width 558 height 18
click at [784, 516] on p "Spacing – Added Spacing_0 token" at bounding box center [801, 510] width 558 height 18
drag, startPoint x: 685, startPoint y: 509, endPoint x: 719, endPoint y: 512, distance: 34.1
click at [719, 512] on p "Spacing – Added Spacing_0 token" at bounding box center [801, 510] width 558 height 18
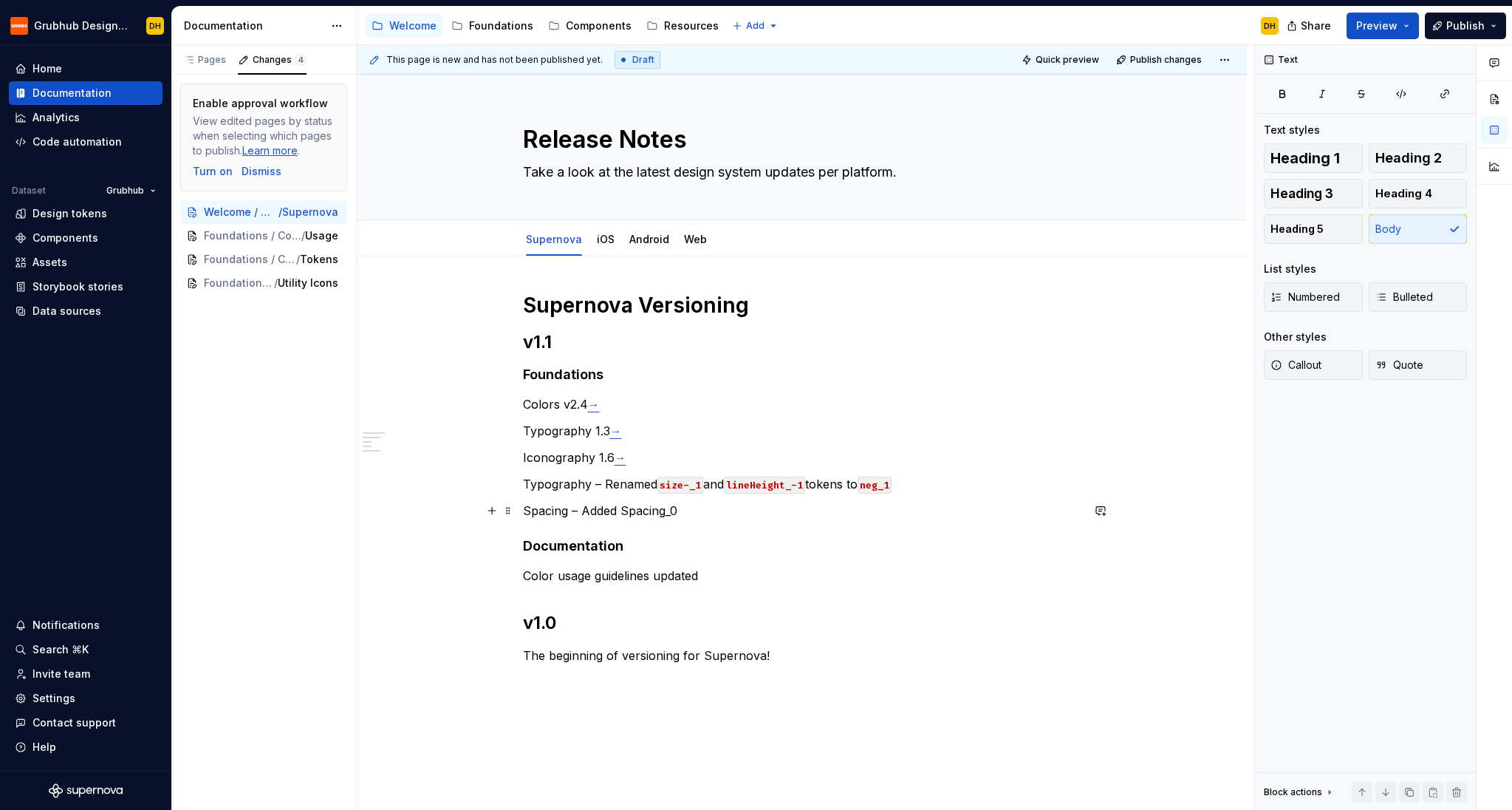
click at [575, 512] on p "Spacing – Added Spacing_0" at bounding box center [801, 510] width 558 height 18
click at [598, 486] on p "Typography – Renamed size-_1 and lineHeight_-1 tokens to neg_1" at bounding box center [801, 484] width 558 height 18
click at [820, 521] on div "Supernova Versioning v1.1 Foundations Colors v2.4 → Typography 1.3 → Iconograph…" at bounding box center [801, 491] width 558 height 399
click at [733, 571] on p "Color usage guidelines updated" at bounding box center [801, 575] width 558 height 18
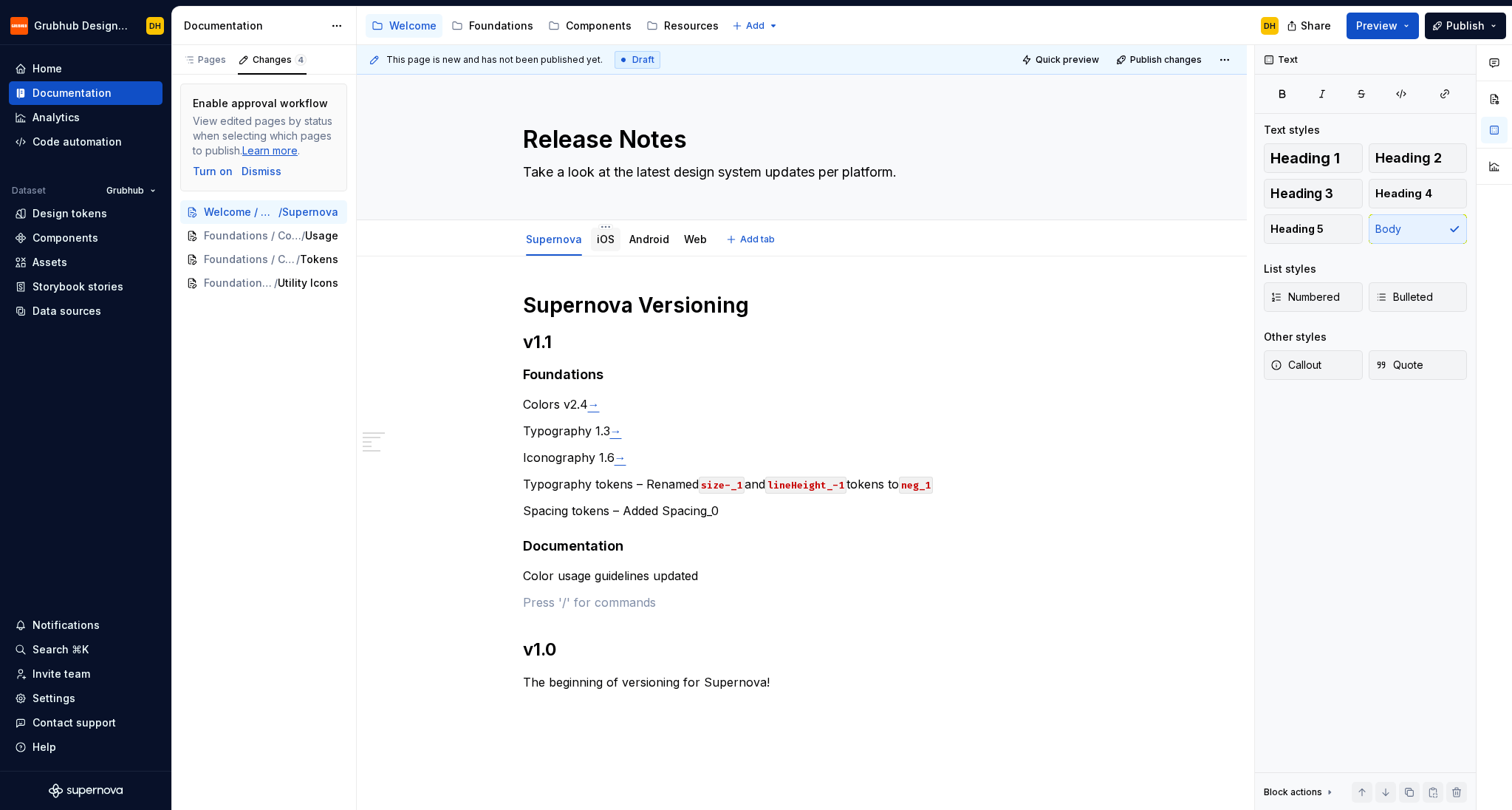
click at [601, 231] on div "iOS" at bounding box center [606, 239] width 18 height 18
click at [605, 247] on div "iOS" at bounding box center [606, 239] width 18 height 18
click at [602, 241] on link "iOS" at bounding box center [606, 239] width 18 height 12
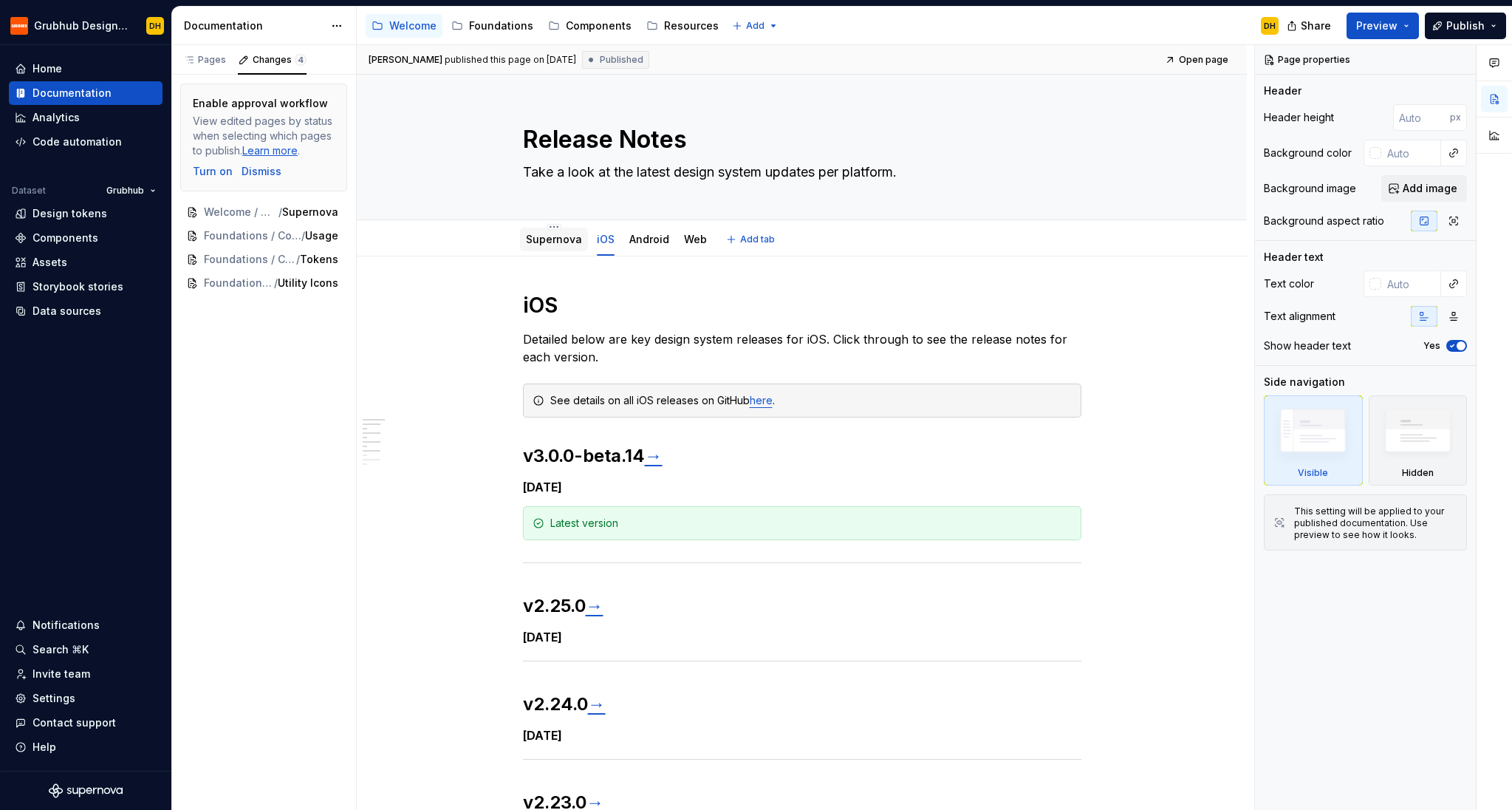
click at [546, 248] on div "Supernova" at bounding box center [553, 239] width 68 height 24
click at [549, 242] on link "Supernova" at bounding box center [553, 239] width 56 height 12
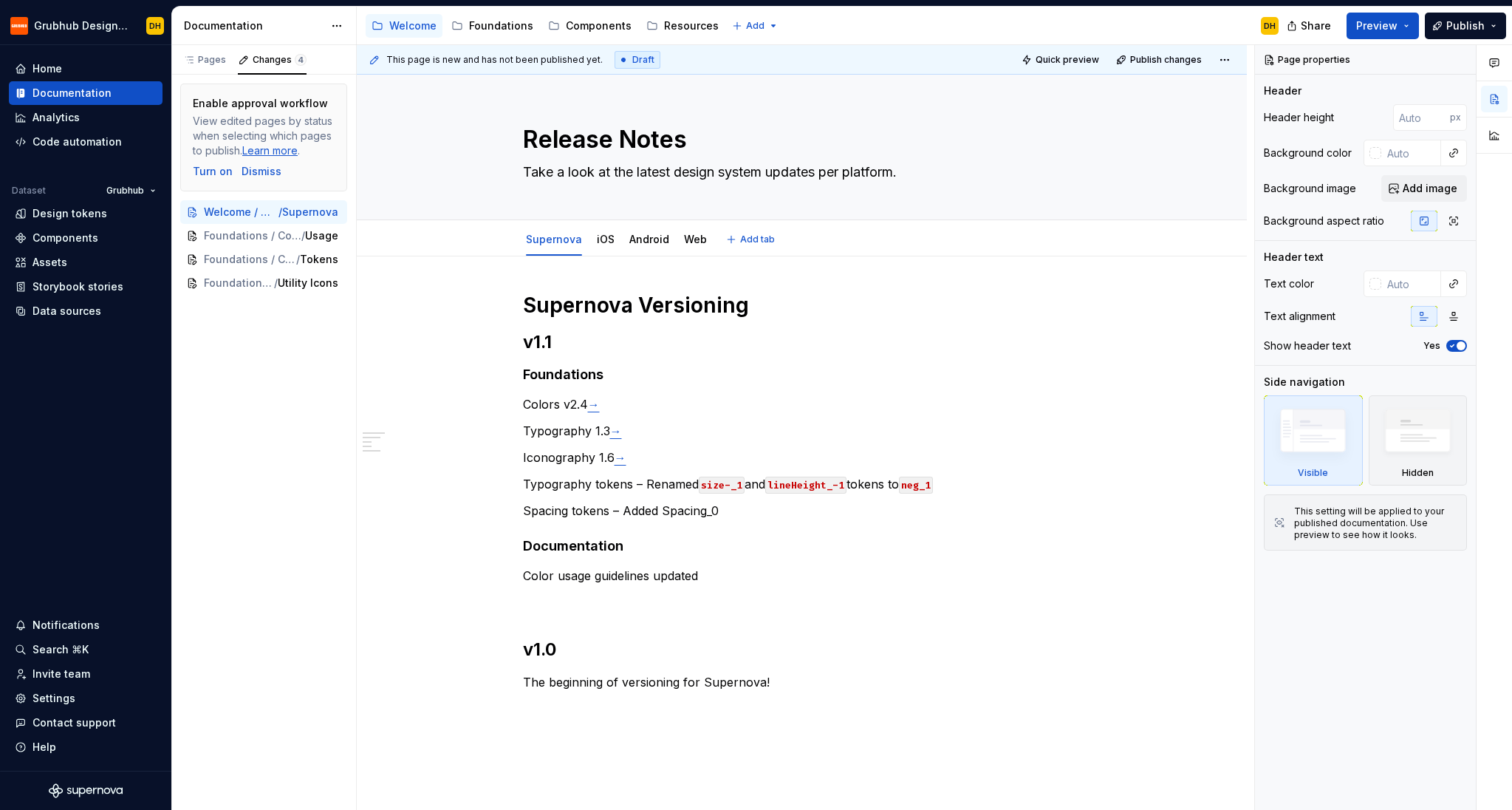
type textarea "*"
click at [616, 611] on div "Supernova Versioning v1.1 Foundations Colors v2.4 → Typography 1.3 → Iconograph…" at bounding box center [801, 505] width 558 height 426
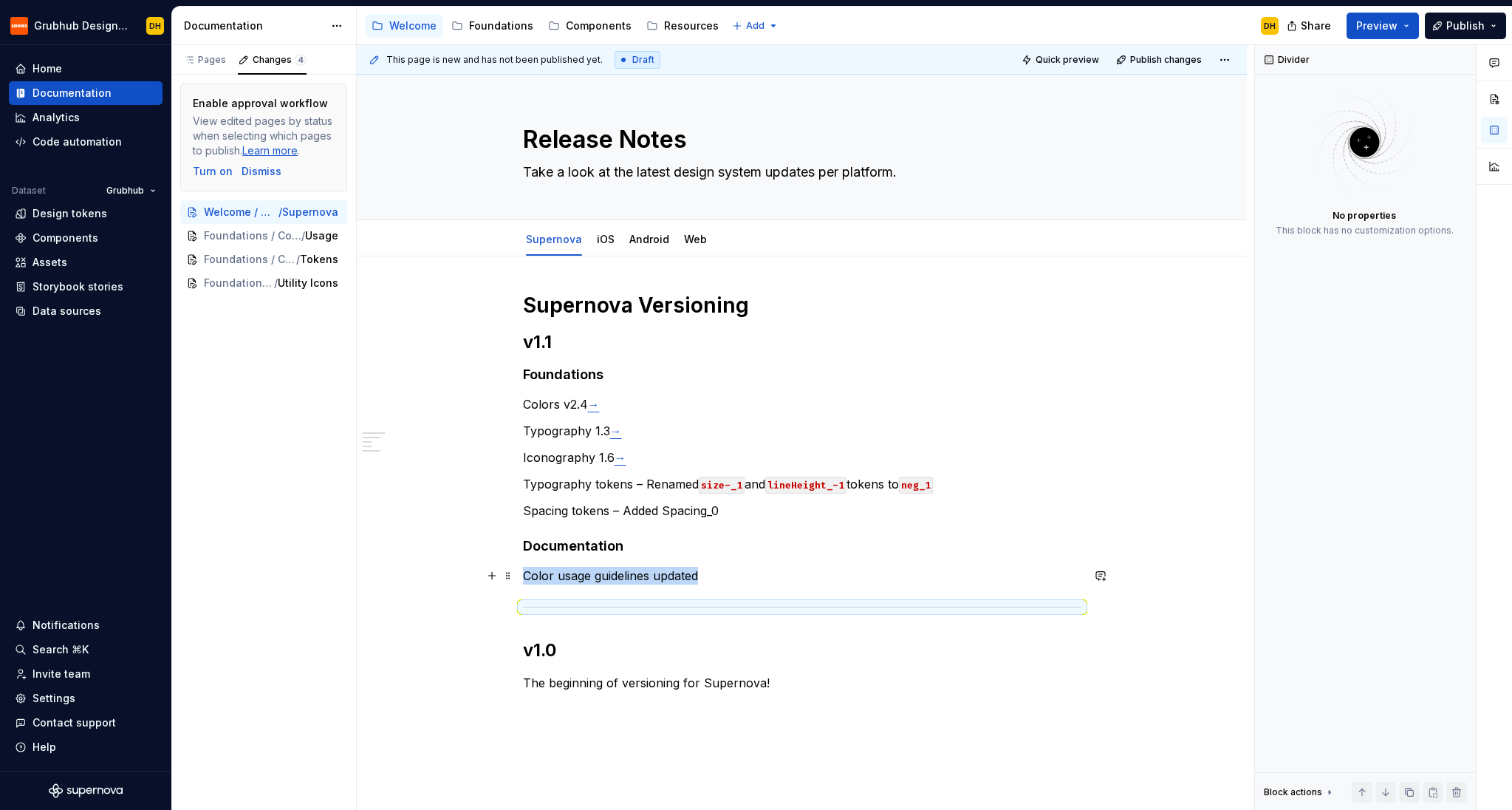
click at [768, 582] on p "Color usage guidelines updated" at bounding box center [801, 575] width 558 height 18
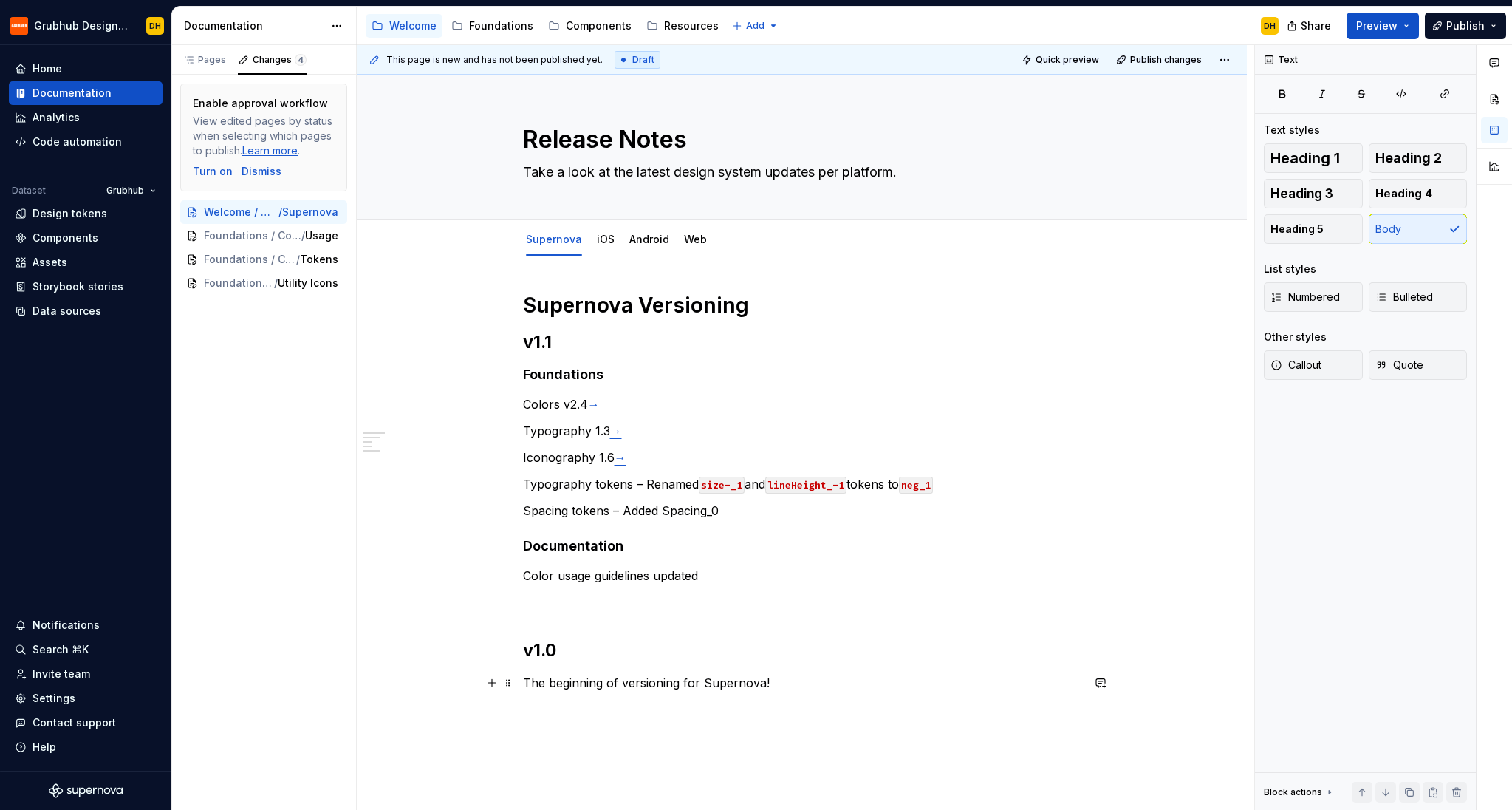
click at [1006, 681] on p "The beginning of versioning for Supernova!" at bounding box center [801, 682] width 558 height 18
type textarea "*"
